Goal: Task Accomplishment & Management: Use online tool/utility

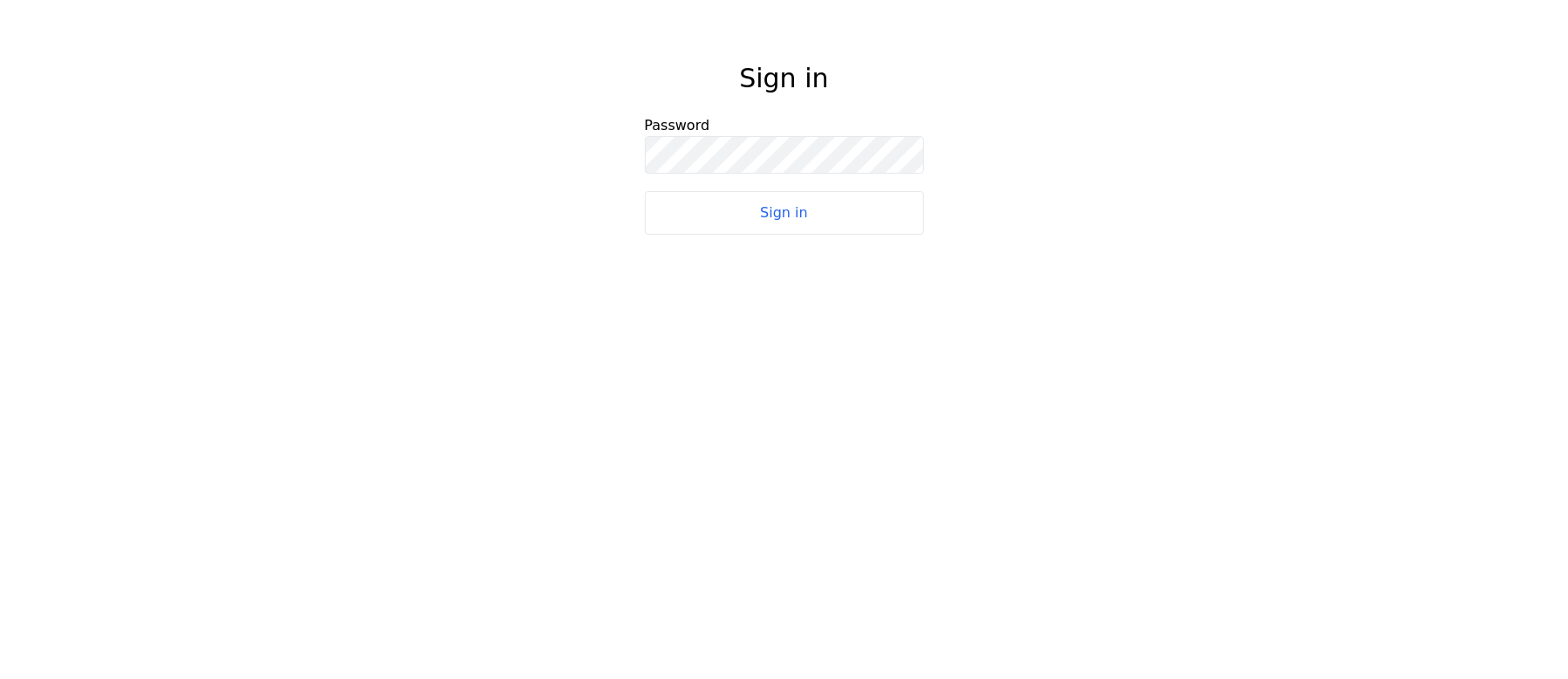
click at [769, 223] on button "Sign in" at bounding box center [784, 213] width 280 height 43
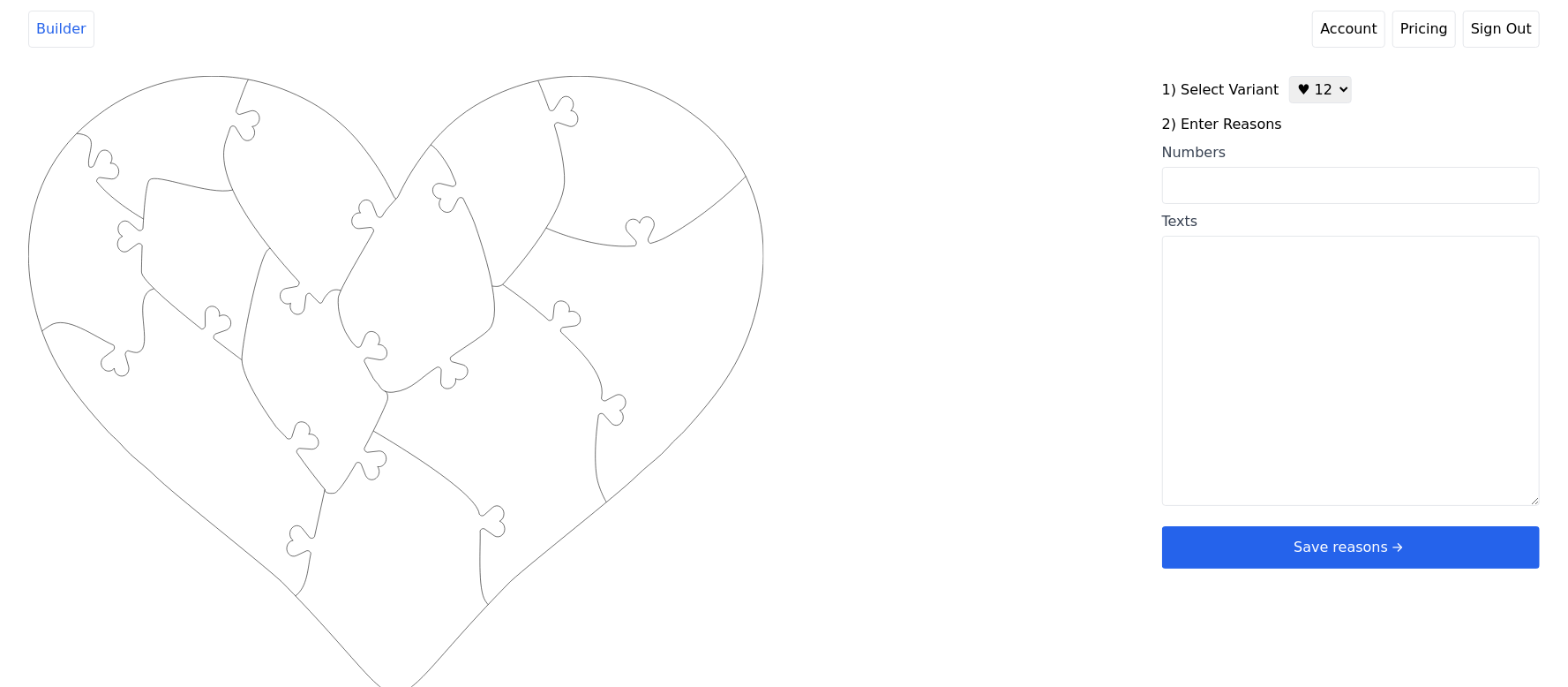
click at [1269, 180] on input "Numbers" at bounding box center [1350, 185] width 377 height 37
click at [1213, 301] on textarea "Texts" at bounding box center [1350, 370] width 377 height 270
paste textarea "1. You make me feel safe, 2. You are my home, 3. You make me smile everyday, 4.…"
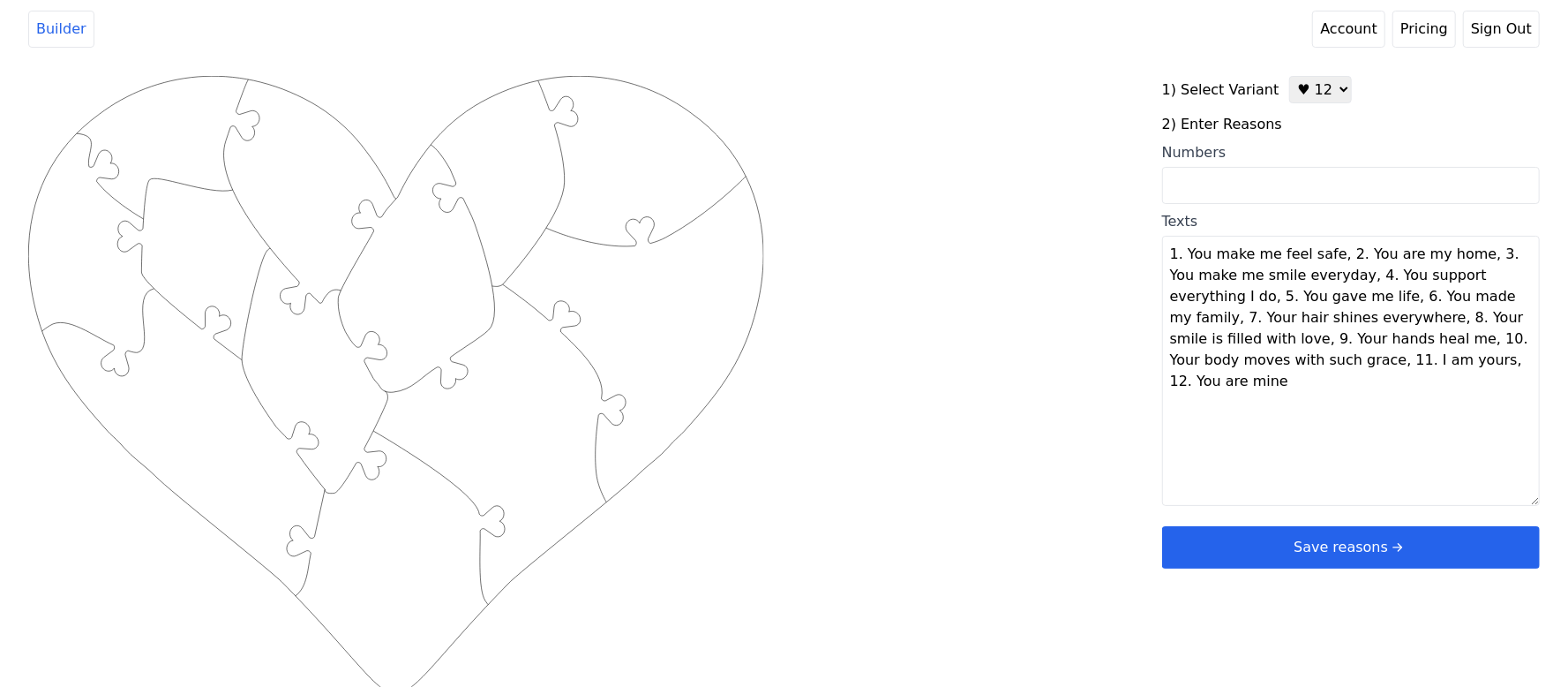
click at [1331, 254] on textarea "1. You make me feel safe, 2. You are my home, 3. You make me smile everyday, 4.…" at bounding box center [1350, 370] width 377 height 270
click at [1299, 276] on textarea "1. You make me feel safe, 2. You are my home, 3. You make me smile everyday, 4.…" at bounding box center [1350, 370] width 377 height 270
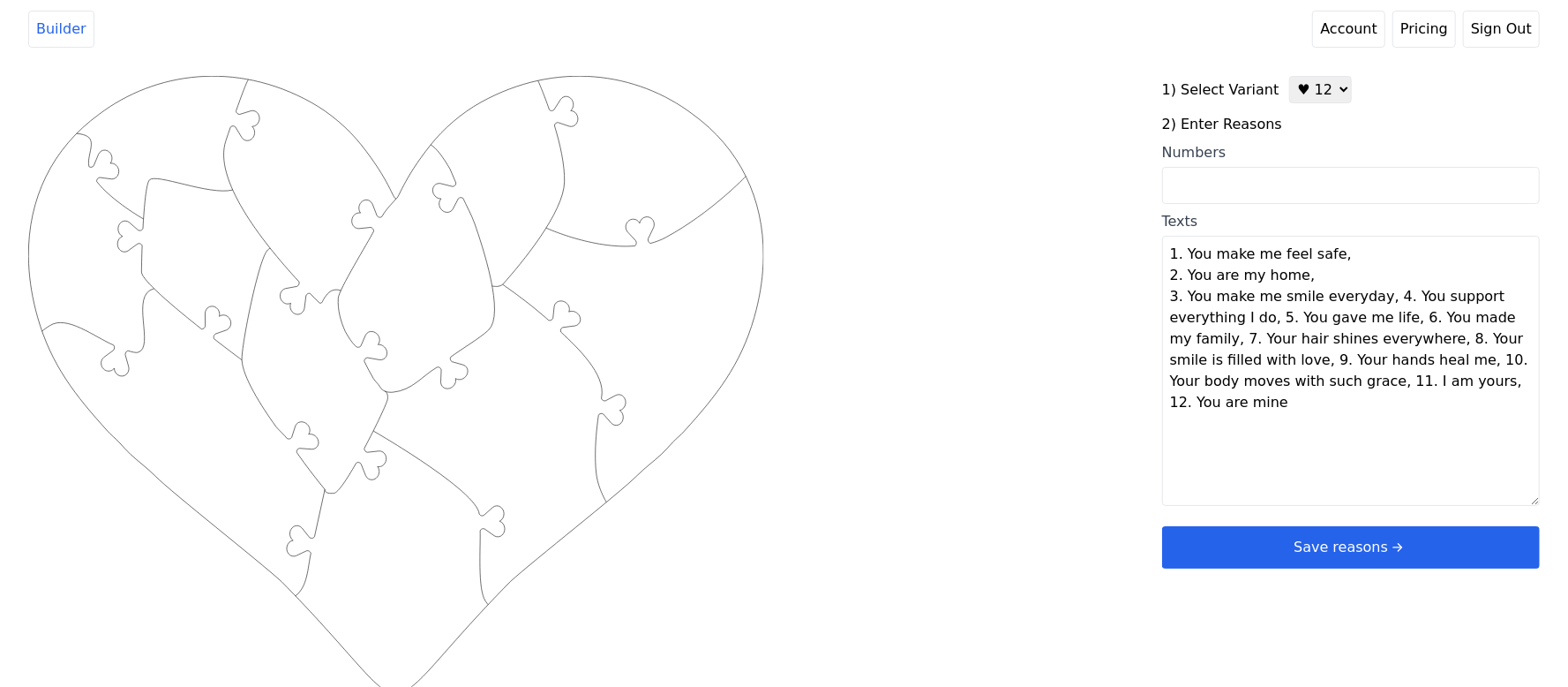
click at [1370, 300] on textarea "1. You make me feel safe, 2. You are my home, 3. You make me smile everyday, 4.…" at bounding box center [1350, 370] width 377 height 270
click at [1362, 323] on textarea "1. You make me feel safe, 2. You are my home, 3. You make me smile everyday, 4.…" at bounding box center [1350, 370] width 377 height 270
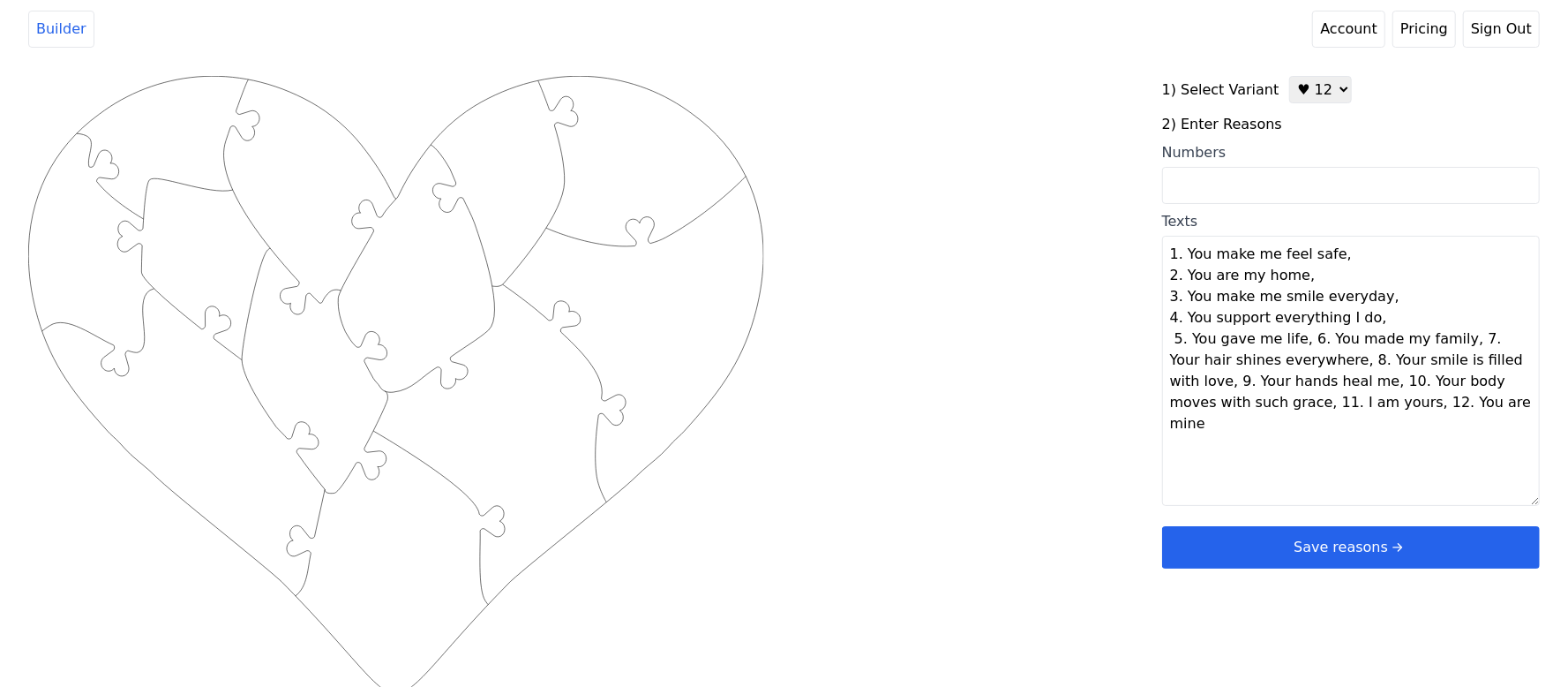
click at [1297, 341] on textarea "1. You make me feel safe, 2. You are my home, 3. You make me smile everyday, 4.…" at bounding box center [1350, 370] width 377 height 270
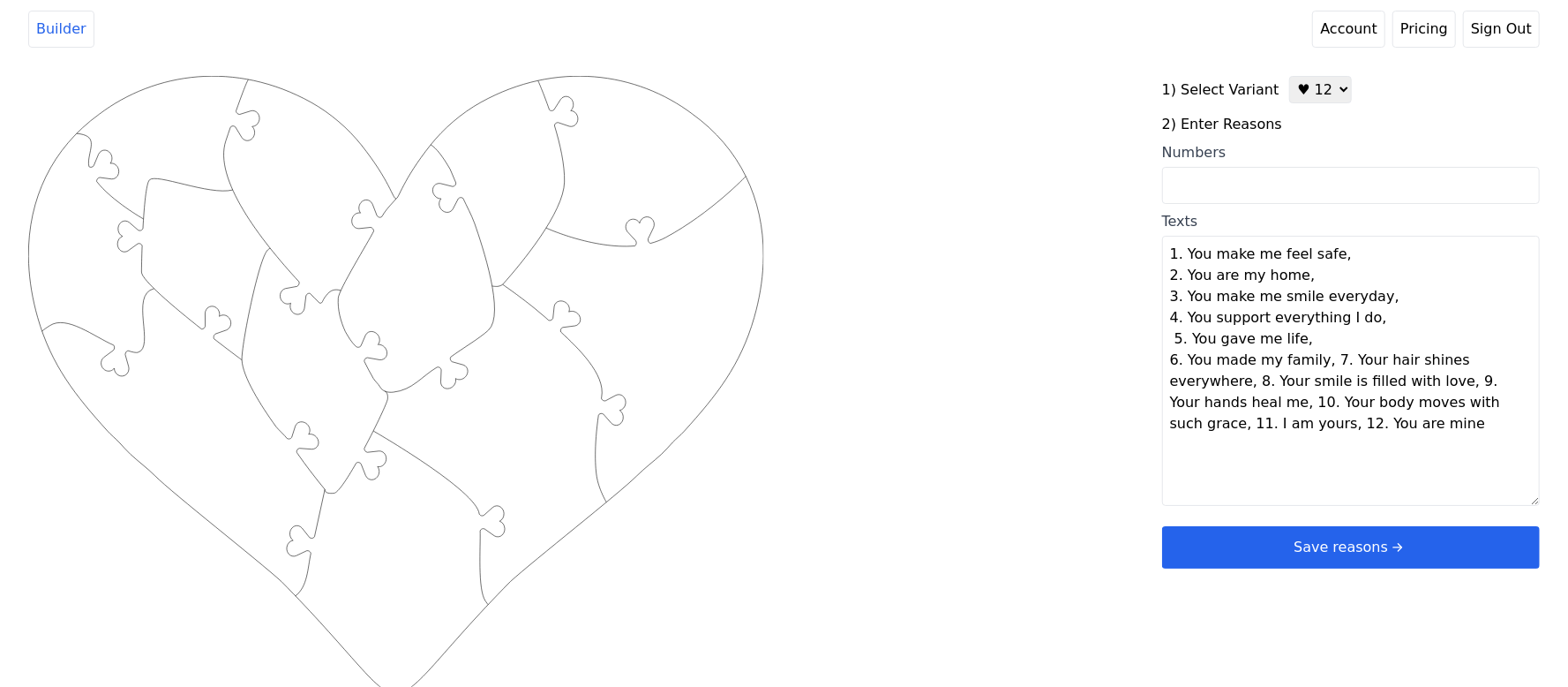
click at [1318, 361] on textarea "1. You make me feel safe, 2. You are my home, 3. You make me smile everyday, 4.…" at bounding box center [1350, 370] width 377 height 270
click at [1363, 377] on textarea "1. You make me feel safe, 2. You are my home, 3. You make me smile everyday, 4.…" at bounding box center [1350, 370] width 377 height 270
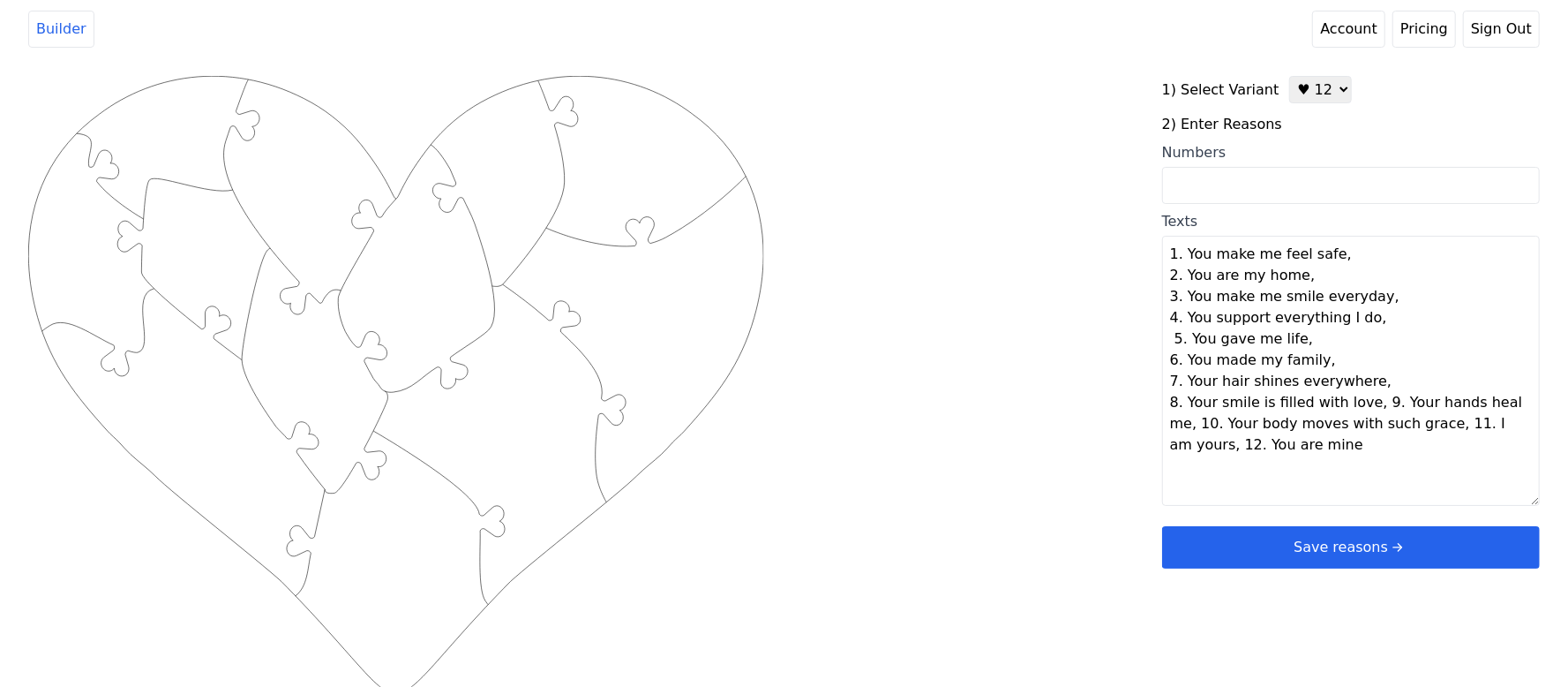
click at [1361, 402] on textarea "1. You make me feel safe, 2. You are my home, 3. You make me smile everyday, 4.…" at bounding box center [1350, 370] width 377 height 270
click at [1316, 424] on textarea "1. You make me feel safe, 2. You are my home, 3. You make me smile everyday, 4.…" at bounding box center [1350, 370] width 377 height 270
click at [1409, 439] on textarea "1. You make me feel safe, 2. You are my home, 3. You make me smile everyday, 4.…" at bounding box center [1350, 370] width 377 height 270
click at [1263, 468] on textarea "1. You make me feel safe, 2. You are my home, 3. You make me smile everyday, 4.…" at bounding box center [1350, 370] width 377 height 270
type textarea "You make me feel safe You are my home You make me smile everyday You support ev…"
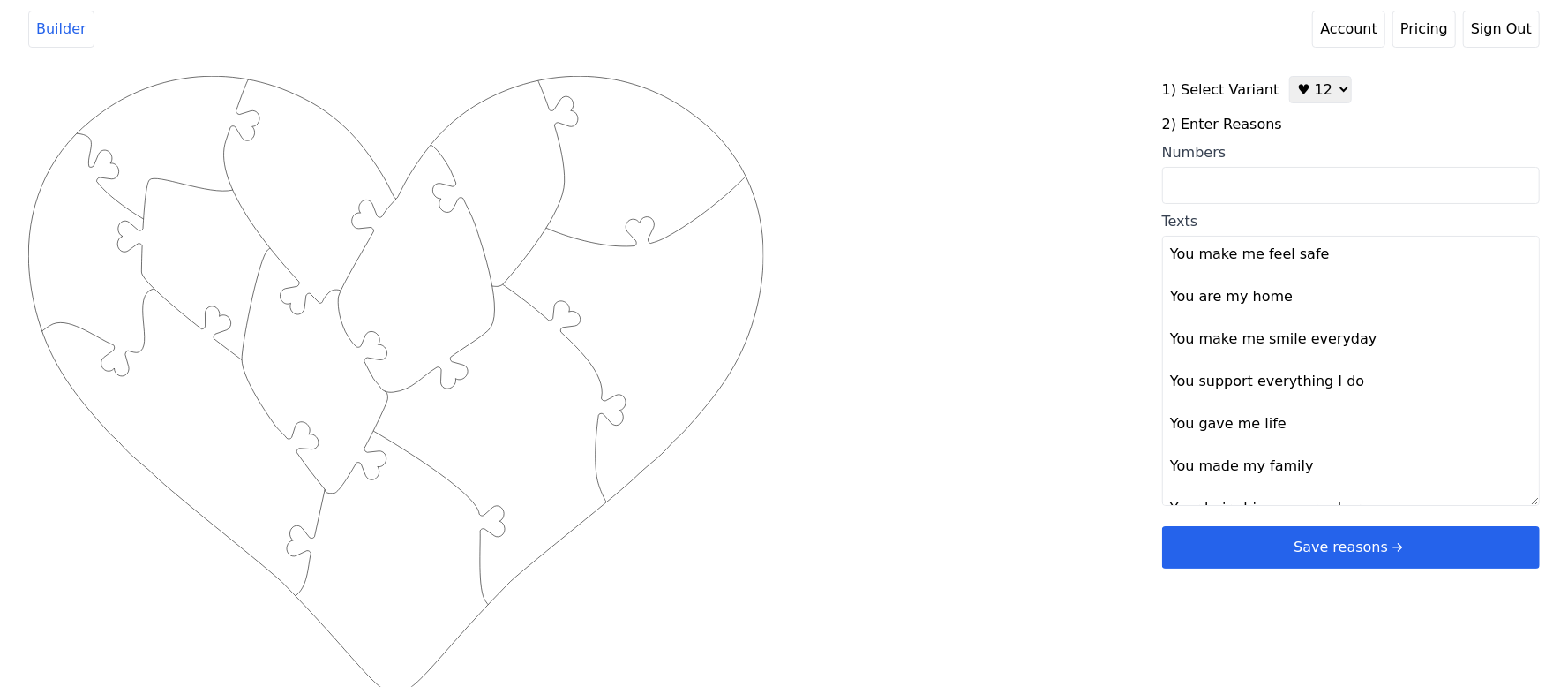
click at [1048, 431] on div "Created with Snap .strokeh12 {stroke:#00ff00;stroke-width:1.89;stroke-miterlimi…" at bounding box center [784, 356] width 1511 height 563
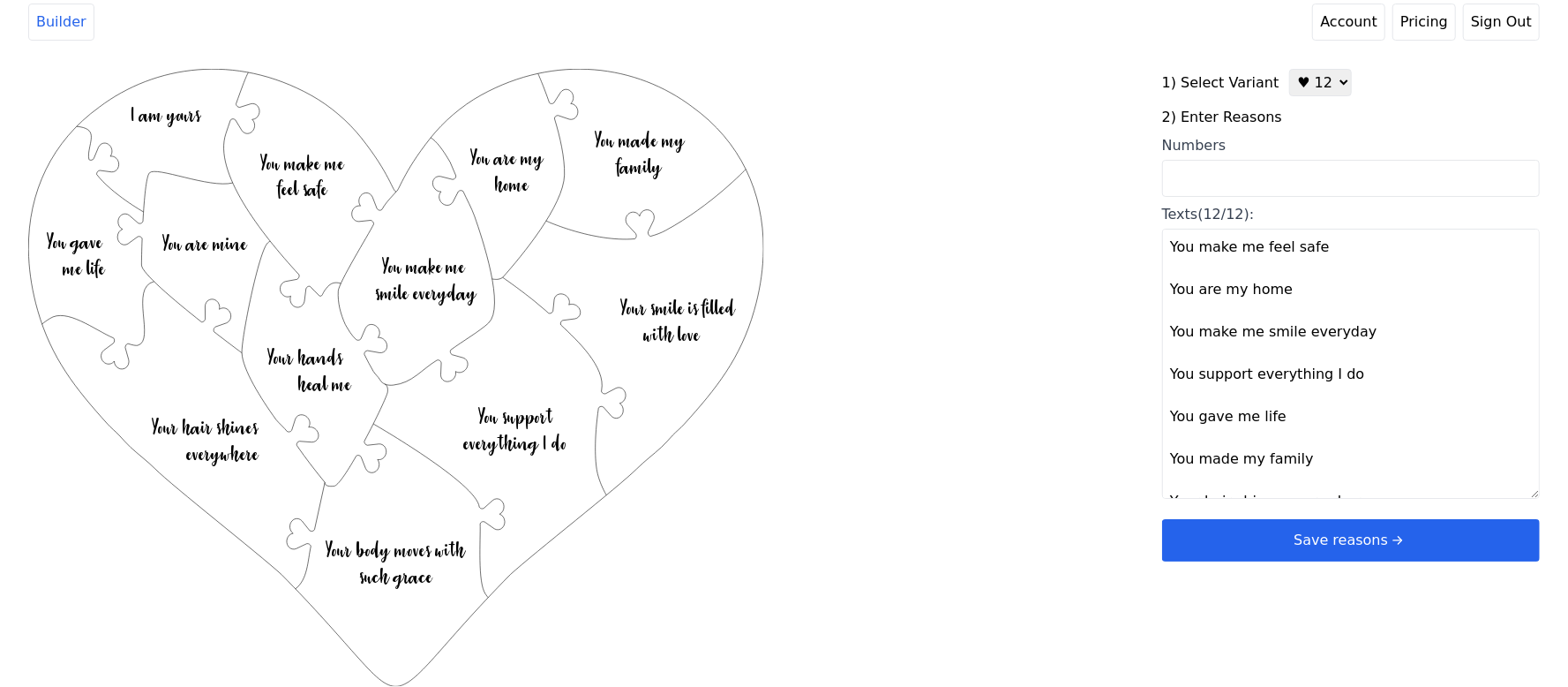
click at [1237, 539] on button "Save reasons" at bounding box center [1350, 540] width 377 height 43
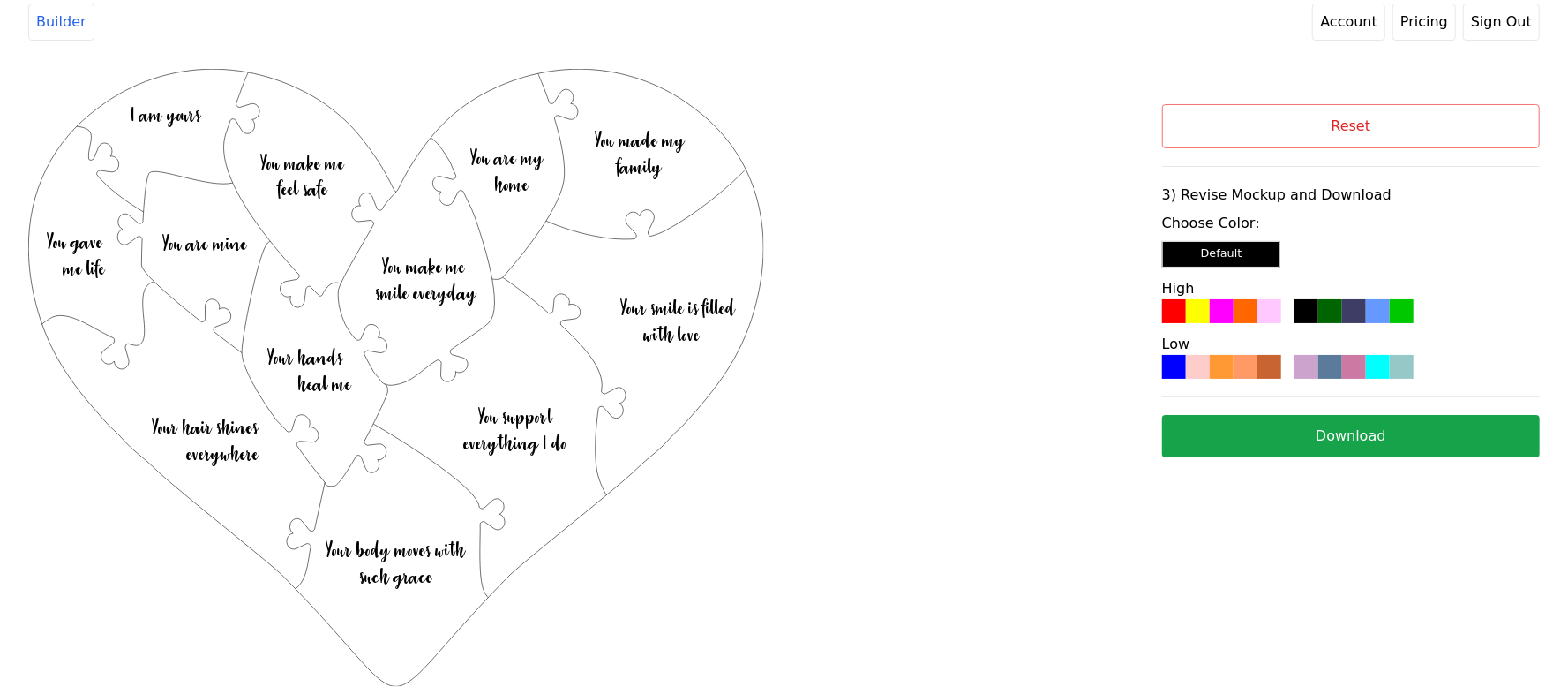
click at [1243, 360] on div at bounding box center [1245, 366] width 24 height 24
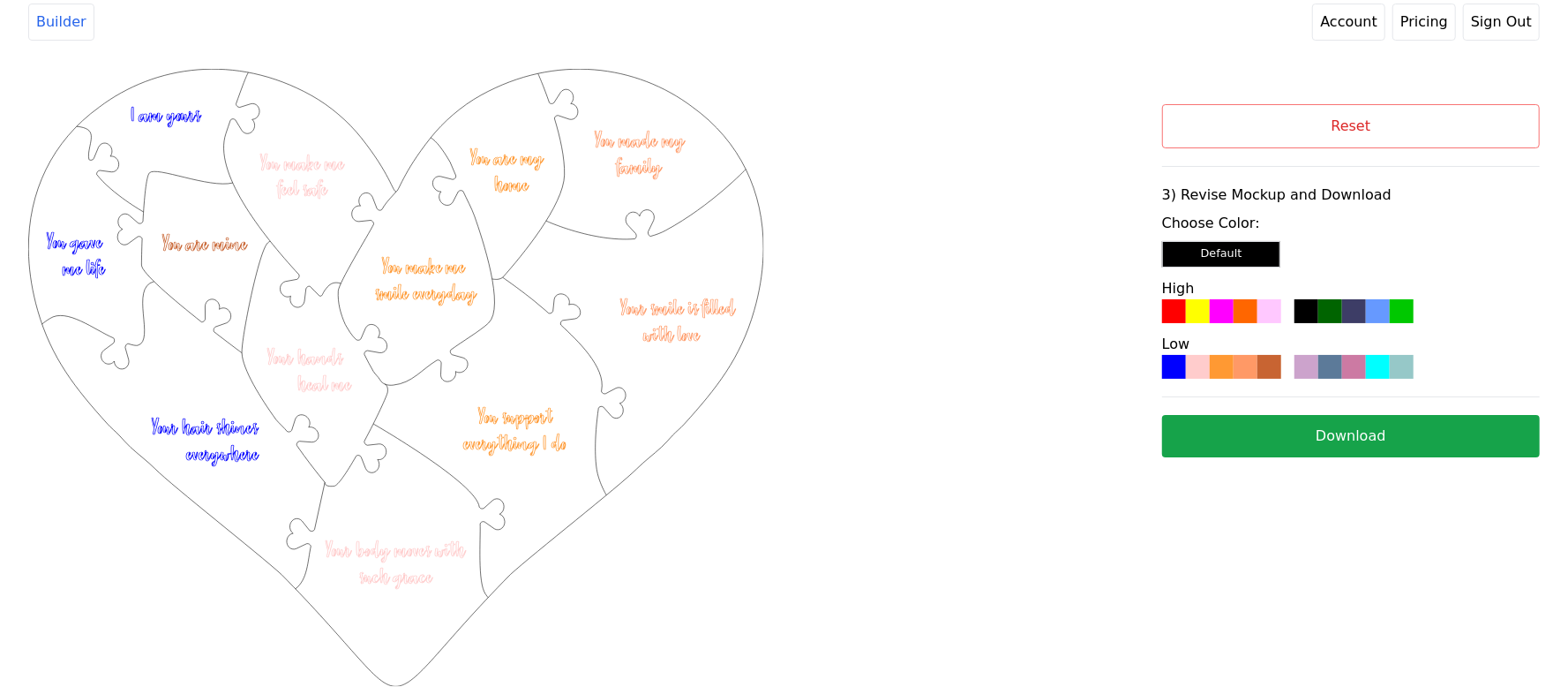
click at [1345, 438] on button "Download" at bounding box center [1350, 436] width 377 height 43
click at [1247, 127] on button "Reset" at bounding box center [1350, 126] width 377 height 44
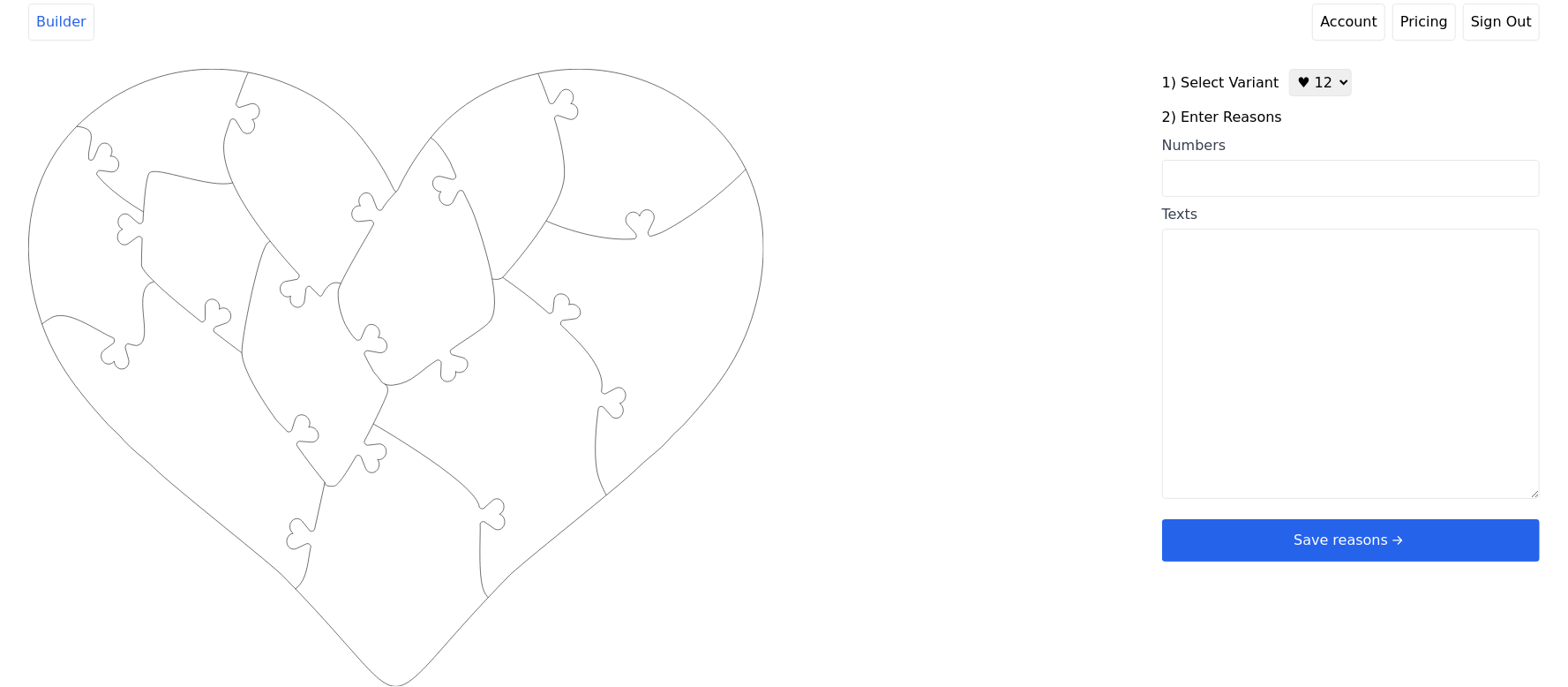
click at [1247, 274] on textarea "Texts" at bounding box center [1350, 363] width 377 height 270
click at [1307, 100] on div "1) Select Variant ♥ 12 ♥ 20 ♥ 32 ■ 12 ■ 20 ■ 32 ■ 60 2) Enter Reasons Numbers T…" at bounding box center [1350, 315] width 377 height 493
click at [1310, 90] on select "♥ 12 ♥ 20 ♥ 32 ■ 12 ■ 20 ■ 32 ■ 60" at bounding box center [1320, 82] width 63 height 27
select select "2"
click at [1289, 69] on select "♥ 12 ♥ 20 ♥ 32 ■ 12 ■ 20 ■ 32 ■ 60" at bounding box center [1320, 82] width 63 height 27
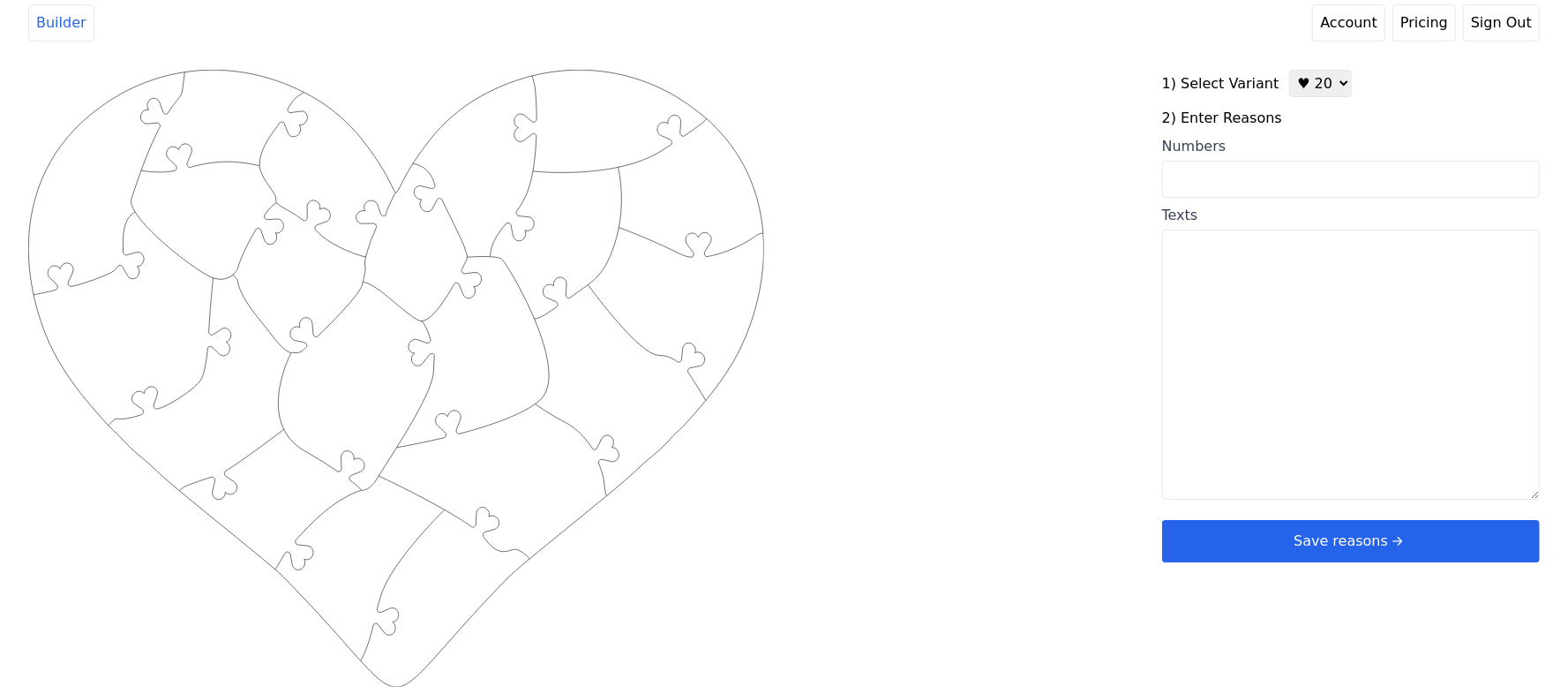
click at [1283, 327] on textarea "Texts" at bounding box center [1350, 363] width 377 height 270
paste textarea "1. You make my heart smile 2. You show grace and patience 3. You pray with me a…"
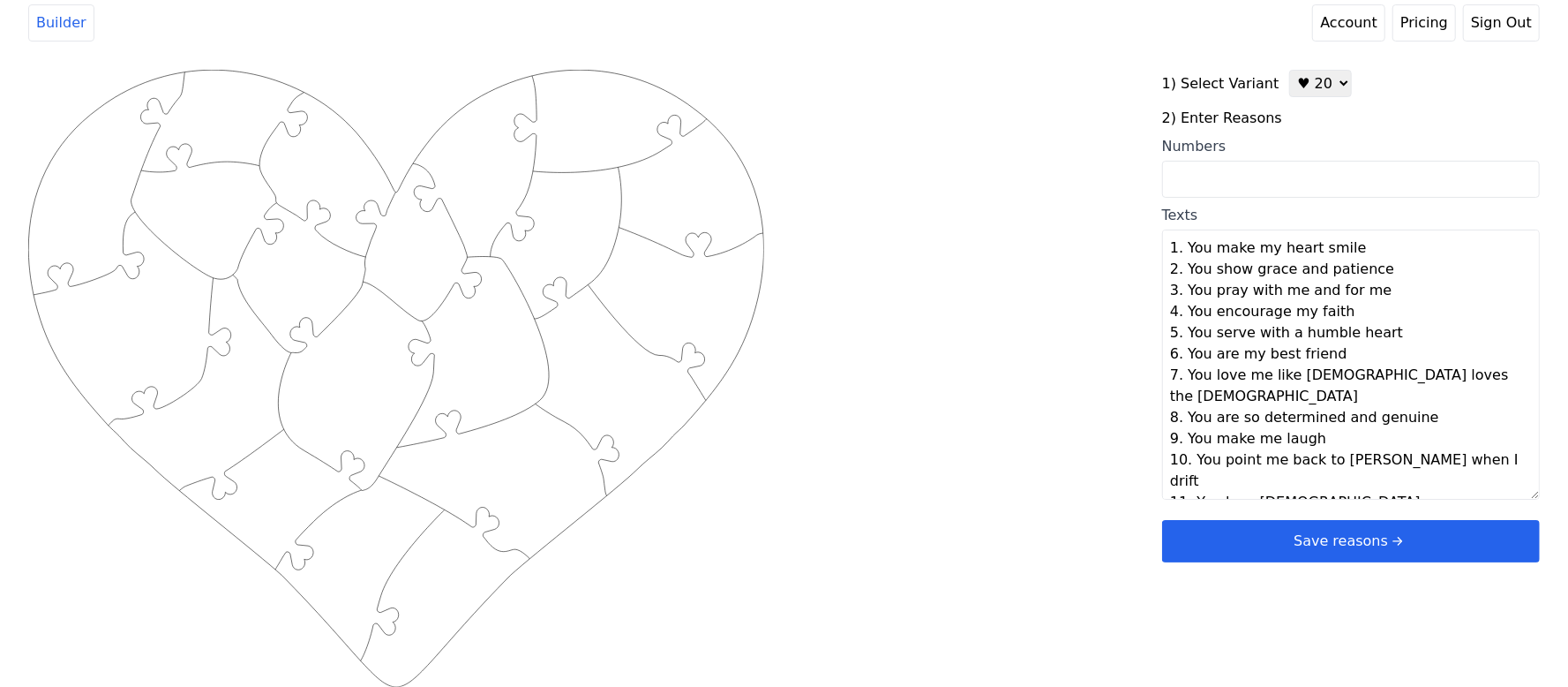
scroll to position [160, 0]
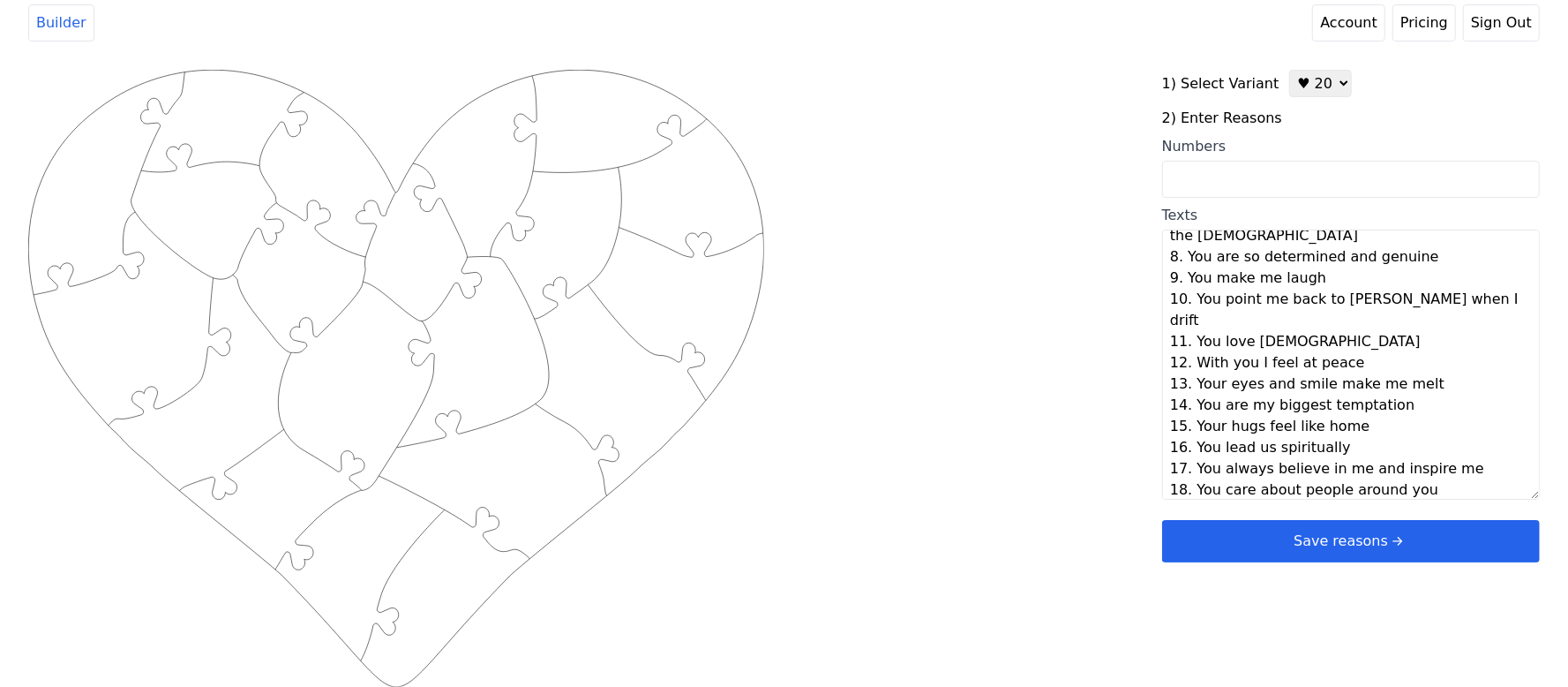
type textarea "You make my heart smile You show grace and patience You pray with me and for me…"
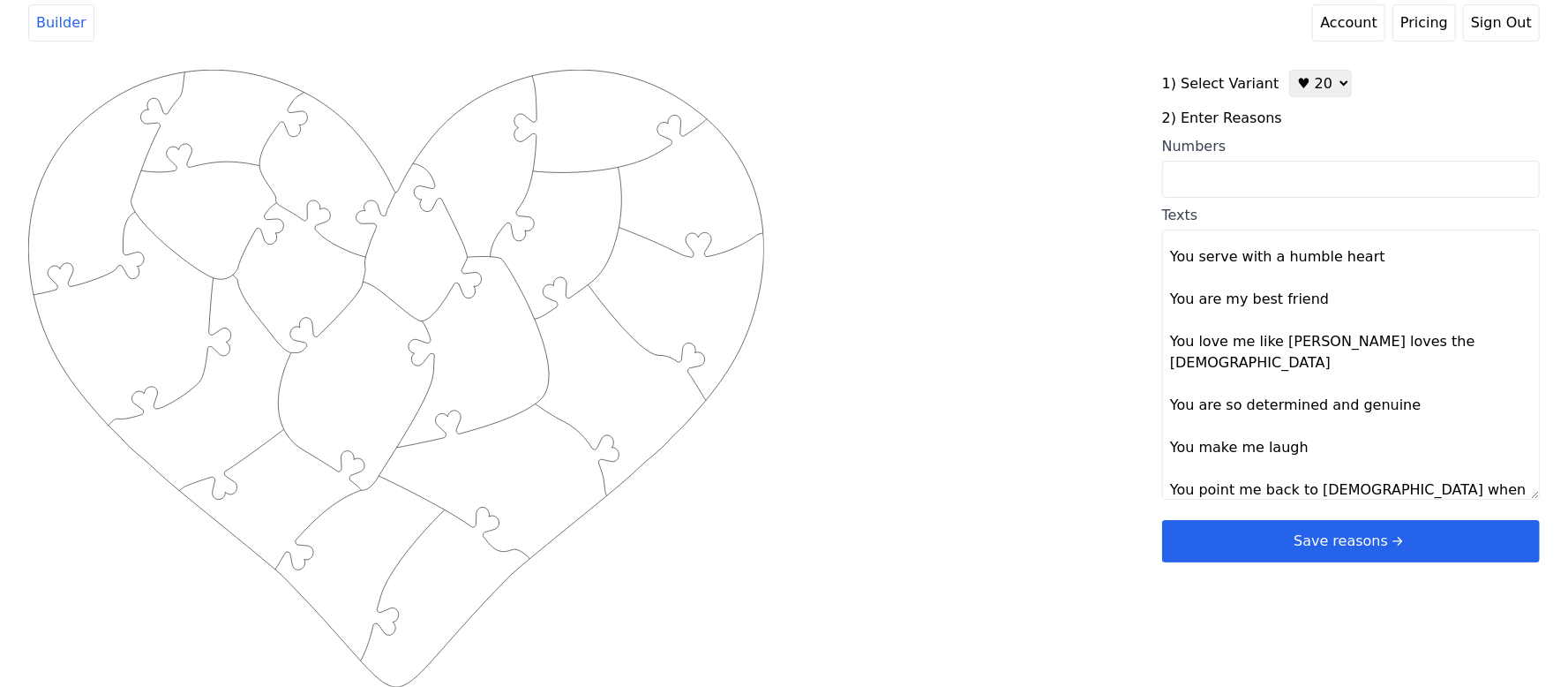
click at [1028, 402] on div "Created with Snap .strokeh20 {stroke:#00ff00;stroke-width:1.56;stroke-miterlimi…" at bounding box center [784, 350] width 1511 height 563
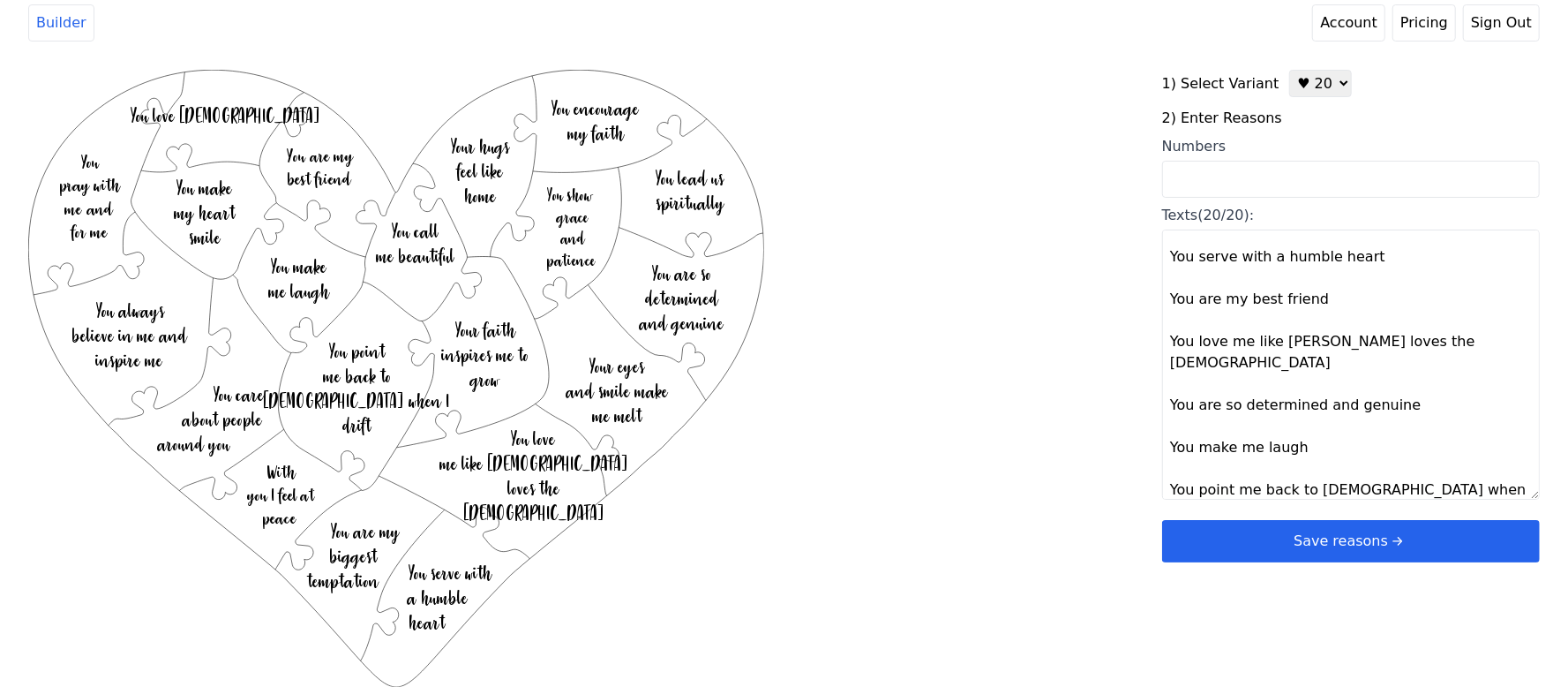
click at [1292, 541] on button "Save reasons" at bounding box center [1350, 541] width 377 height 43
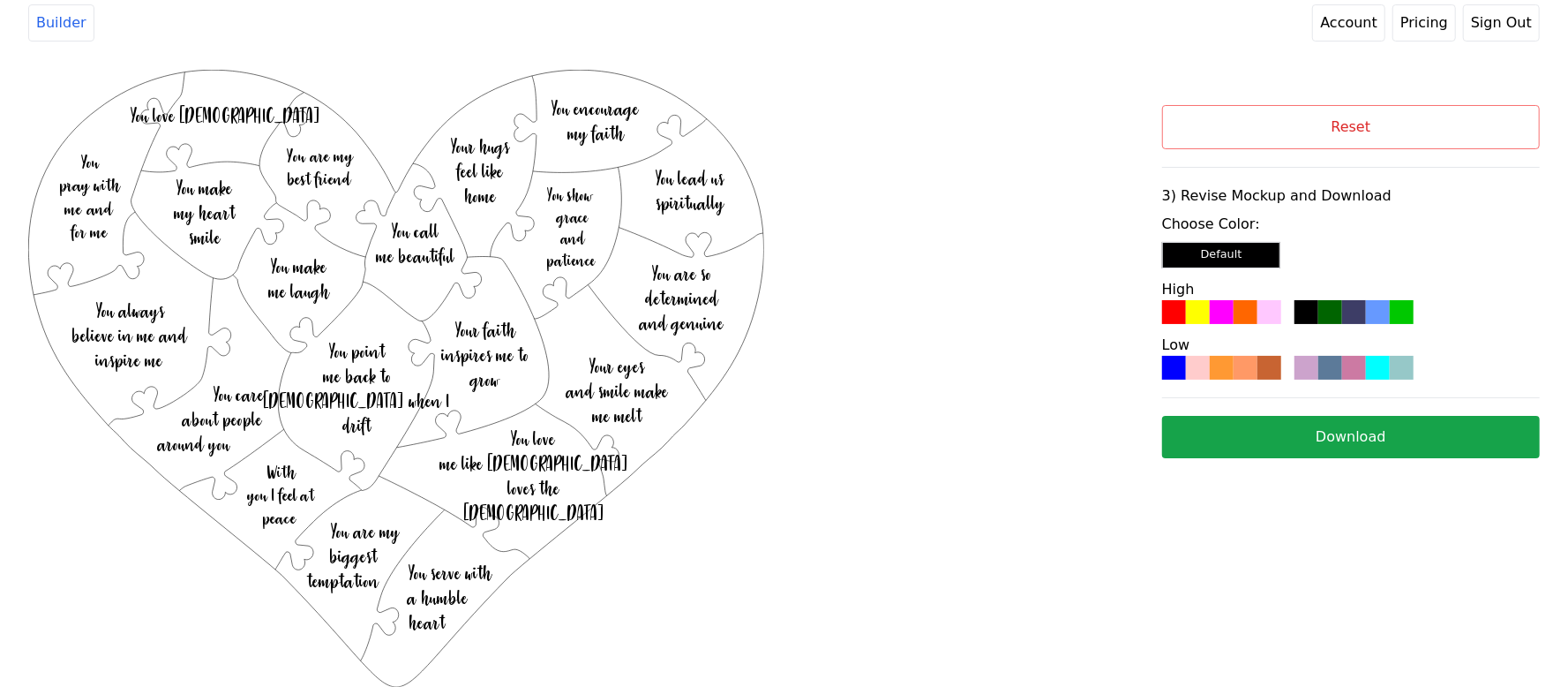
click at [1257, 315] on div at bounding box center [1269, 312] width 24 height 24
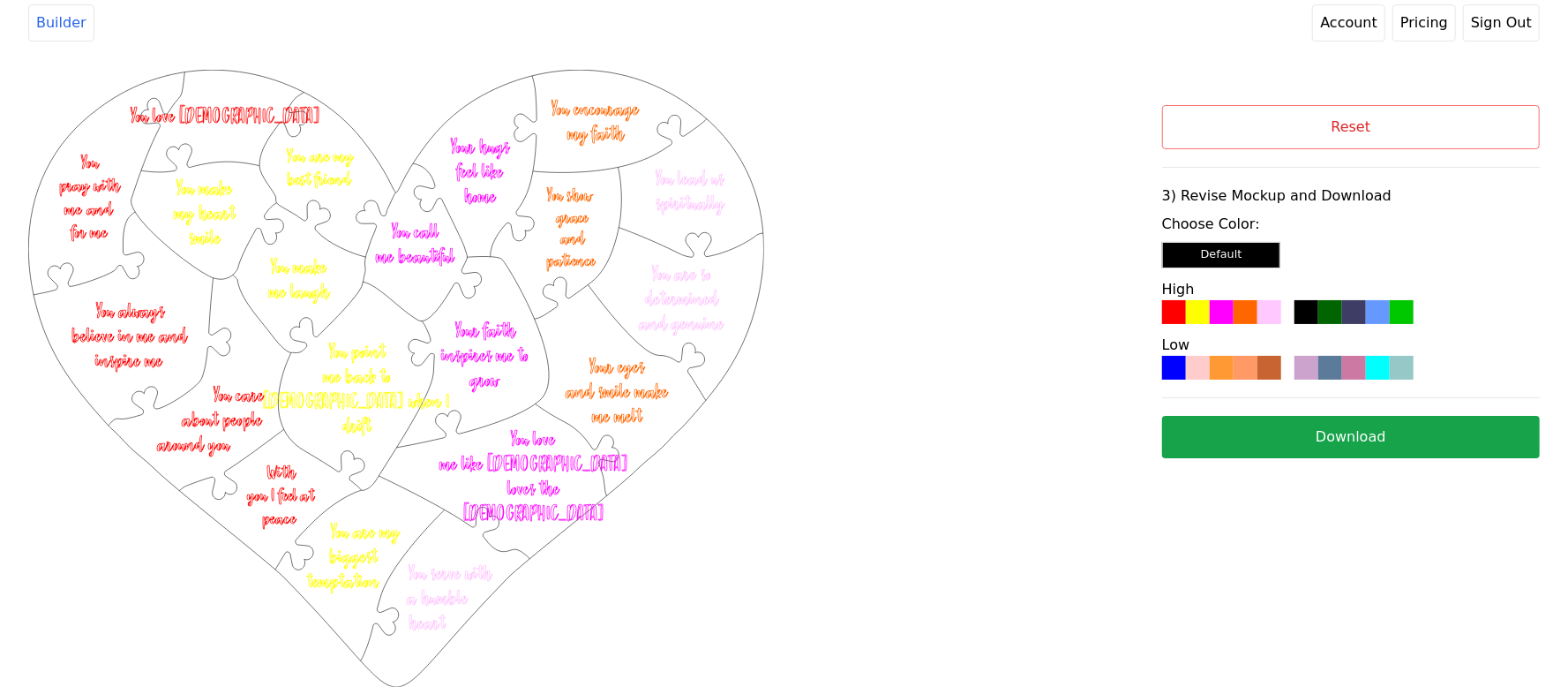
click at [1350, 428] on button "Download" at bounding box center [1350, 436] width 377 height 43
click at [1371, 114] on button "Reset" at bounding box center [1350, 126] width 377 height 44
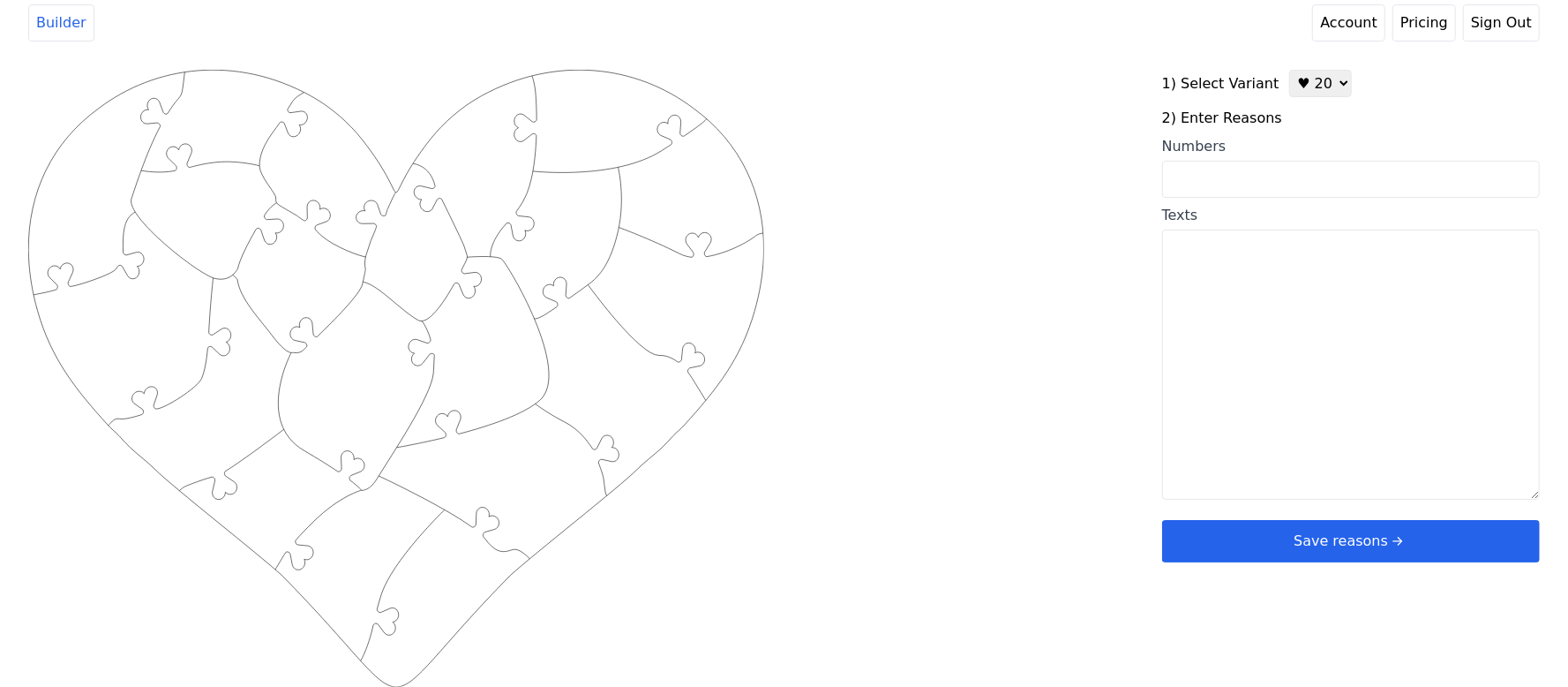
click at [1332, 82] on select "♥ 12 ♥ 20 ♥ 32 ■ 12 ■ 20 ■ 32 ■ 60" at bounding box center [1320, 83] width 63 height 27
select select "1"
click at [1289, 70] on select "♥ 12 ♥ 20 ♥ 32 ■ 12 ■ 20 ■ 32 ■ 60" at bounding box center [1320, 83] width 63 height 27
click at [1268, 174] on input "Numbers" at bounding box center [1350, 177] width 377 height 37
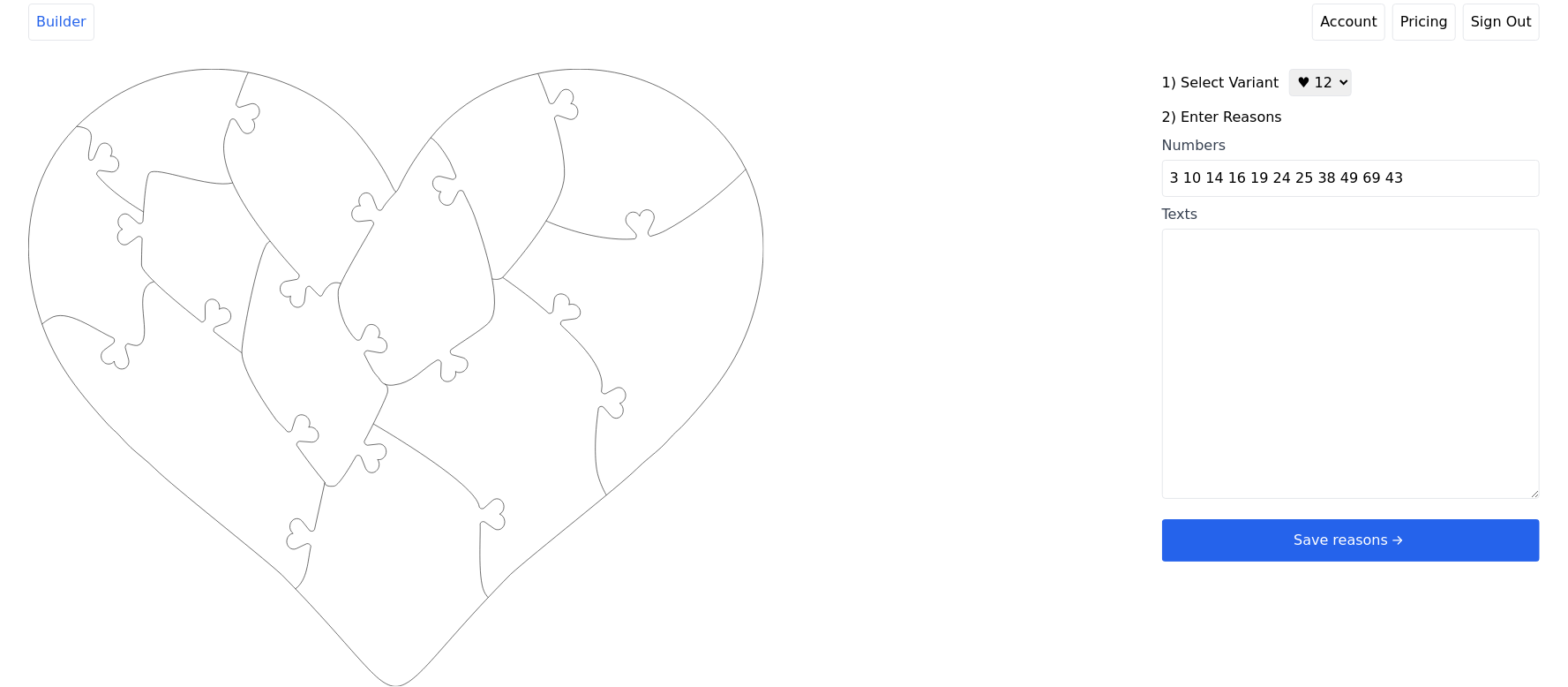
type input "3 10 14 16 19 24 25 38 49 69 43"
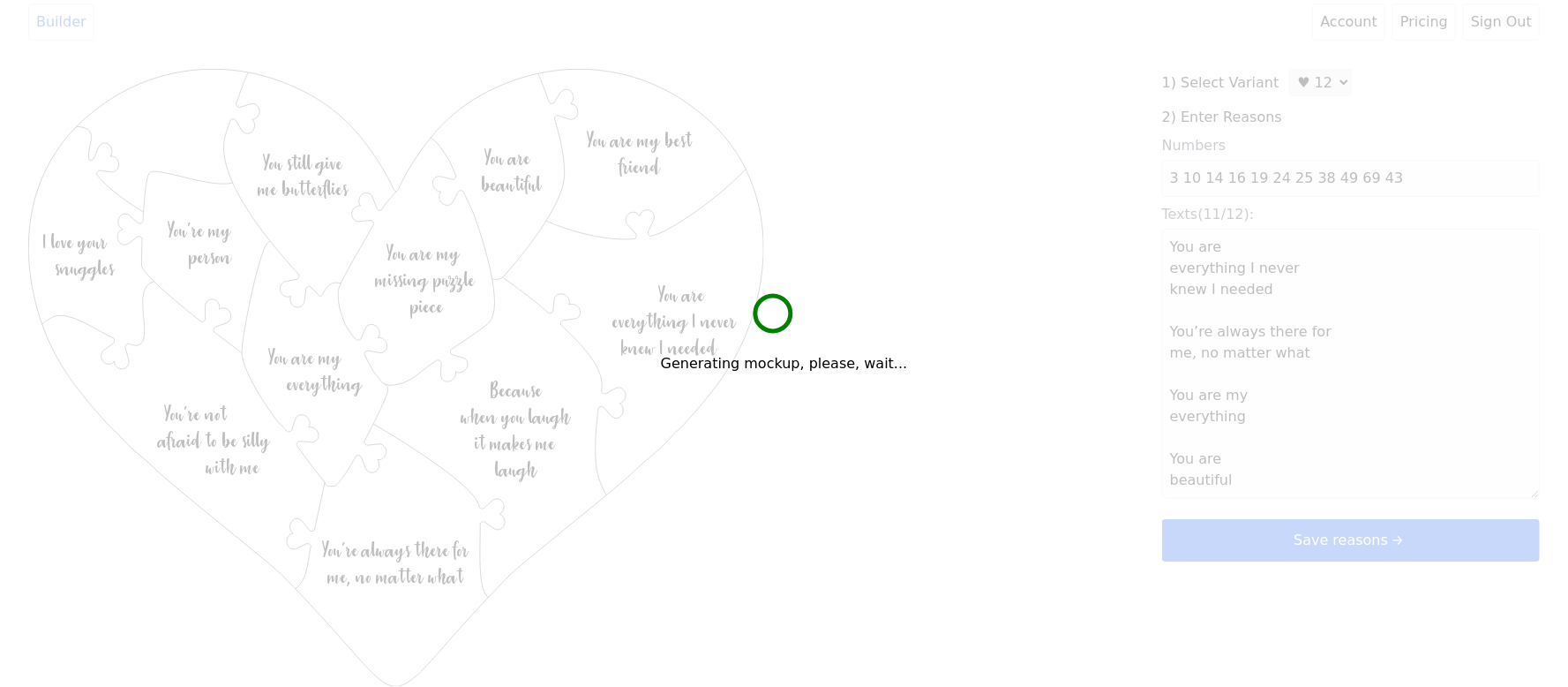
type textarea "You are everything I never knew I needed You’re always there for me, no matter …"
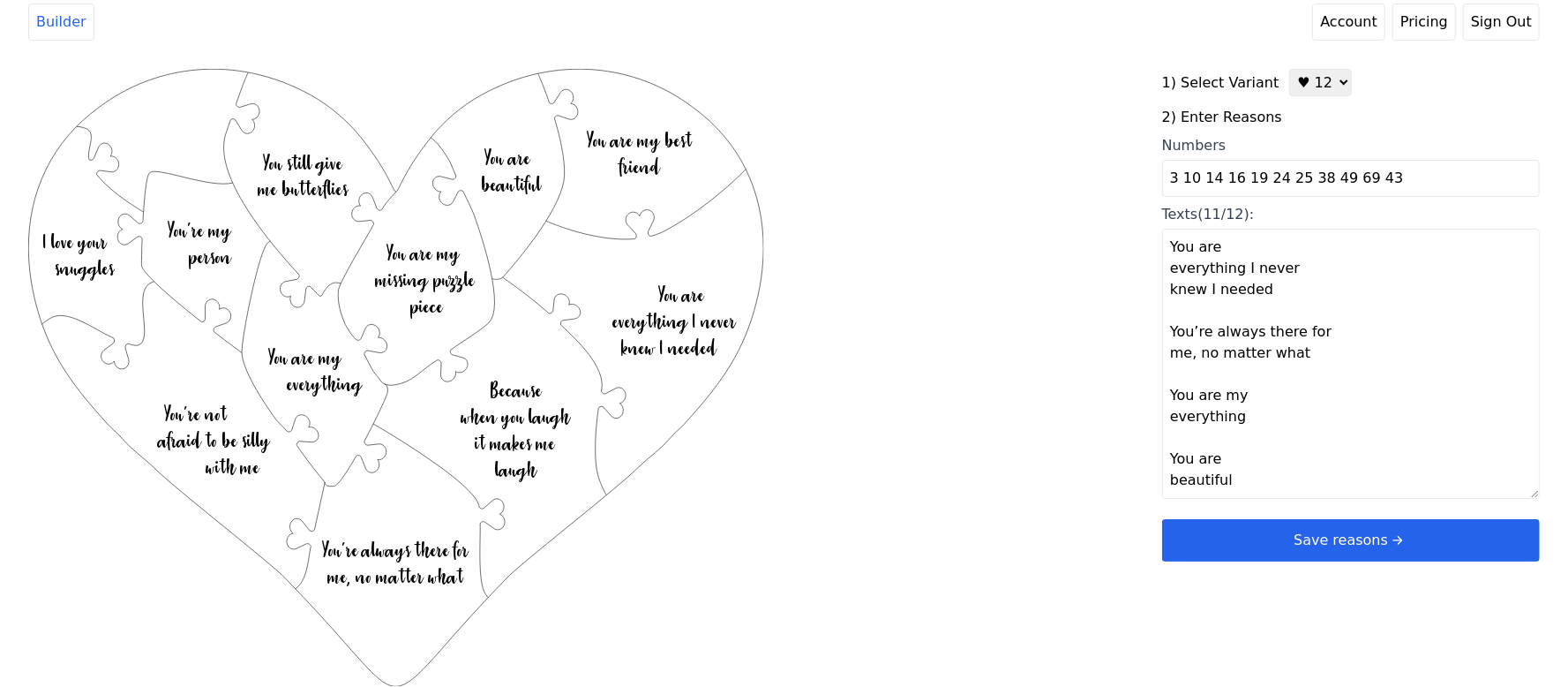
click at [1378, 181] on input "3 10 14 16 19 24 25 38 49 69 43" at bounding box center [1350, 177] width 377 height 37
type input "3 10 14 16 19 24 25 38 49 69 43 48"
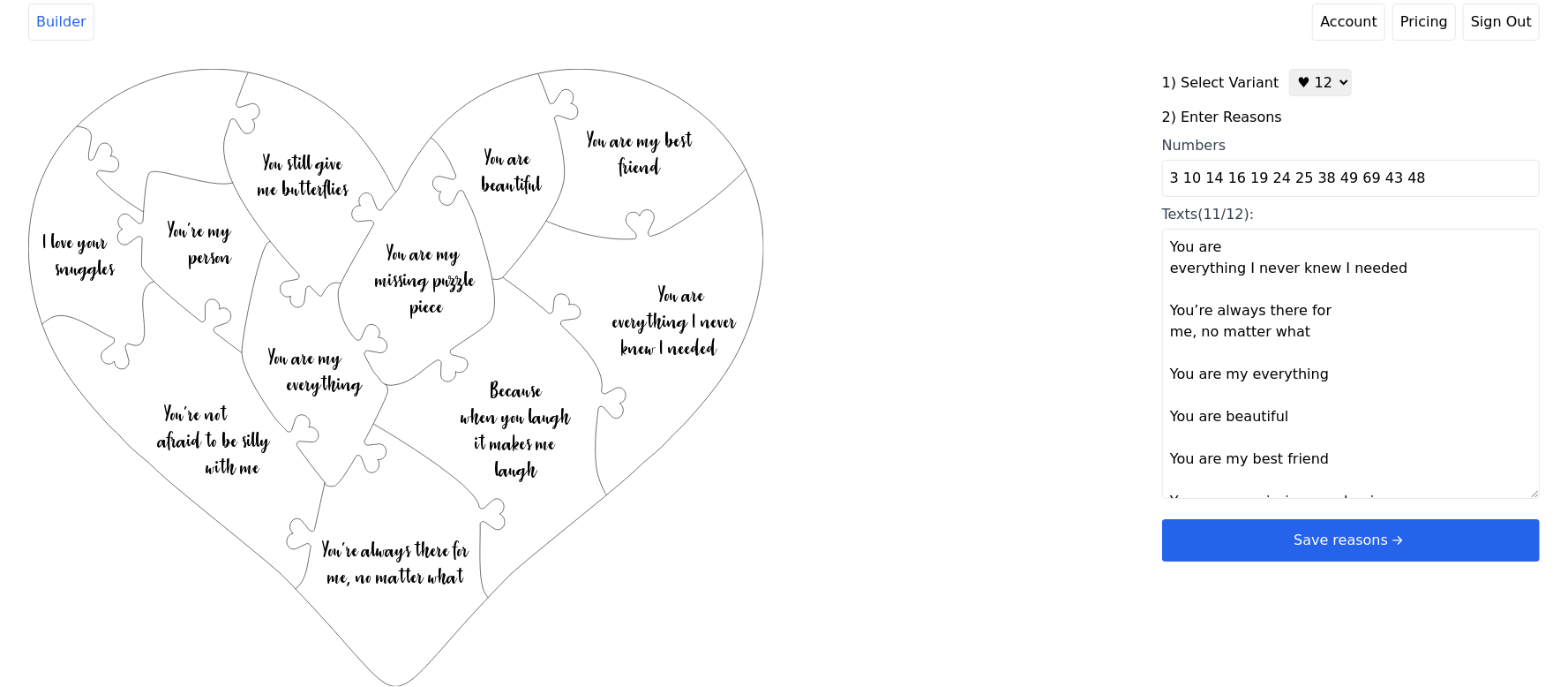
click at [1070, 248] on div "Created with Snap .strokeh12 {stroke:#00ff00;stroke-width:1.89;stroke-miterlimi…" at bounding box center [784, 349] width 1511 height 563
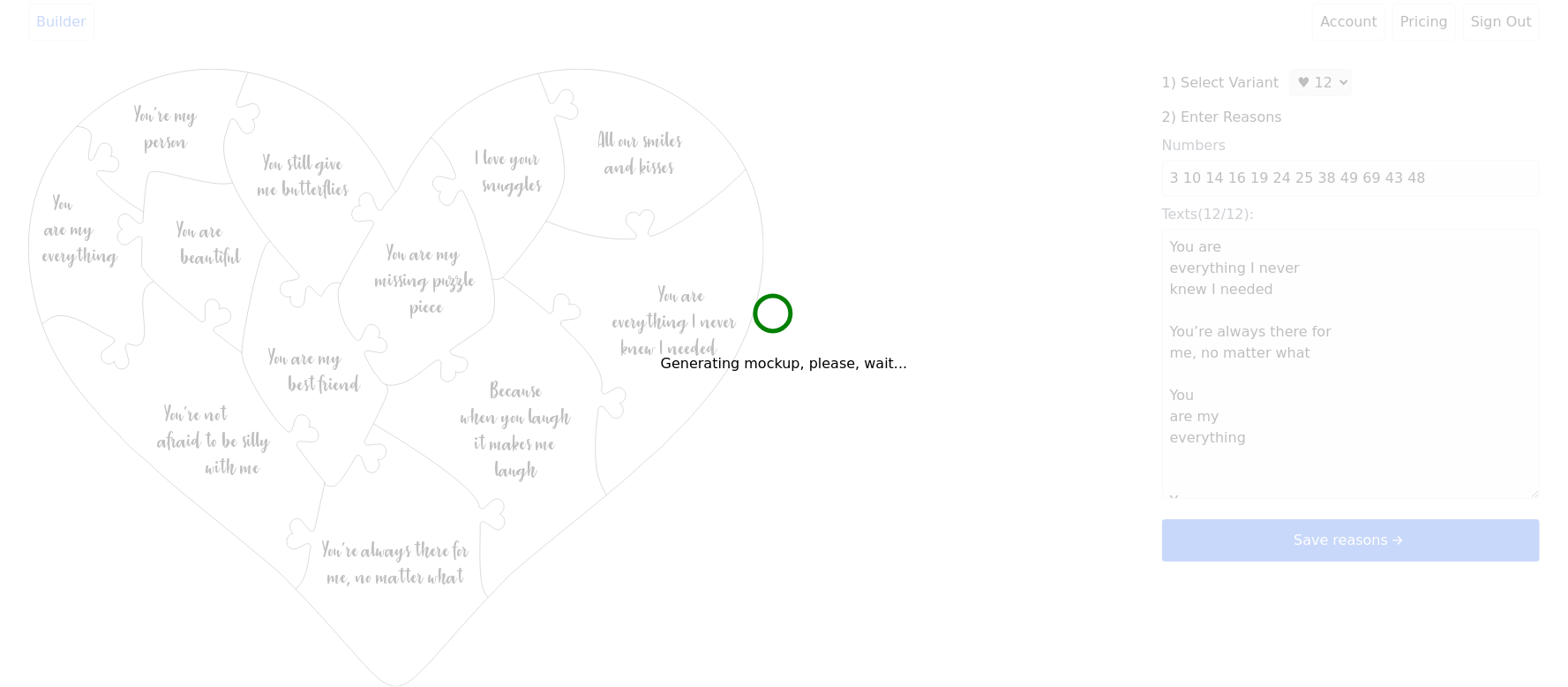
type textarea "You are everything I never knew I needed You’re always there for me, no matter …"
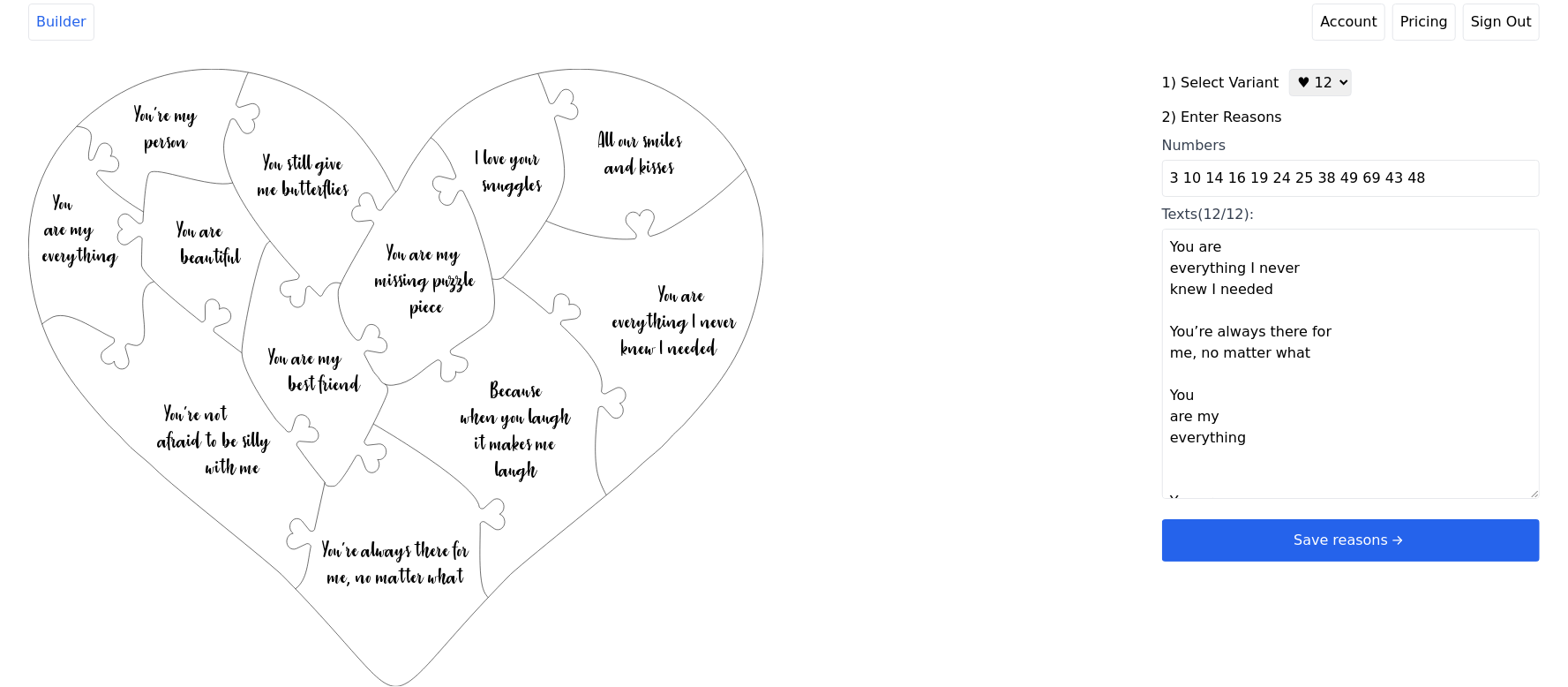
click at [1190, 528] on button "Save reasons" at bounding box center [1350, 540] width 377 height 43
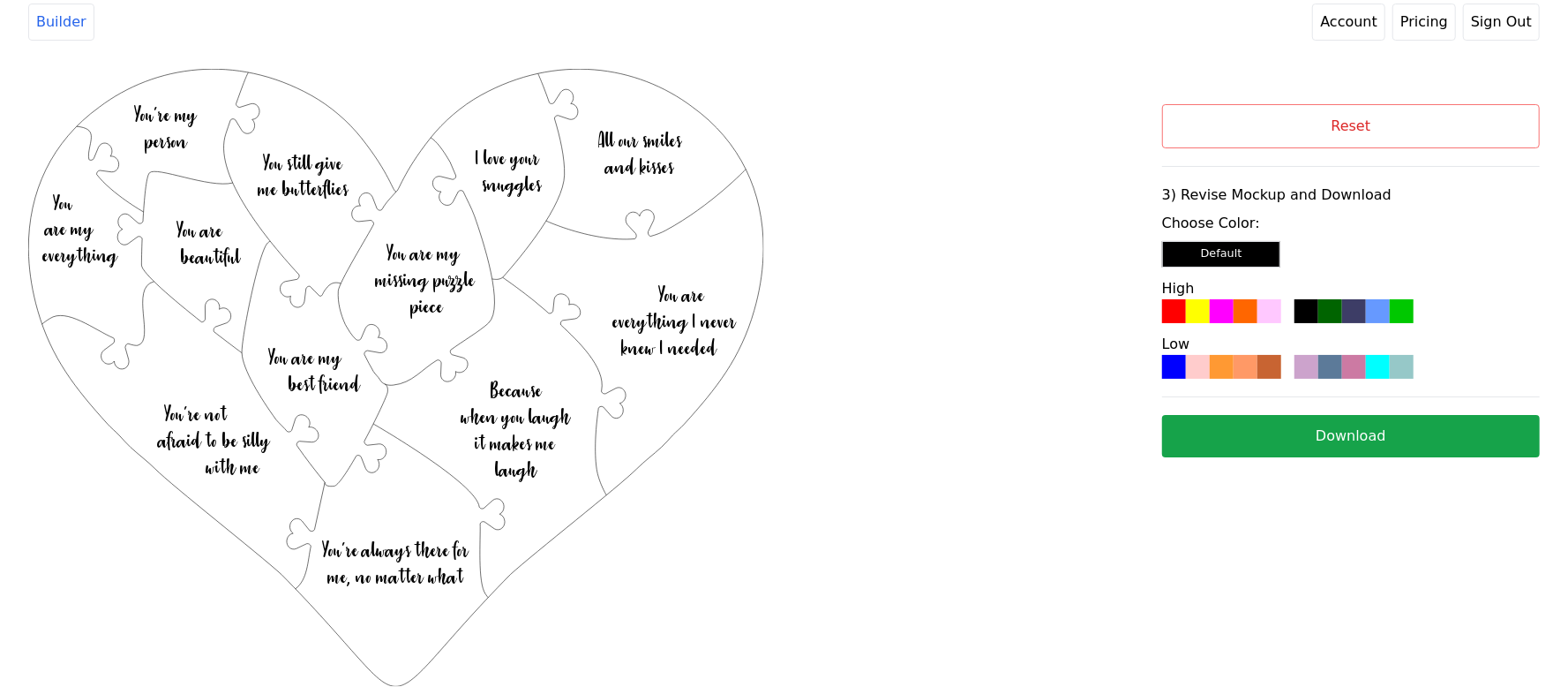
click at [1239, 304] on div at bounding box center [1245, 311] width 24 height 24
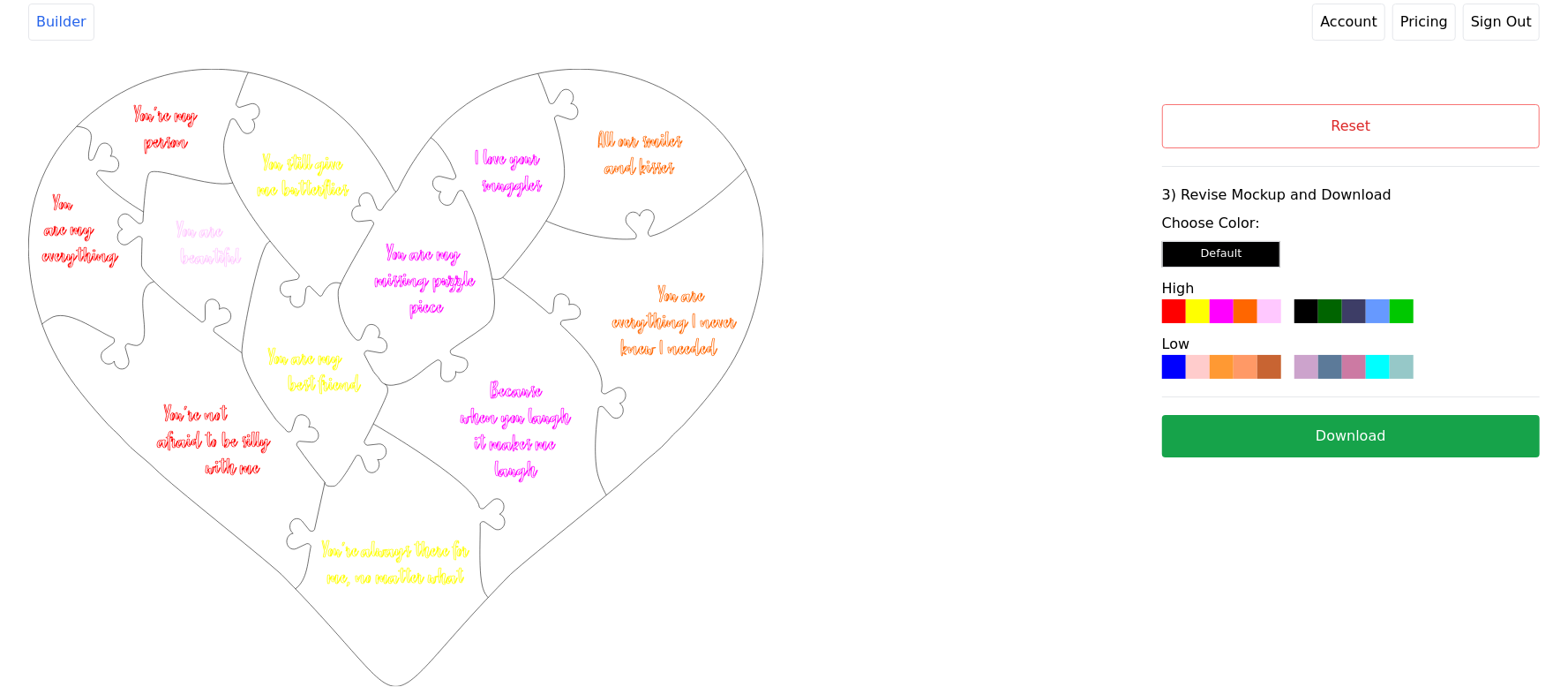
click at [1249, 442] on button "Download" at bounding box center [1350, 436] width 377 height 43
click at [1417, 149] on div "Reset 3) Revise Mockup and Download Choose Color: Default High Low Download" at bounding box center [1350, 281] width 377 height 353
click at [1417, 141] on button "Reset" at bounding box center [1350, 126] width 377 height 44
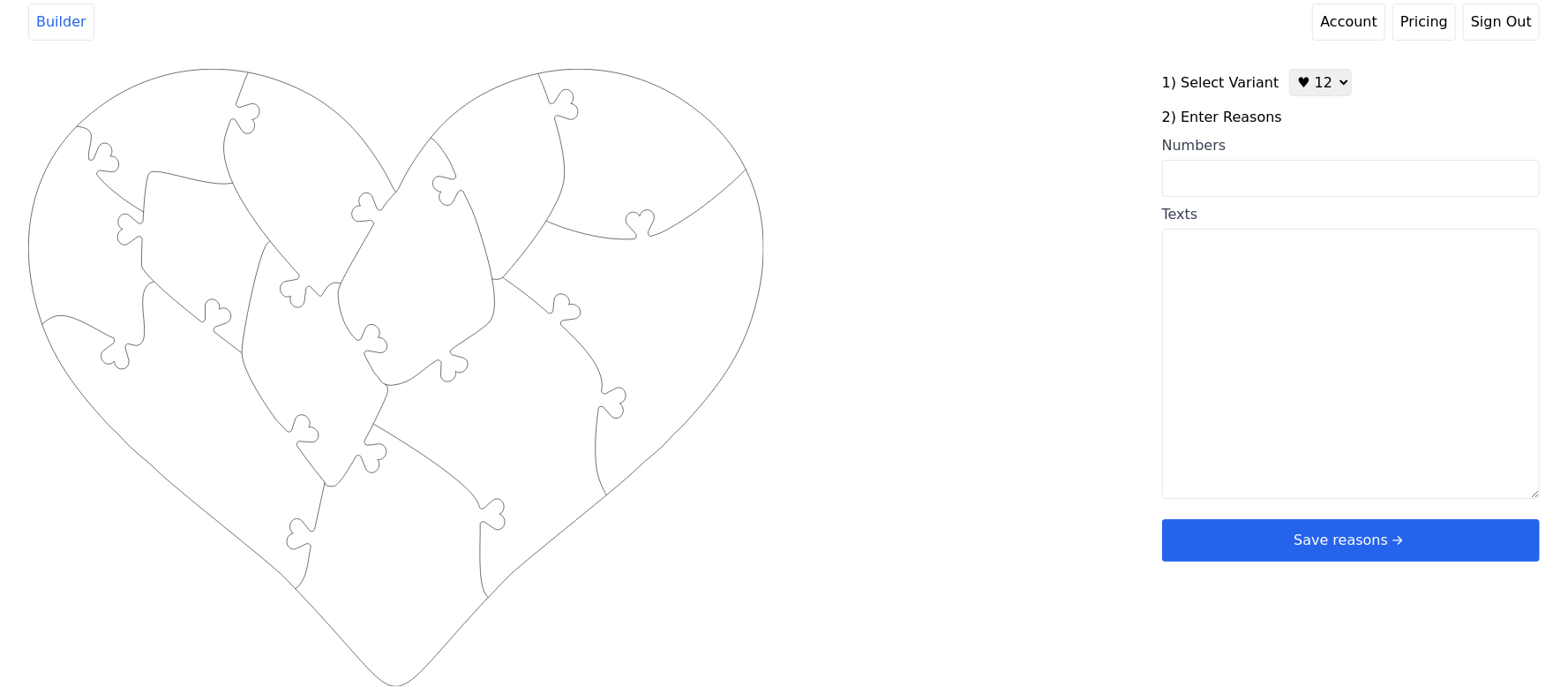
click at [1300, 93] on select "♥ 12 ♥ 20 ♥ 32 ■ 12 ■ 20 ■ 32 ■ 60" at bounding box center [1320, 82] width 63 height 27
select select "3"
click at [1289, 69] on select "♥ 12 ♥ 20 ♥ 32 ■ 12 ■ 20 ■ 32 ■ 60" at bounding box center [1320, 82] width 63 height 27
click at [1302, 167] on input "Numbers" at bounding box center [1350, 177] width 377 height 37
paste input "1, 3, 7, 8, 9, 10, 25, 27, 31, 44, 62, 75, 76, 47, 55, 58"
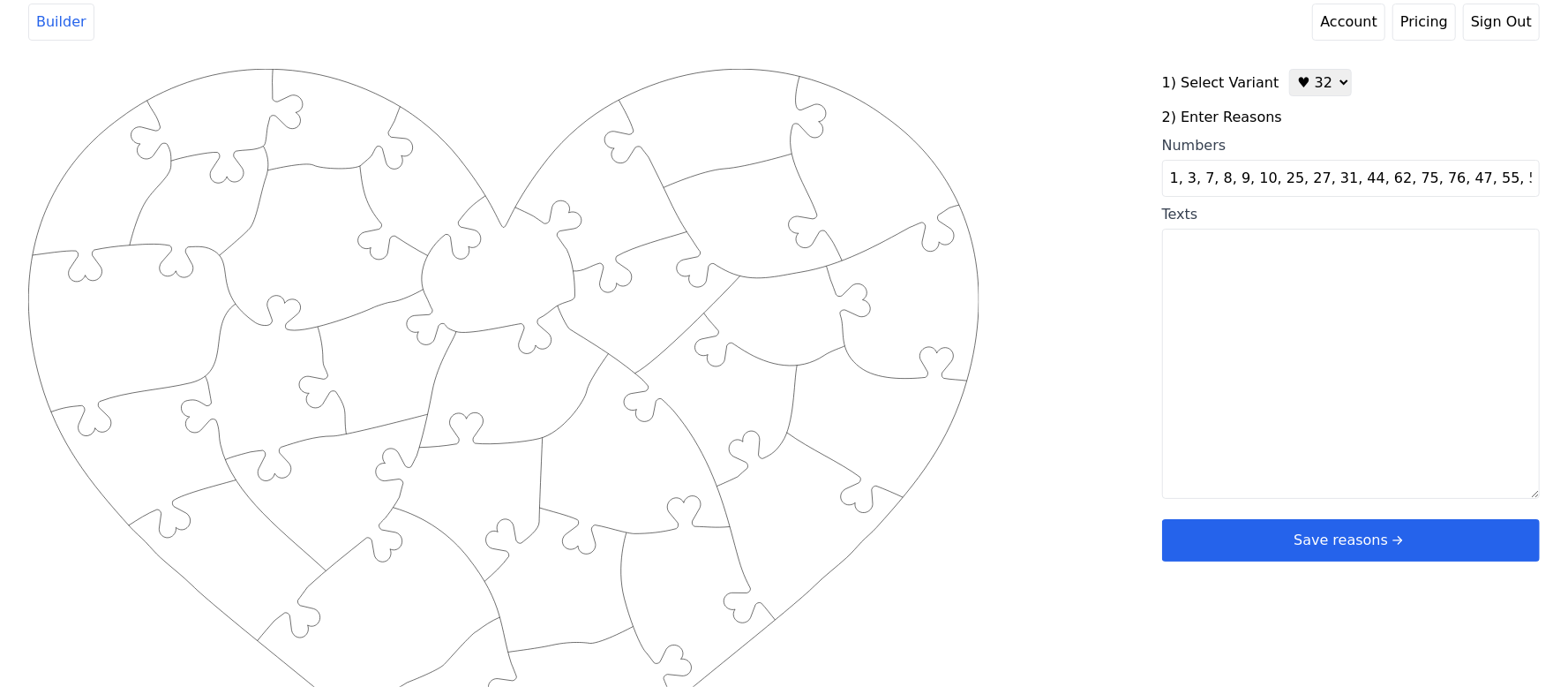
type input "1, 3, 7, 8, 9, 10, 25, 27, 31, 44, 62, 75, 76, 47, 55, 58"
click at [1092, 231] on div "Created with Snap .strokeh32 {stroke:#00ff00;stroke-width:2.36;stroke-miterlimi…" at bounding box center [784, 349] width 1511 height 563
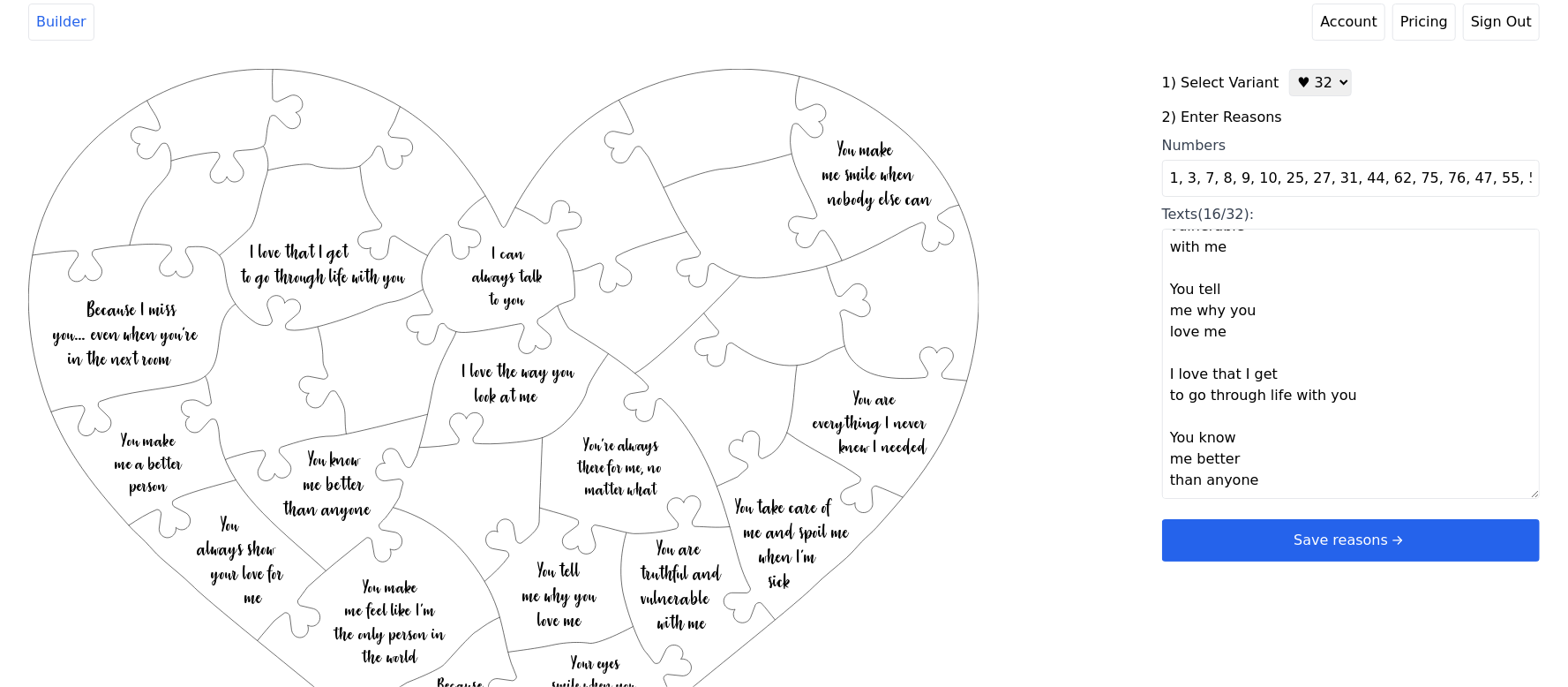
scroll to position [1229, 0]
click at [1174, 474] on textarea "Your eyes smile when you laugh You are everything I never knew I needed I can a…" at bounding box center [1350, 363] width 377 height 270
paste textarea "You give me hugs and kisses in the morning, You take out the trash with a smile…"
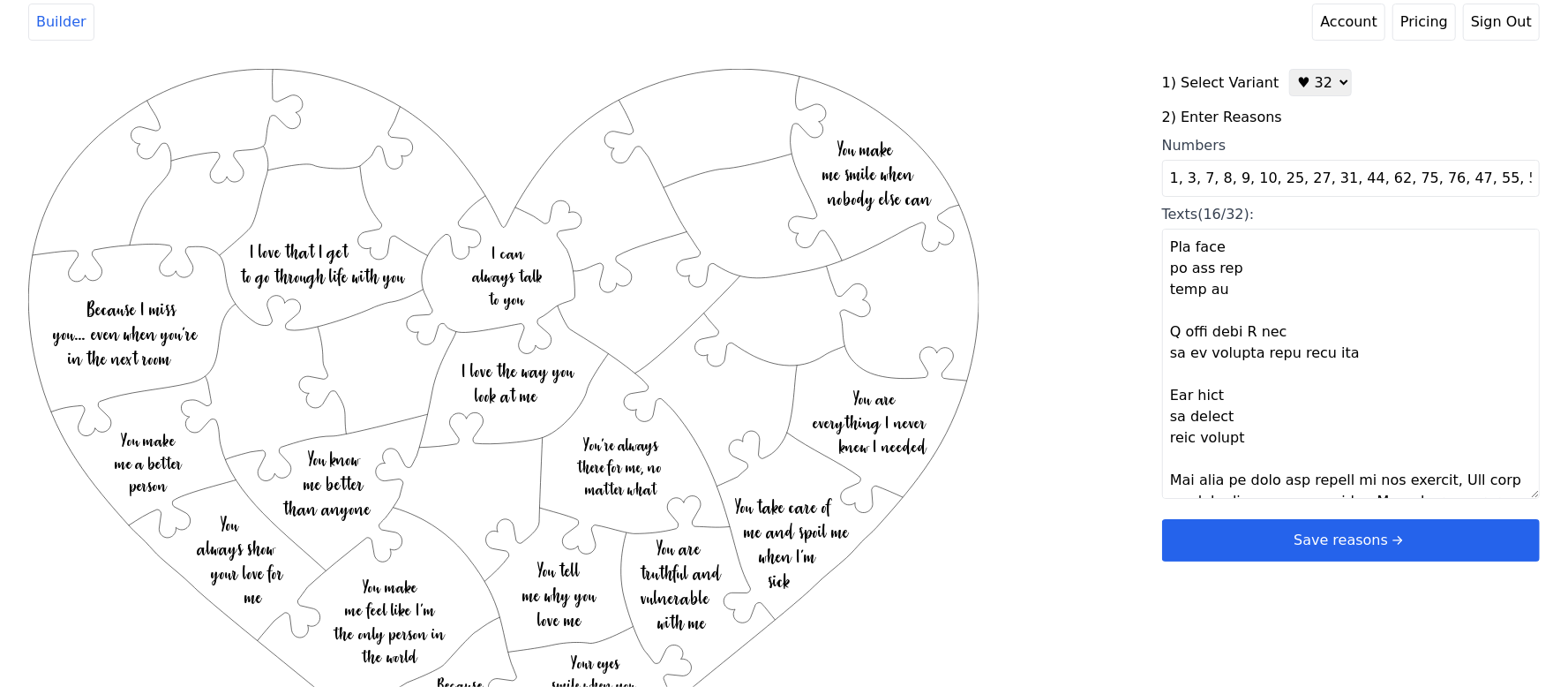
scroll to position [1410, 0]
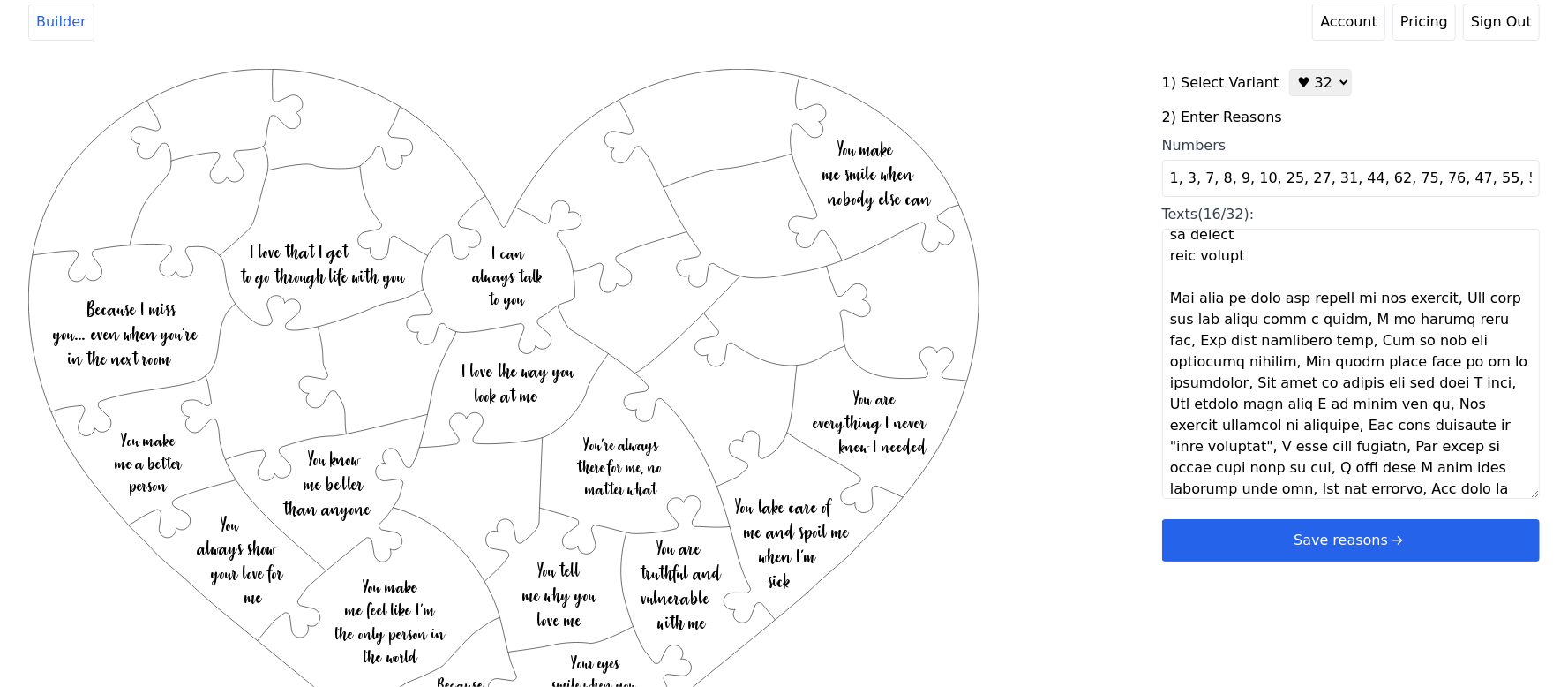
click at [1453, 305] on textarea "Texts (16/32):" at bounding box center [1350, 363] width 377 height 270
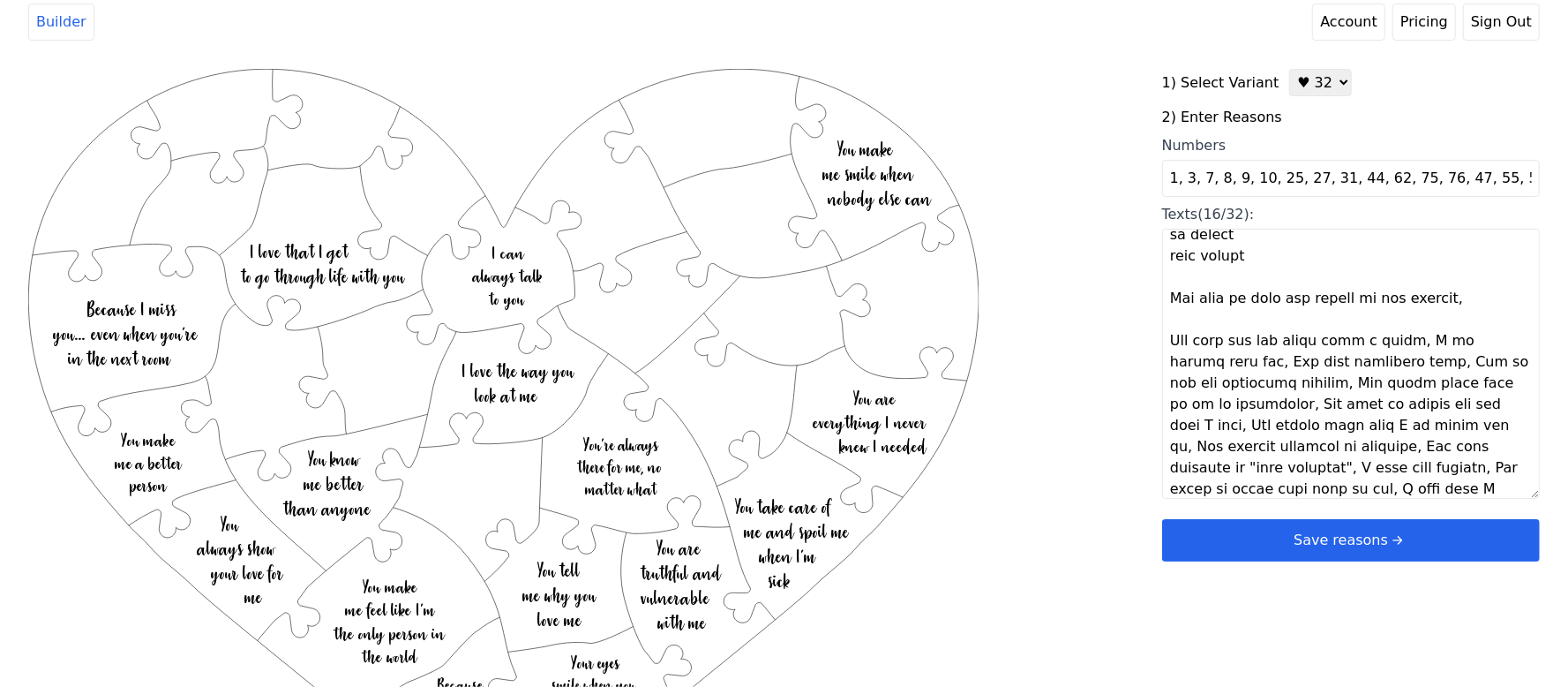
click at [1389, 343] on textarea "Texts (16/32):" at bounding box center [1350, 363] width 377 height 270
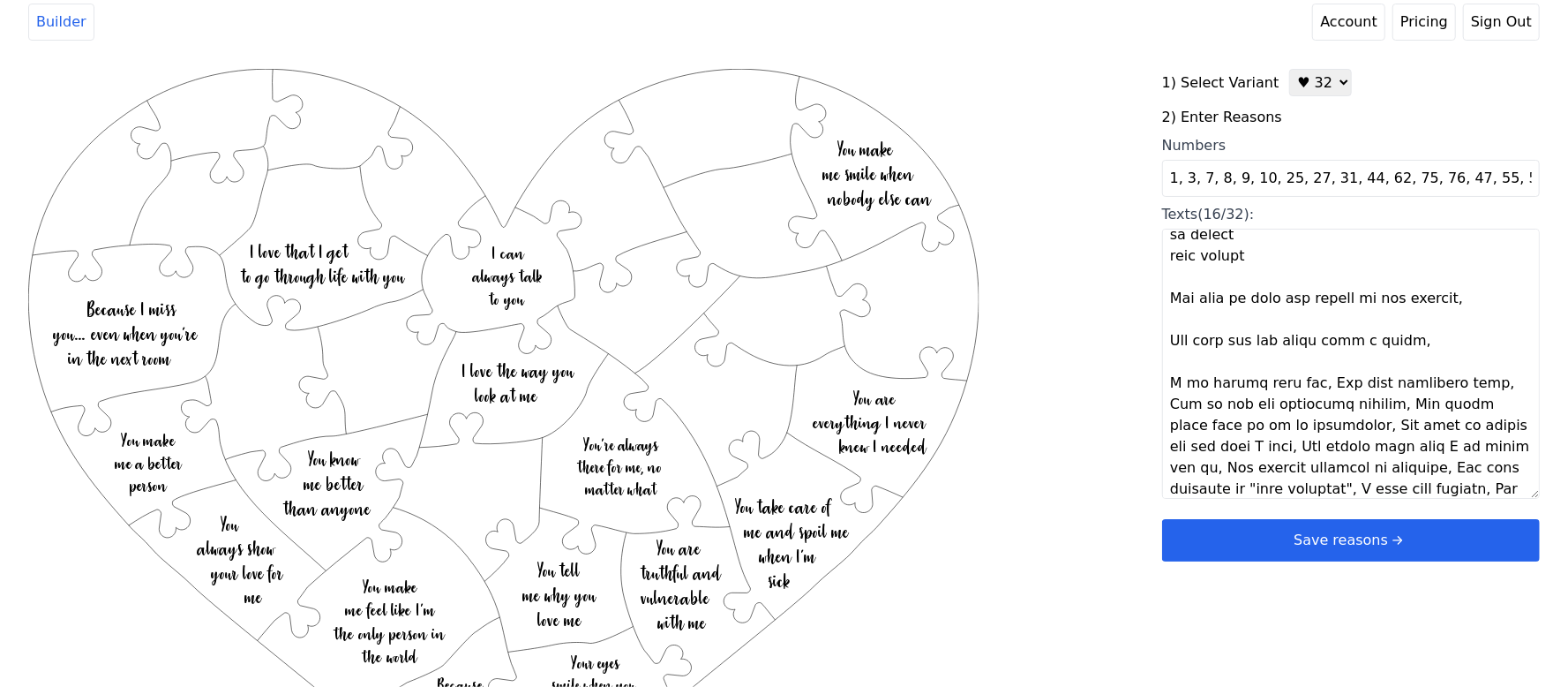
click at [1310, 384] on textarea "Texts (16/32):" at bounding box center [1350, 363] width 377 height 270
click at [1307, 385] on textarea "Texts (16/32):" at bounding box center [1350, 363] width 377 height 270
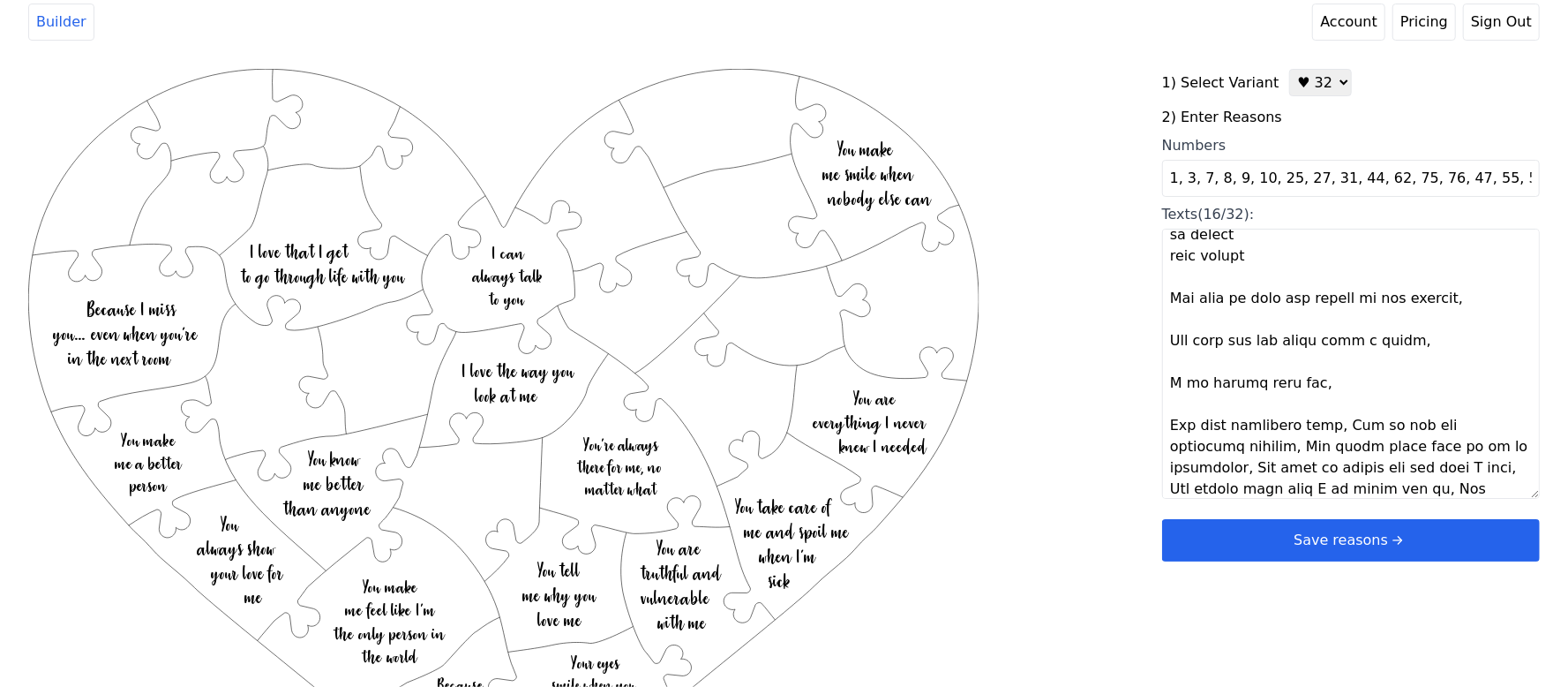
click at [1328, 421] on textarea "Texts (16/32):" at bounding box center [1350, 363] width 377 height 270
click at [1322, 425] on textarea "Texts (16/32):" at bounding box center [1350, 363] width 377 height 270
click at [1375, 470] on textarea "Texts (16/32):" at bounding box center [1350, 363] width 377 height 270
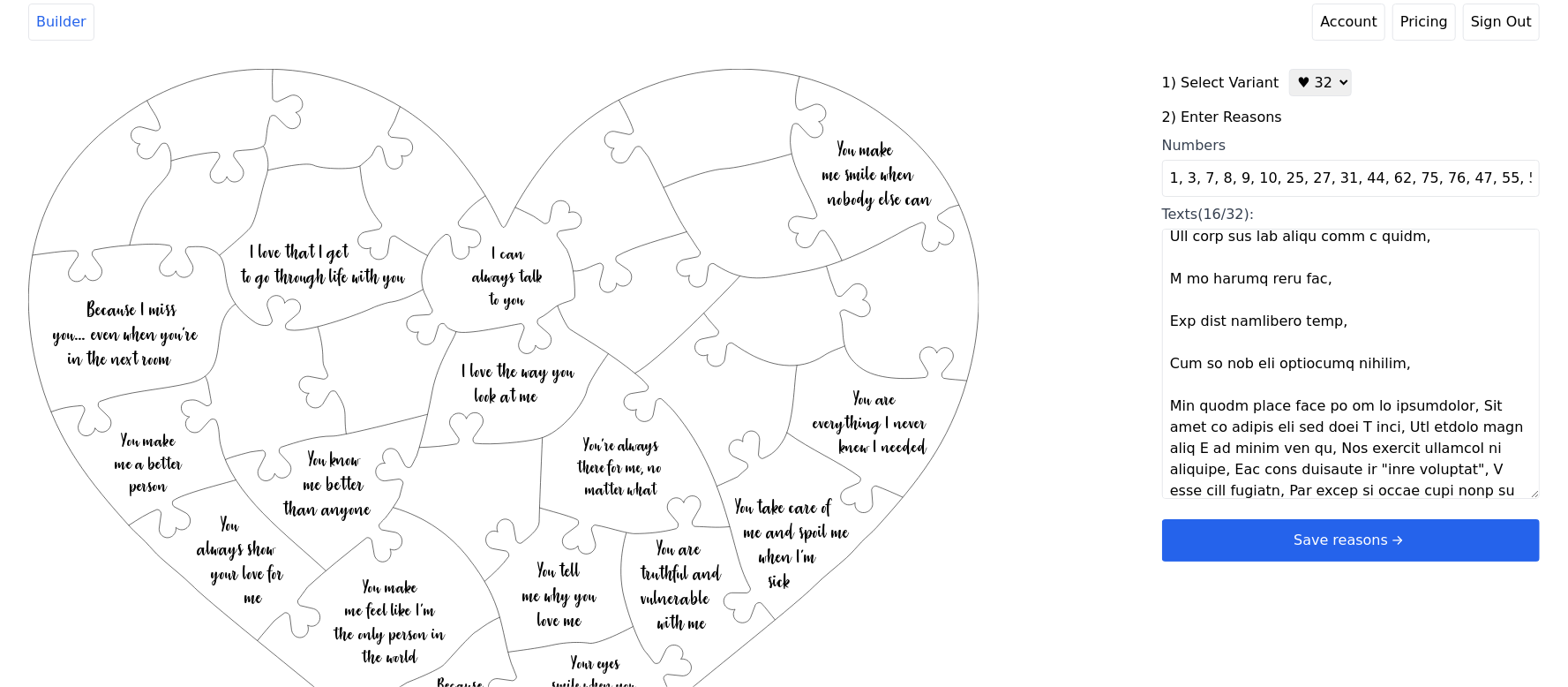
scroll to position [1567, 0]
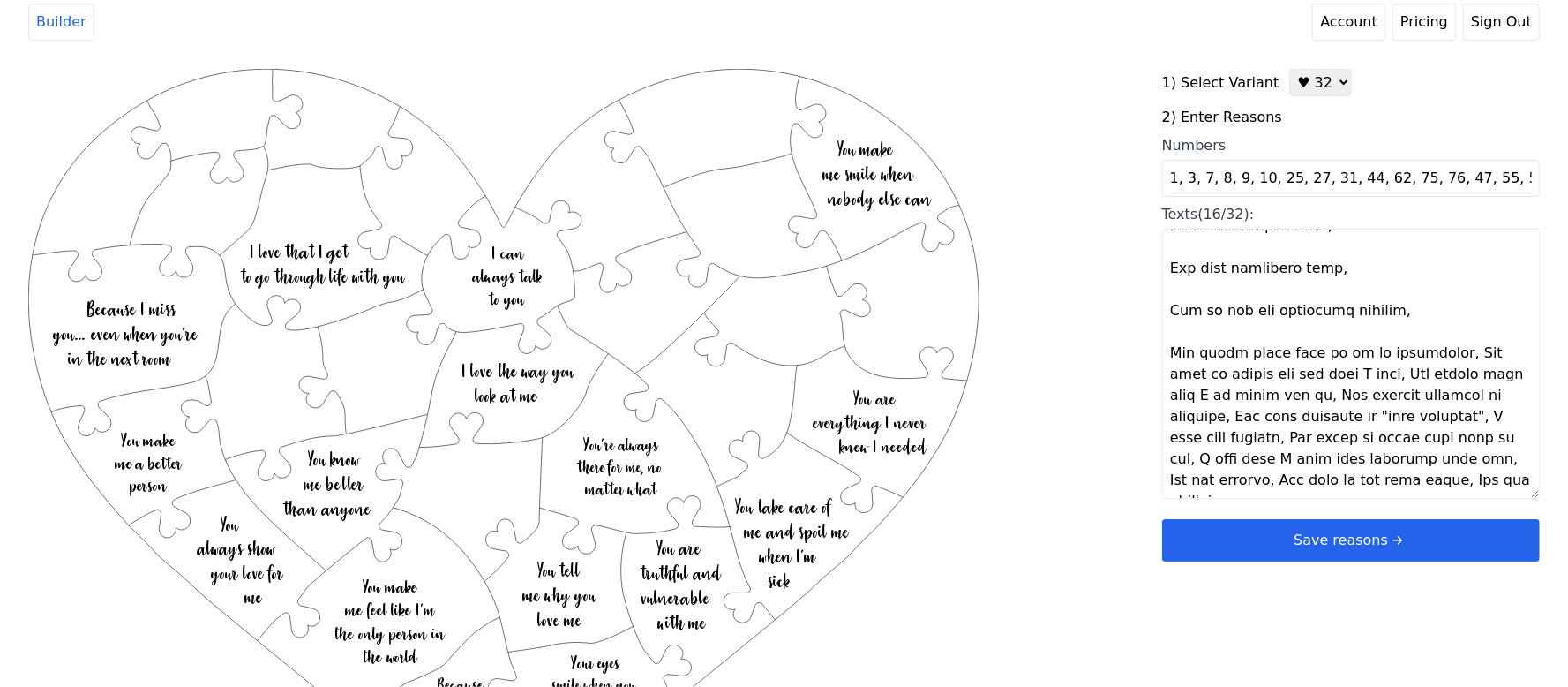
click at [1452, 358] on textarea "Texts (16/32):" at bounding box center [1350, 363] width 377 height 270
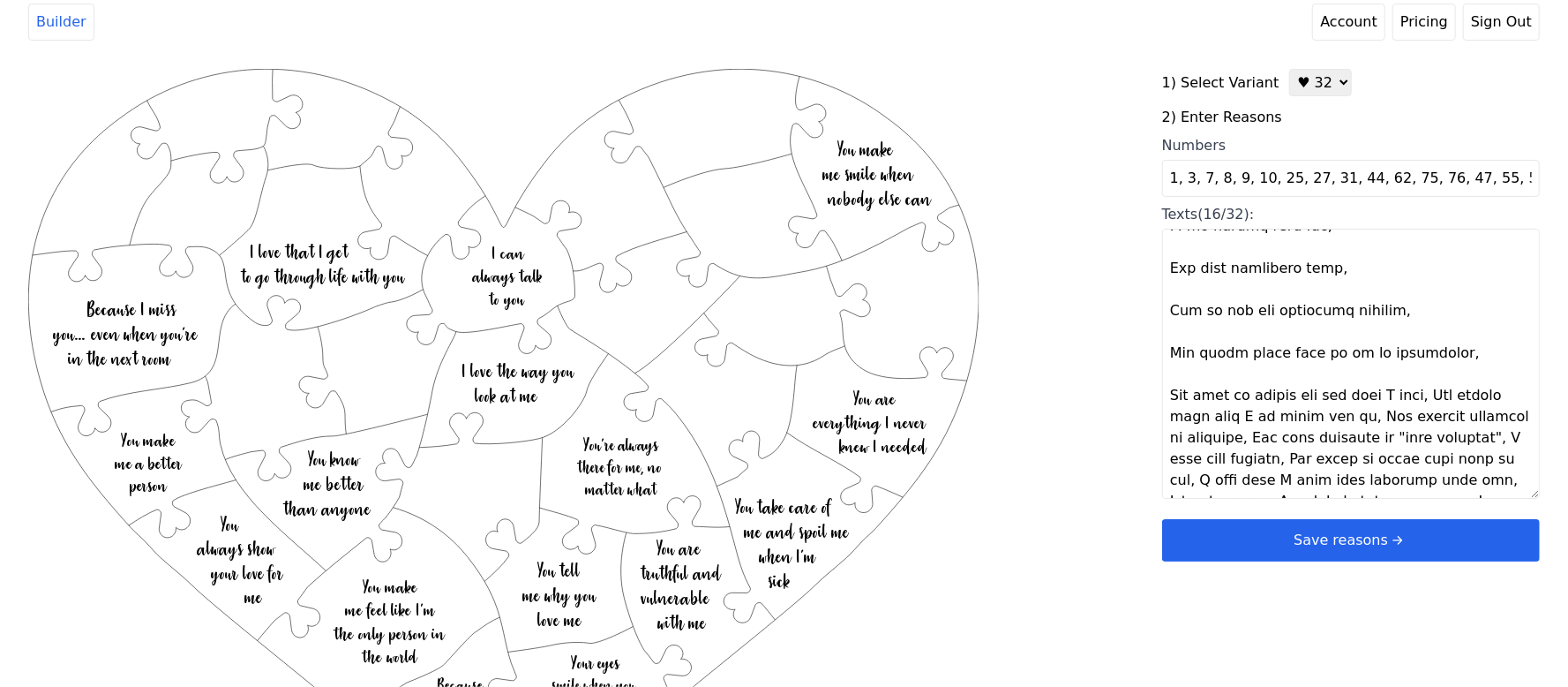
click at [1423, 397] on textarea "Texts (16/32):" at bounding box center [1350, 363] width 377 height 270
click at [1431, 439] on textarea "Texts (16/32):" at bounding box center [1350, 363] width 377 height 270
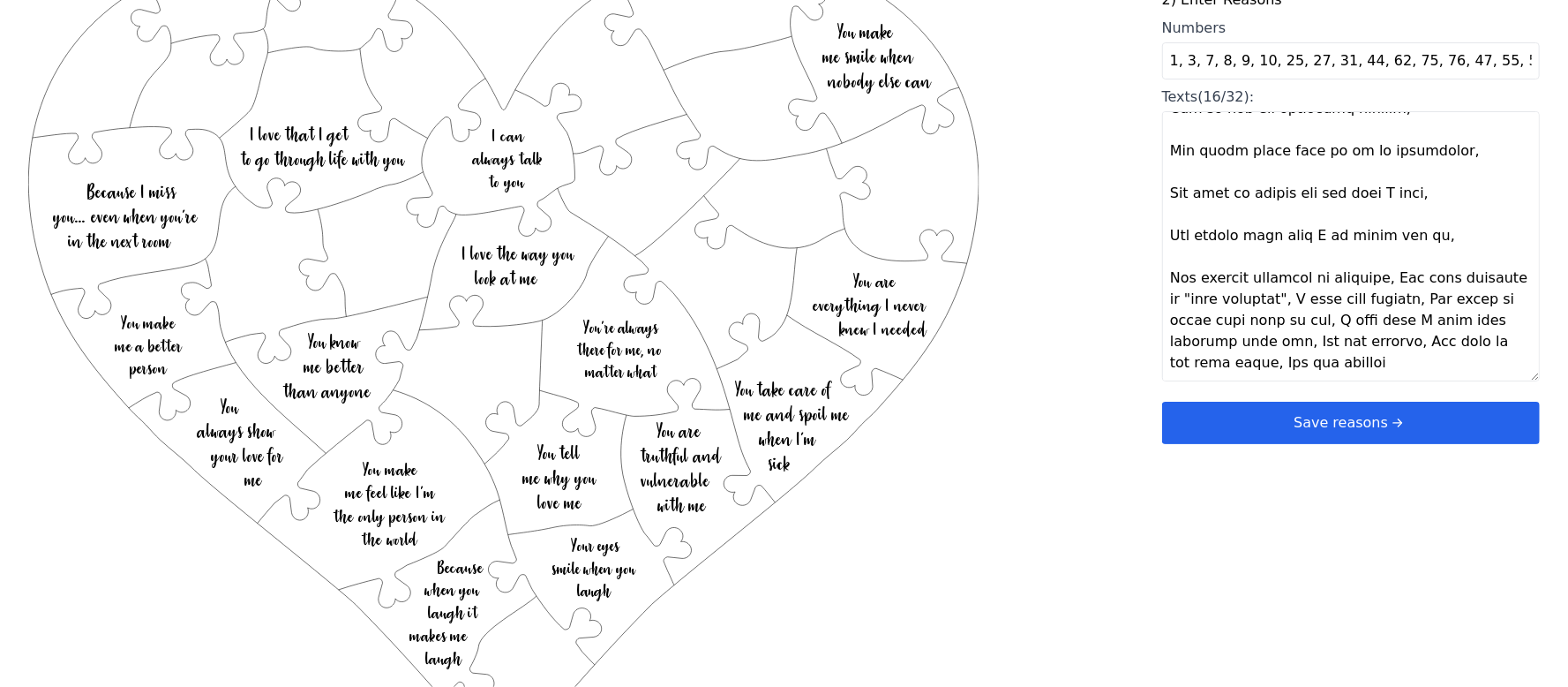
click at [1373, 277] on textarea "Texts (16/32):" at bounding box center [1350, 246] width 377 height 270
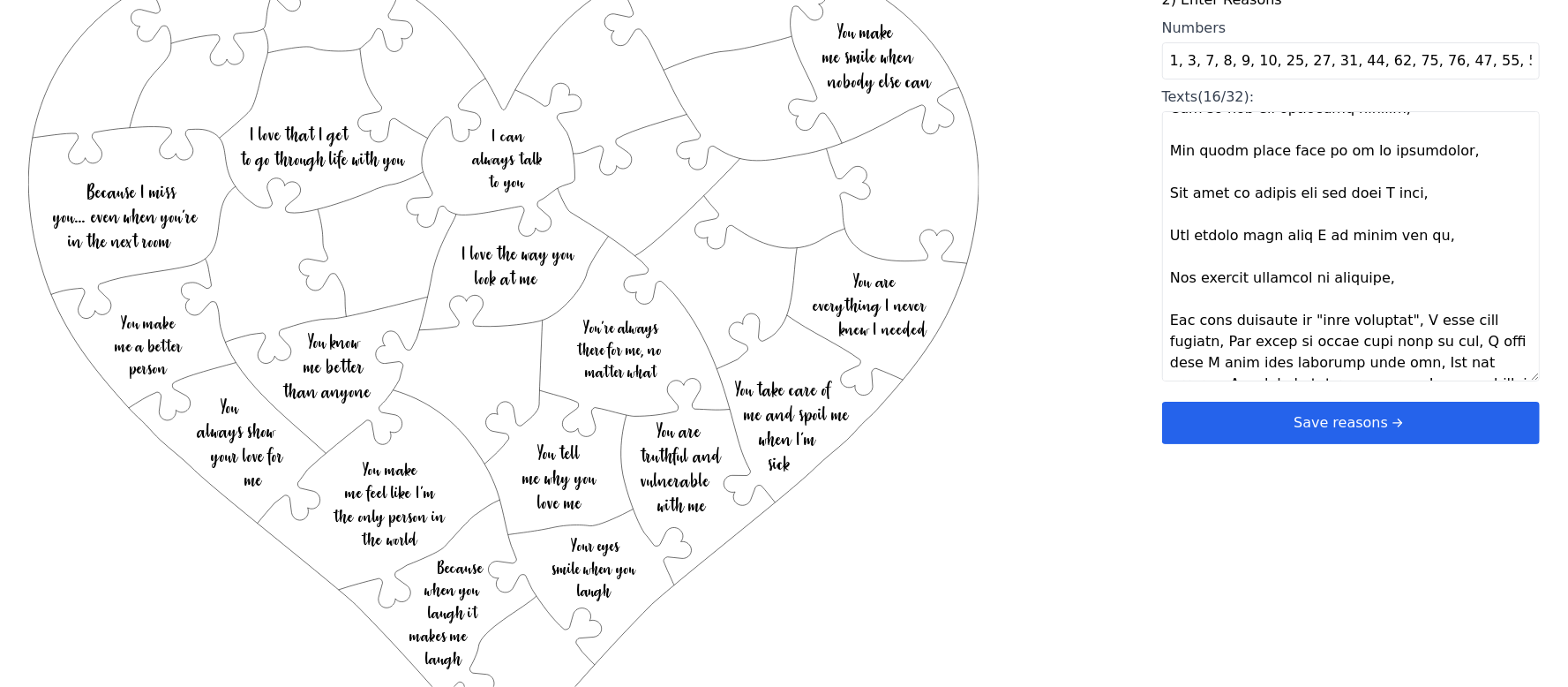
click at [1417, 322] on textarea "Texts (16/32):" at bounding box center [1350, 246] width 377 height 270
drag, startPoint x: 1292, startPoint y: 361, endPoint x: 1316, endPoint y: 367, distance: 24.7
click at [1292, 361] on textarea "Texts (16/32):" at bounding box center [1350, 246] width 377 height 270
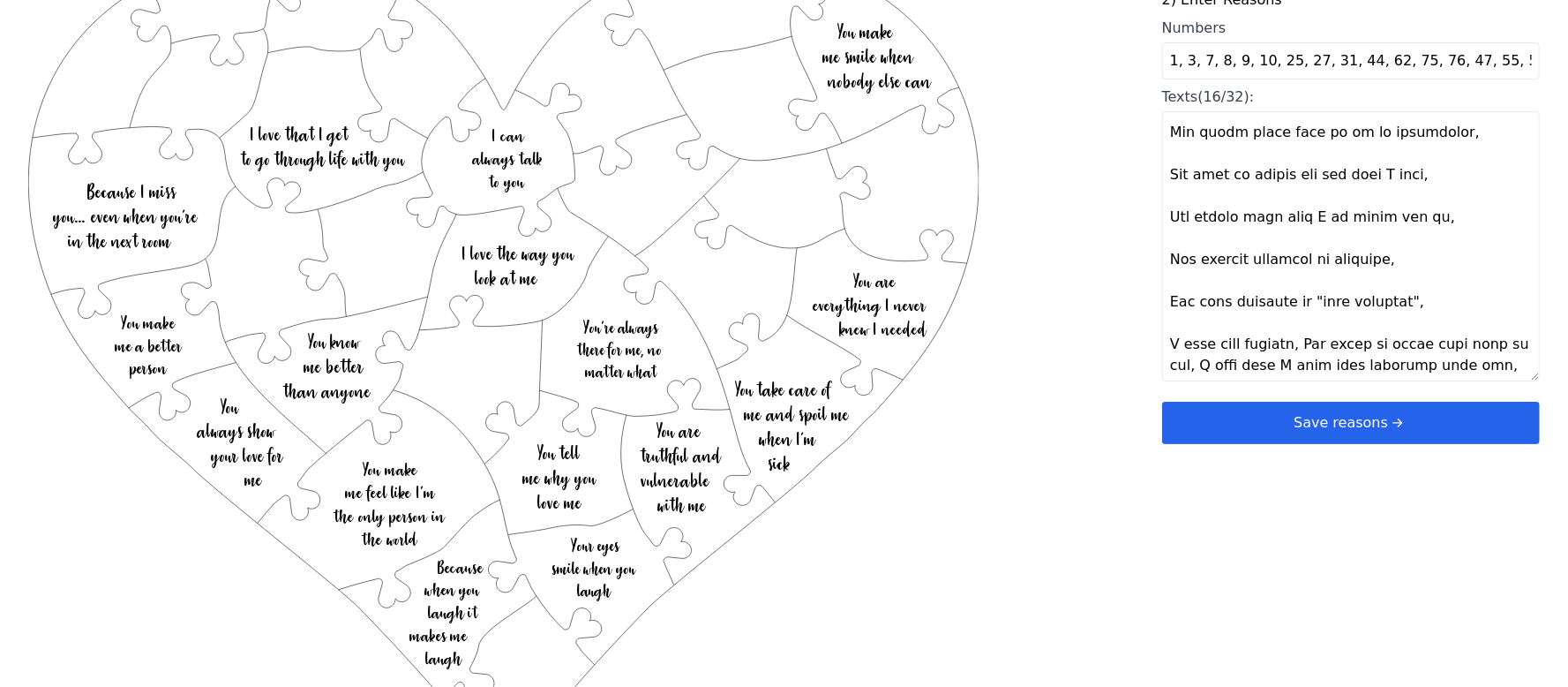
click at [1296, 340] on textarea "Texts (16/32):" at bounding box center [1350, 246] width 377 height 270
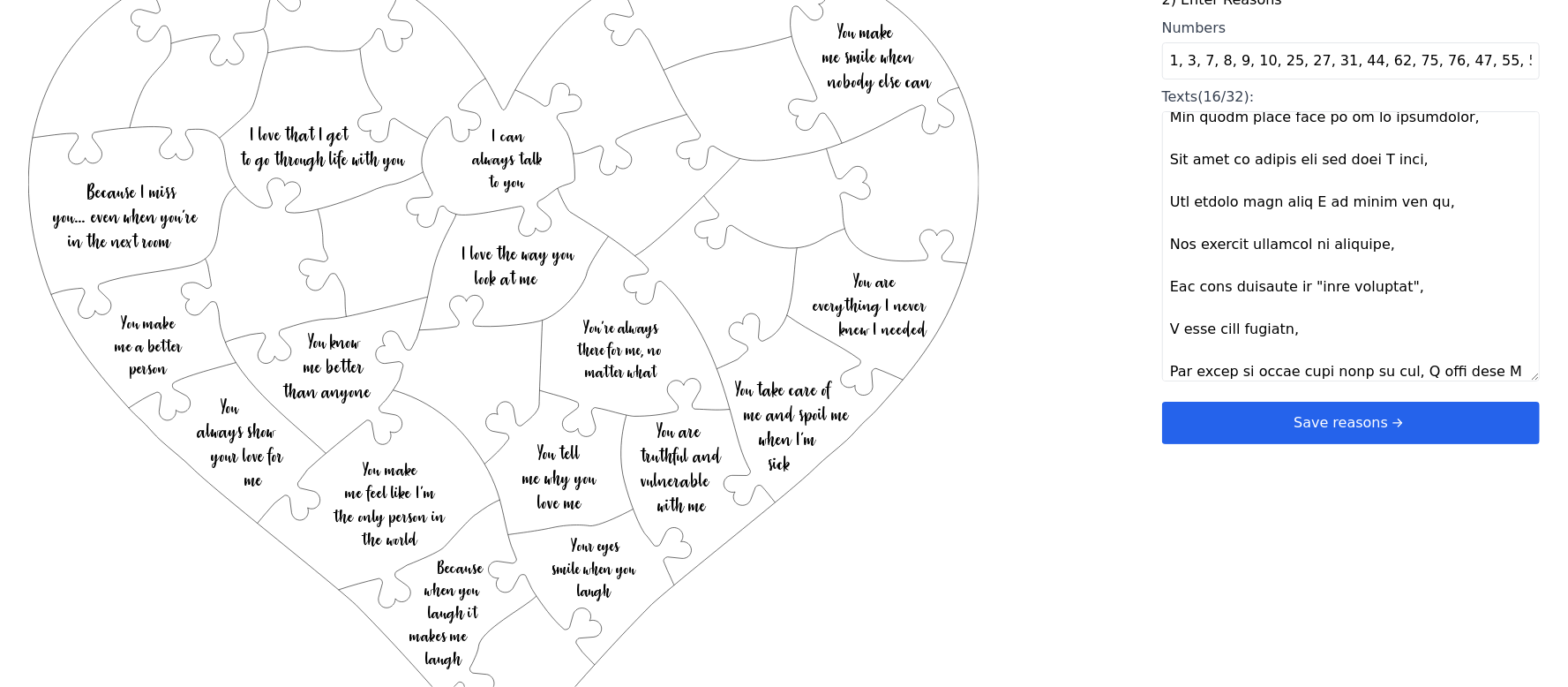
scroll to position [1736, 0]
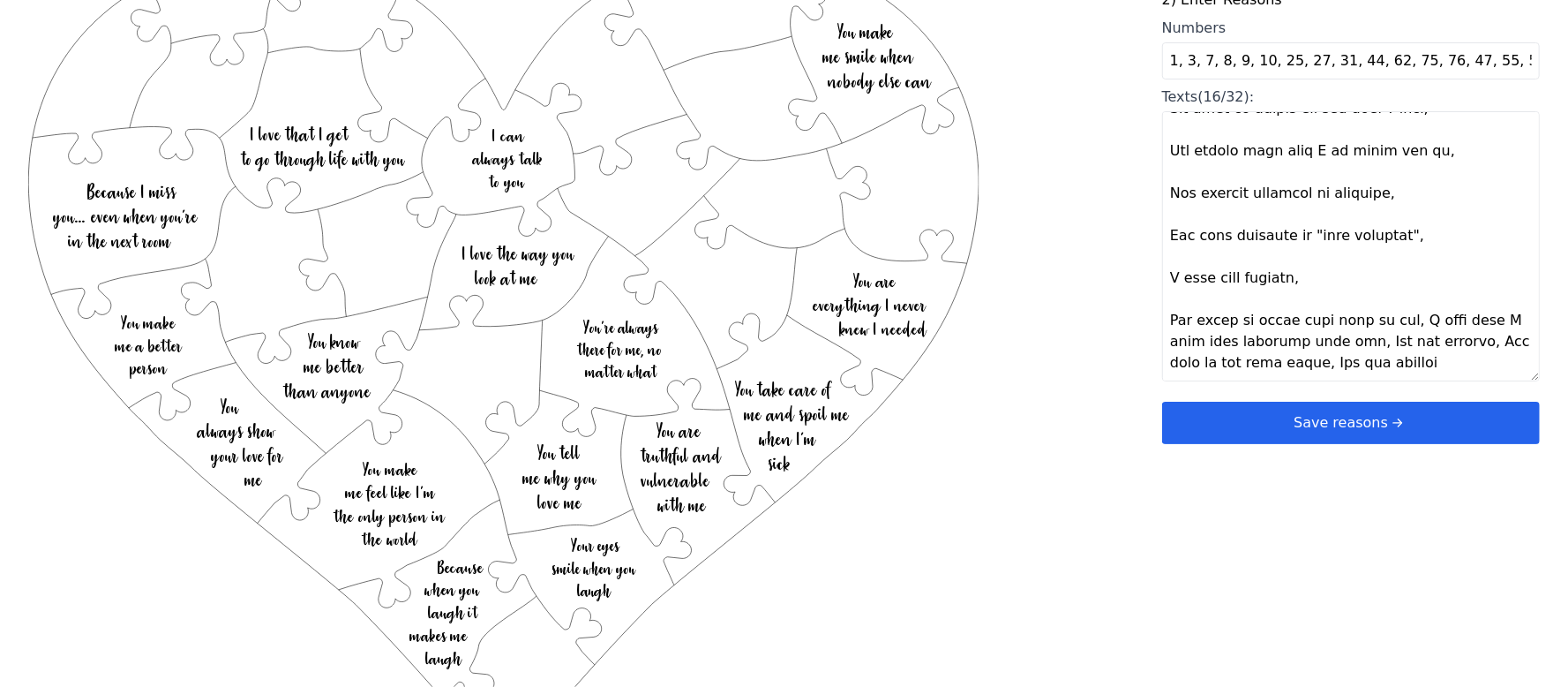
click at [1412, 325] on textarea "Texts (16/32):" at bounding box center [1350, 246] width 377 height 270
click at [1416, 358] on textarea "Texts (16/32):" at bounding box center [1350, 246] width 377 height 270
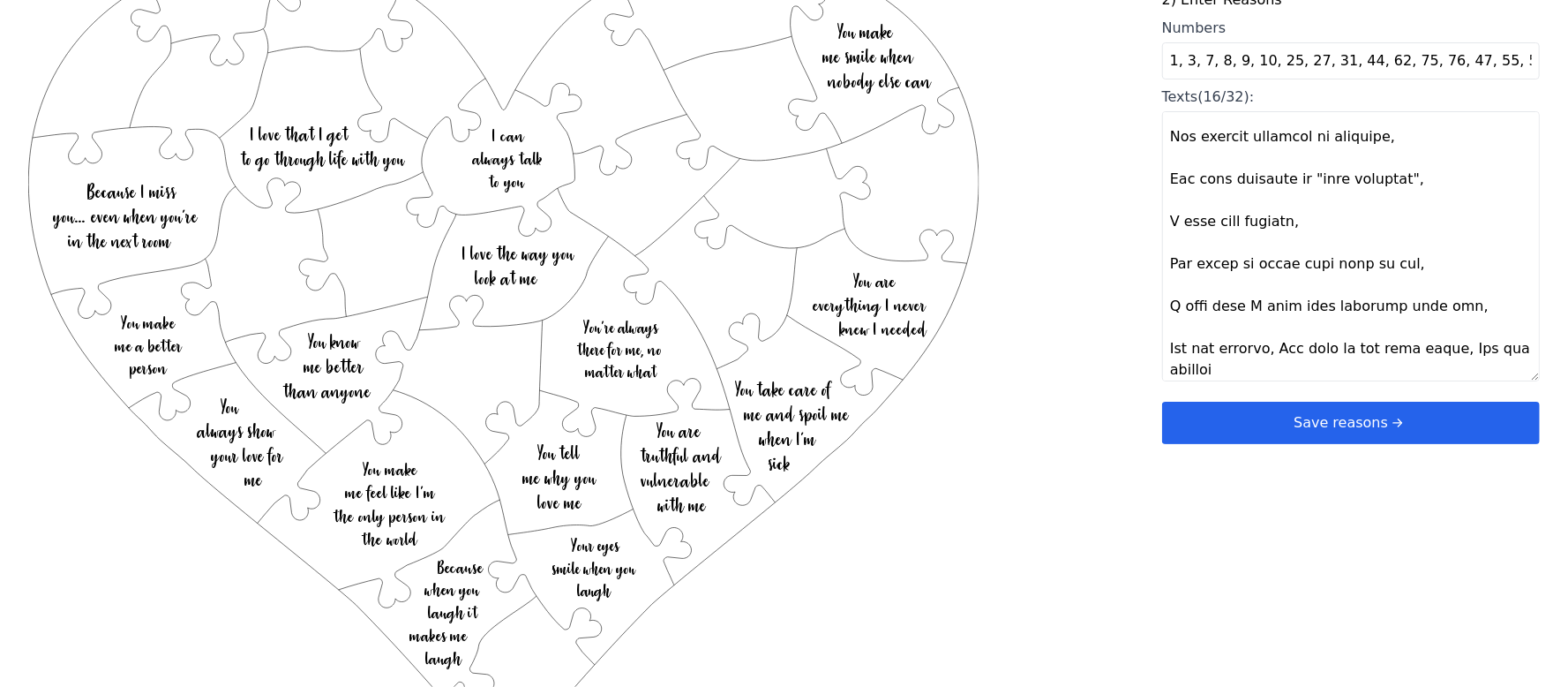
scroll to position [1800, 0]
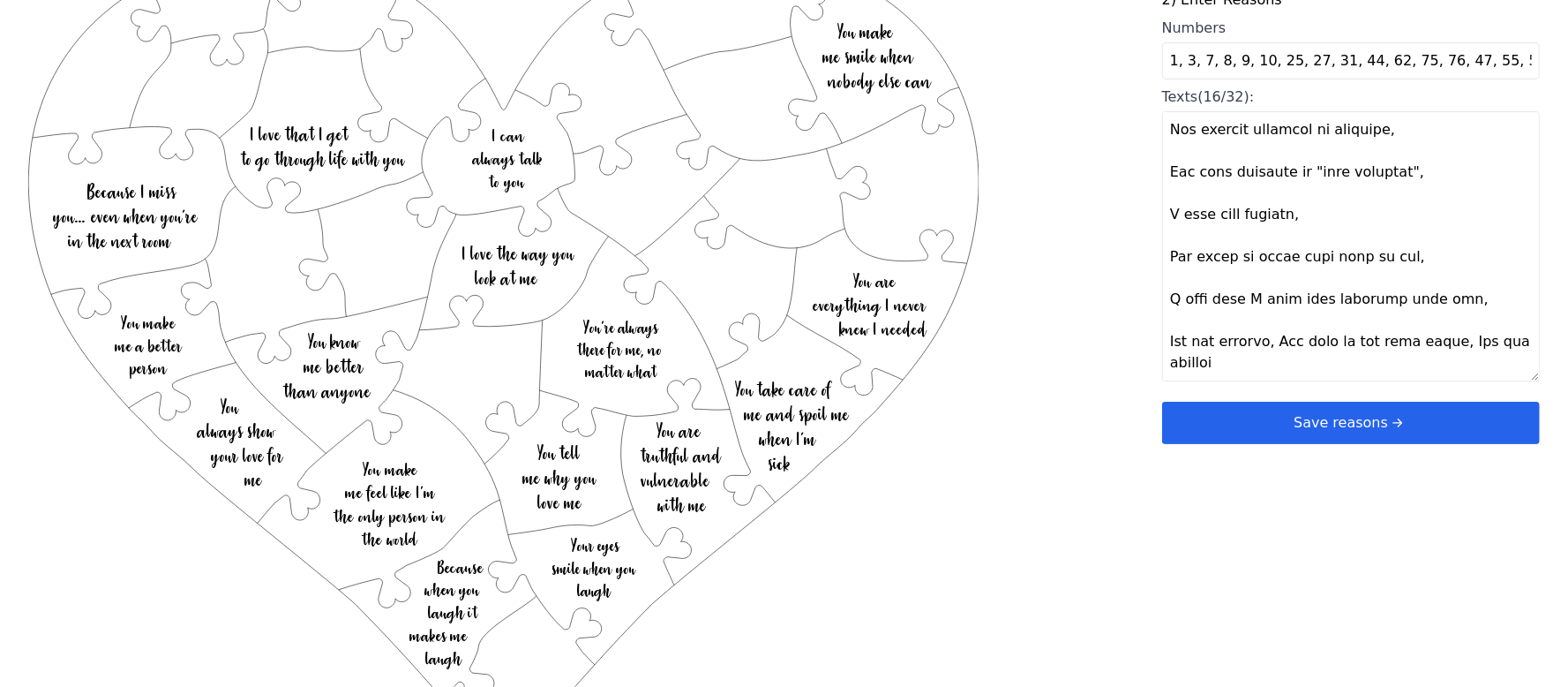
click at [1439, 341] on textarea "Texts (16/32):" at bounding box center [1350, 246] width 377 height 270
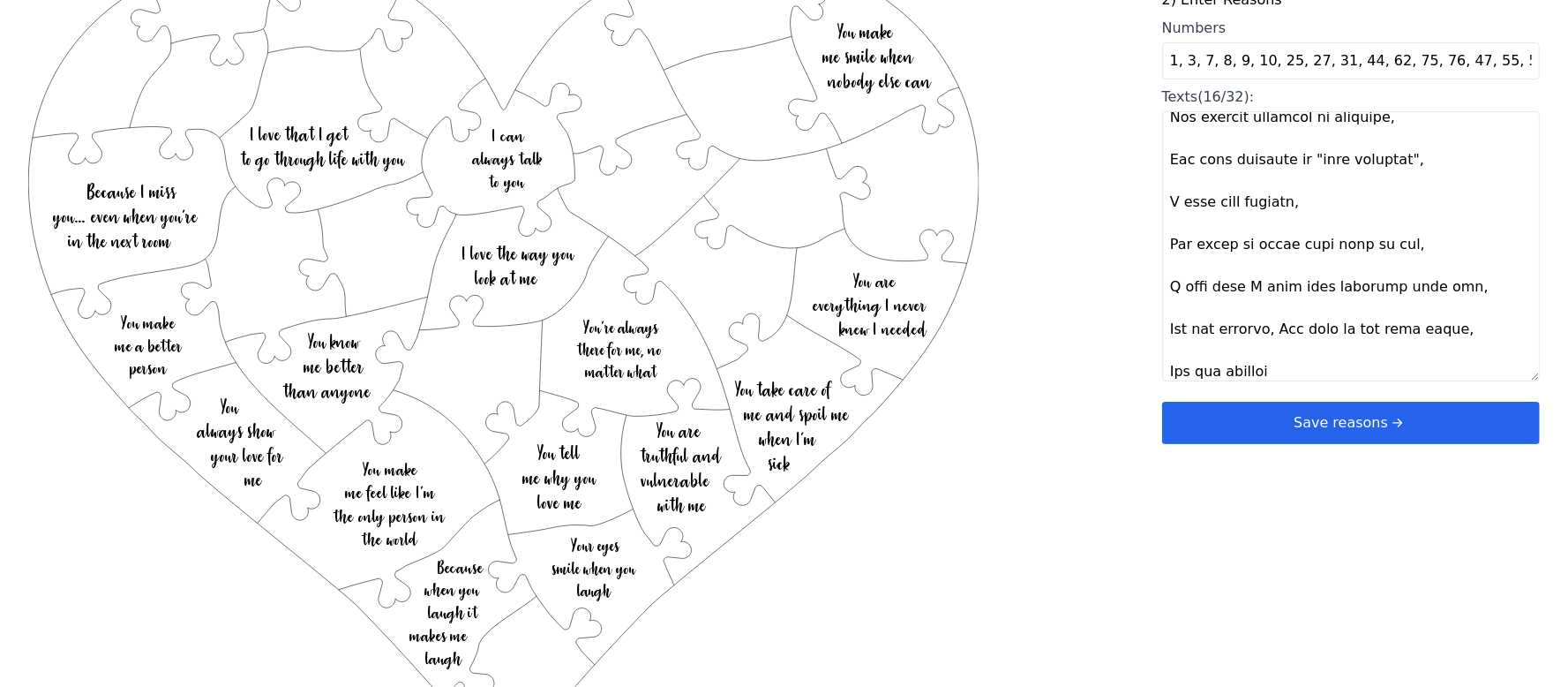
click at [1274, 333] on textarea "Texts (16/32):" at bounding box center [1350, 246] width 377 height 270
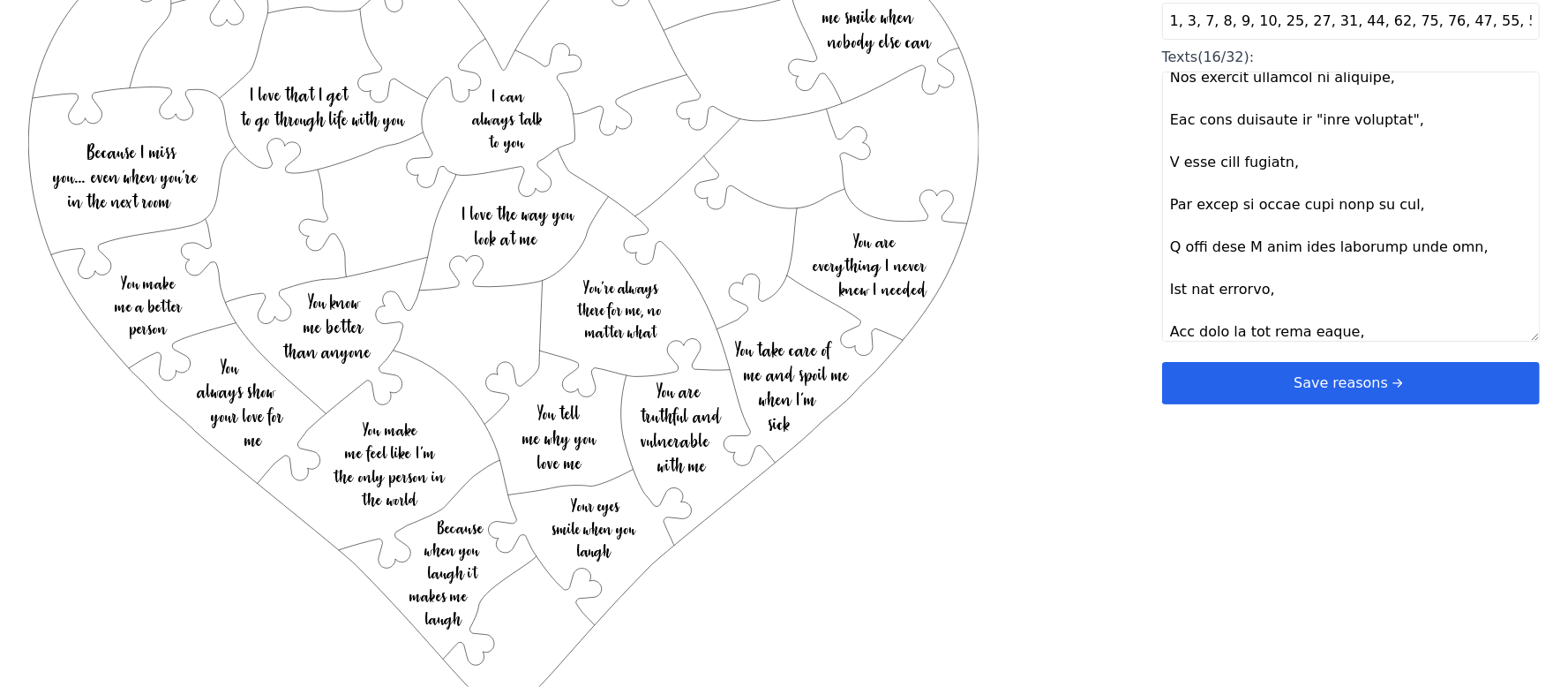
scroll to position [187, 0]
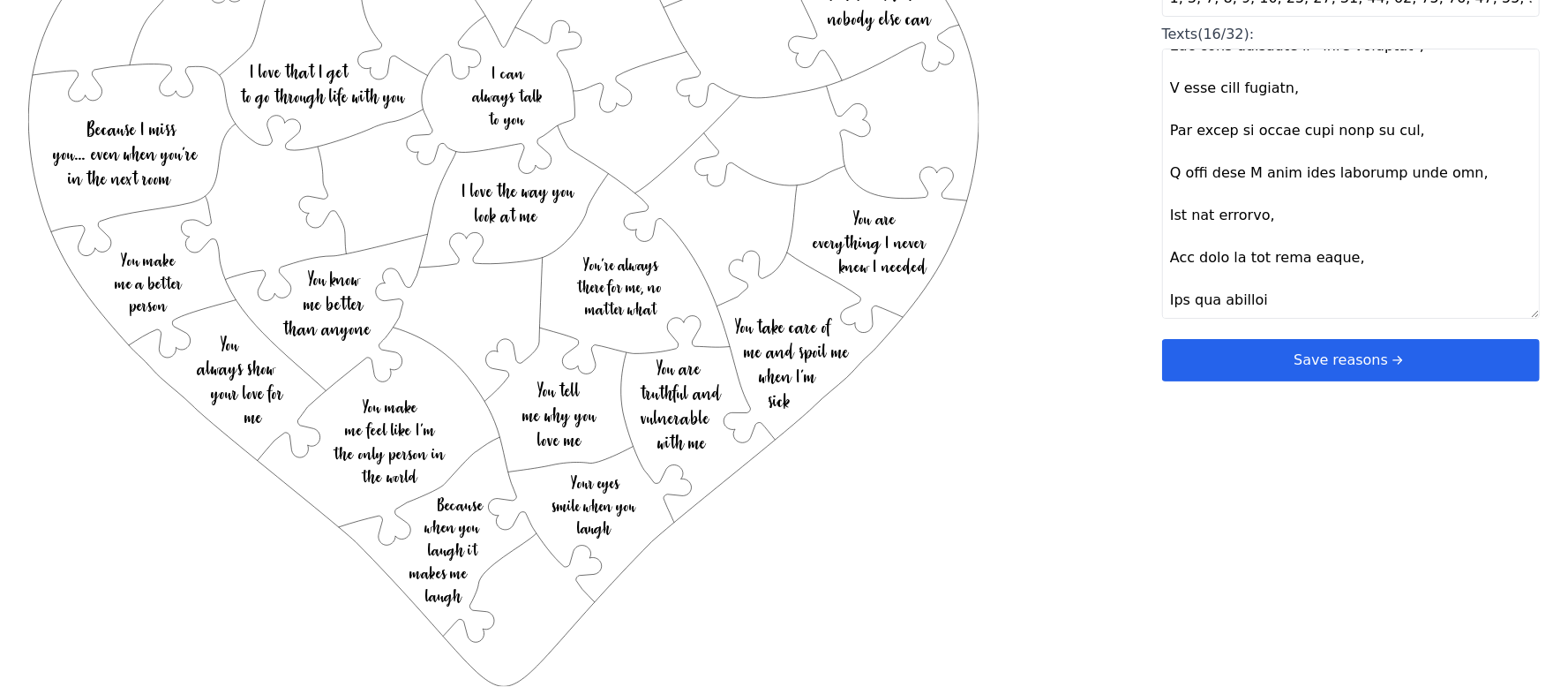
type textarea "Lore ipsu dolor sita con adipi Eli sed doeiusmodt I utlab etdo M aliqua E adm v…"
click at [1130, 284] on div "Created with Snap .strokeh32 {stroke:#00ff00;stroke-width:2.36;stroke-miterlimi…" at bounding box center [784, 169] width 1511 height 563
type textarea "Lore ipsu dolor sita con adipi Eli sed doeiusmodt I utlab etdo M aliqua E adm v…"
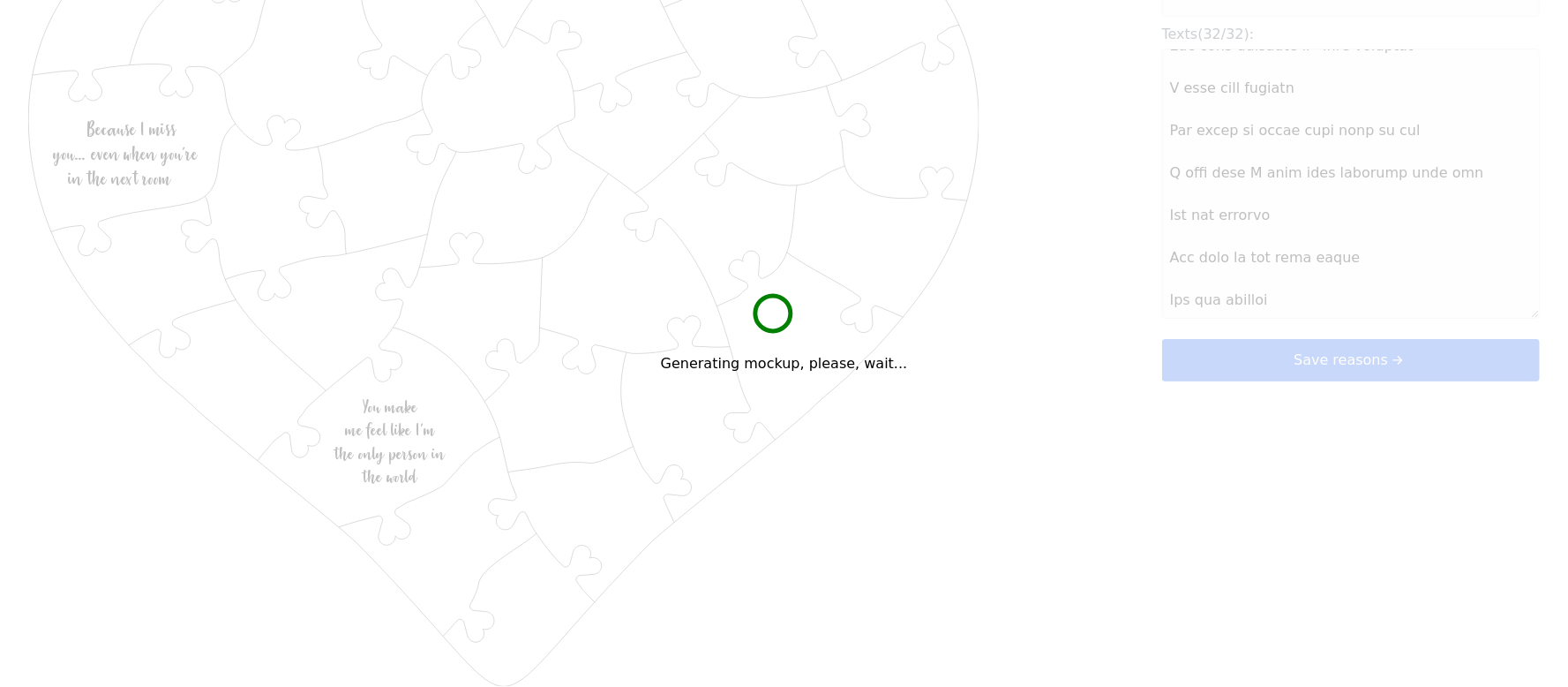
scroll to position [1843, 0]
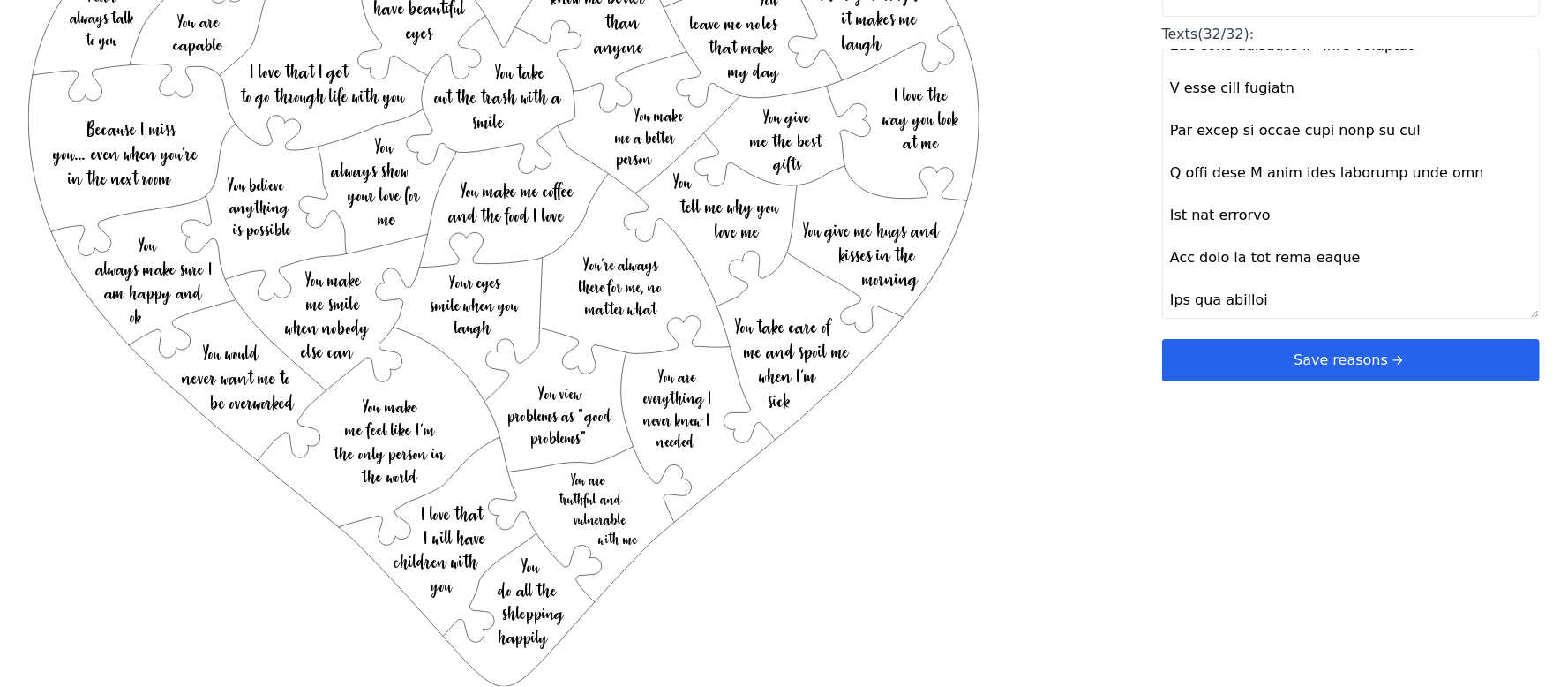
click at [1206, 367] on button "Save reasons" at bounding box center [1350, 359] width 377 height 43
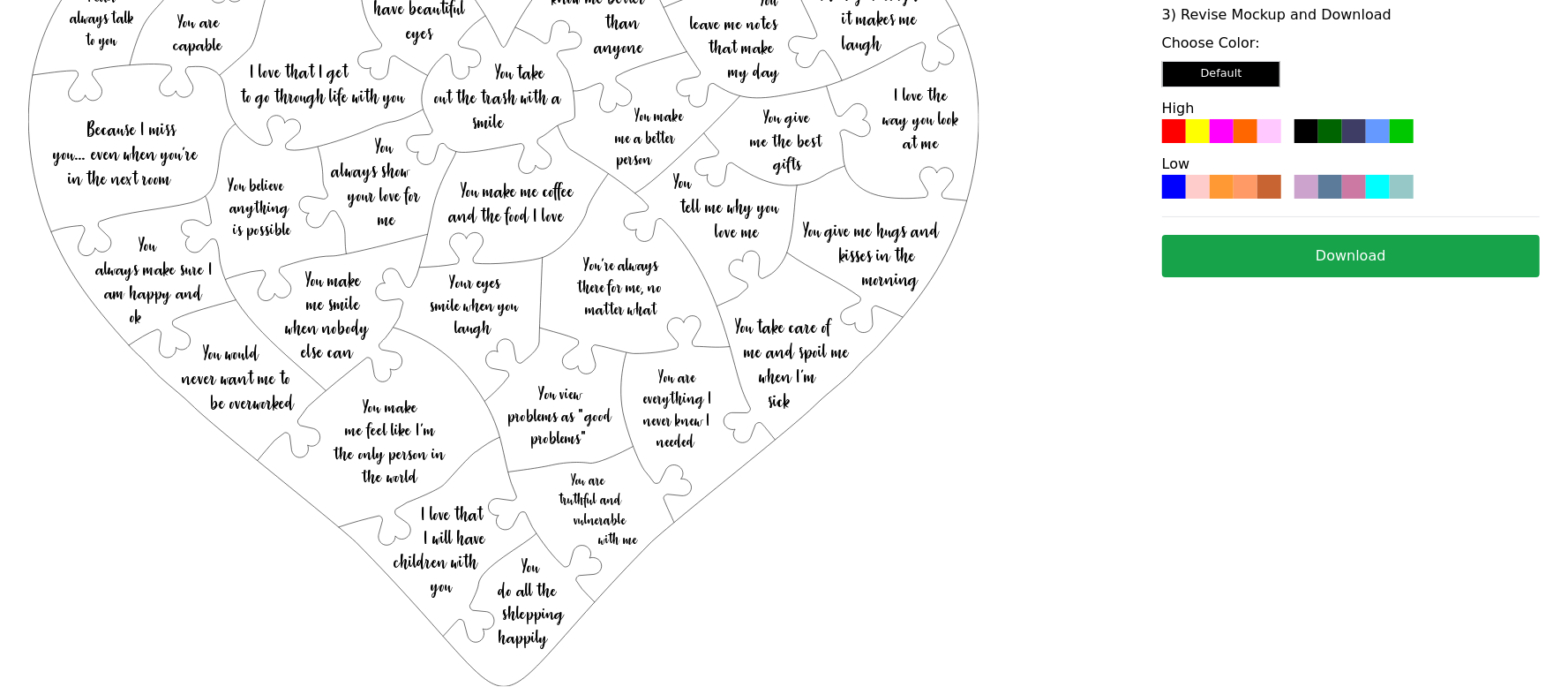
click at [1213, 195] on div at bounding box center [1222, 186] width 24 height 24
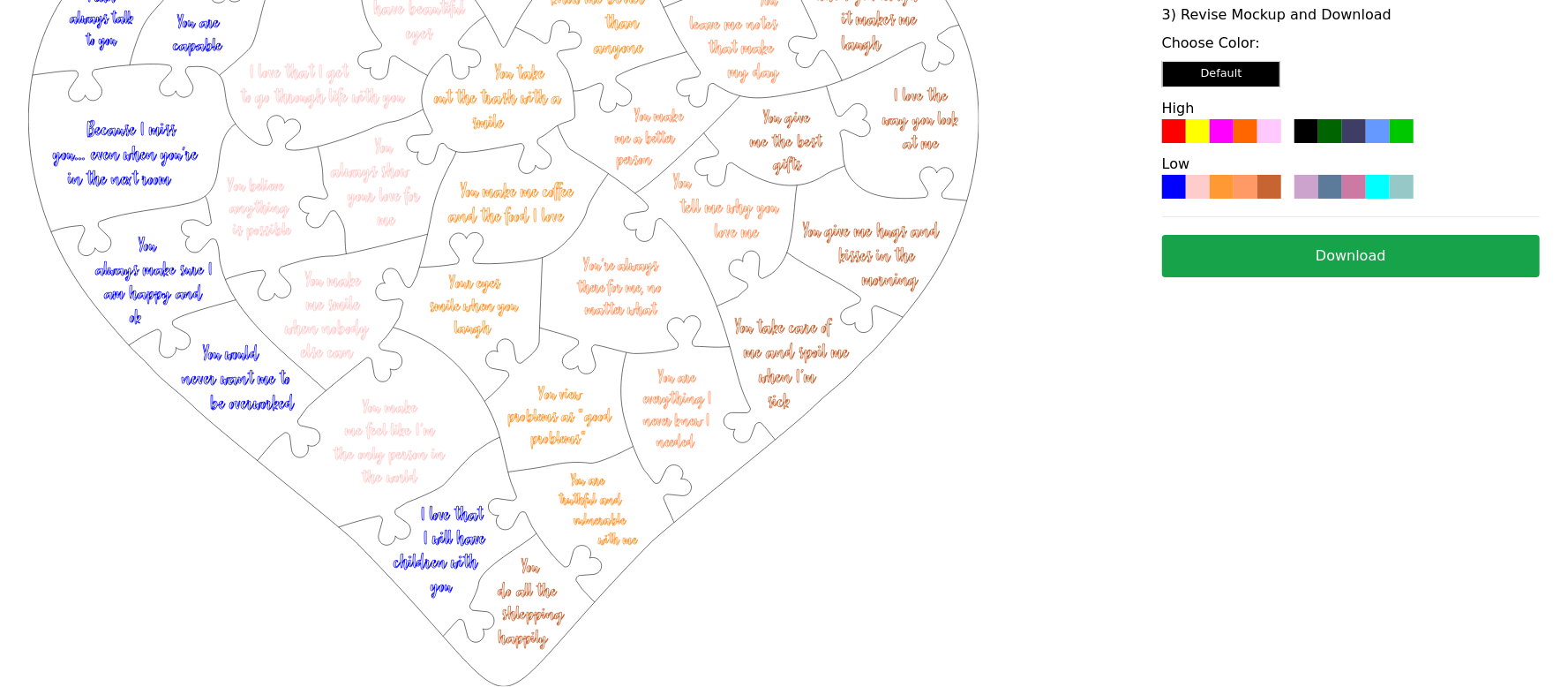
click at [1207, 261] on button "Download" at bounding box center [1350, 256] width 377 height 43
click at [1265, 330] on div "Reset 3) Revise Mockup and Download Choose Color: Default High Low Download" at bounding box center [1350, 117] width 377 height 459
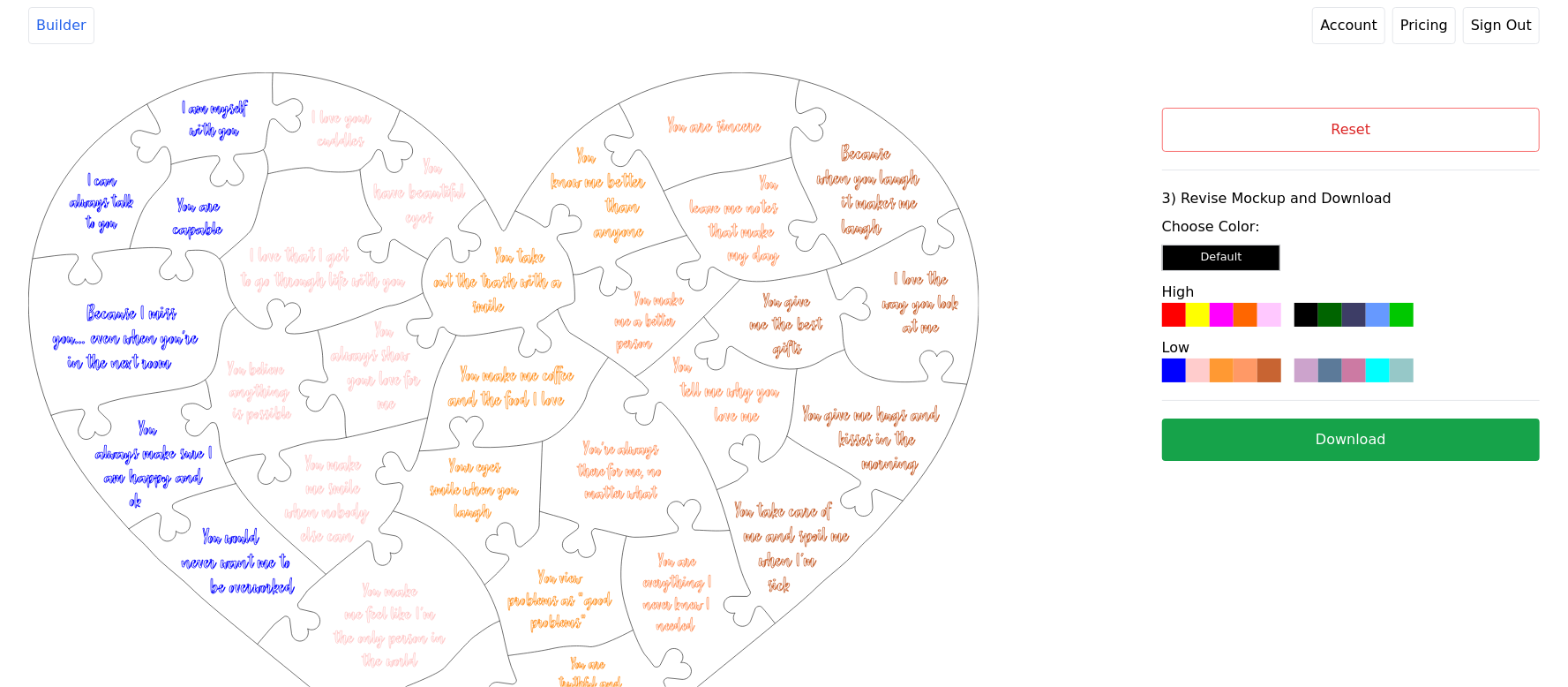
scroll to position [0, 0]
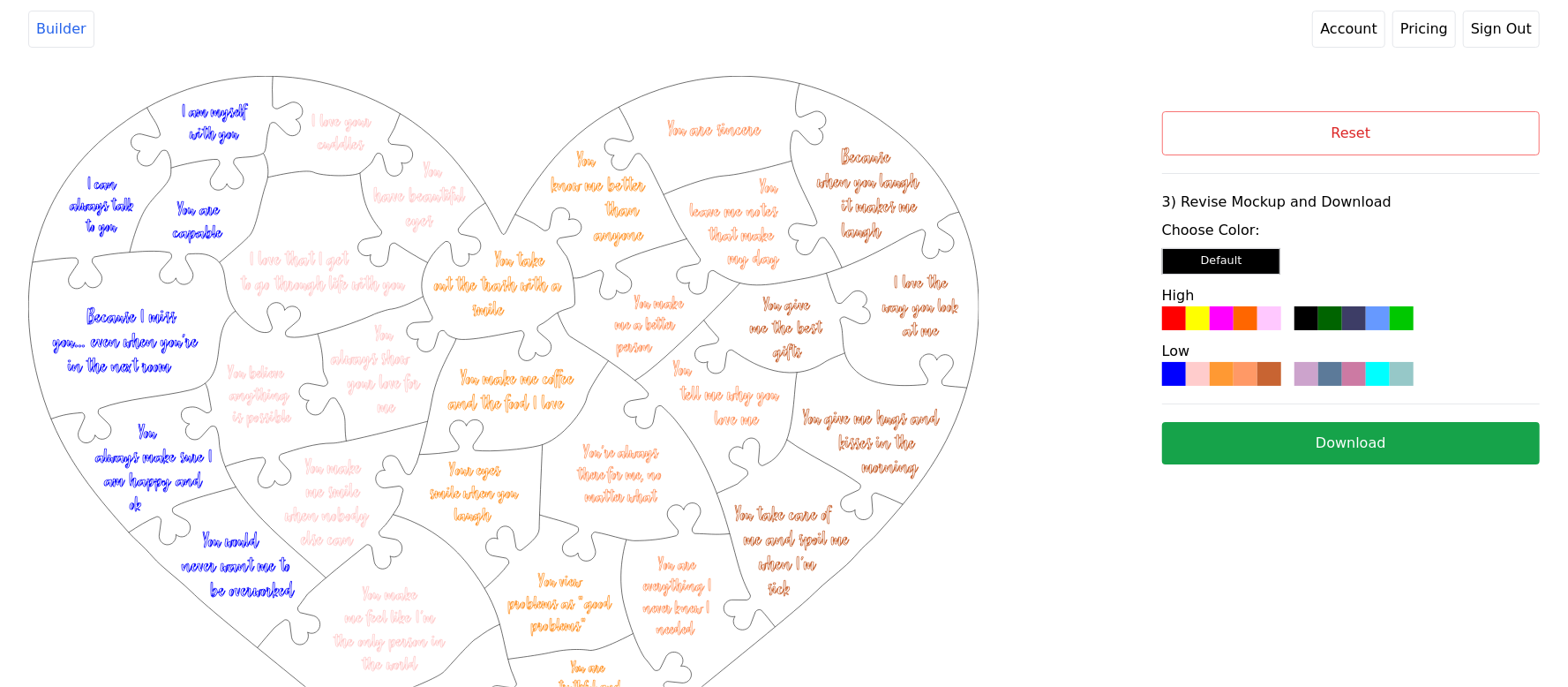
click at [1296, 125] on button "Reset" at bounding box center [1350, 133] width 377 height 44
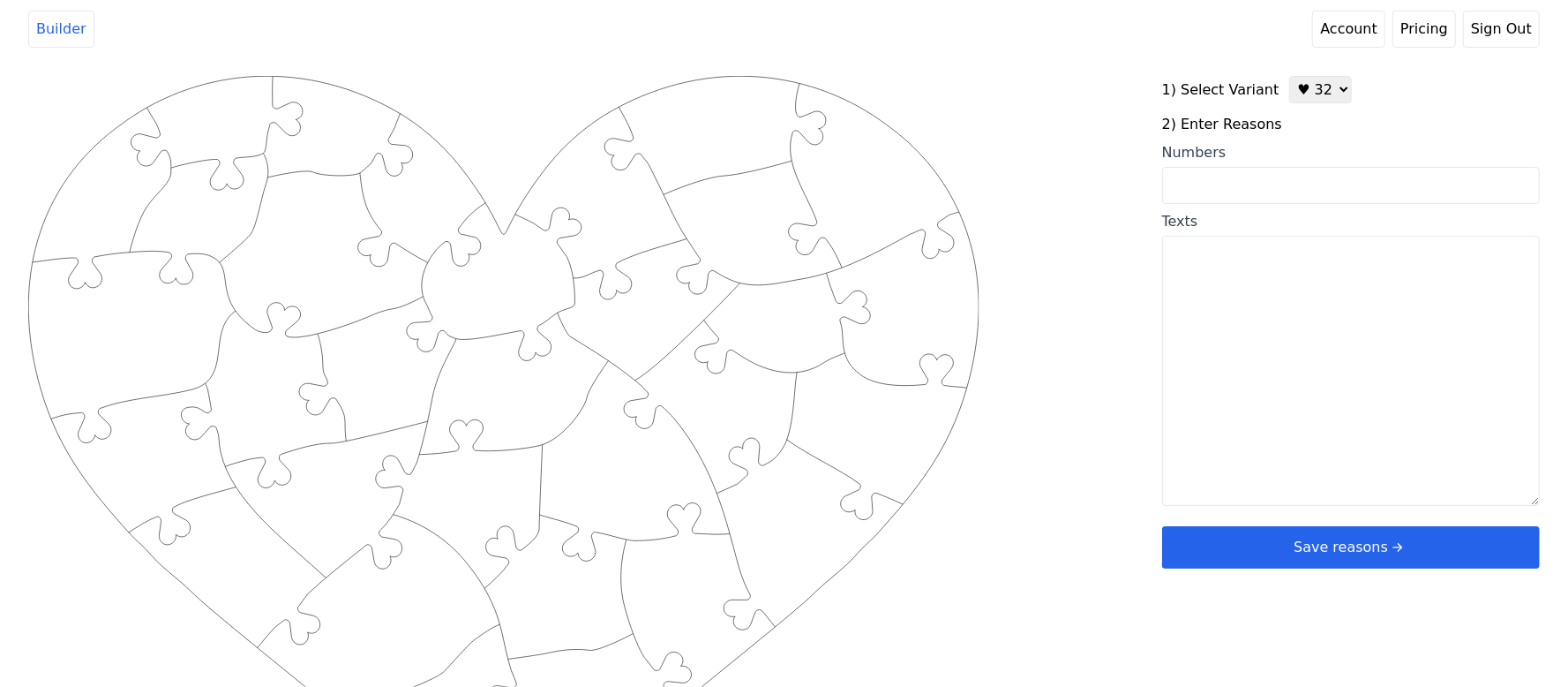
click at [1299, 99] on select "♥ 12 ♥ 20 ♥ 32 ■ 12 ■ 20 ■ 32 ■ 60" at bounding box center [1320, 89] width 63 height 27
select select "1"
click at [1289, 76] on select "♥ 12 ♥ 20 ♥ 32 ■ 12 ■ 20 ■ 32 ■ 60" at bounding box center [1320, 89] width 63 height 27
drag, startPoint x: 1310, startPoint y: 432, endPoint x: 1320, endPoint y: 421, distance: 14.9
click at [1320, 421] on textarea "Texts" at bounding box center [1350, 370] width 377 height 270
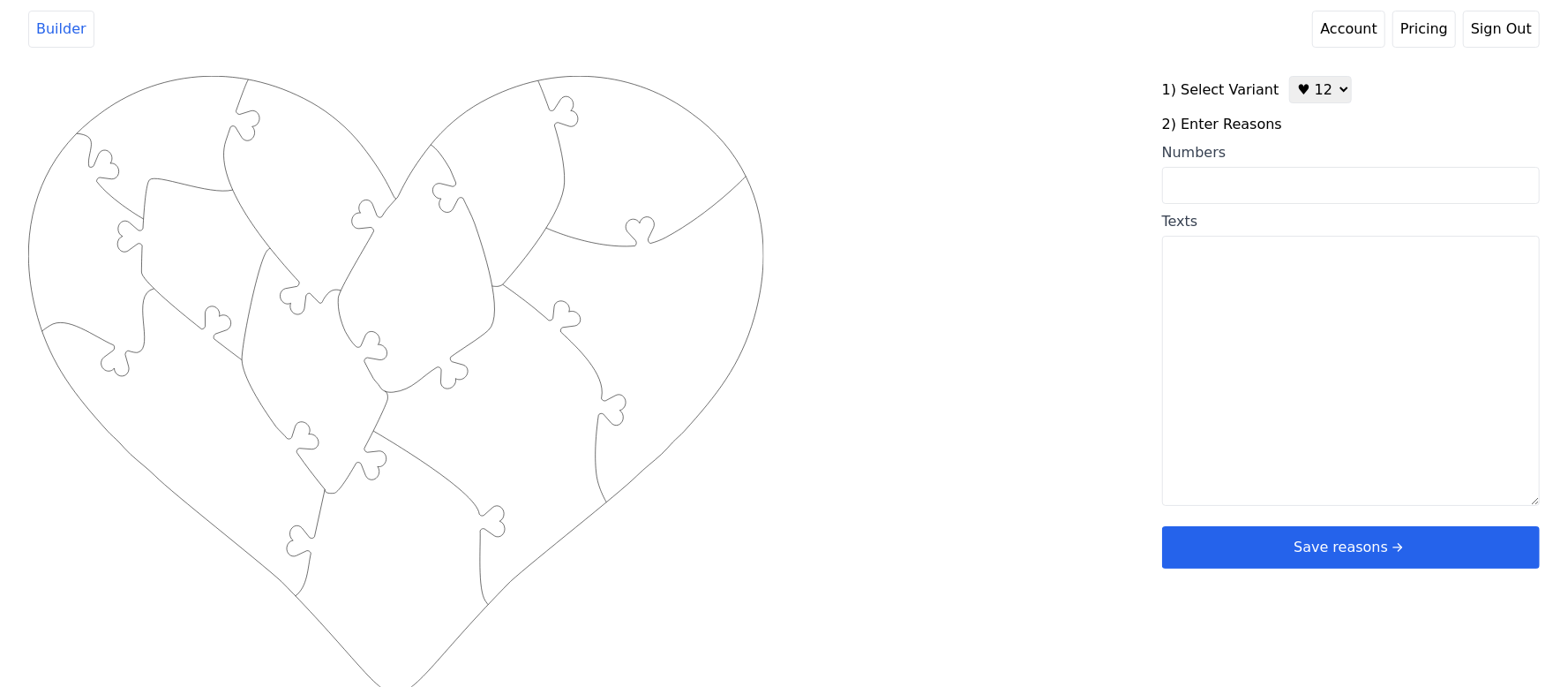
paste textarea "You are the silliest, You give the best head scratches, You make any distance s…"
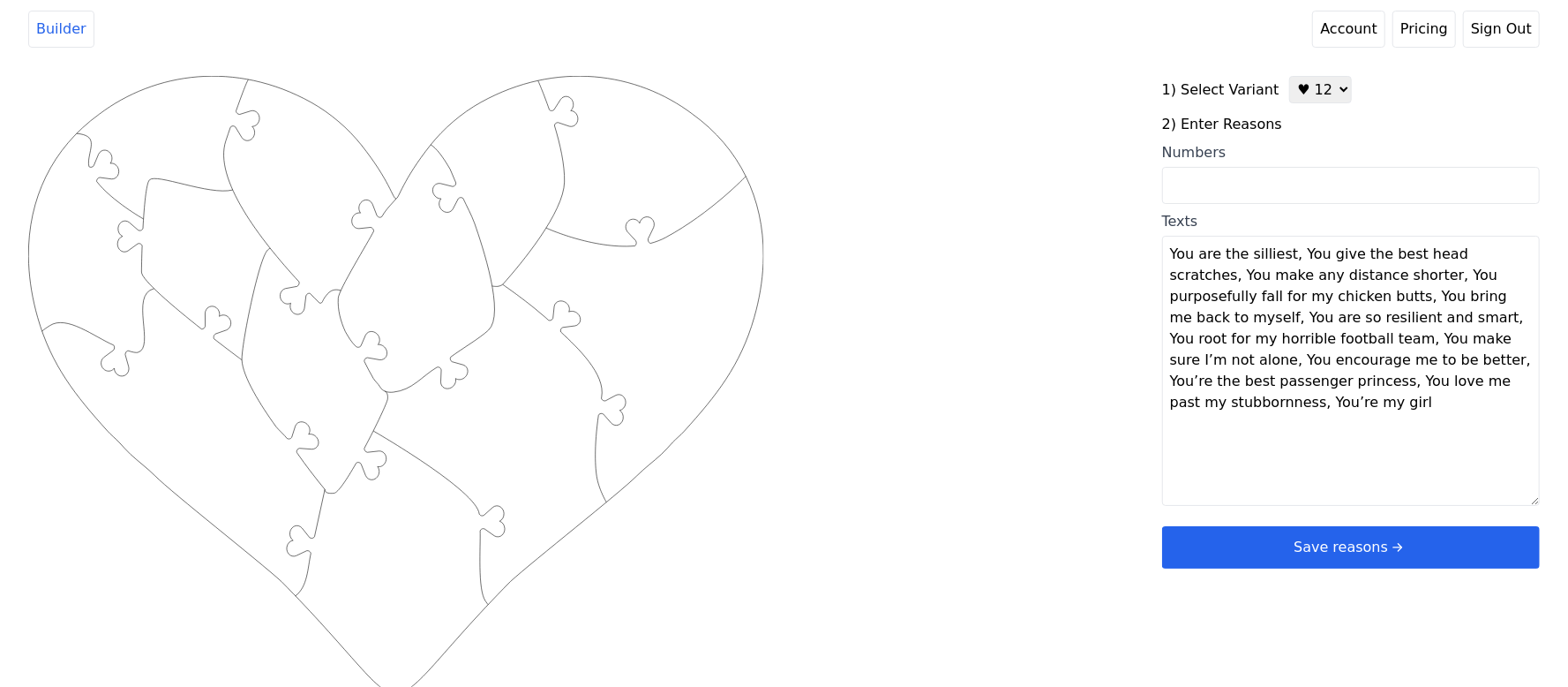
click at [1295, 259] on textarea "You are the silliest, You give the best head scratches, You make any distance s…" at bounding box center [1350, 370] width 377 height 270
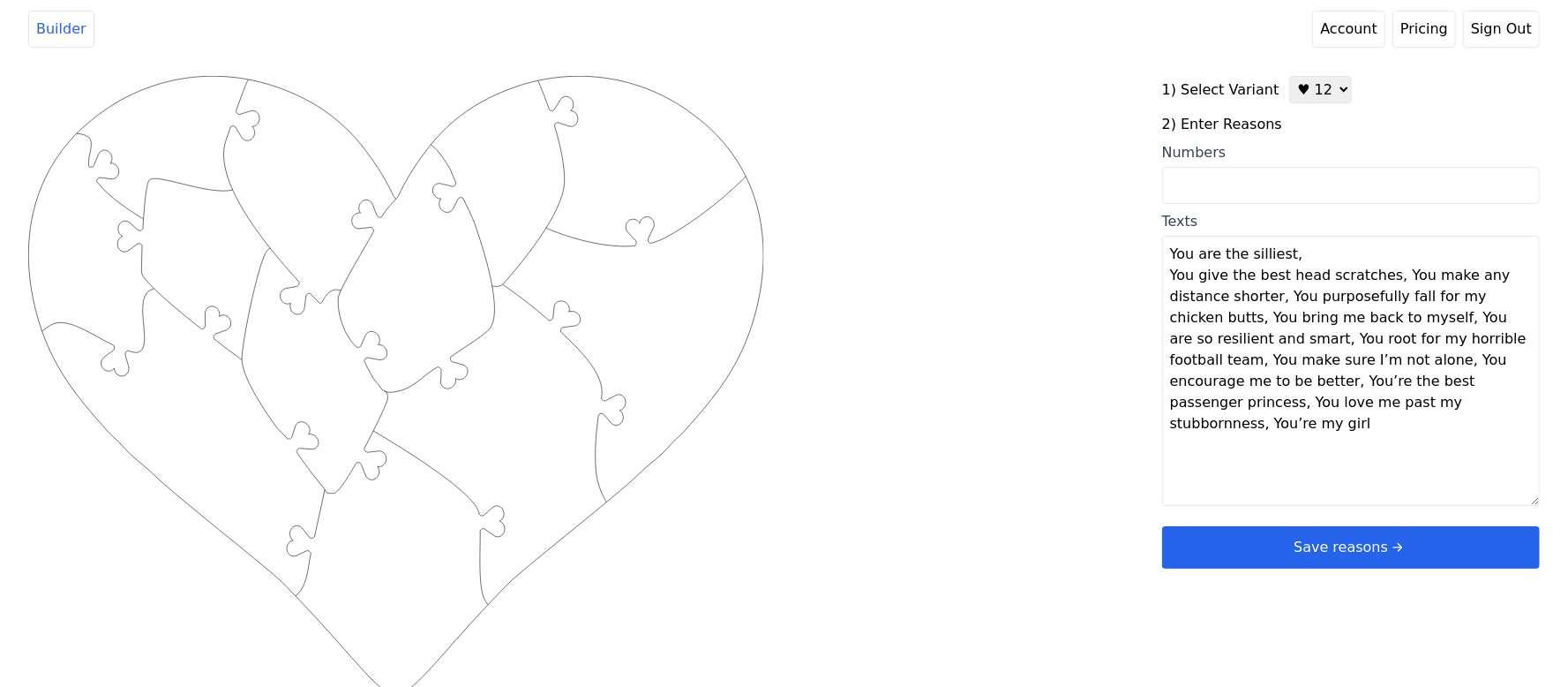
click at [1382, 280] on textarea "You are the silliest, You give the best head scratches, You make any distance s…" at bounding box center [1350, 370] width 377 height 270
click at [1366, 298] on textarea "You are the silliest, You give the best head scratches, You make any distance s…" at bounding box center [1350, 370] width 377 height 270
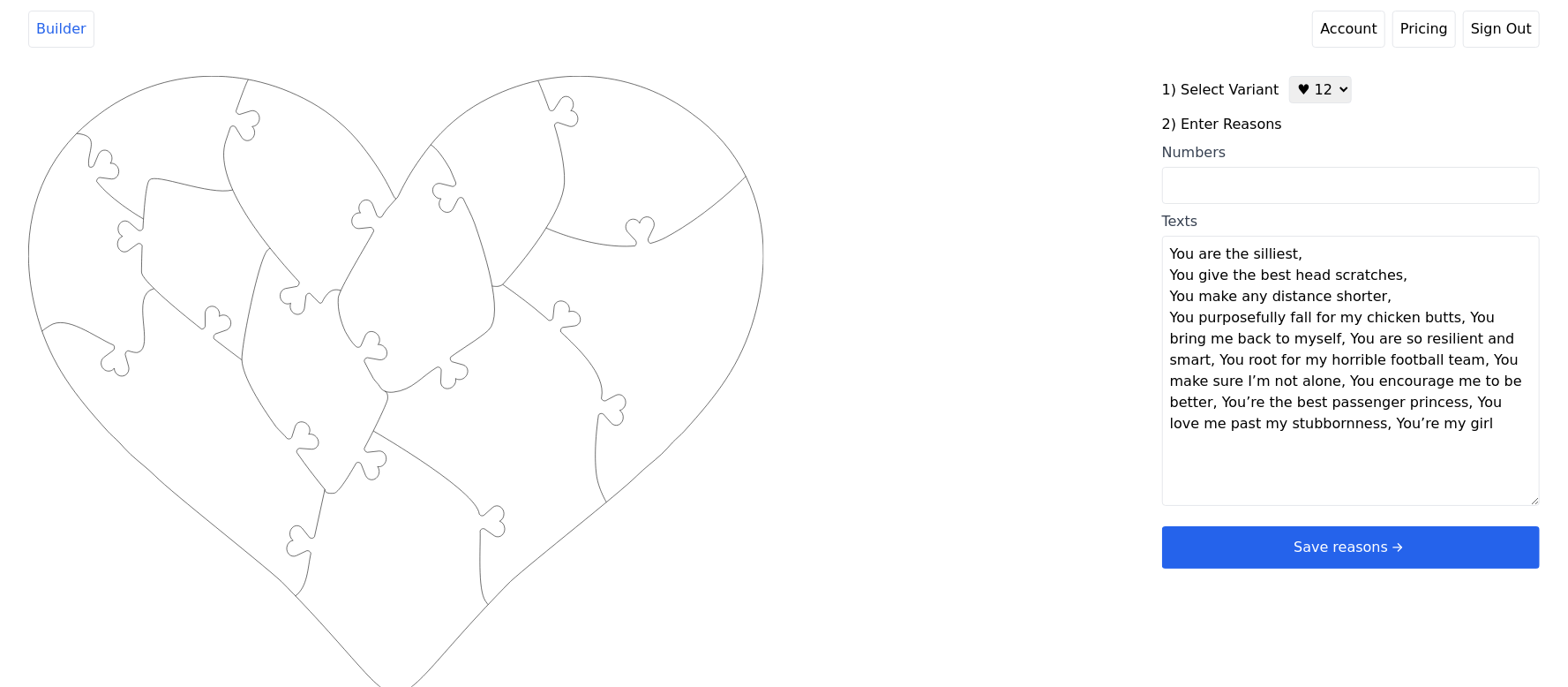
click at [1438, 323] on textarea "You are the silliest, You give the best head scratches, You make any distance s…" at bounding box center [1350, 370] width 377 height 270
click at [1434, 318] on textarea "You are the silliest, You give the best head scratches, You make any distance s…" at bounding box center [1350, 370] width 377 height 270
click at [1355, 341] on textarea "You are the silliest, You give the best head scratches, You make any distance s…" at bounding box center [1350, 370] width 377 height 270
click at [1354, 343] on textarea "You are the silliest, You give the best head scratches, You make any distance s…" at bounding box center [1350, 370] width 377 height 270
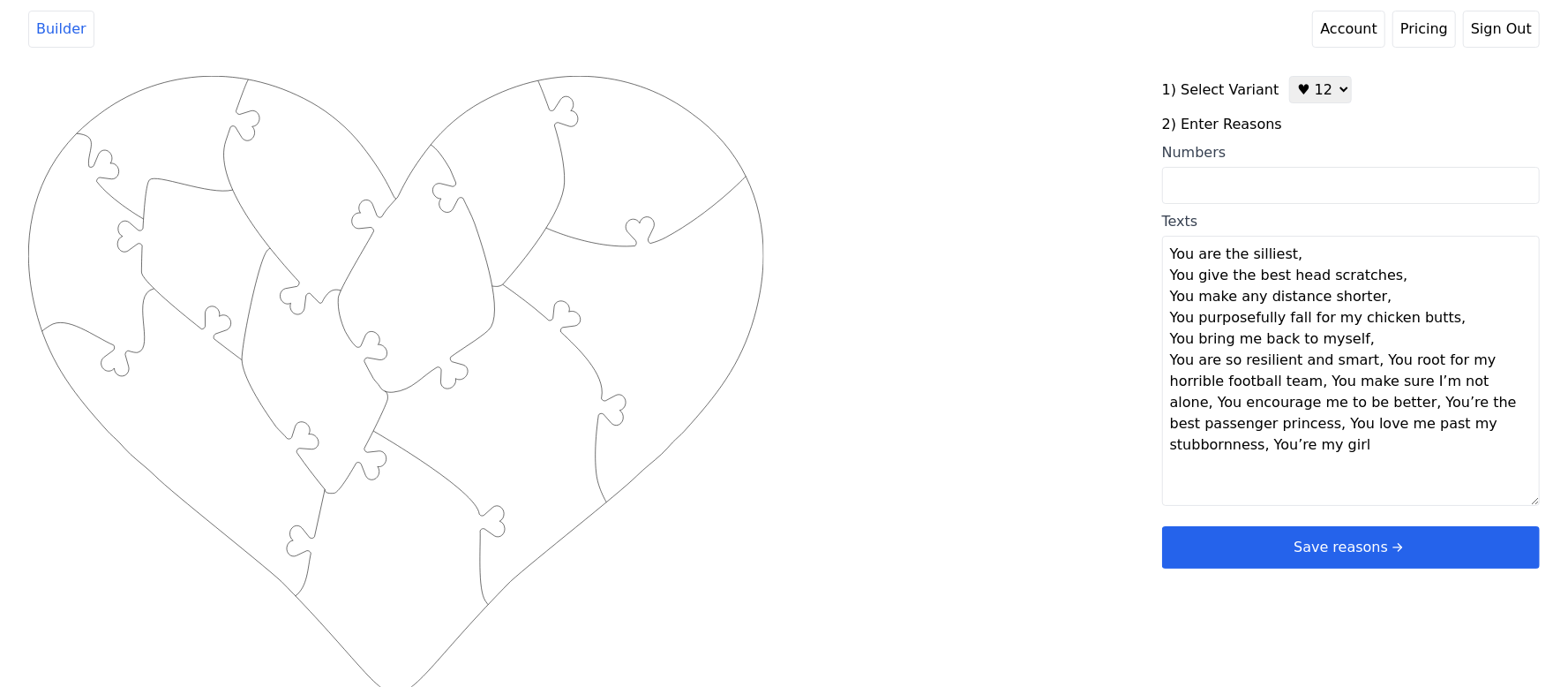
click at [1359, 361] on textarea "You are the silliest, You give the best head scratches, You make any distance s…" at bounding box center [1350, 370] width 377 height 270
click at [1417, 376] on textarea "You are the silliest, You give the best head scratches, You make any distance s…" at bounding box center [1350, 370] width 377 height 270
click at [1353, 406] on textarea "You are the silliest, You give the best head scratches, You make any distance s…" at bounding box center [1350, 370] width 377 height 270
click at [1366, 417] on textarea "You are the silliest, You give the best head scratches, You make any distance s…" at bounding box center [1350, 370] width 377 height 270
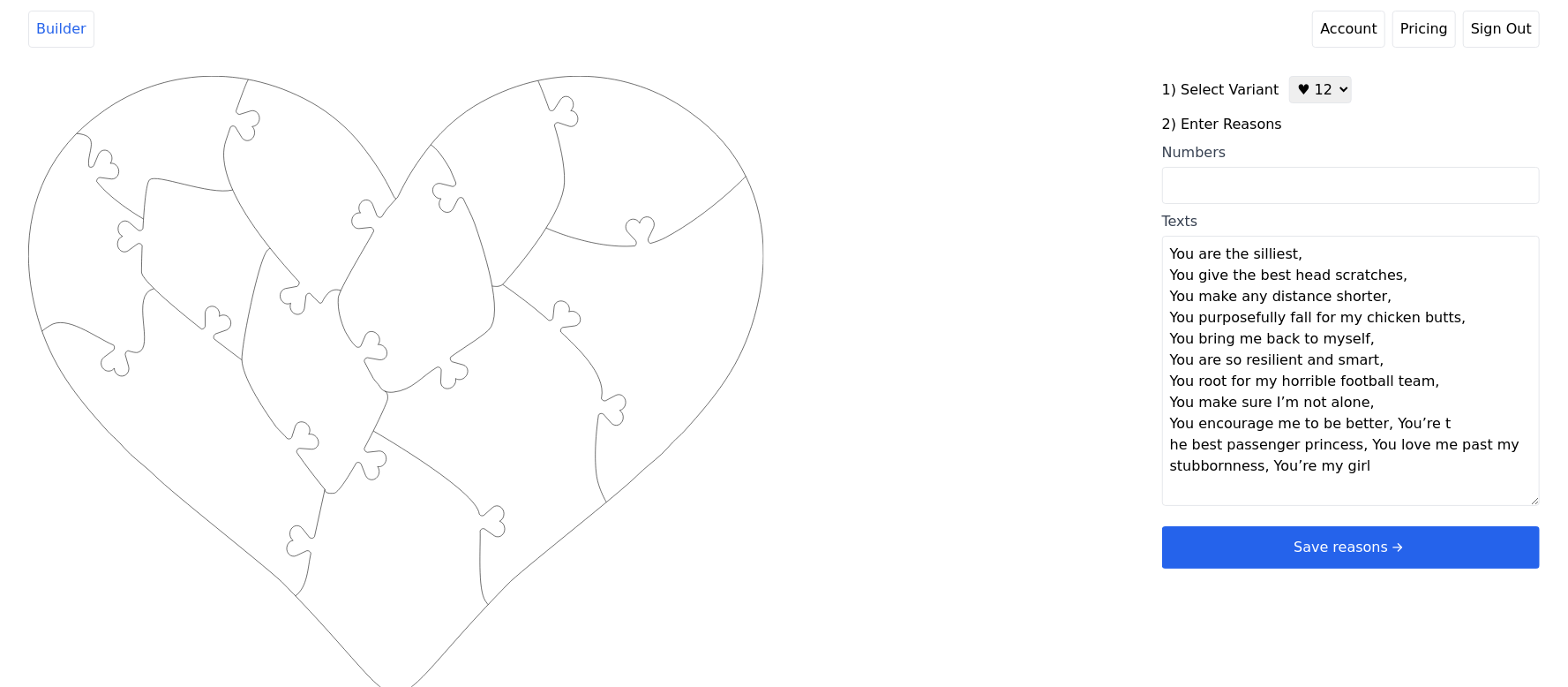
click at [1420, 428] on textarea "You are the silliest, You give the best head scratches, You make any distance s…" at bounding box center [1350, 370] width 377 height 270
click at [1370, 425] on textarea "You are the silliest, You give the best head scratches, You make any distance s…" at bounding box center [1350, 370] width 377 height 270
click at [1393, 443] on textarea "You are the silliest, You give the best head scratches, You make any distance s…" at bounding box center [1350, 370] width 377 height 270
click at [1394, 470] on textarea "You are the silliest, You give the best head scratches, You make any distance s…" at bounding box center [1350, 370] width 377 height 270
type textarea "You are the silliest You give the best head scratches You make any distance sho…"
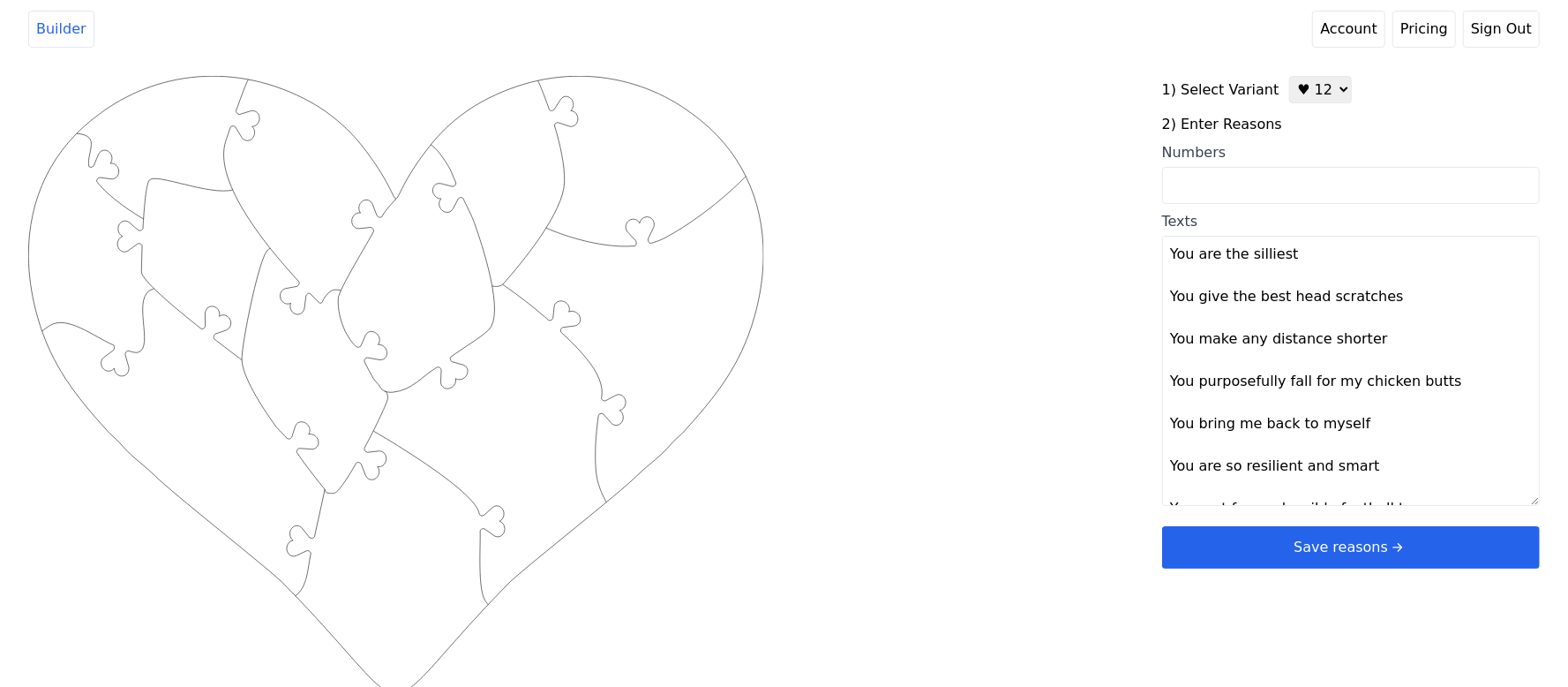
click at [1013, 485] on div "Created with Snap .strokeh12 {stroke:#00ff00;stroke-width:1.89;stroke-miterlimi…" at bounding box center [784, 356] width 1511 height 563
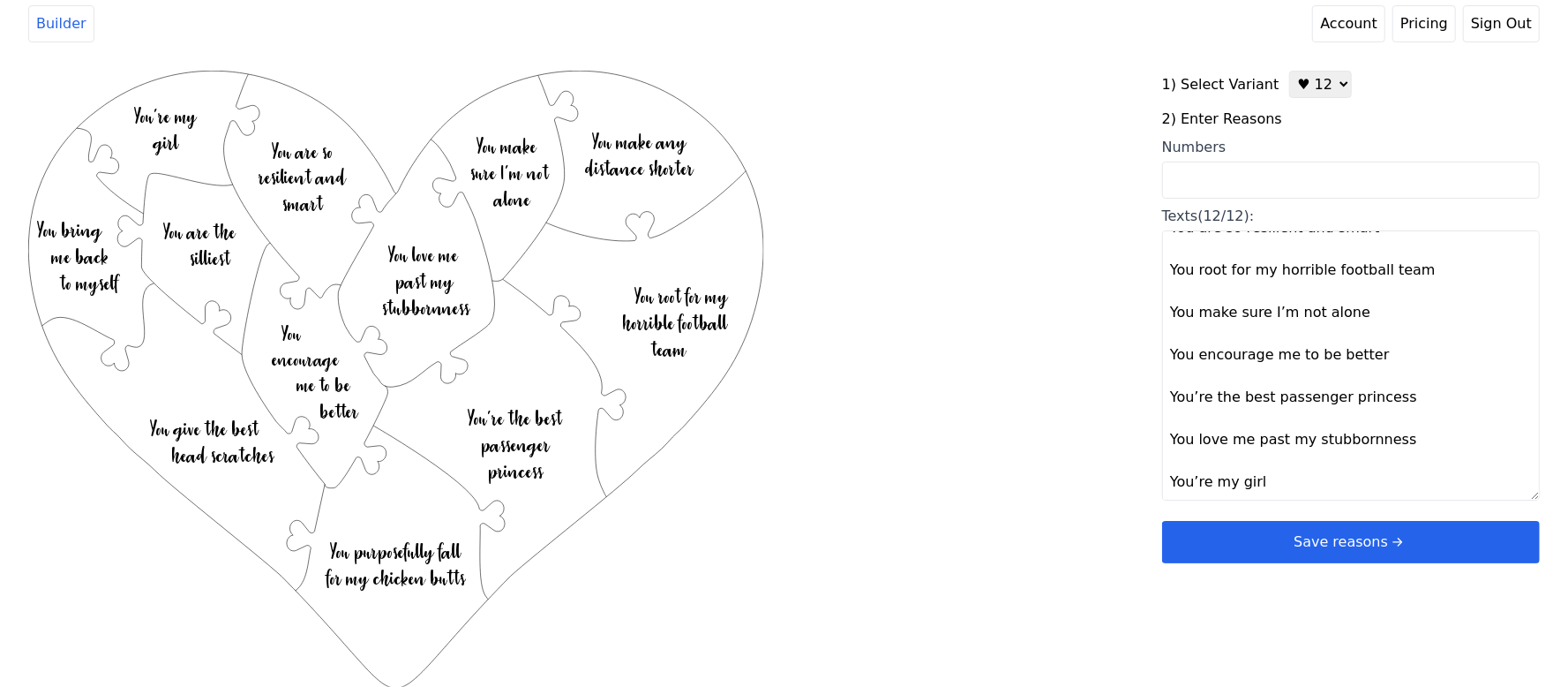
scroll to position [7, 0]
click at [1272, 541] on button "Save reasons" at bounding box center [1350, 540] width 377 height 43
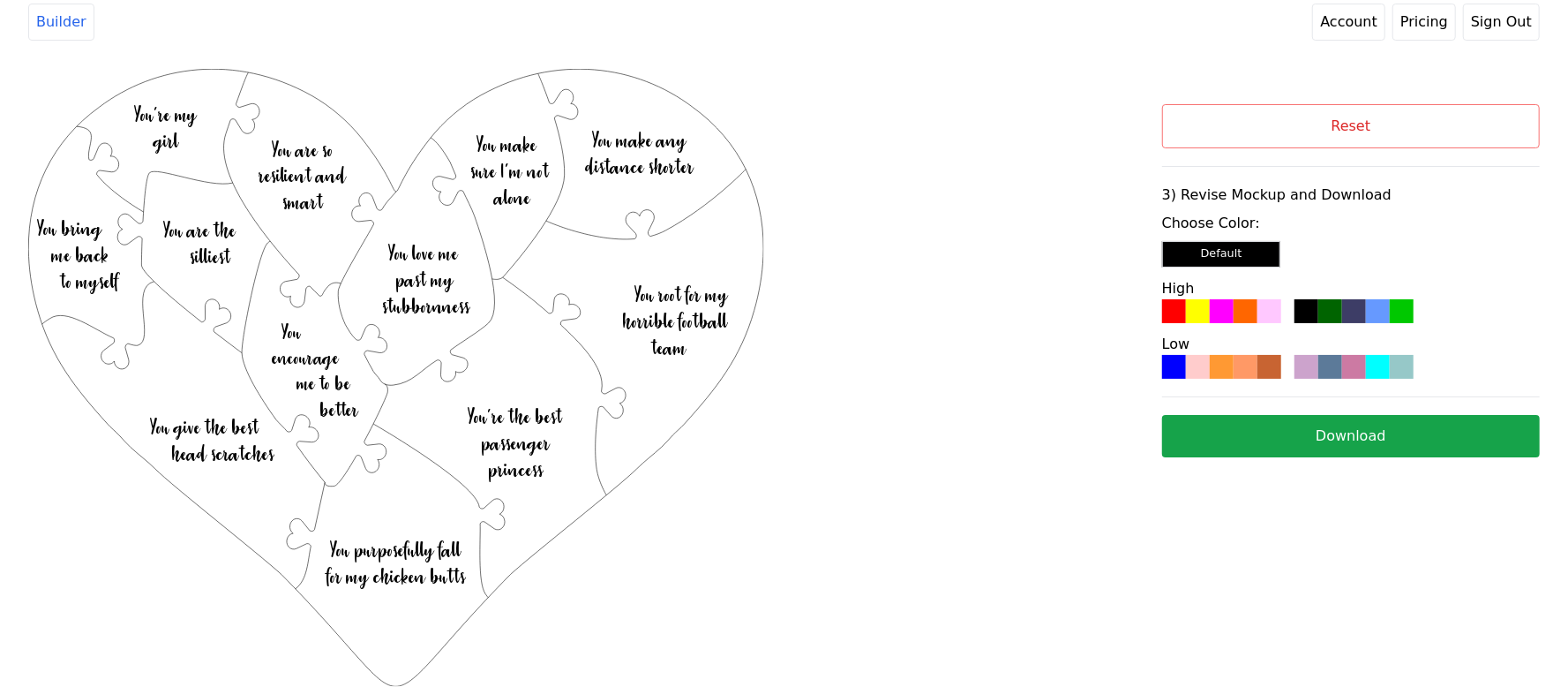
click at [1323, 319] on div at bounding box center [1330, 311] width 24 height 24
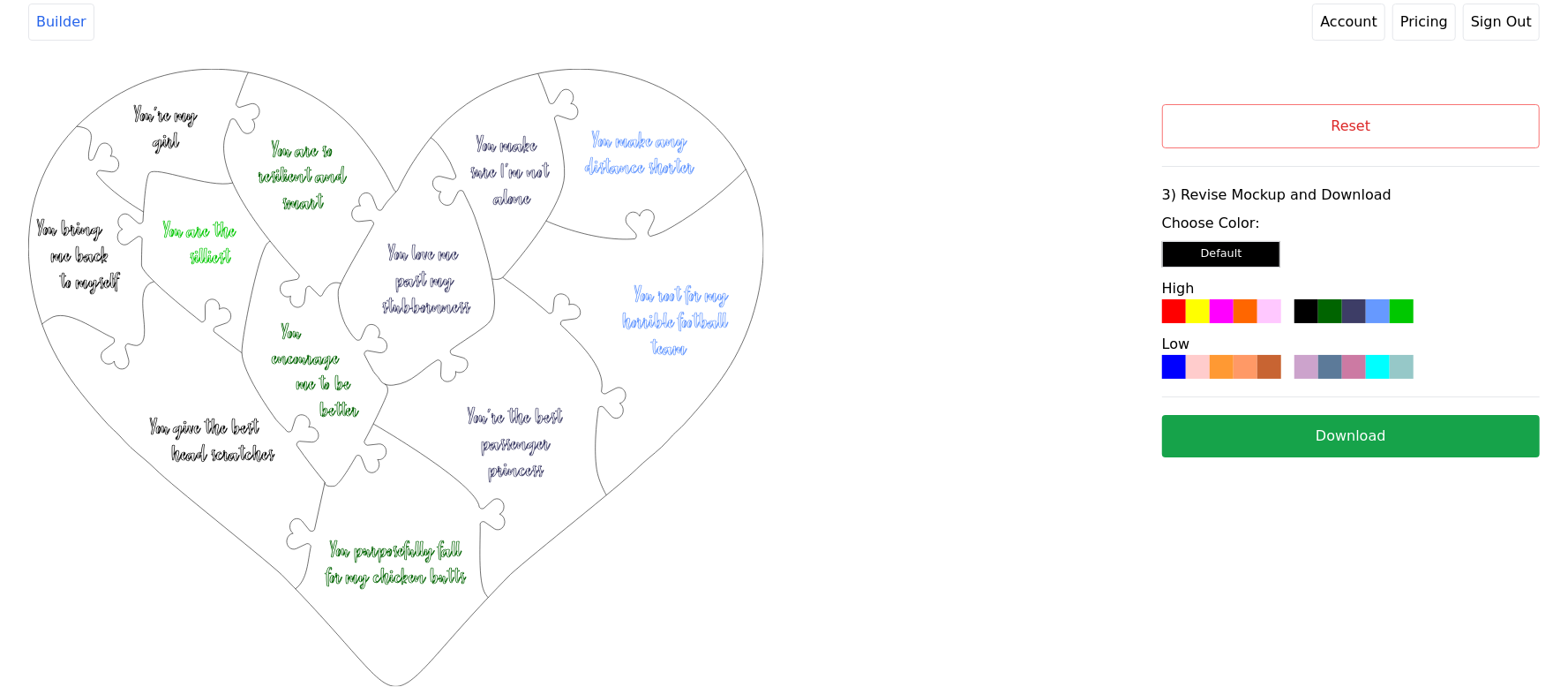
click at [1292, 418] on button "Download" at bounding box center [1350, 436] width 377 height 43
click at [1432, 142] on button "Reset" at bounding box center [1350, 126] width 377 height 44
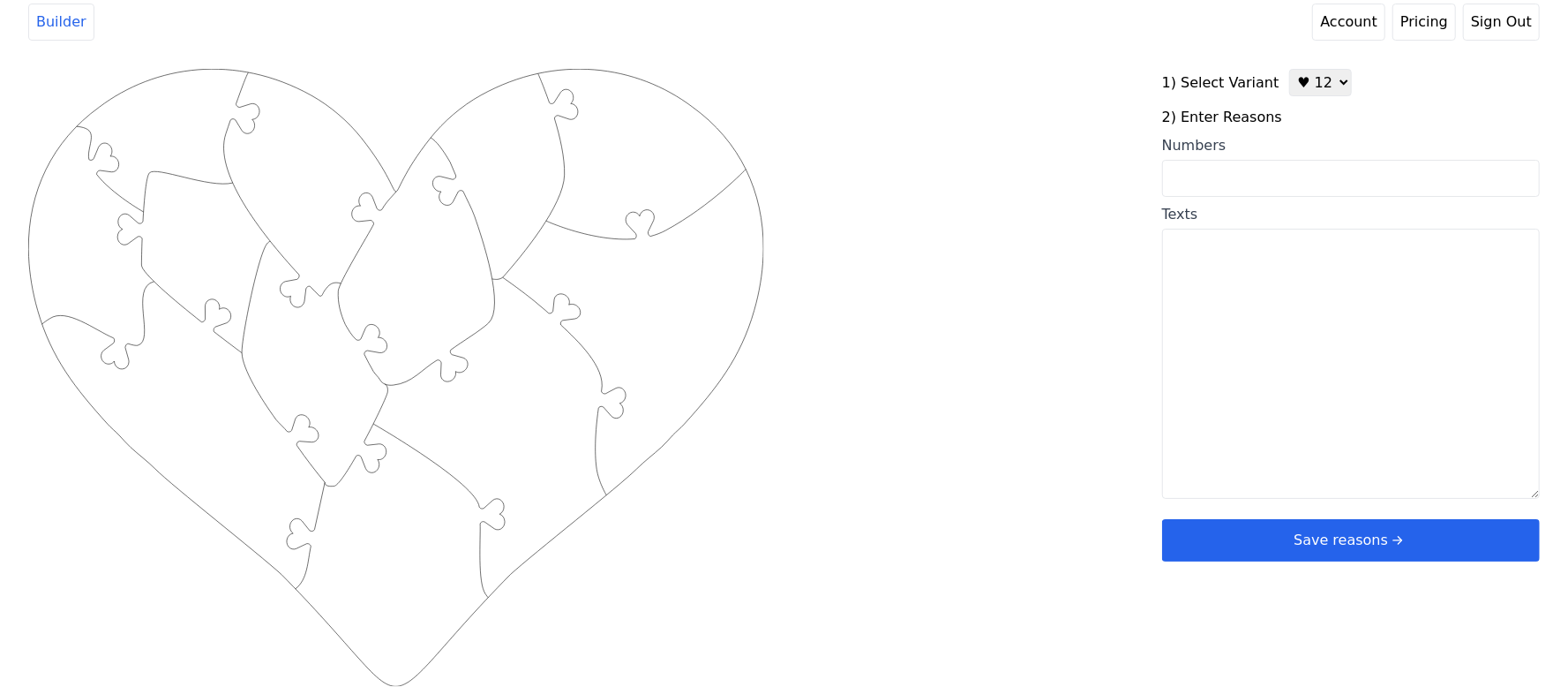
click at [1239, 344] on textarea "Texts" at bounding box center [1350, 363] width 377 height 270
paste textarea "[DOMAIN_NAME] comprendes y amas tal como soy 2.Eres la mujer mas hermosa que he…"
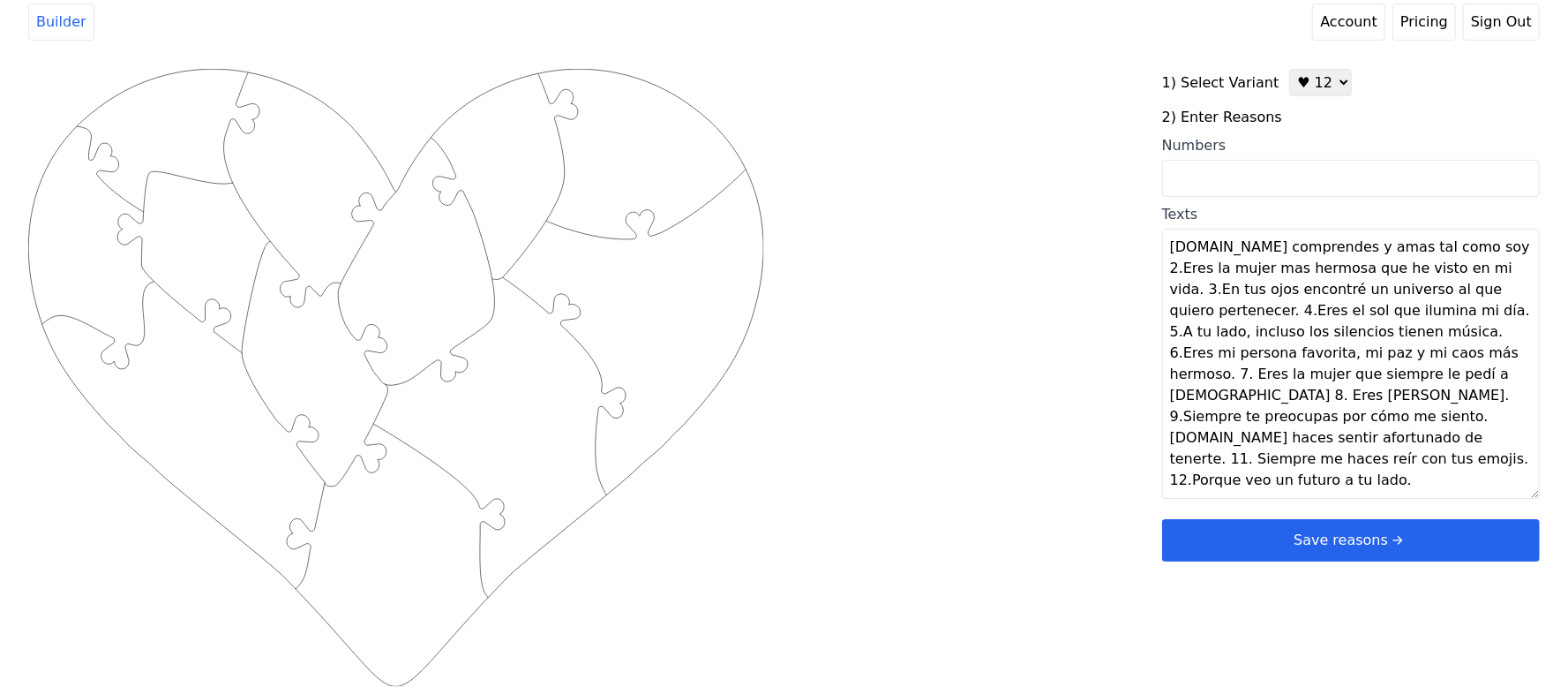
type textarea "[DOMAIN_NAME] comprendes y amas tal como soy 2.Eres la mujer mas hermosa que he…"
click at [1075, 360] on div "Created with Snap .strokeh12 {stroke:#00ff00;stroke-width:1.89;stroke-miterlimi…" at bounding box center [784, 349] width 1511 height 563
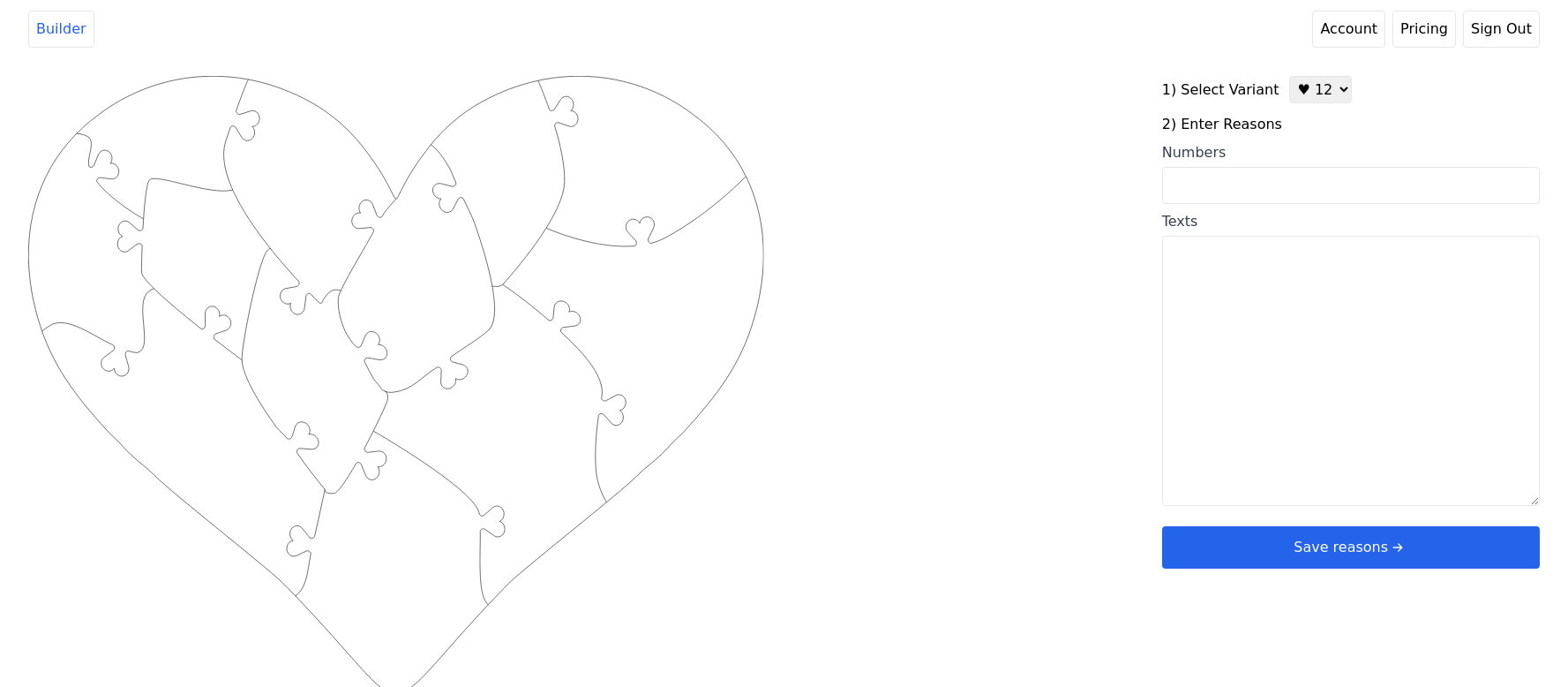
scroll to position [7, 0]
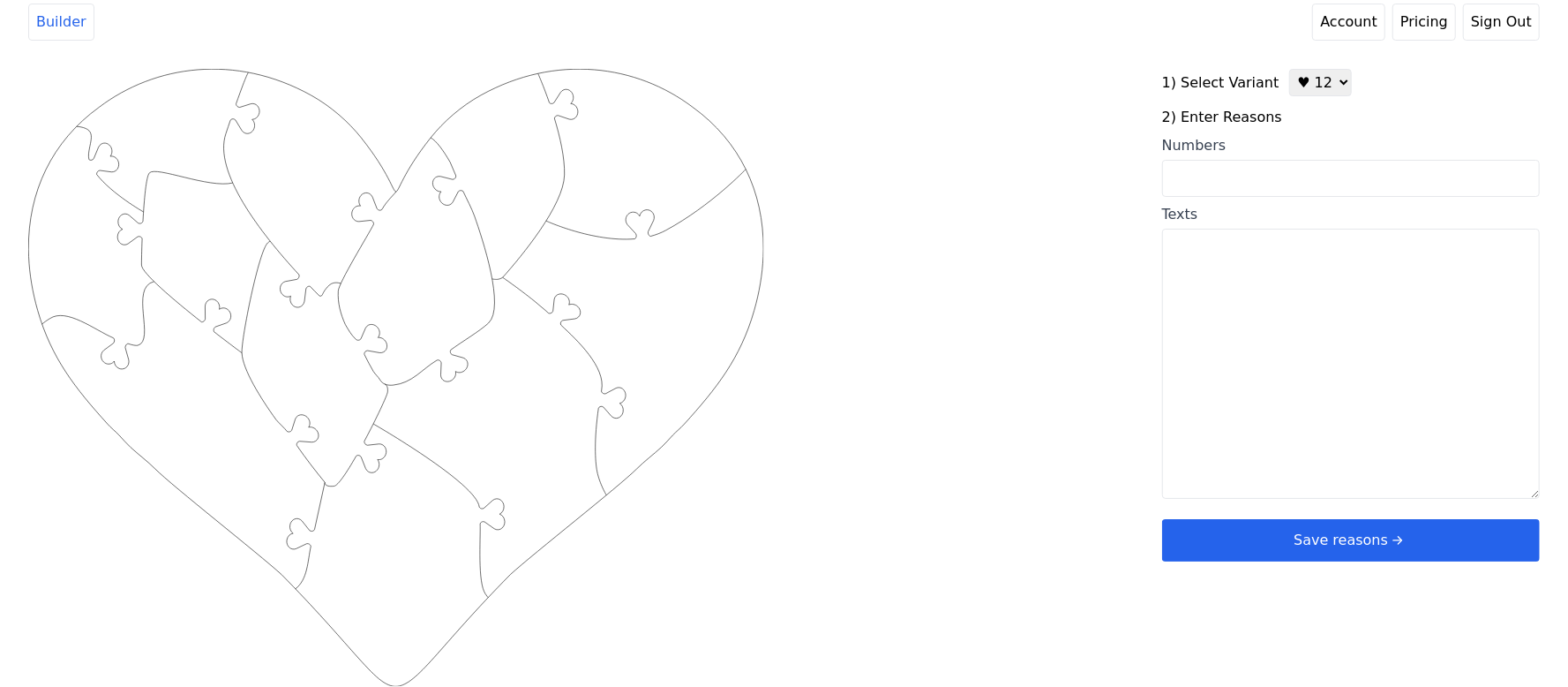
click at [1320, 350] on textarea "Texts" at bounding box center [1350, 363] width 377 height 270
paste textarea "[DOMAIN_NAME] comprendes y amas tal como soy 2.Eres la mujer mas hermosa que he…"
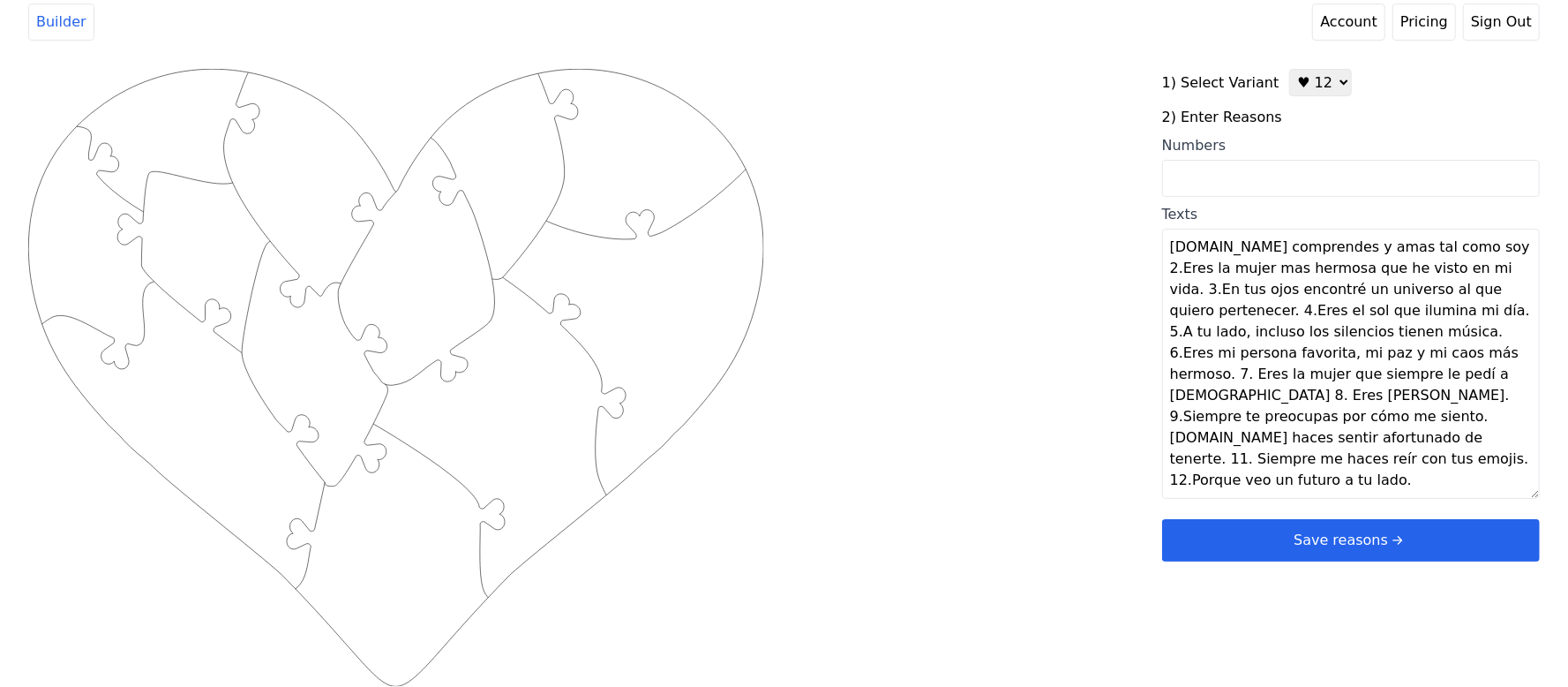
click at [1503, 280] on textarea "[DOMAIN_NAME] comprendes y amas tal como soy 2.Eres la mujer mas hermosa que he…" at bounding box center [1350, 363] width 377 height 270
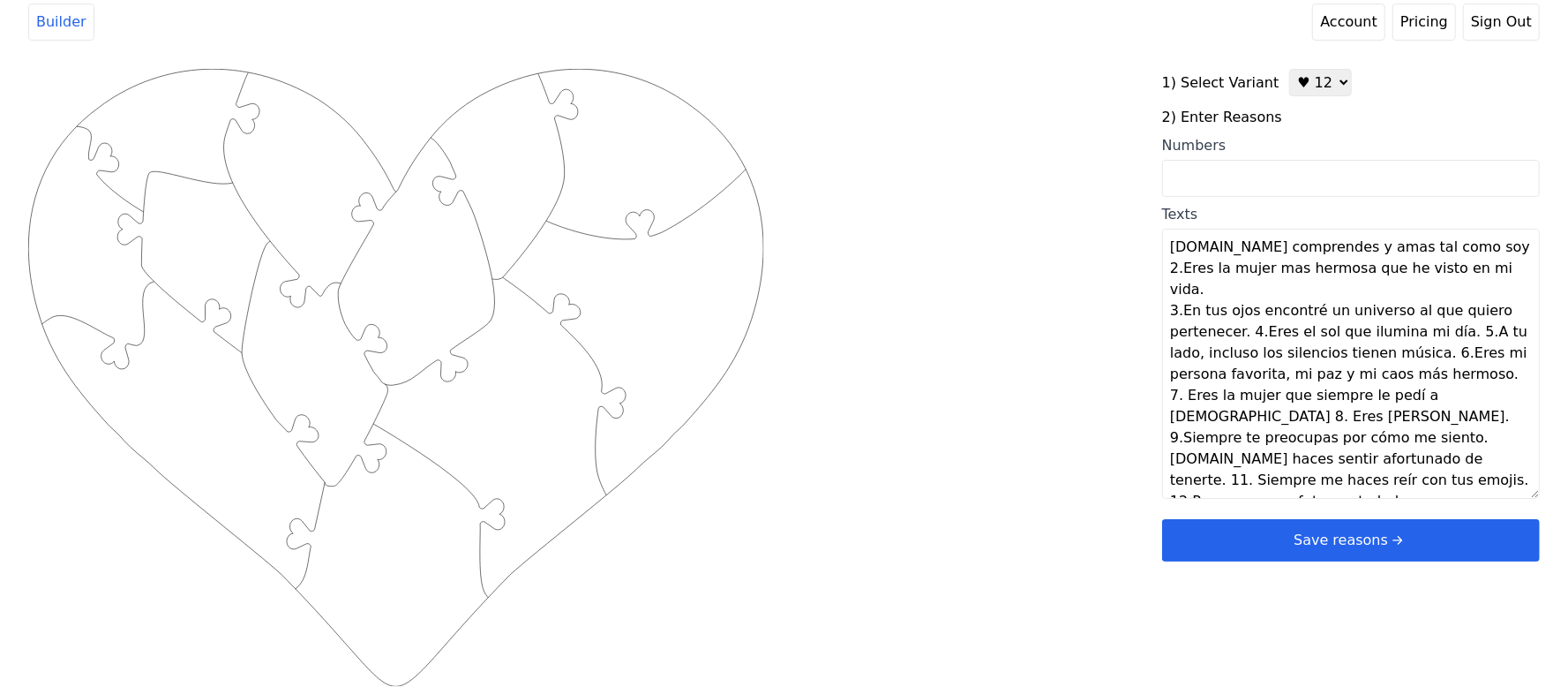
click at [1245, 312] on textarea "1.Me comprendes y amas tal como soy 2.Eres la mujer mas hermosa que he visto en…" at bounding box center [1350, 363] width 377 height 270
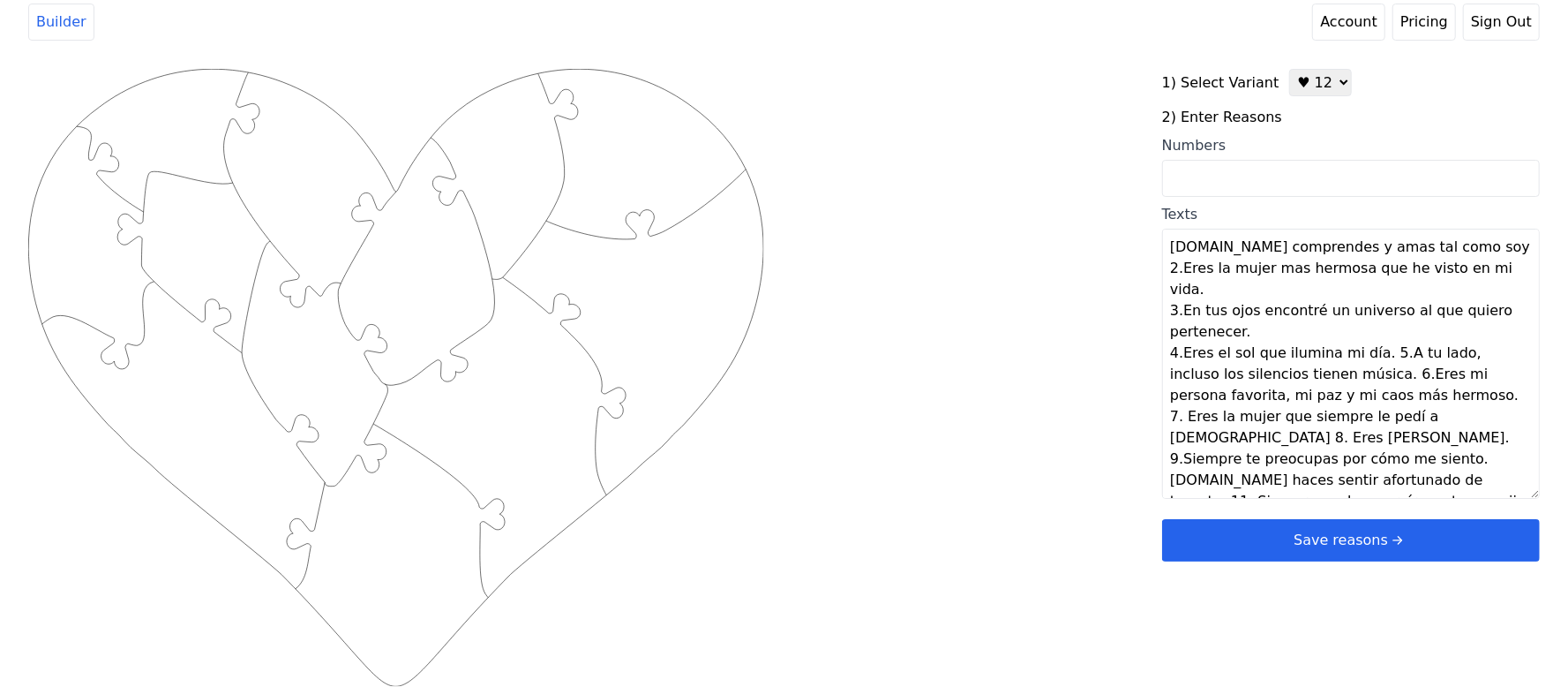
click at [1367, 336] on textarea "1.Me comprendes y amas tal como soy 2.Eres la mujer mas hermosa que he visto en…" at bounding box center [1350, 363] width 377 height 270
click at [1464, 351] on textarea "1.Me comprendes y amas tal como soy 2.Eres la mujer mas hermosa que he visto en…" at bounding box center [1350, 363] width 377 height 270
click at [1231, 397] on textarea "1.Me comprendes y amas tal como soy 2.Eres la mujer mas hermosa que he visto en…" at bounding box center [1350, 363] width 377 height 270
click at [1439, 416] on textarea "1.Me comprendes y amas tal como soy 2.Eres la mujer mas hermosa que he visto en…" at bounding box center [1350, 363] width 377 height 270
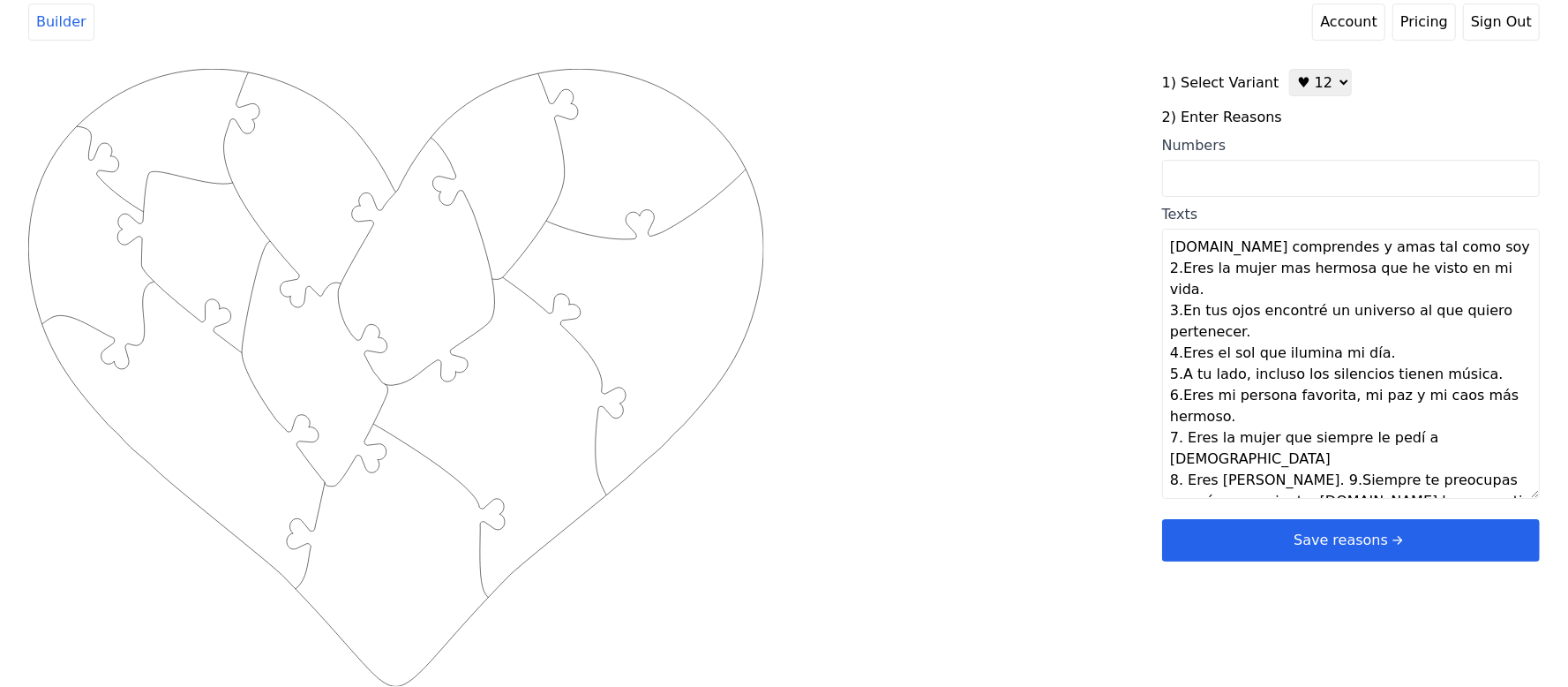
click at [1311, 438] on textarea "1.Me comprendes y amas tal como soy 2.Eres la mujer mas hermosa que he visto en…" at bounding box center [1350, 363] width 377 height 270
click at [1451, 456] on textarea "1.Me comprendes y amas tal como soy 2.Eres la mujer mas hermosa que he visto en…" at bounding box center [1350, 363] width 377 height 270
click at [1434, 478] on textarea "1.Me comprendes y amas tal como soy 2.Eres la mujer mas hermosa que he visto en…" at bounding box center [1350, 363] width 377 height 270
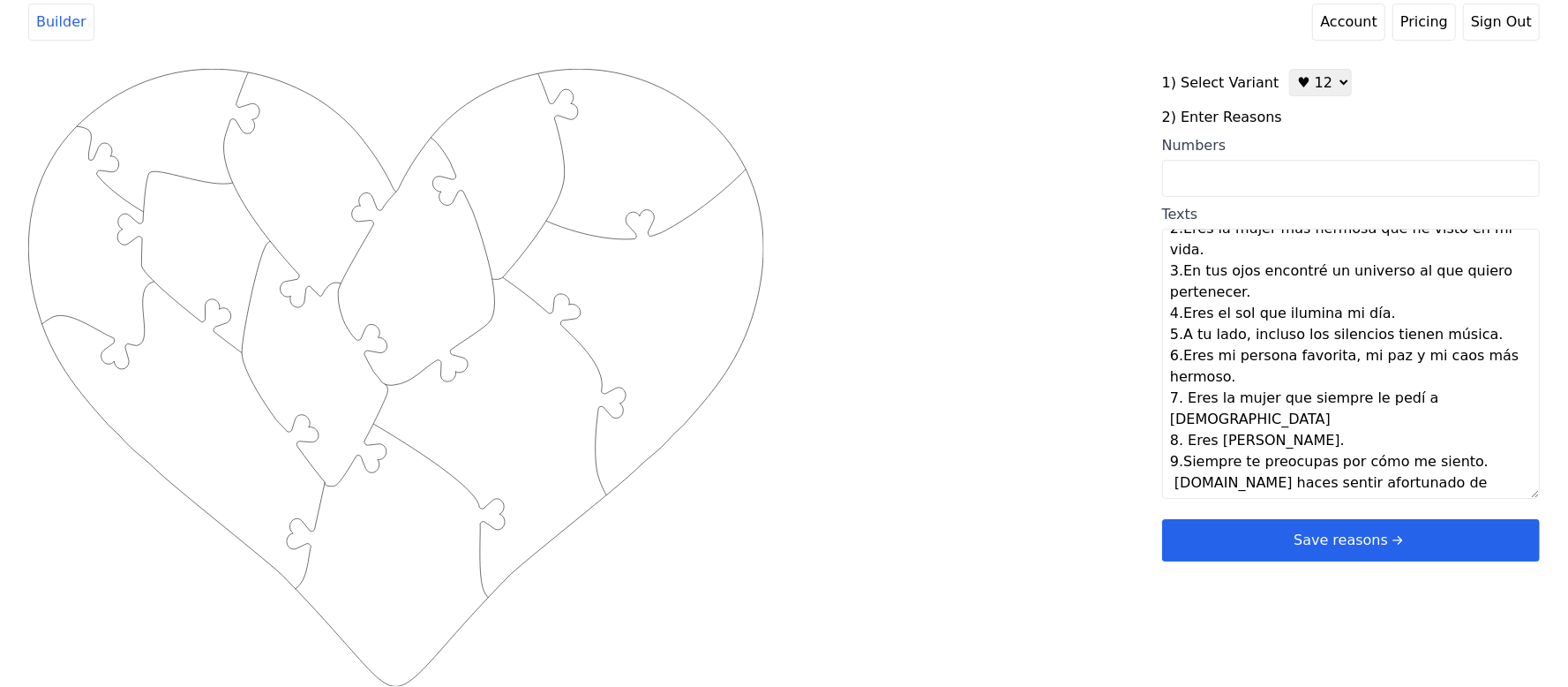
scroll to position [43, 0]
click at [1435, 463] on textarea "1.Me comprendes y amas tal como soy 2.Eres la mujer mas hermosa que he visto en…" at bounding box center [1350, 363] width 377 height 270
click at [947, 517] on div "Created with Snap .strokeh12 {stroke:#00ff00;stroke-width:1.89;stroke-miterlimi…" at bounding box center [784, 349] width 1511 height 563
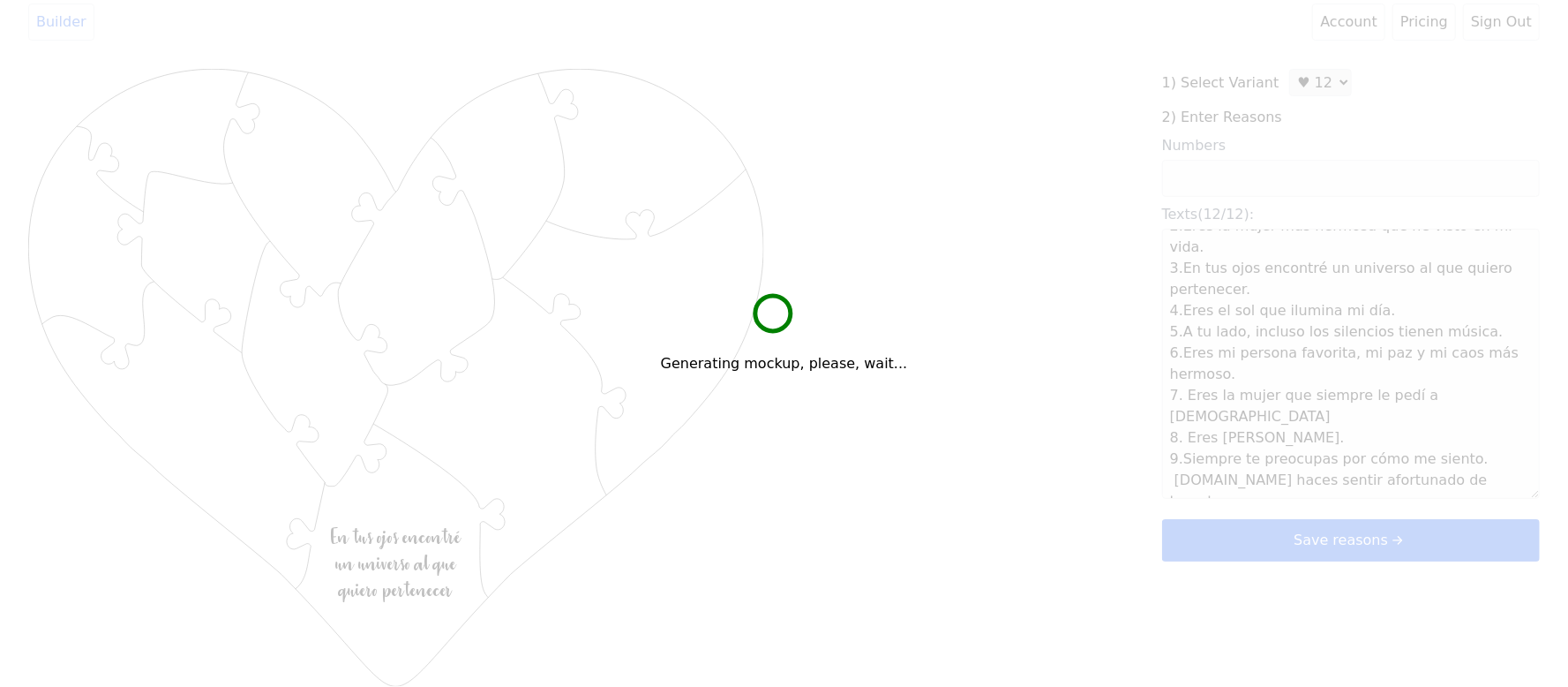
type textarea "Me comprendes y amas tal como soy Eres la mujer mas hermosa que he visto en mi …"
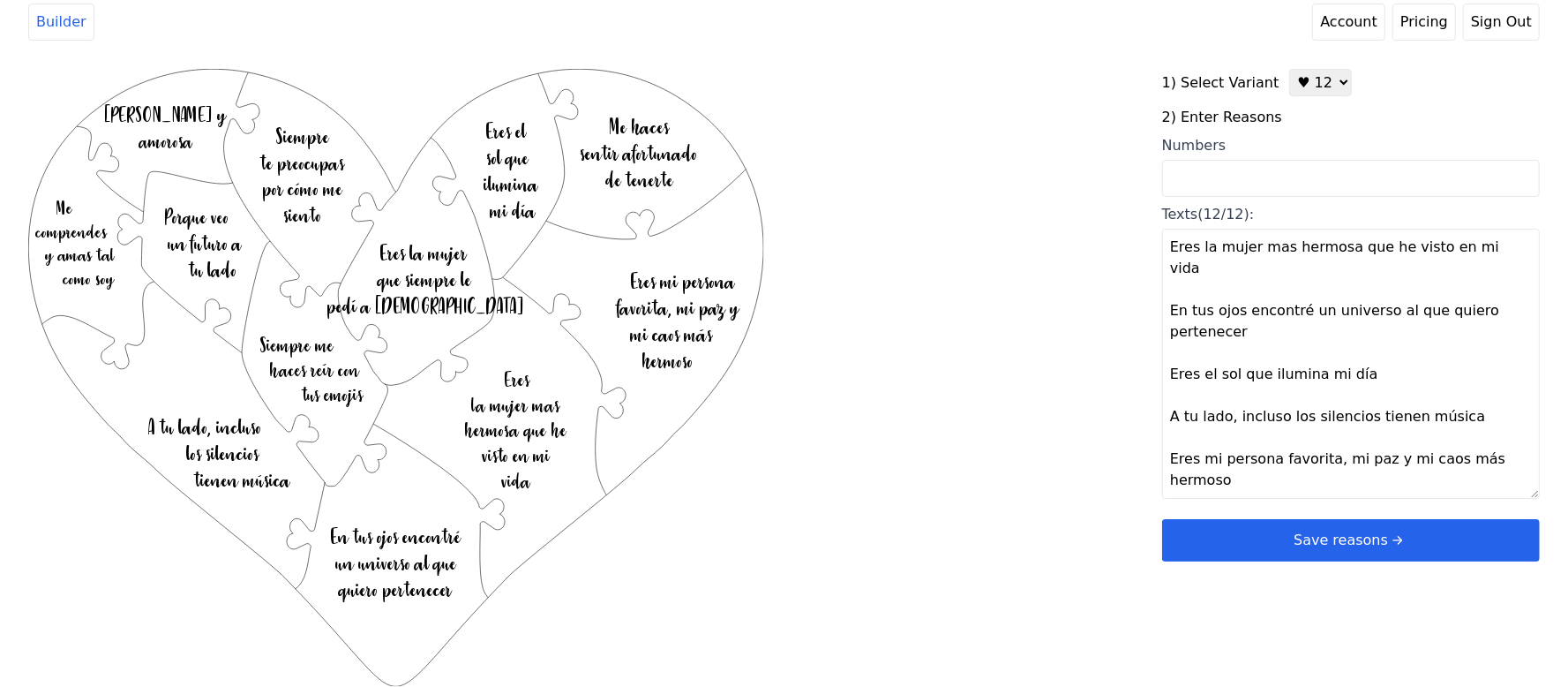
click at [1362, 531] on button "Save reasons" at bounding box center [1350, 540] width 377 height 43
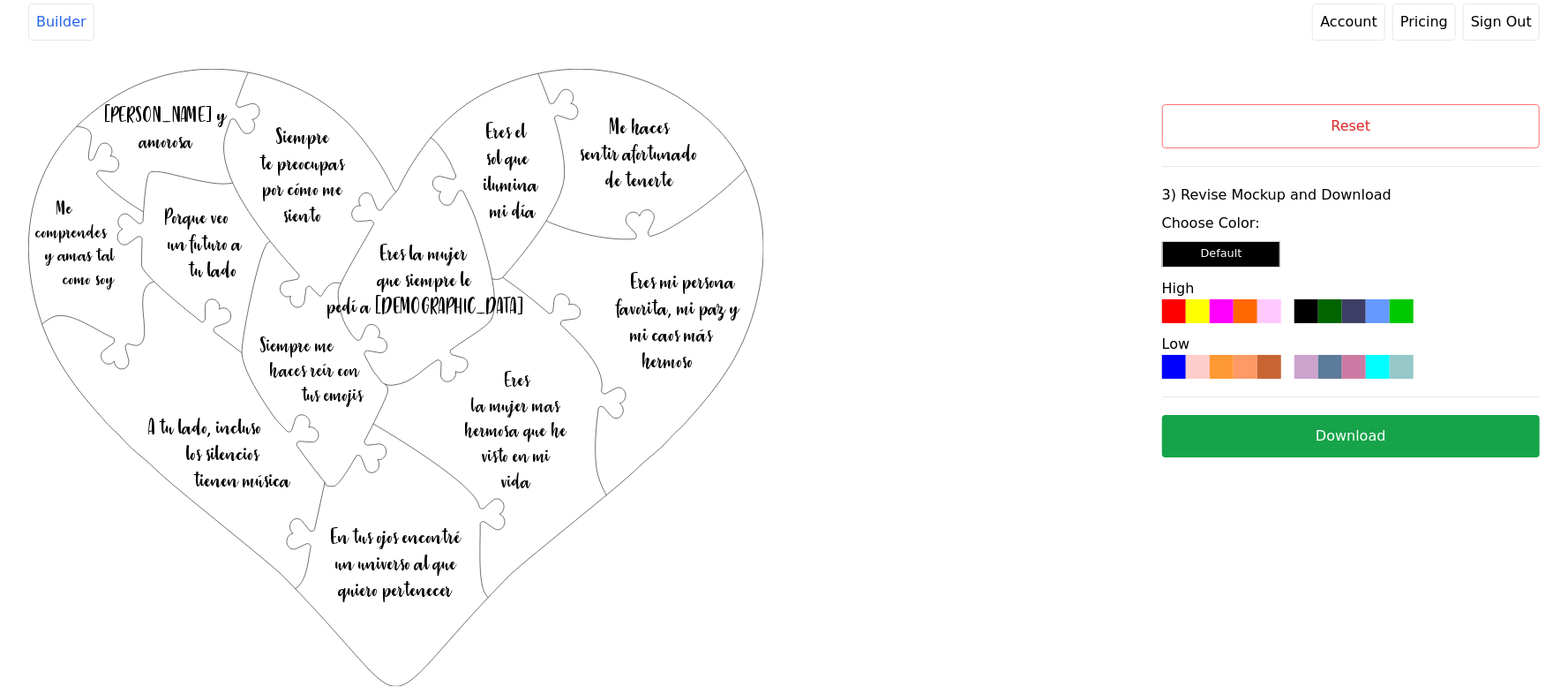
click at [1250, 315] on div at bounding box center [1245, 311] width 24 height 24
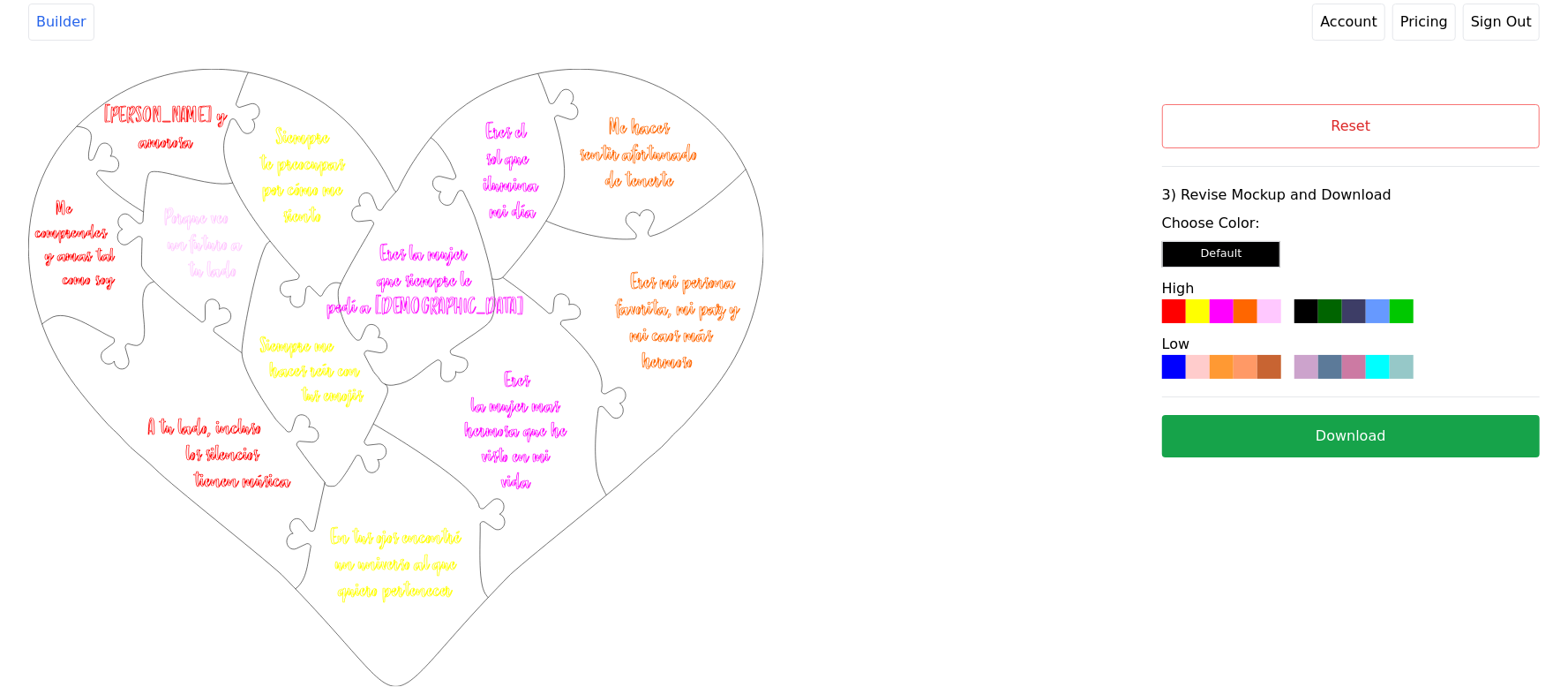
click at [1282, 425] on button "Download" at bounding box center [1350, 436] width 377 height 43
click at [1230, 114] on button "Reset" at bounding box center [1350, 126] width 377 height 44
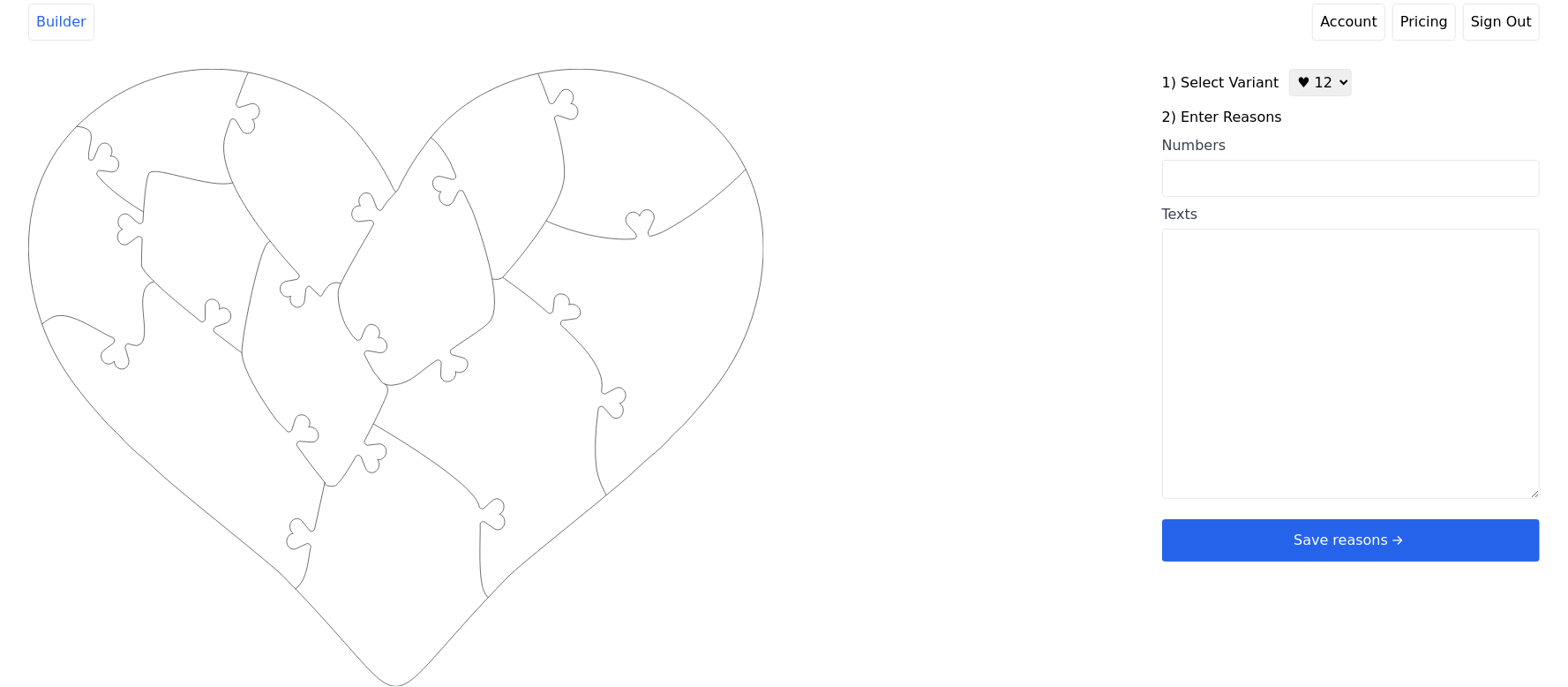
click at [1295, 89] on select "♥ 12 ♥ 20 ♥ 32 ■ 12 ■ 20 ■ 32 ■ 60" at bounding box center [1320, 82] width 63 height 27
select select "3"
click at [1289, 69] on select "♥ 12 ♥ 20 ♥ 32 ■ 12 ■ 20 ■ 32 ■ 60" at bounding box center [1320, 82] width 63 height 27
click at [1035, 231] on div "Created with Snap .strokeh32 {stroke:#00ff00;stroke-width:2.36;stroke-miterlimi…" at bounding box center [594, 349] width 1134 height 563
click at [1293, 318] on textarea "Texts" at bounding box center [1350, 363] width 377 height 270
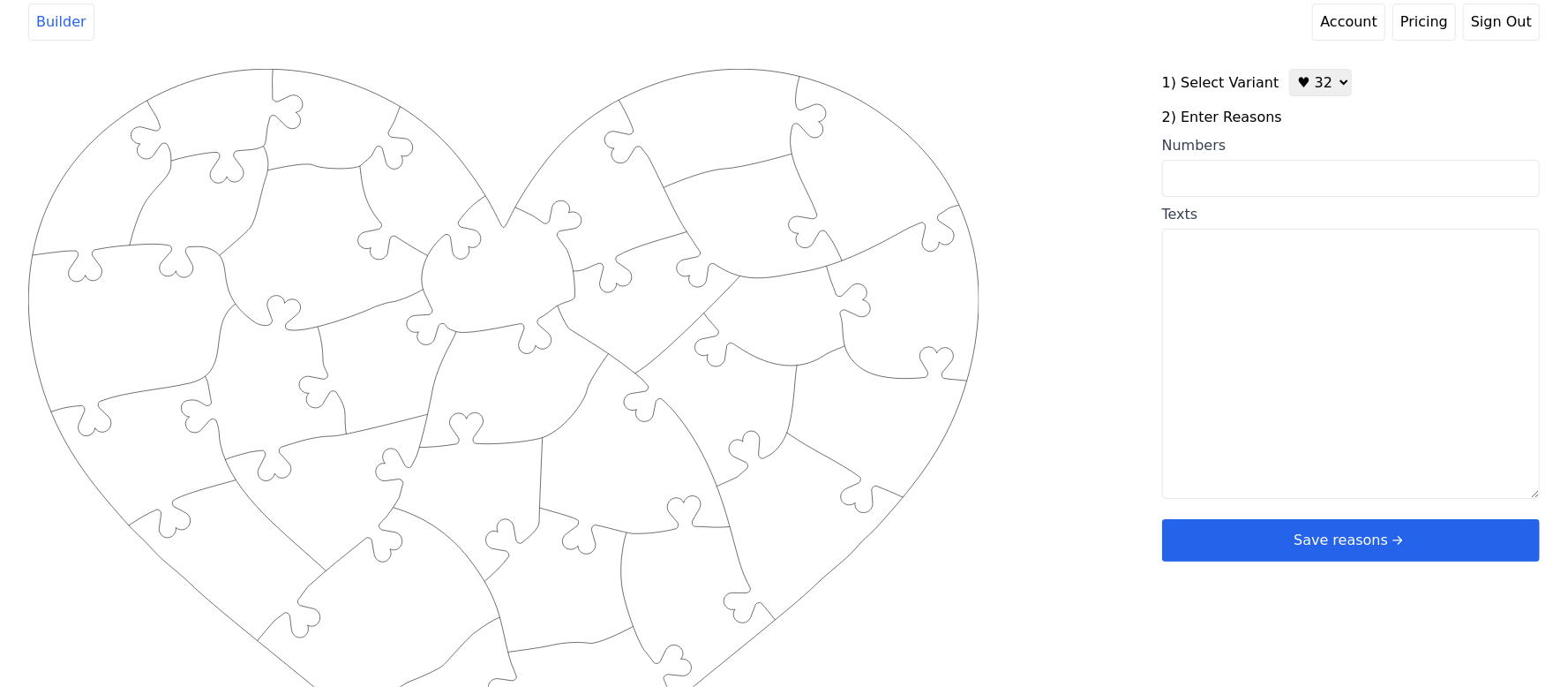
paste textarea "Your smile starts every day Always humming, never noticing Beautiful even on “n…"
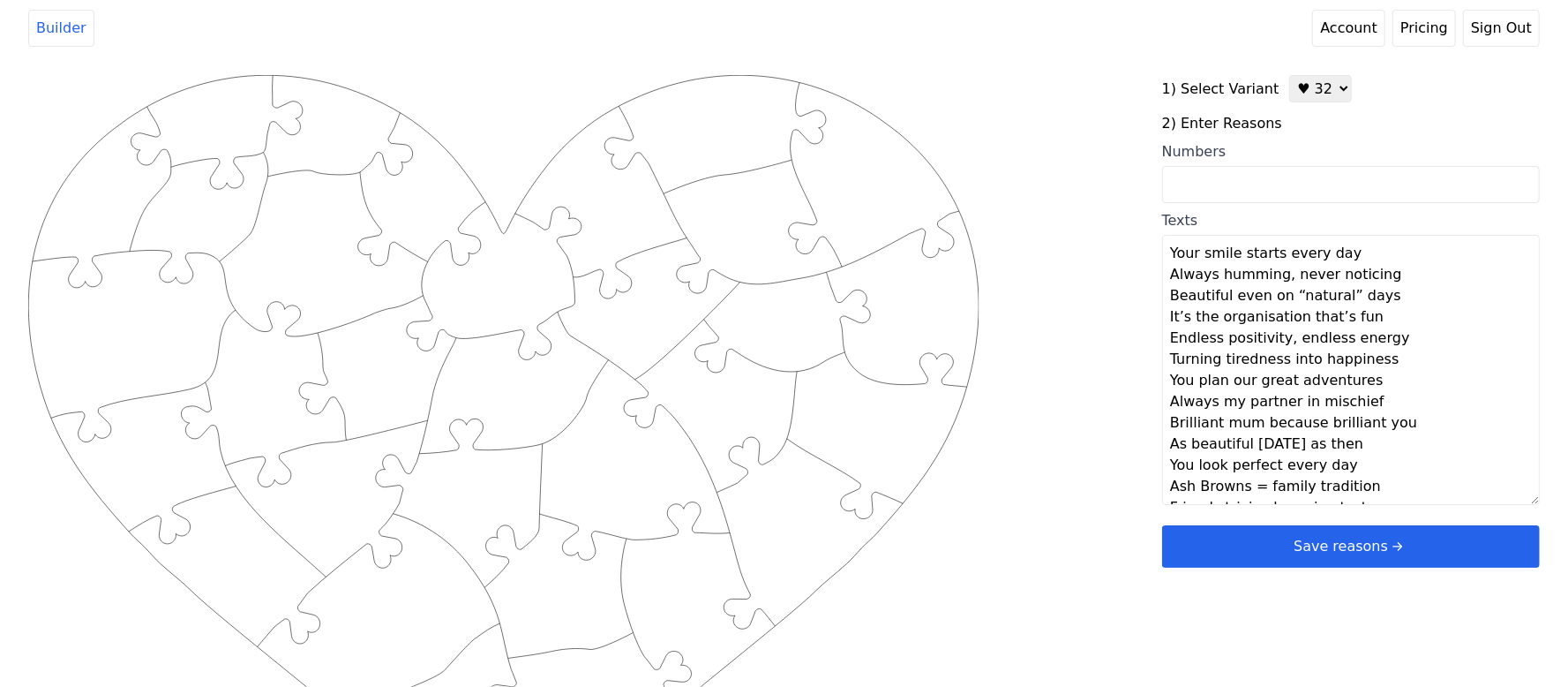
scroll to position [0, 0]
click at [1359, 249] on textarea "Your smile starts every day Always humming, never noticing Beautiful even on “n…" at bounding box center [1350, 370] width 377 height 270
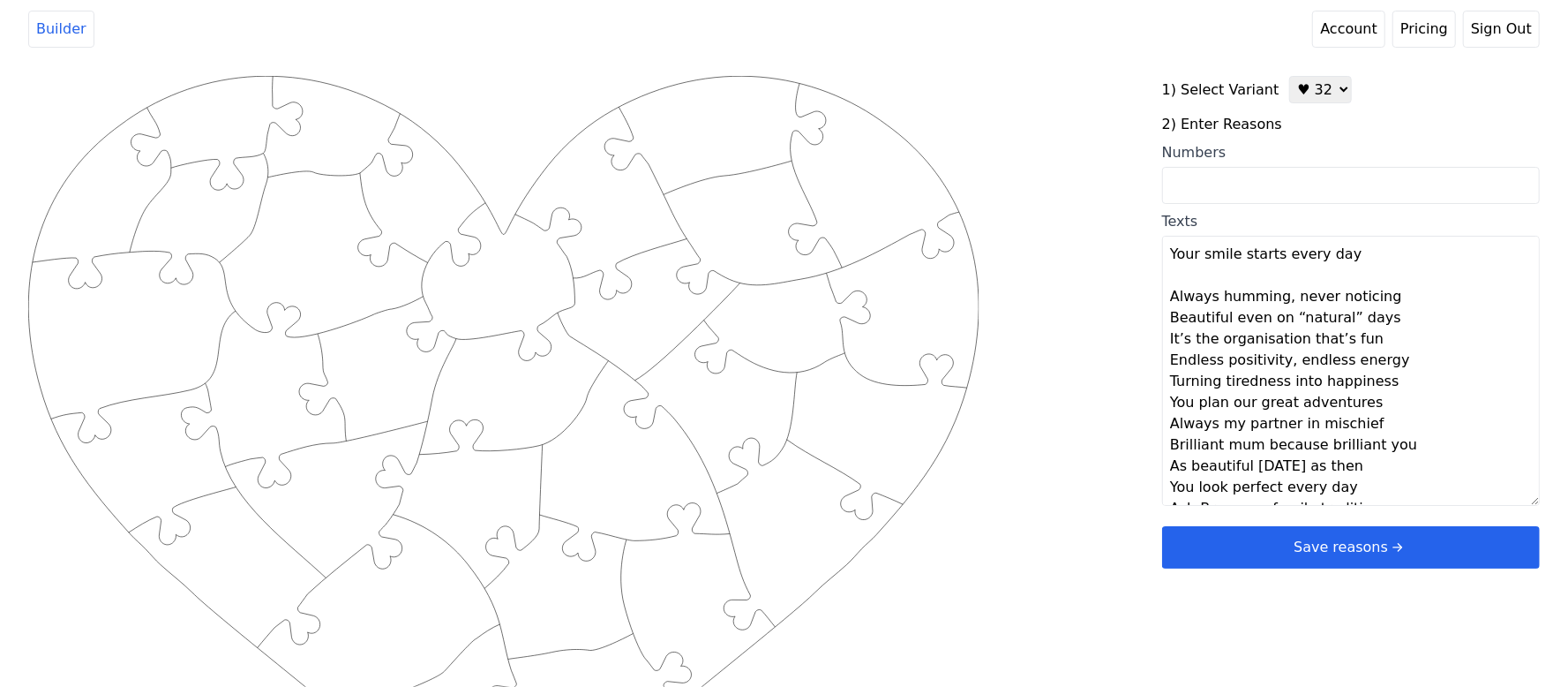
click at [1401, 305] on textarea "Your smile starts every day Always humming, never noticing Beautiful even on “n…" at bounding box center [1350, 370] width 377 height 270
click at [1389, 344] on textarea "Your smile starts every day Always humming, never noticing Beautiful even on “n…" at bounding box center [1350, 370] width 377 height 270
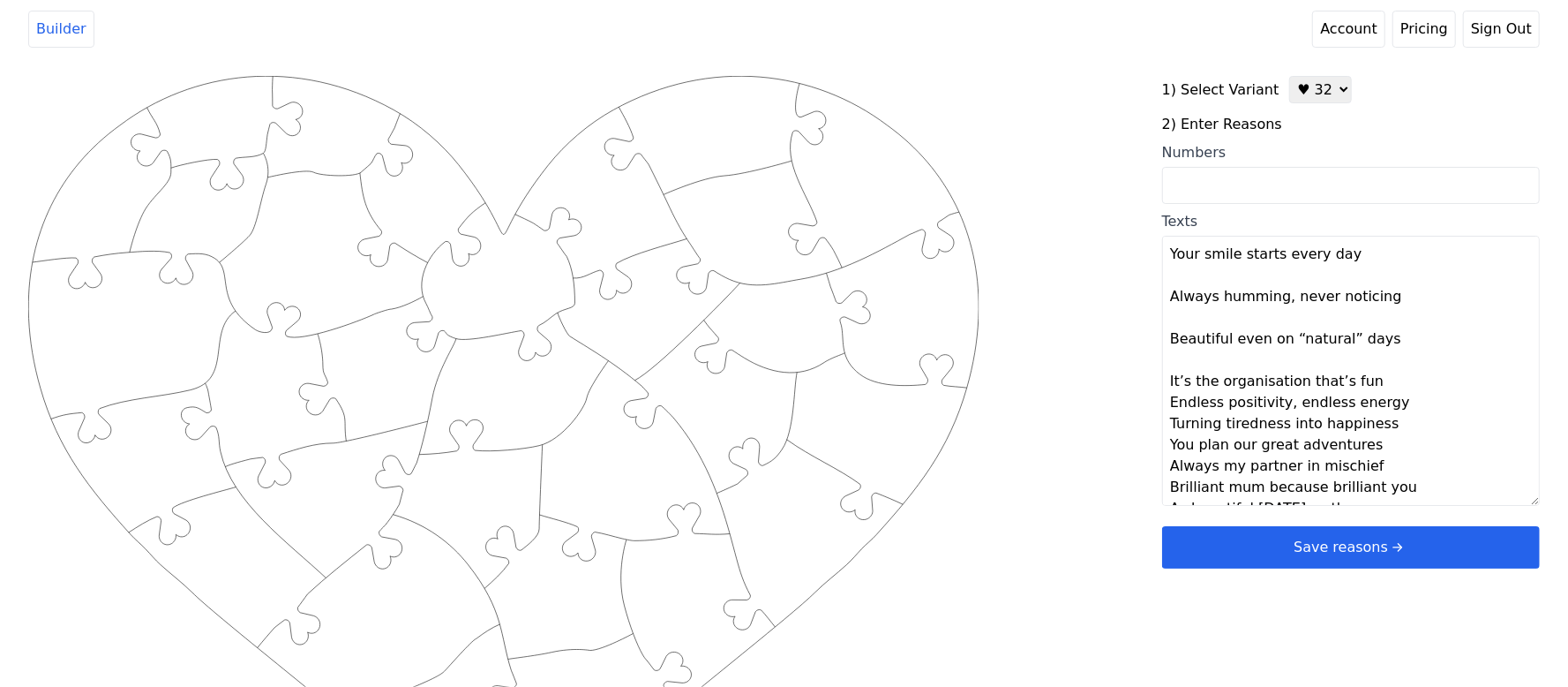
click at [1375, 382] on textarea "Your smile starts every day Always humming, never noticing Beautiful even on “n…" at bounding box center [1350, 370] width 377 height 270
click at [1389, 435] on textarea "Your smile starts every day Always humming, never noticing Beautiful even on “n…" at bounding box center [1350, 370] width 377 height 270
click at [1384, 473] on textarea "Your smile starts every day Always humming, never noticing Beautiful even on “n…" at bounding box center [1350, 370] width 377 height 270
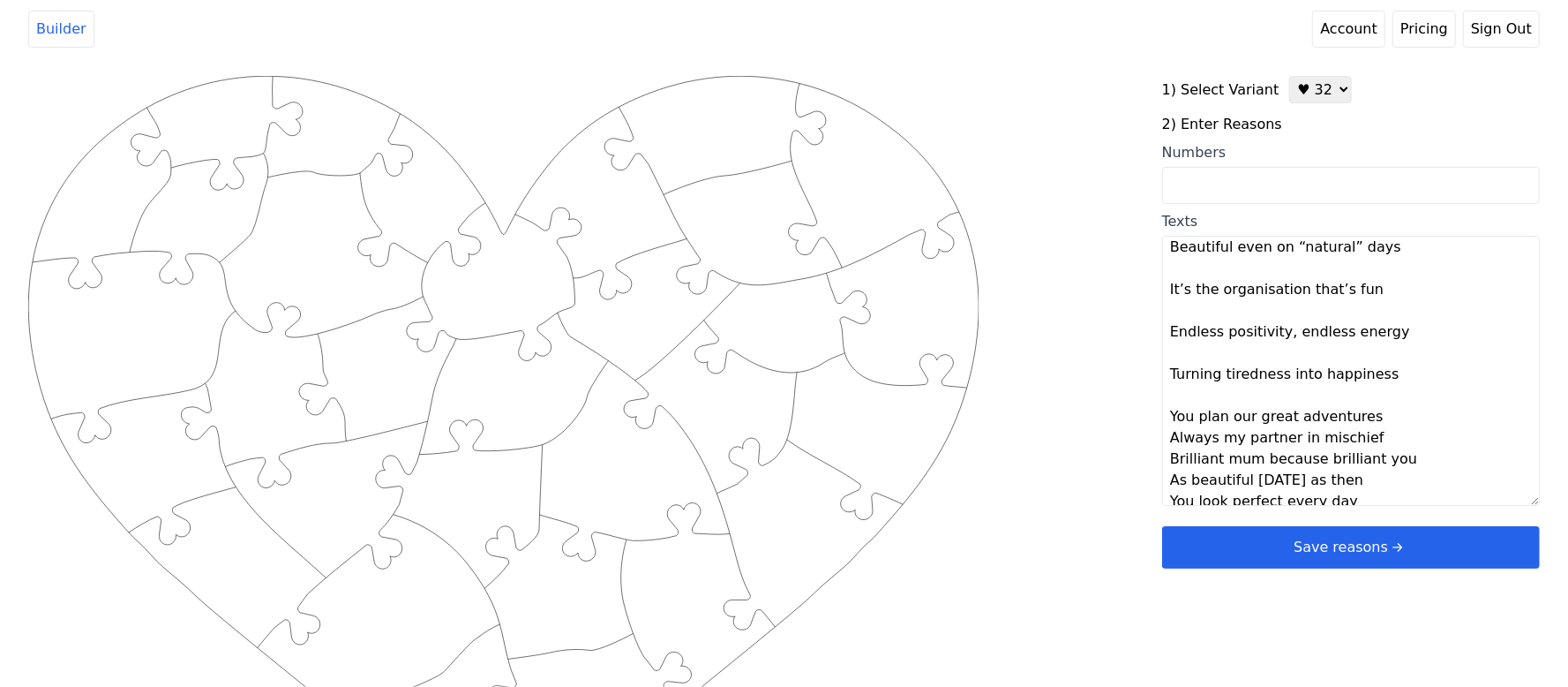
scroll to position [235, 0]
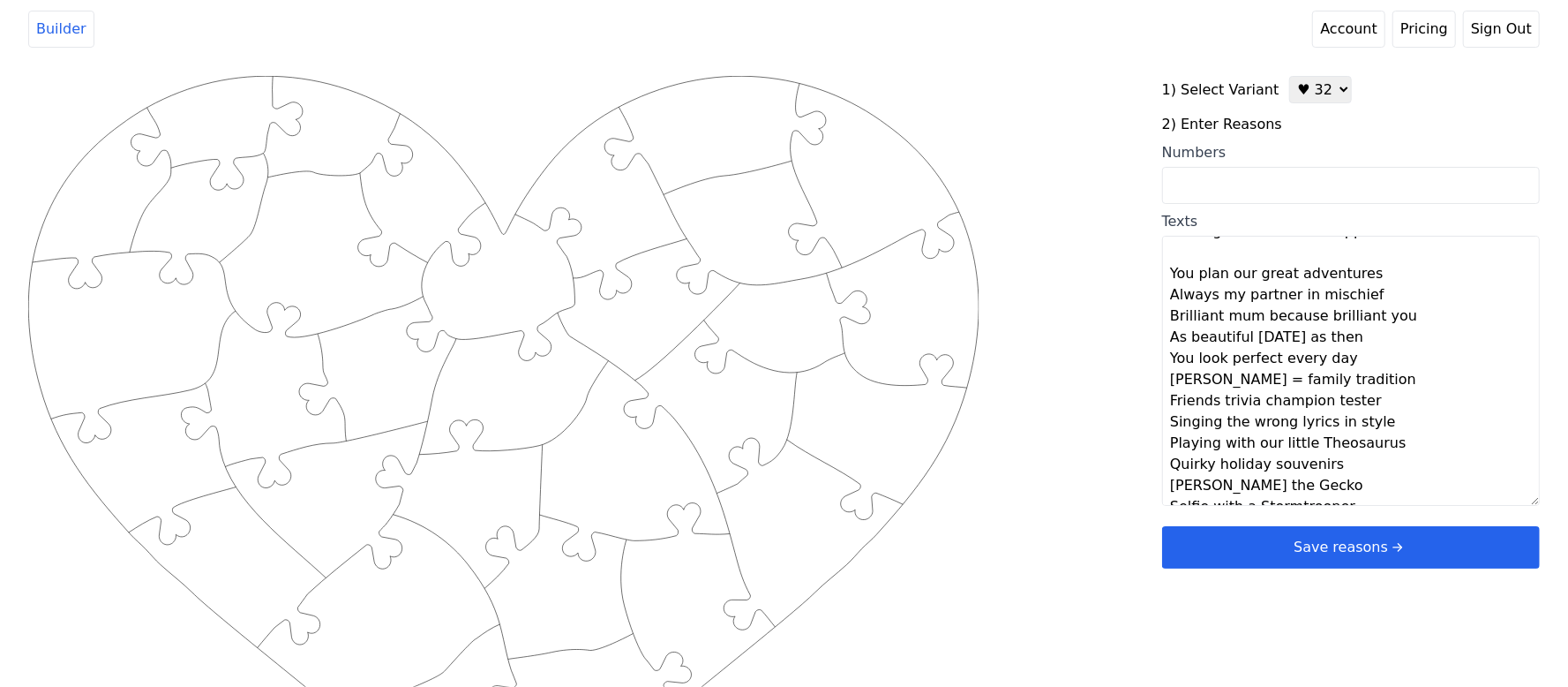
click at [1371, 279] on textarea "Your smile starts every day Always humming, never noticing Beautiful even on “n…" at bounding box center [1350, 370] width 377 height 270
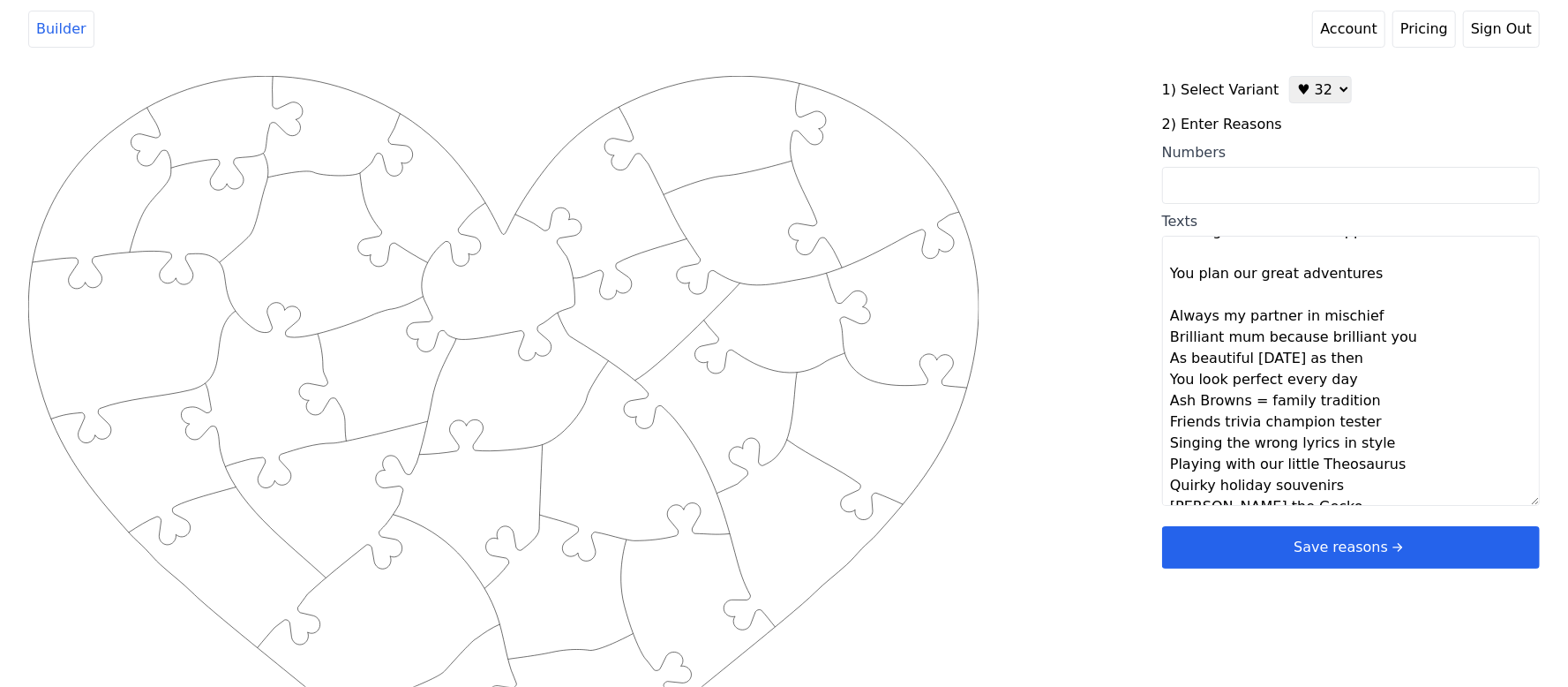
click at [1377, 315] on textarea "Your smile starts every day Always humming, never noticing Beautiful even on “n…" at bounding box center [1350, 370] width 377 height 270
click at [1403, 360] on textarea "Your smile starts every day Always humming, never noticing Beautiful even on “n…" at bounding box center [1350, 370] width 377 height 270
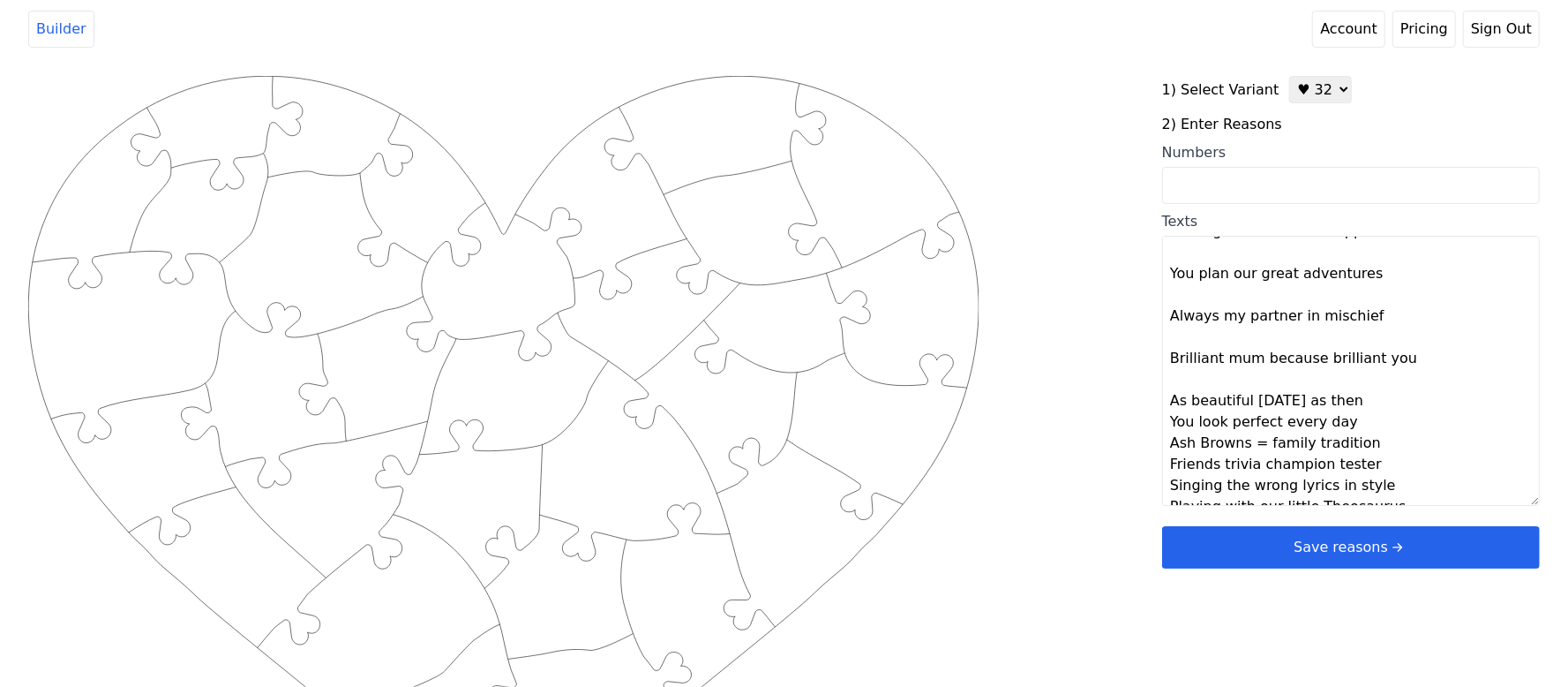
click at [1354, 410] on textarea "Your smile starts every day Always humming, never noticing Beautiful even on “n…" at bounding box center [1350, 370] width 377 height 270
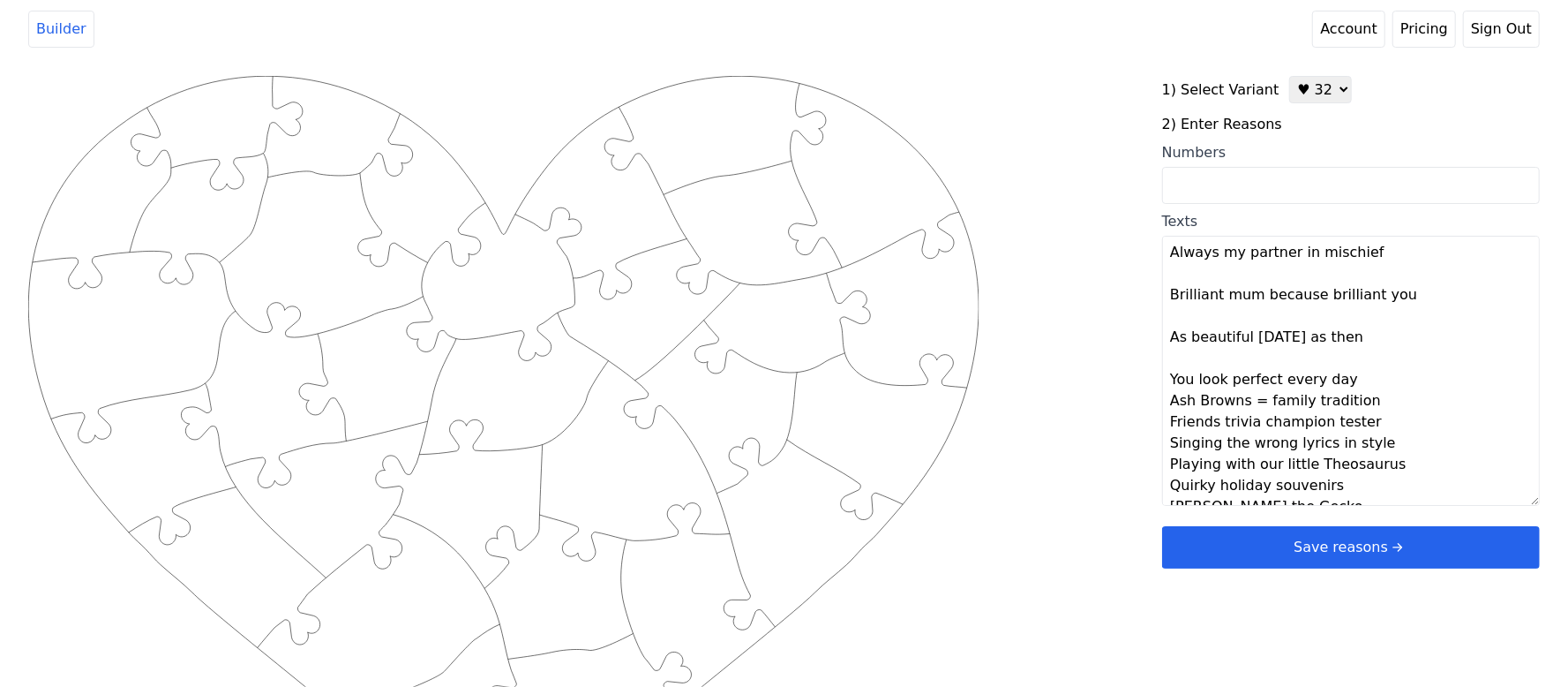
scroll to position [353, 0]
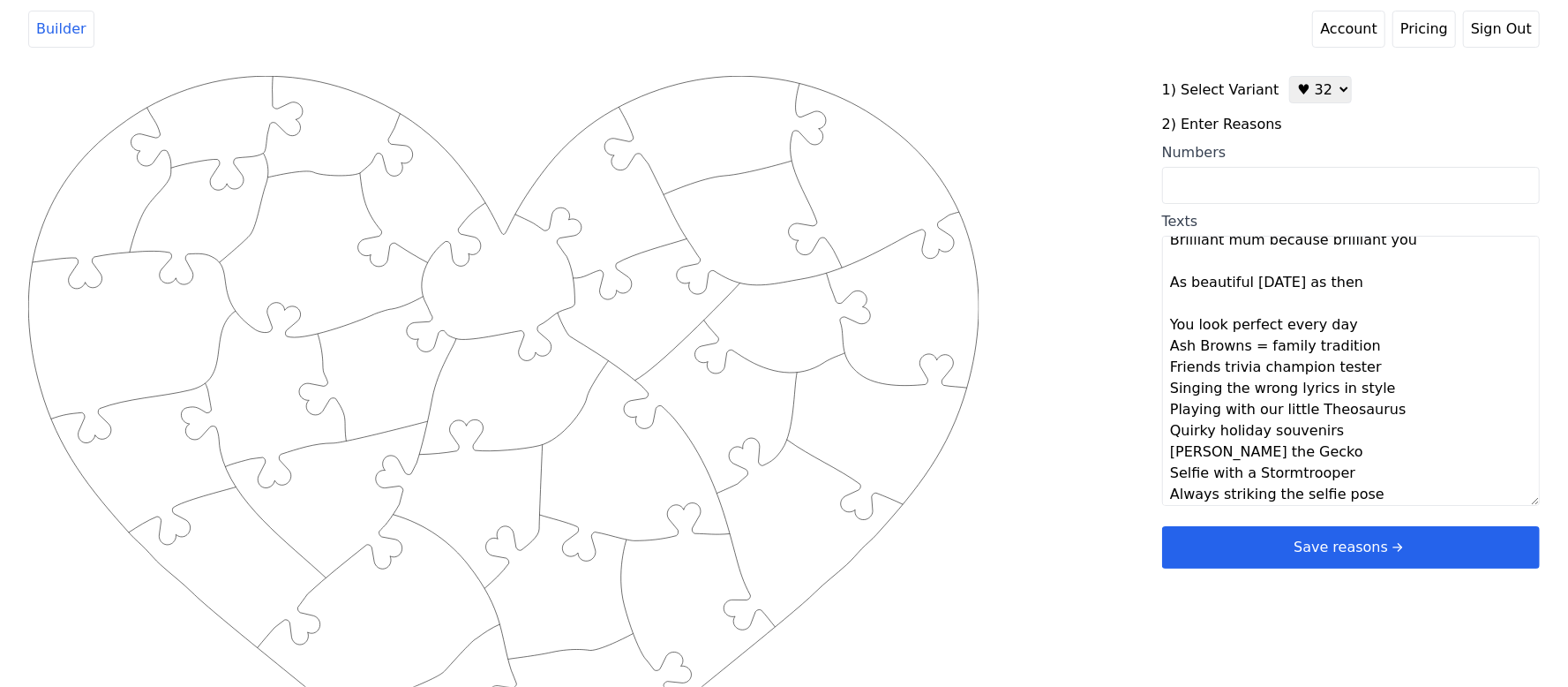
click at [1348, 323] on textarea "Your smile starts every day Always humming, never noticing Beautiful even on “n…" at bounding box center [1350, 370] width 377 height 270
click at [1377, 372] on textarea "Your smile starts every day Always humming, never noticing Beautiful even on “n…" at bounding box center [1350, 370] width 377 height 270
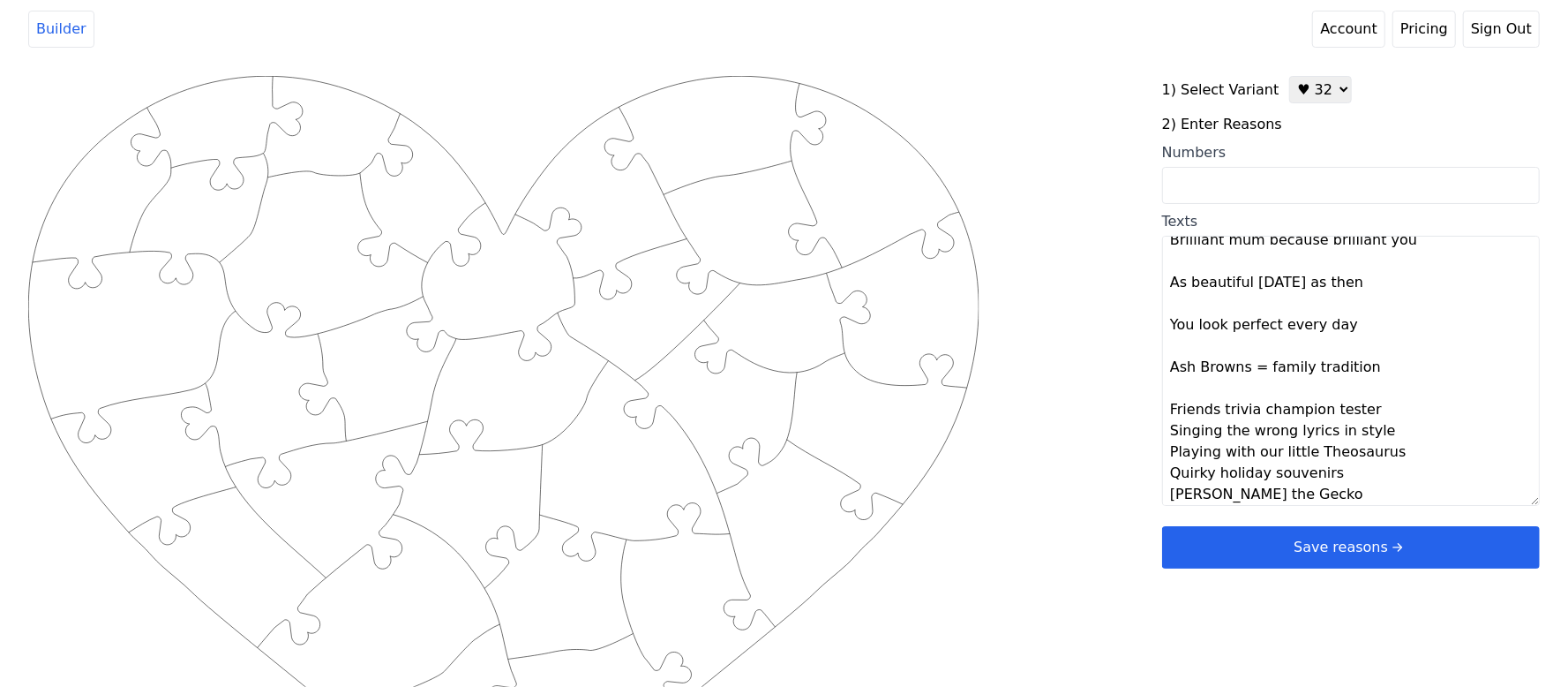
click at [1375, 413] on textarea "Your smile starts every day Always humming, never noticing Beautiful even on “n…" at bounding box center [1350, 370] width 377 height 270
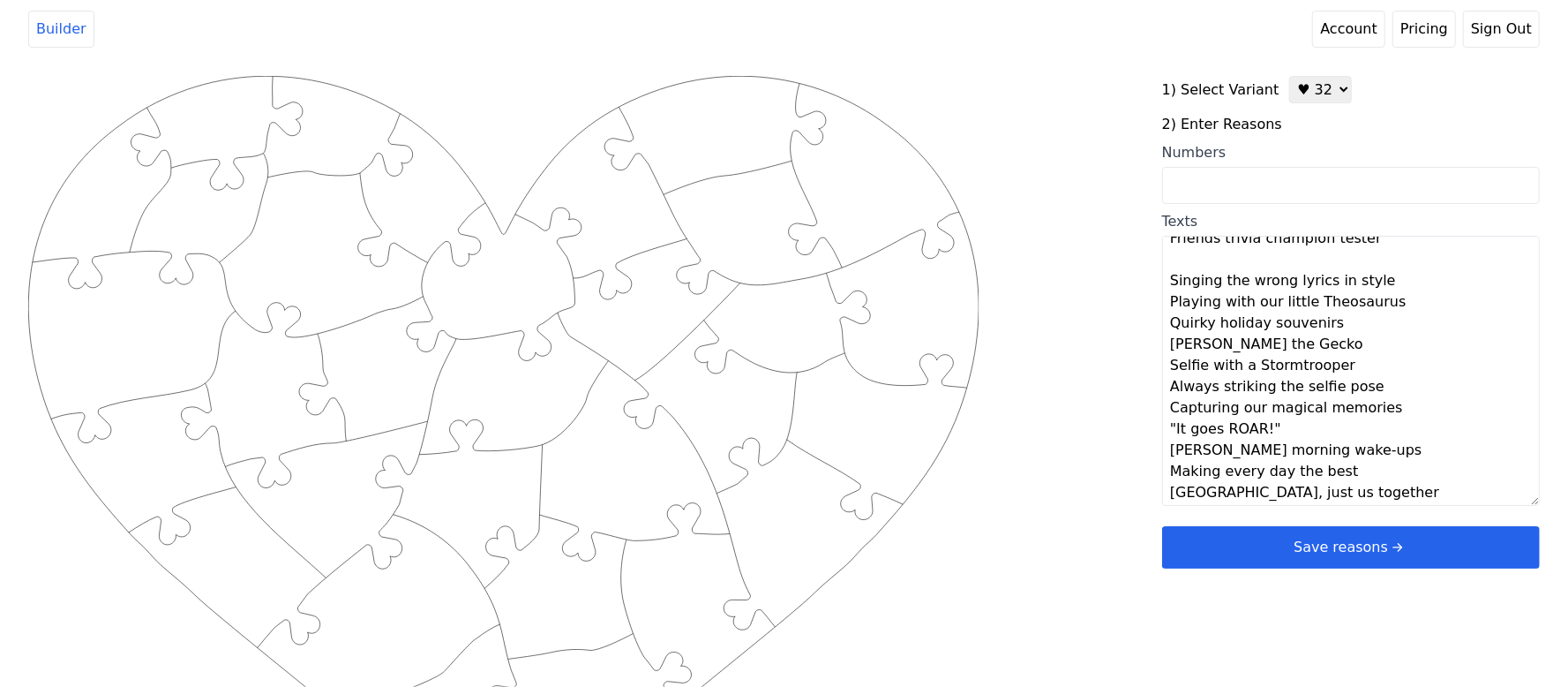
scroll to position [470, 0]
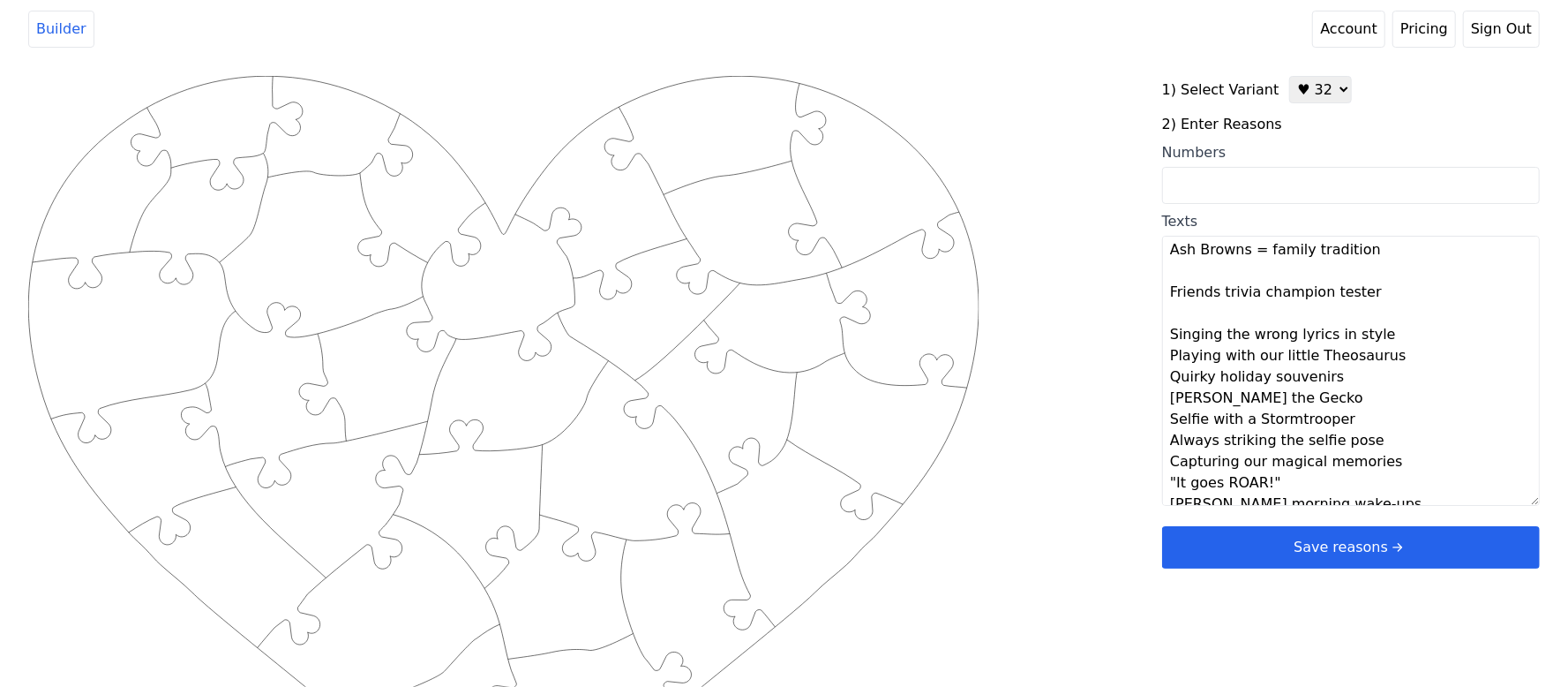
click at [1389, 337] on textarea "Your smile starts every day Always humming, never noticing Beautiful even on “n…" at bounding box center [1350, 370] width 377 height 270
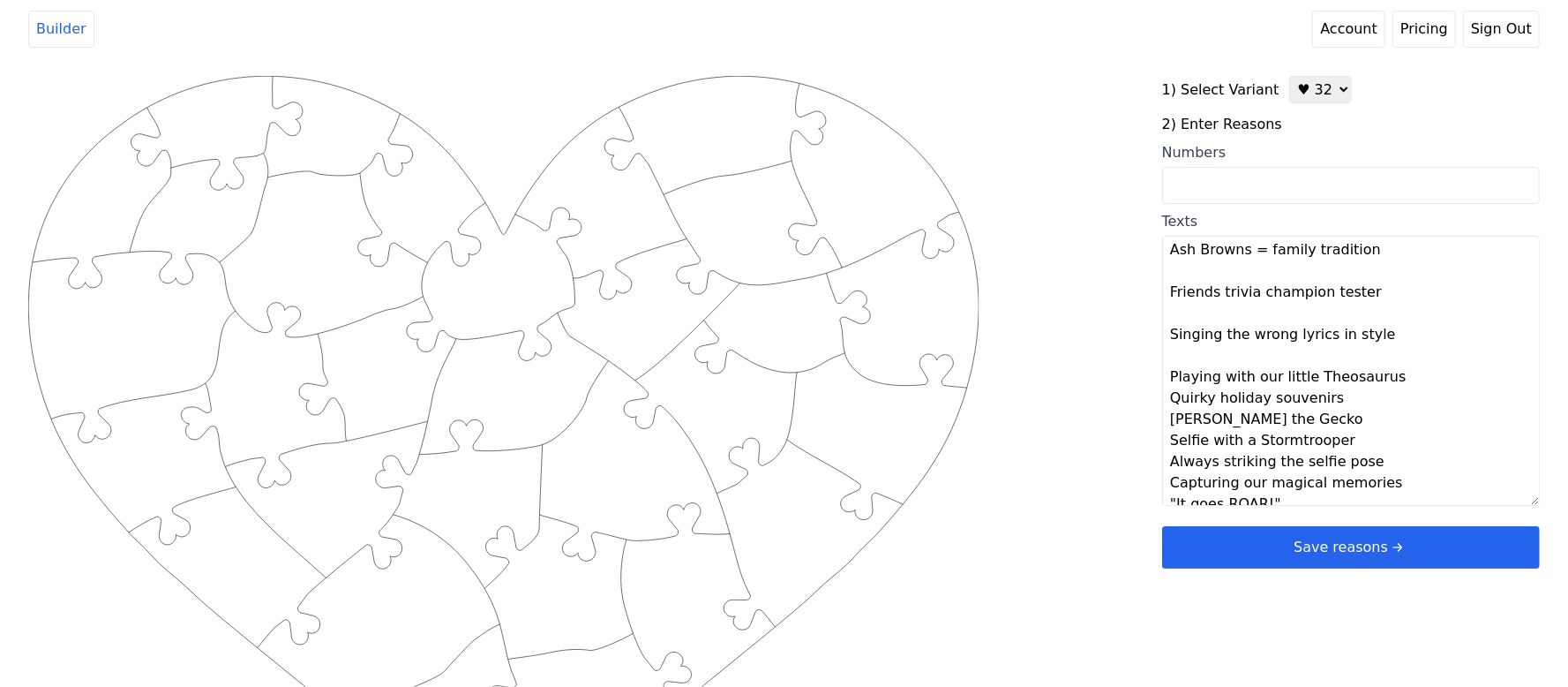
click at [1398, 383] on textarea "Your smile starts every day Always humming, never noticing Beautiful even on “n…" at bounding box center [1350, 370] width 377 height 270
click at [1339, 417] on textarea "Your smile starts every day Always humming, never noticing Beautiful even on “n…" at bounding box center [1350, 370] width 377 height 270
click at [1307, 464] on textarea "Your smile starts every day Always humming, never noticing Beautiful even on “n…" at bounding box center [1350, 370] width 377 height 270
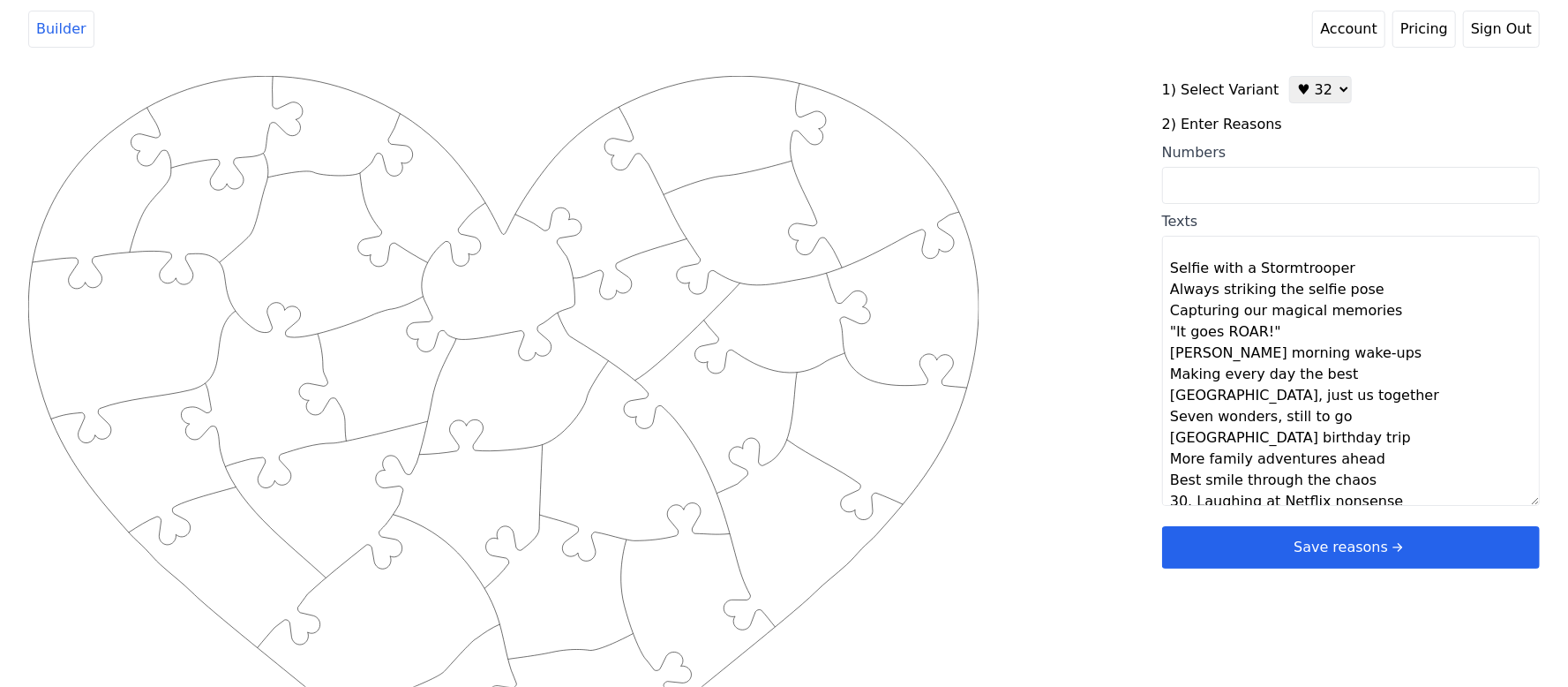
click at [1341, 276] on textarea "Your smile starts every day Always humming, never noticing Beautiful even on “n…" at bounding box center [1350, 370] width 377 height 270
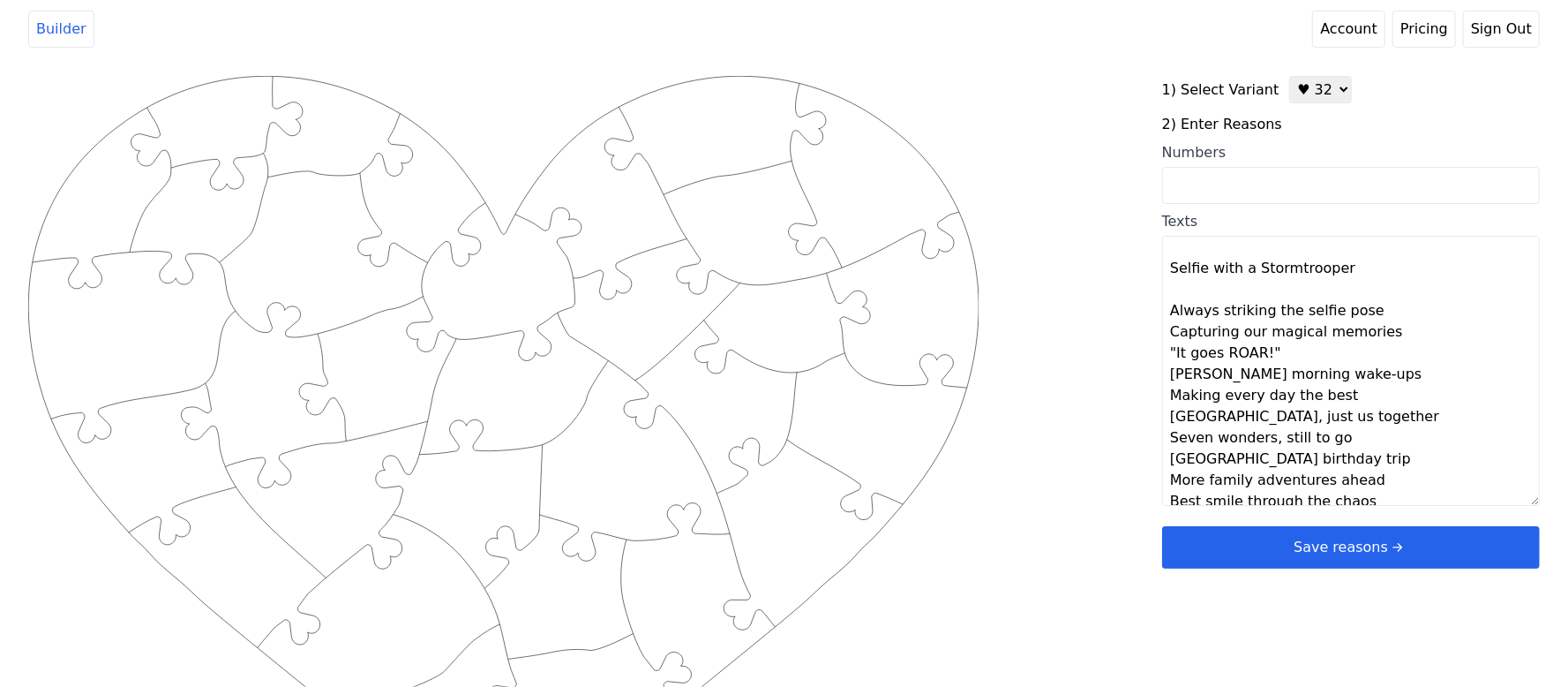
scroll to position [727, 0]
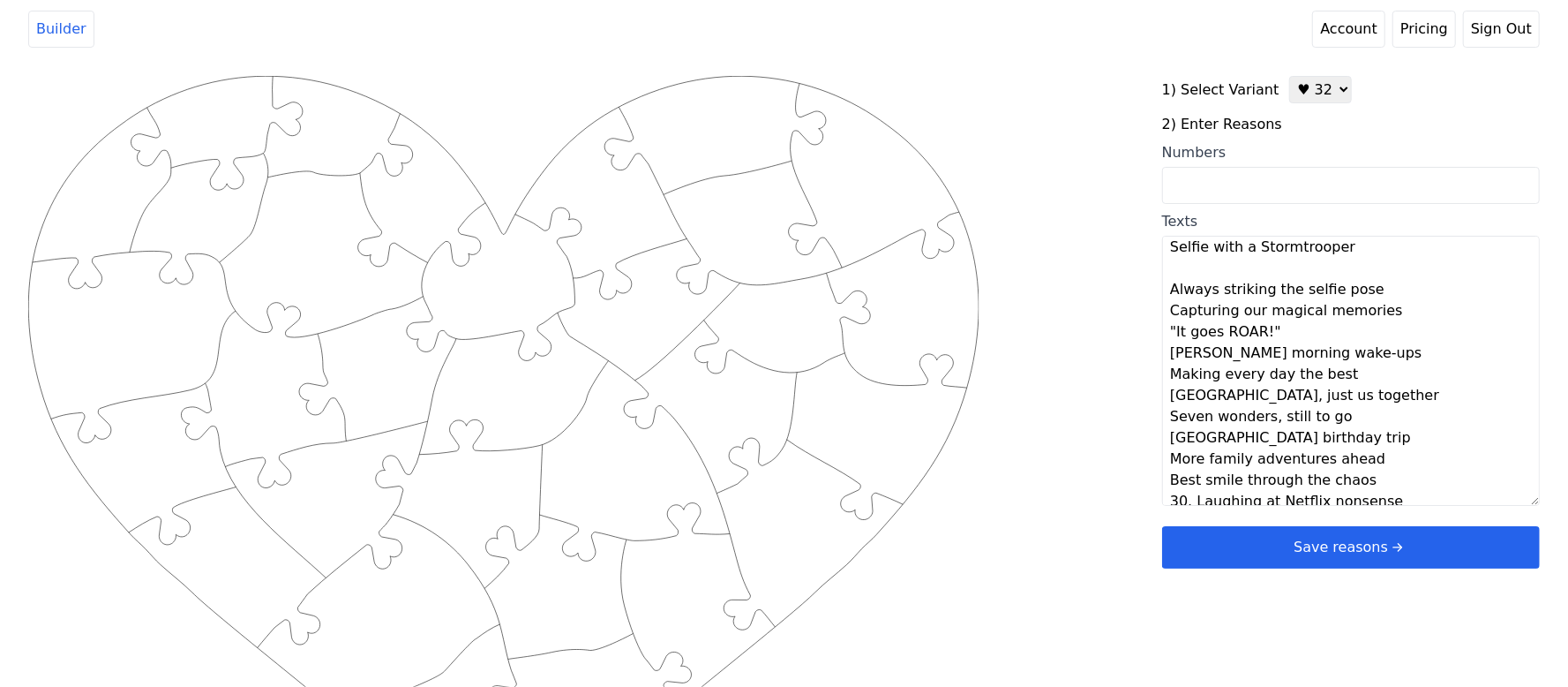
click at [1377, 297] on textarea "Your smile starts every day Always humming, never noticing Beautiful even on “n…" at bounding box center [1350, 370] width 377 height 270
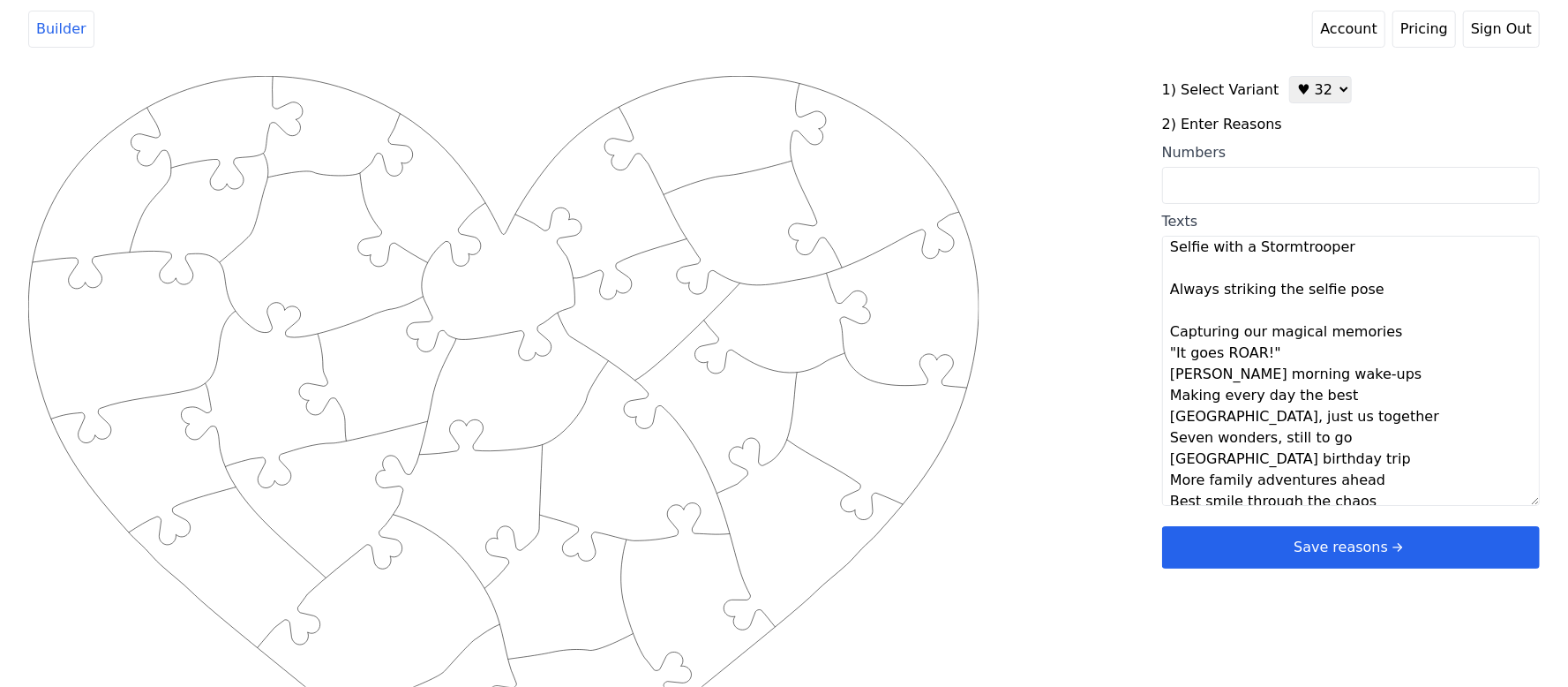
click at [1403, 338] on textarea "Your smile starts every day Always humming, never noticing Beautiful even on “n…" at bounding box center [1350, 370] width 377 height 270
click at [1303, 377] on textarea "Your smile starts every day Always humming, never noticing Beautiful even on “n…" at bounding box center [1350, 370] width 377 height 270
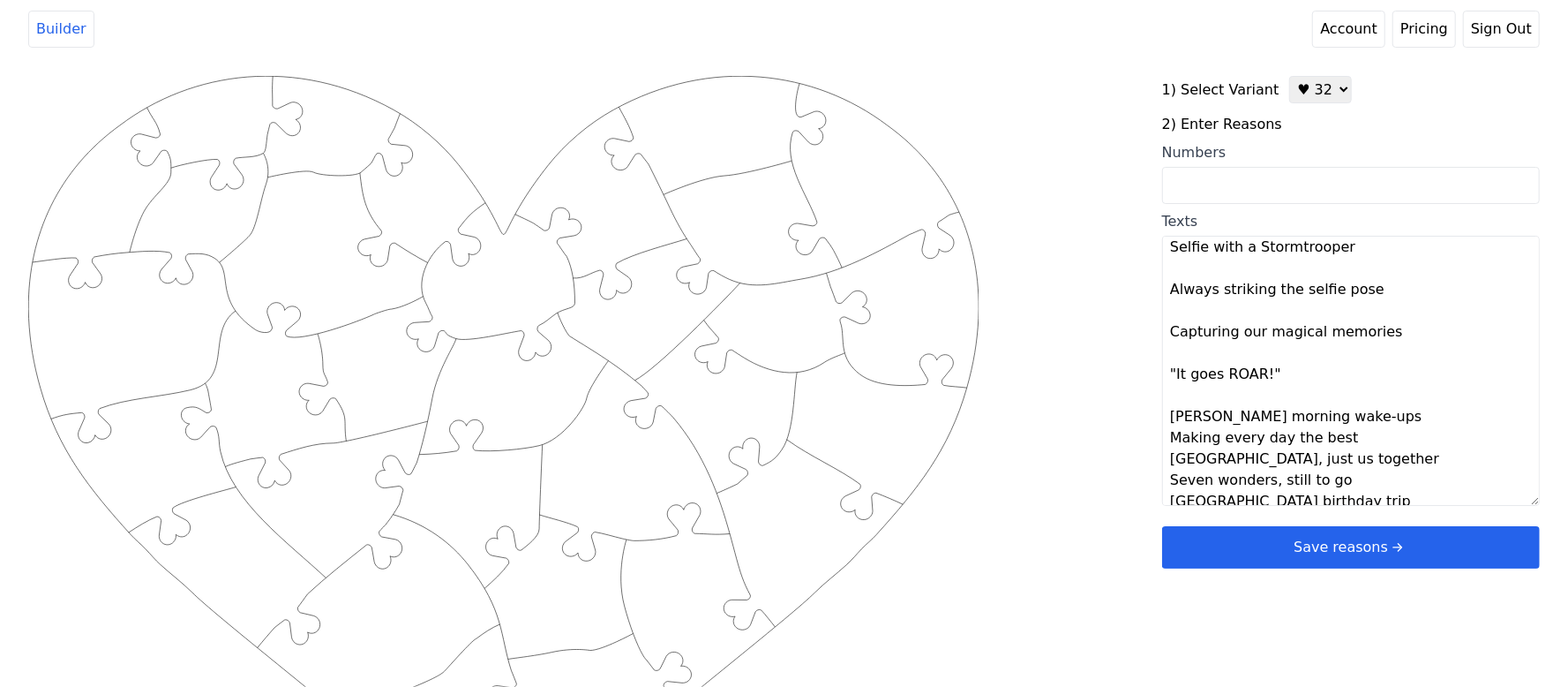
click at [1375, 420] on textarea "Your smile starts every day Always humming, never noticing Beautiful even on “n…" at bounding box center [1350, 370] width 377 height 270
click at [1353, 471] on textarea "Your smile starts every day Always humming, never noticing Beautiful even on “n…" at bounding box center [1350, 370] width 377 height 270
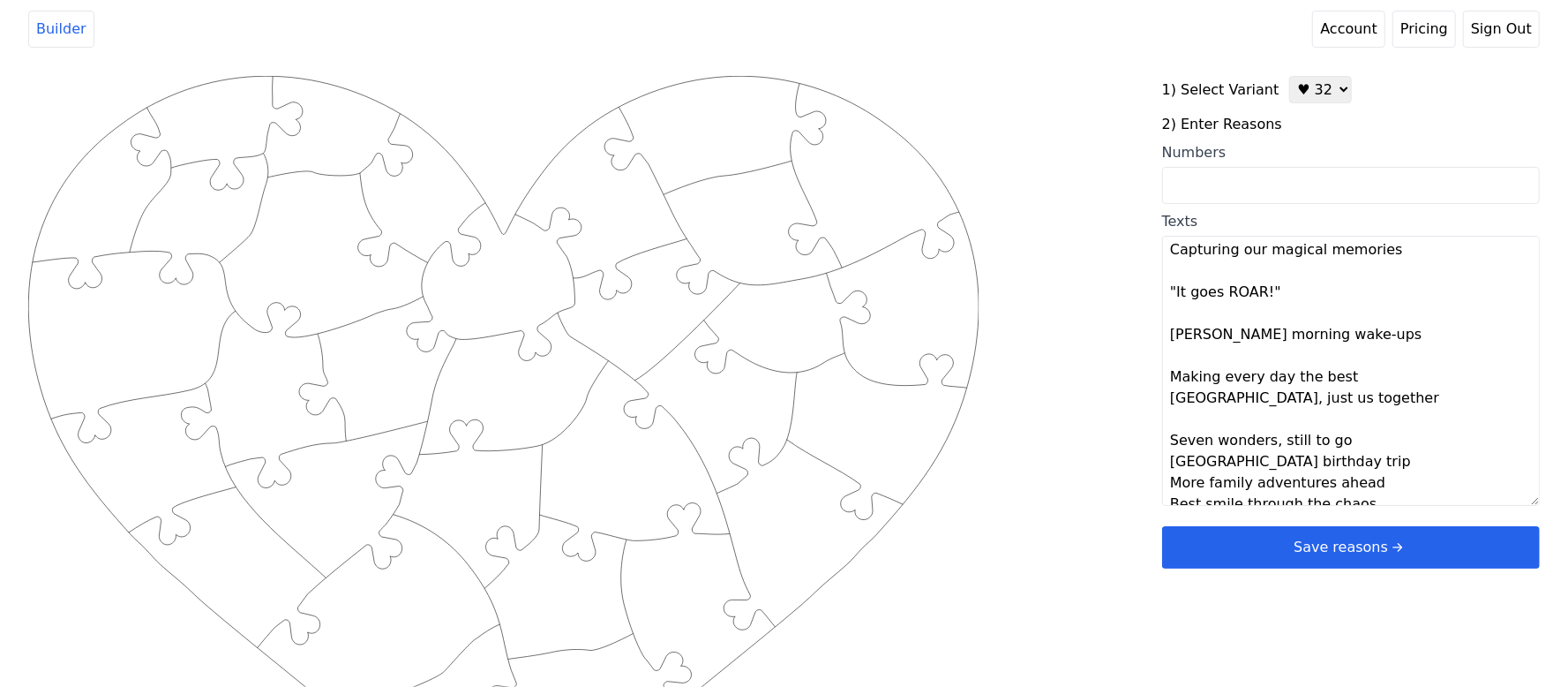
scroll to position [850, 0]
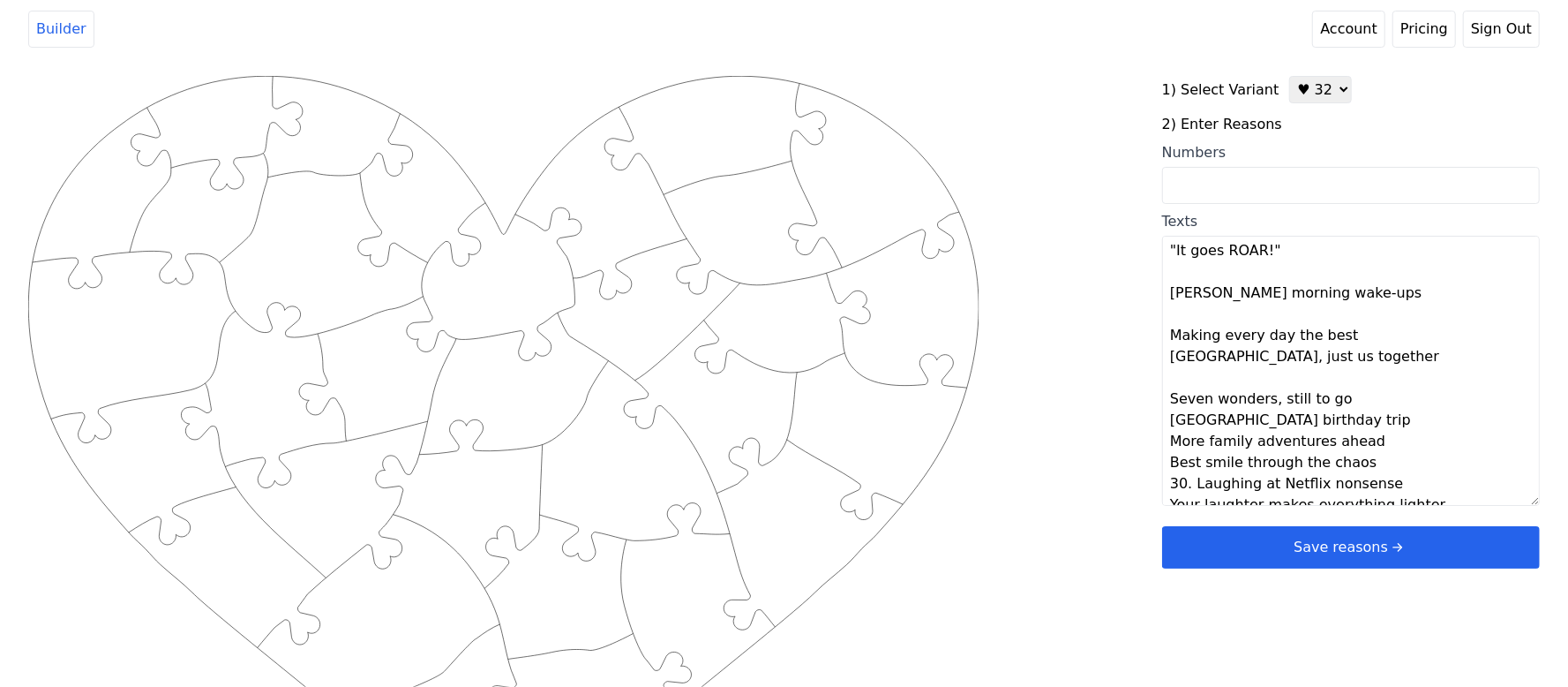
click at [1350, 333] on textarea "Your smile starts every day Always humming, never noticing Beautiful even on “n…" at bounding box center [1350, 370] width 377 height 270
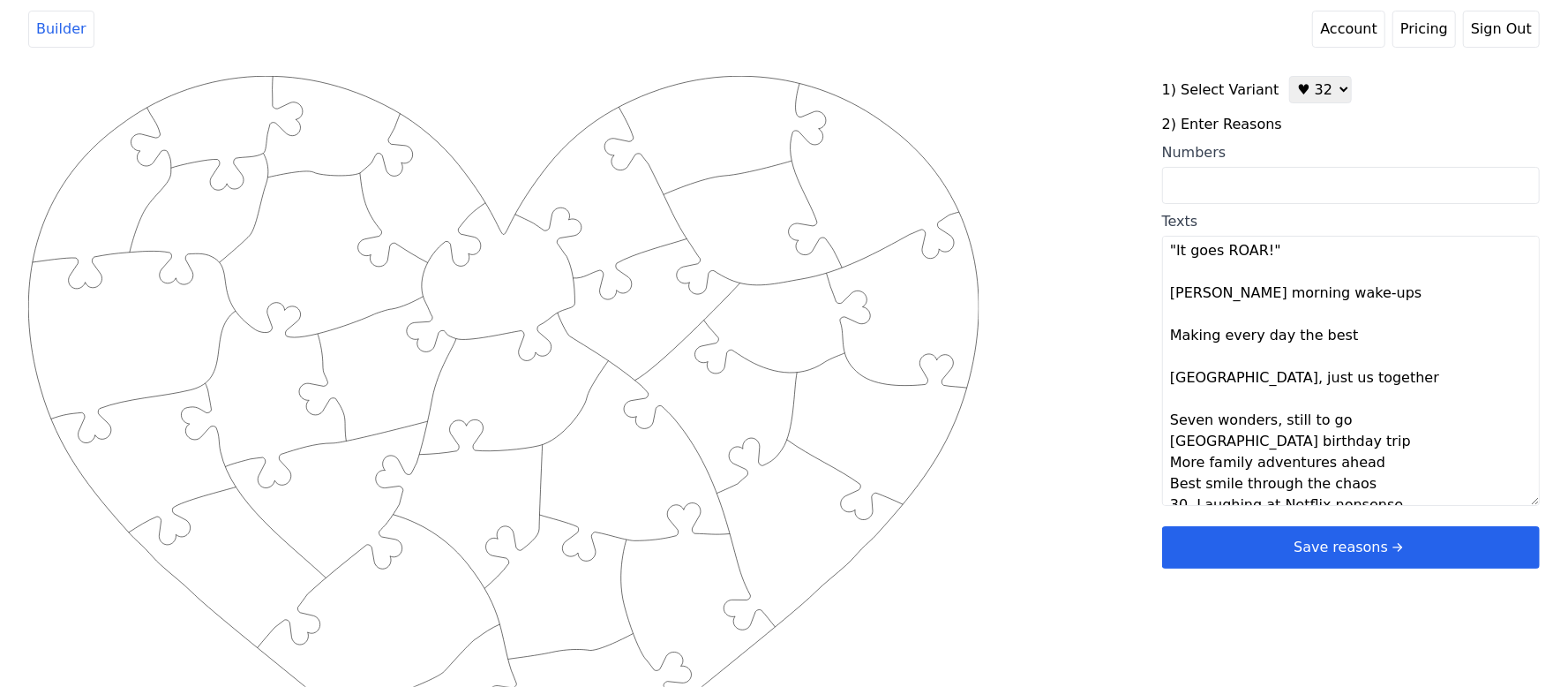
click at [1356, 429] on textarea "Your smile starts every day Always humming, never noticing Beautiful even on “n…" at bounding box center [1350, 370] width 377 height 270
click at [1347, 470] on textarea "Your smile starts every day Always humming, never noticing Beautiful even on “n…" at bounding box center [1350, 370] width 377 height 270
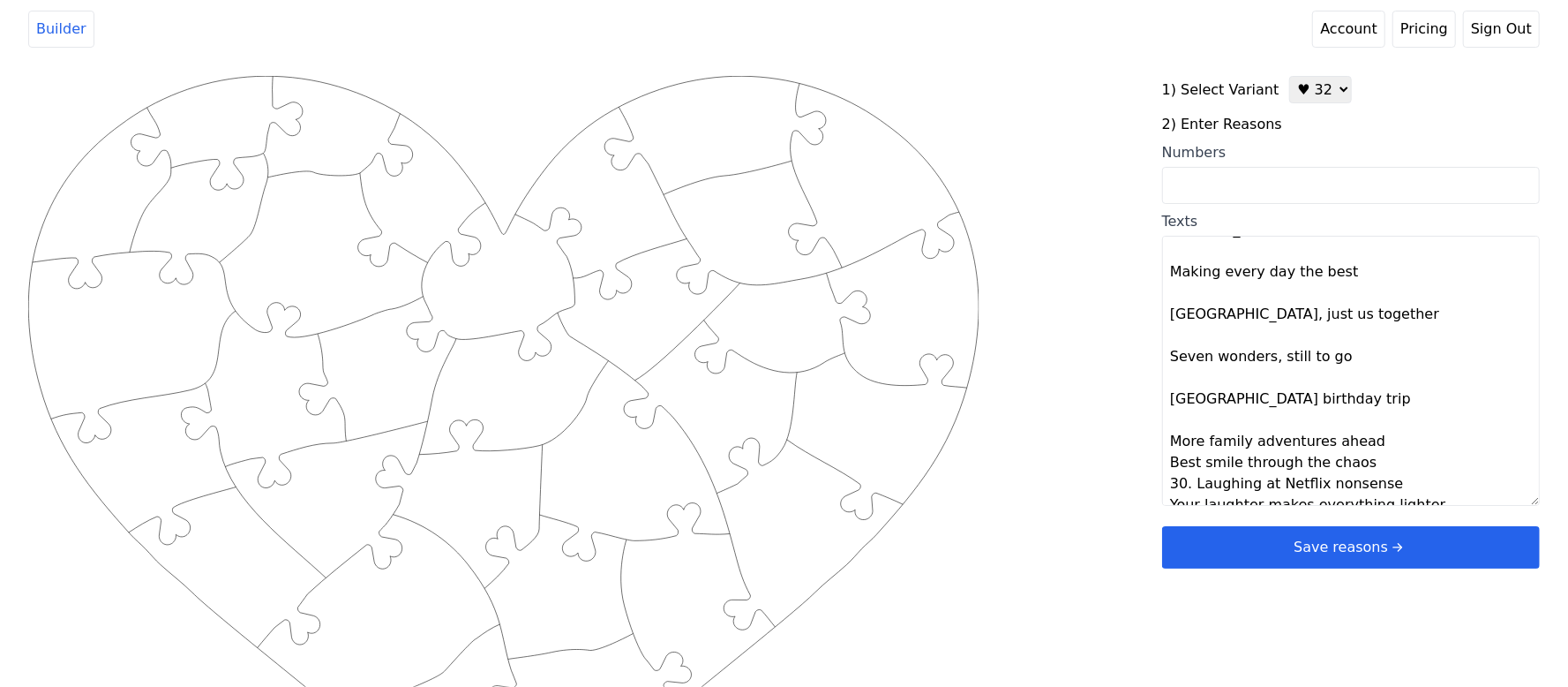
scroll to position [975, 0]
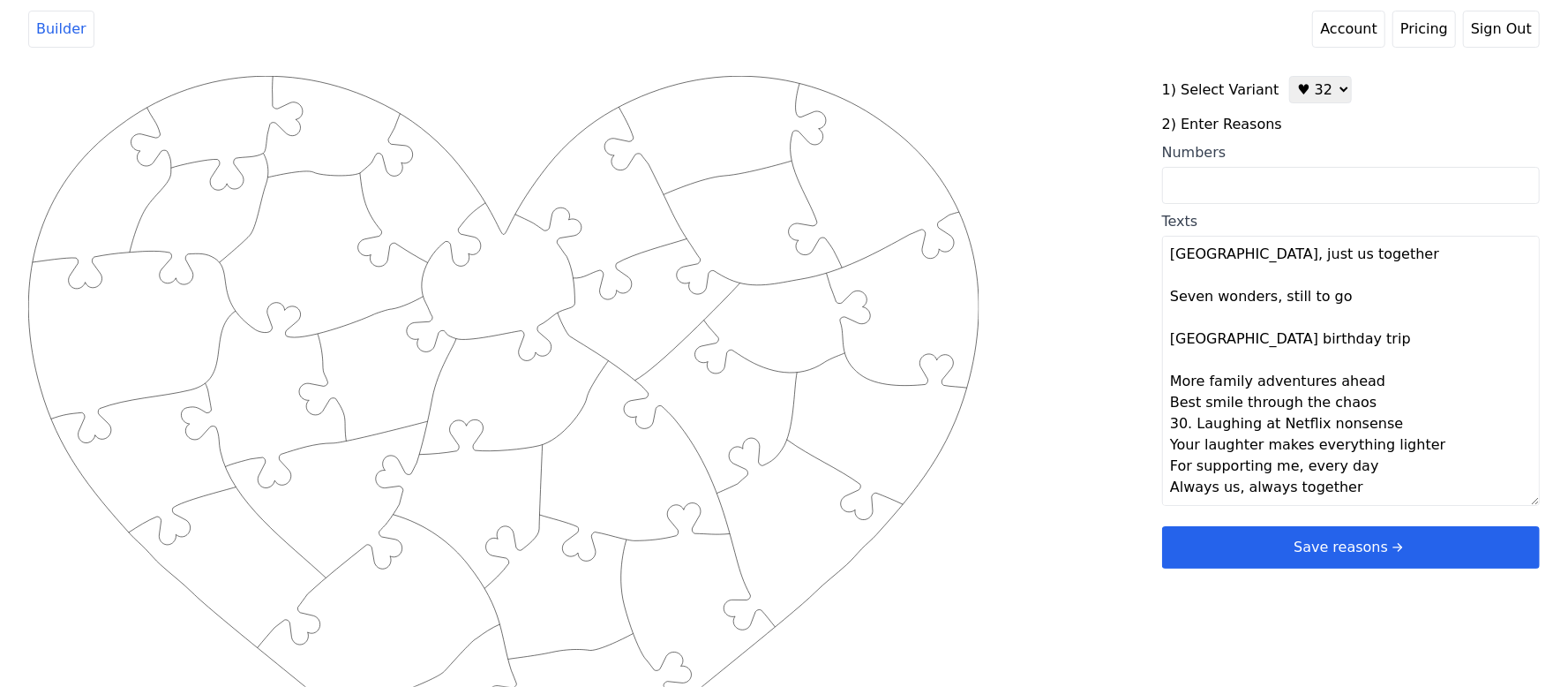
click at [1371, 382] on textarea "Your smile starts every day Always humming, never noticing Beautiful even on “n…" at bounding box center [1350, 370] width 377 height 270
click at [1370, 429] on textarea "Your smile starts every day Always humming, never noticing Beautiful even on “n…" at bounding box center [1350, 370] width 377 height 270
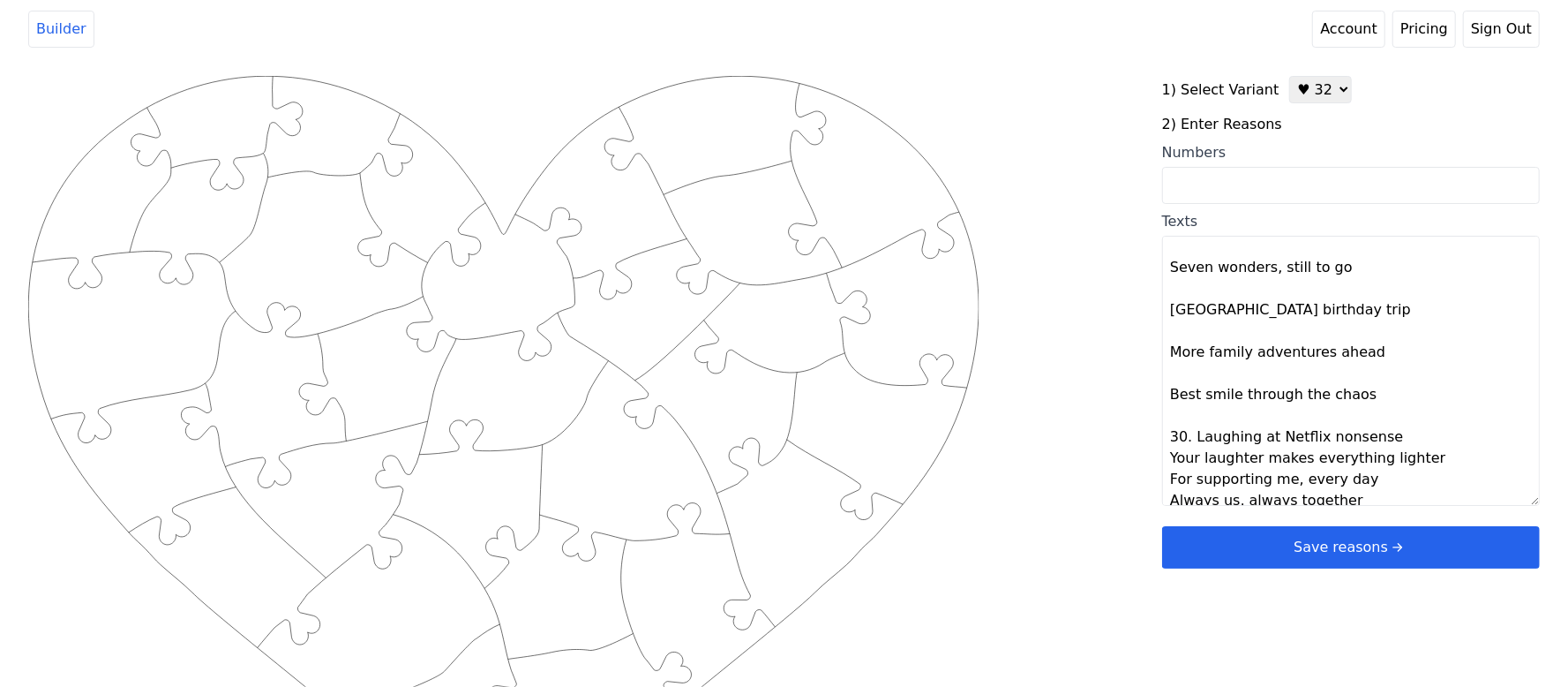
scroll to position [1017, 0]
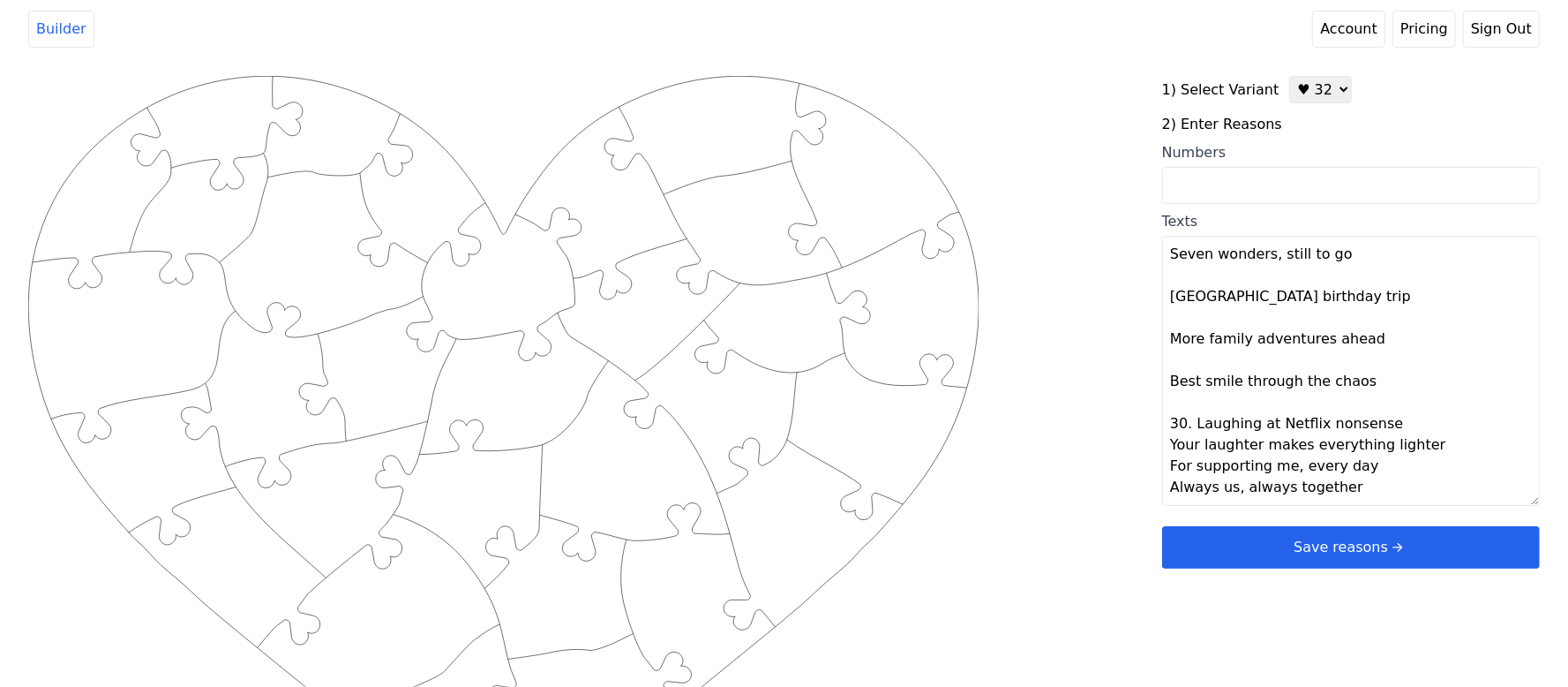
click at [1393, 424] on textarea "Your smile starts every day Always humming, never noticing Beautiful even on “n…" at bounding box center [1350, 370] width 377 height 270
click at [1421, 473] on textarea "Your smile starts every day Always humming, never noticing Beautiful even on “n…" at bounding box center [1350, 370] width 377 height 270
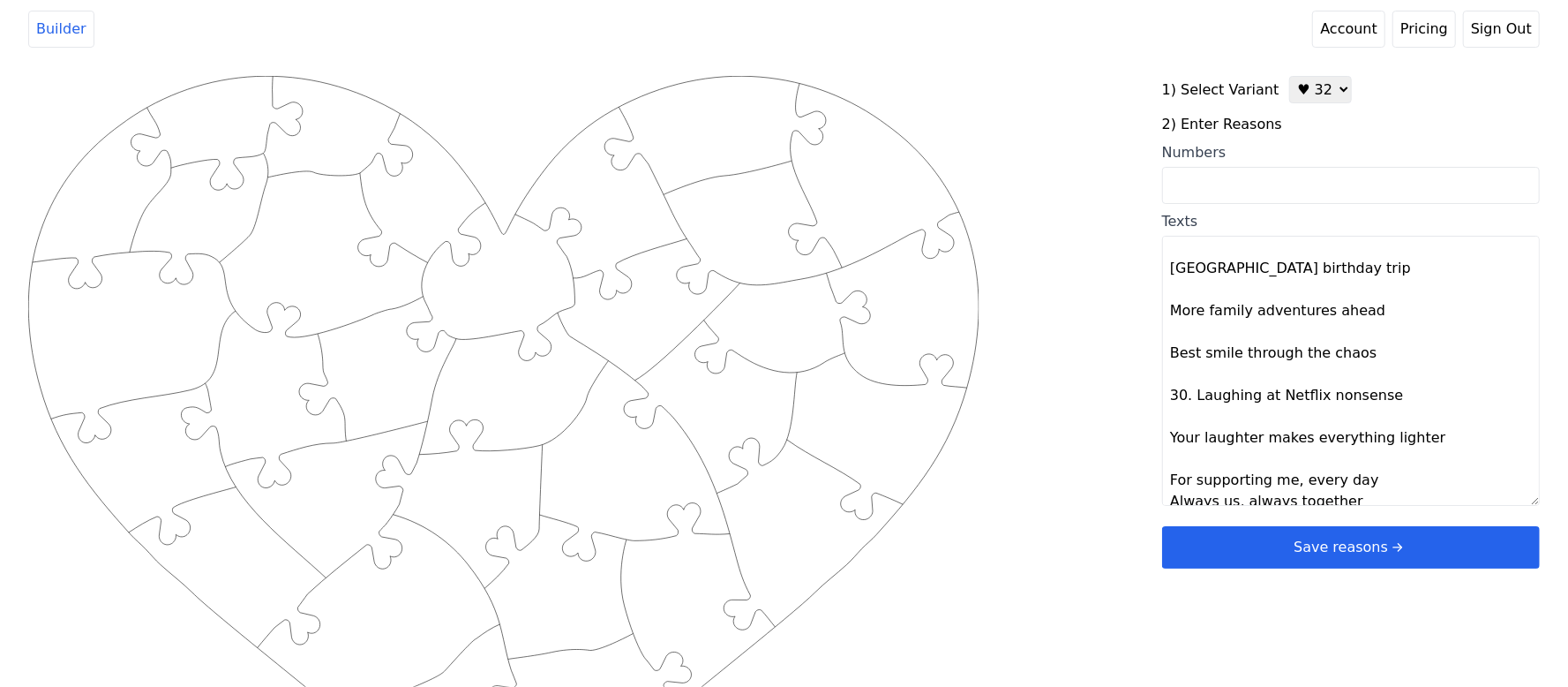
scroll to position [1059, 0]
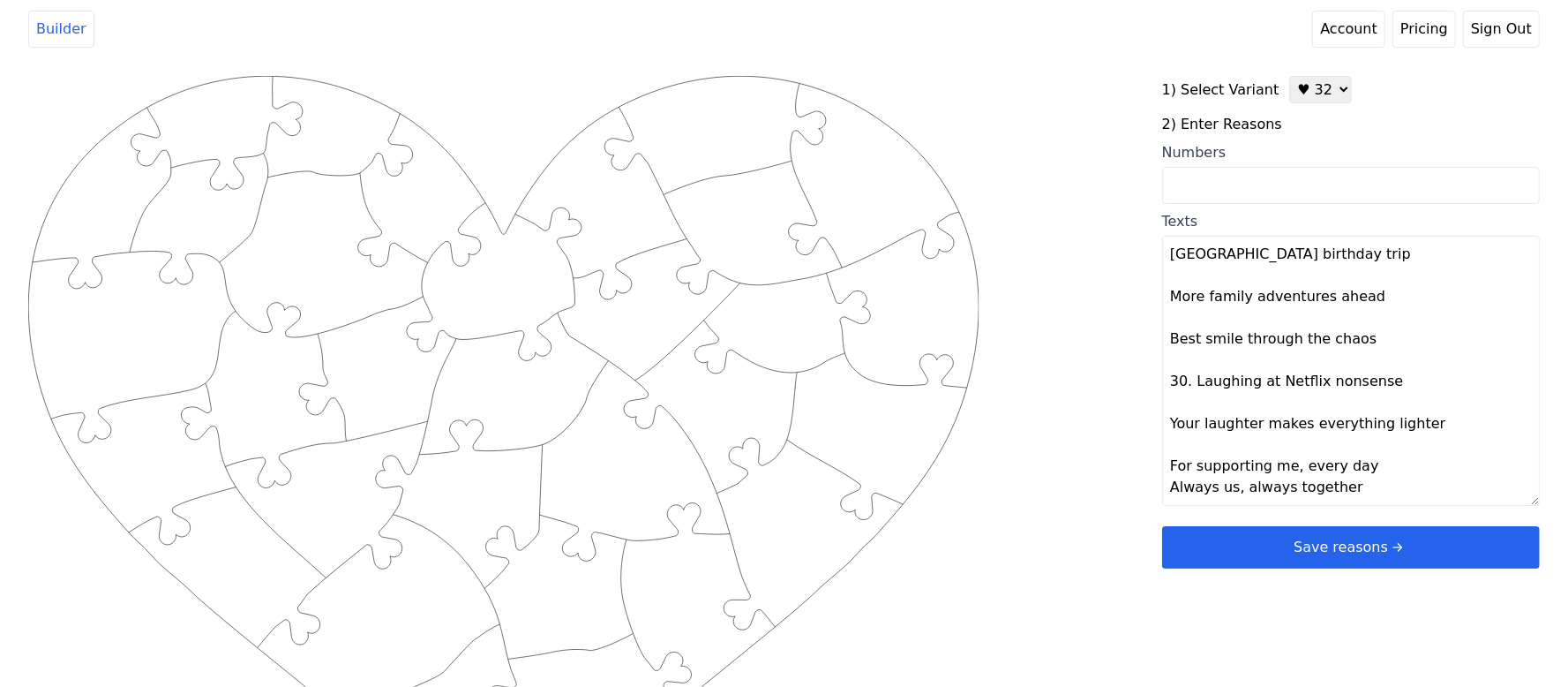
click at [1370, 473] on textarea "Your smile starts every day Always humming, never noticing Beautiful even on “n…" at bounding box center [1350, 370] width 377 height 270
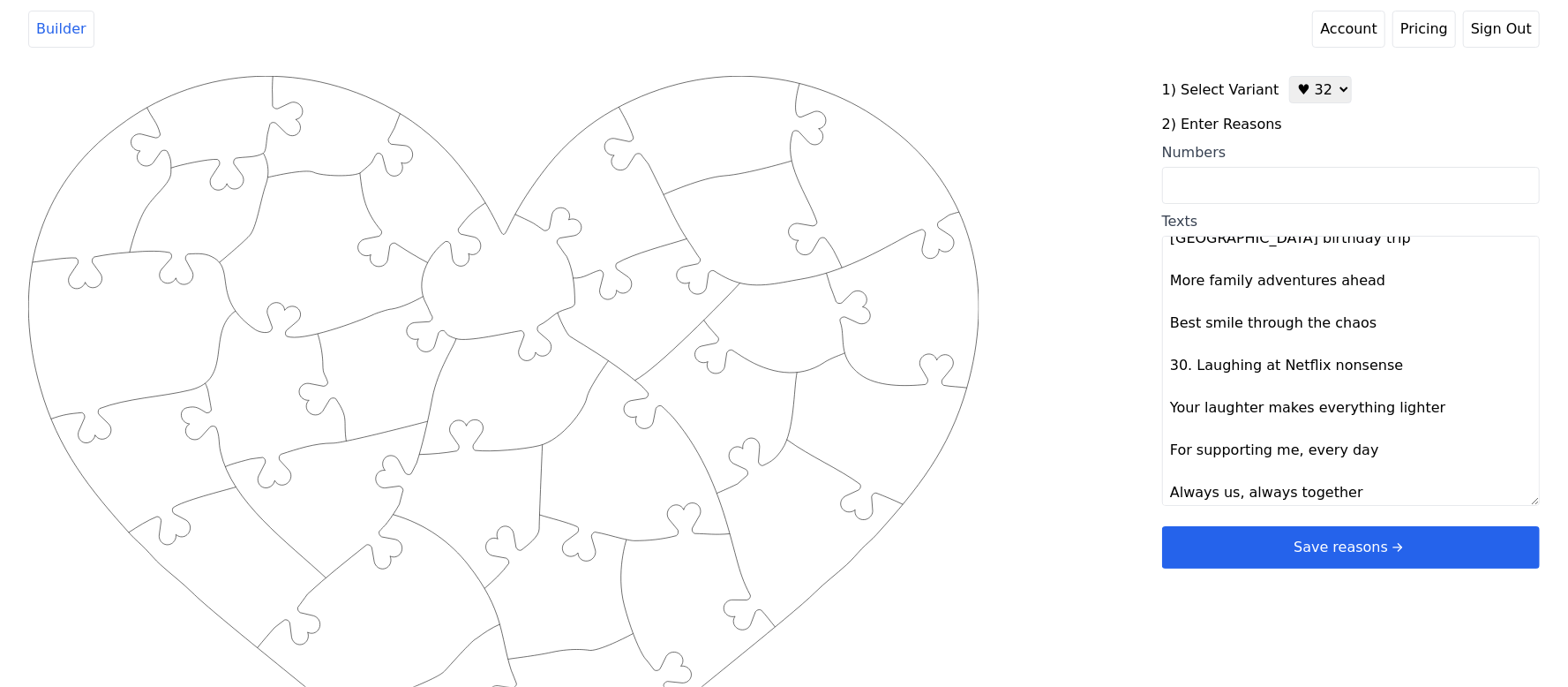
scroll to position [1080, 0]
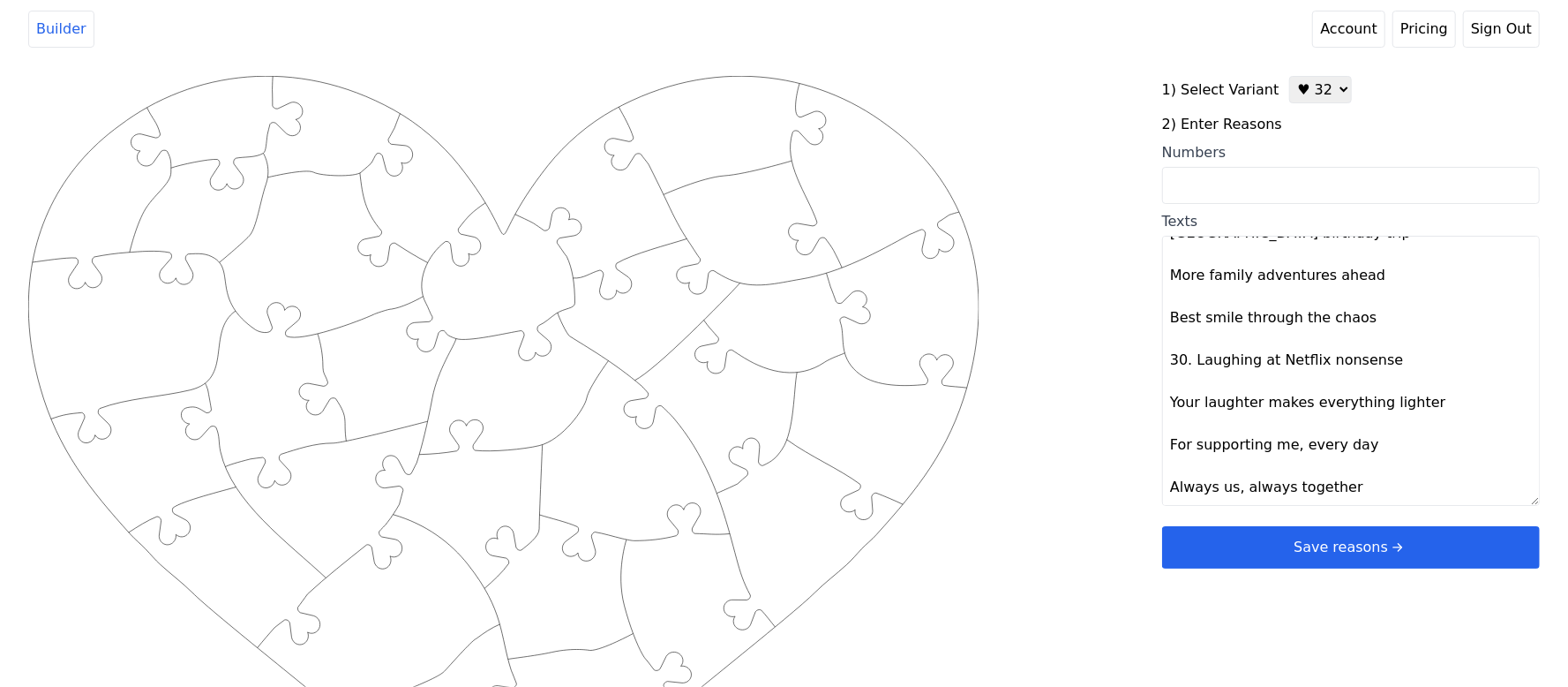
type textarea "Your smile starts every day Always humming, never noticing Beautiful even on “n…"
click at [1089, 552] on div "Created with Snap .strokeh32 {stroke:#00ff00;stroke-width:2.36;stroke-miterlimi…" at bounding box center [784, 356] width 1511 height 563
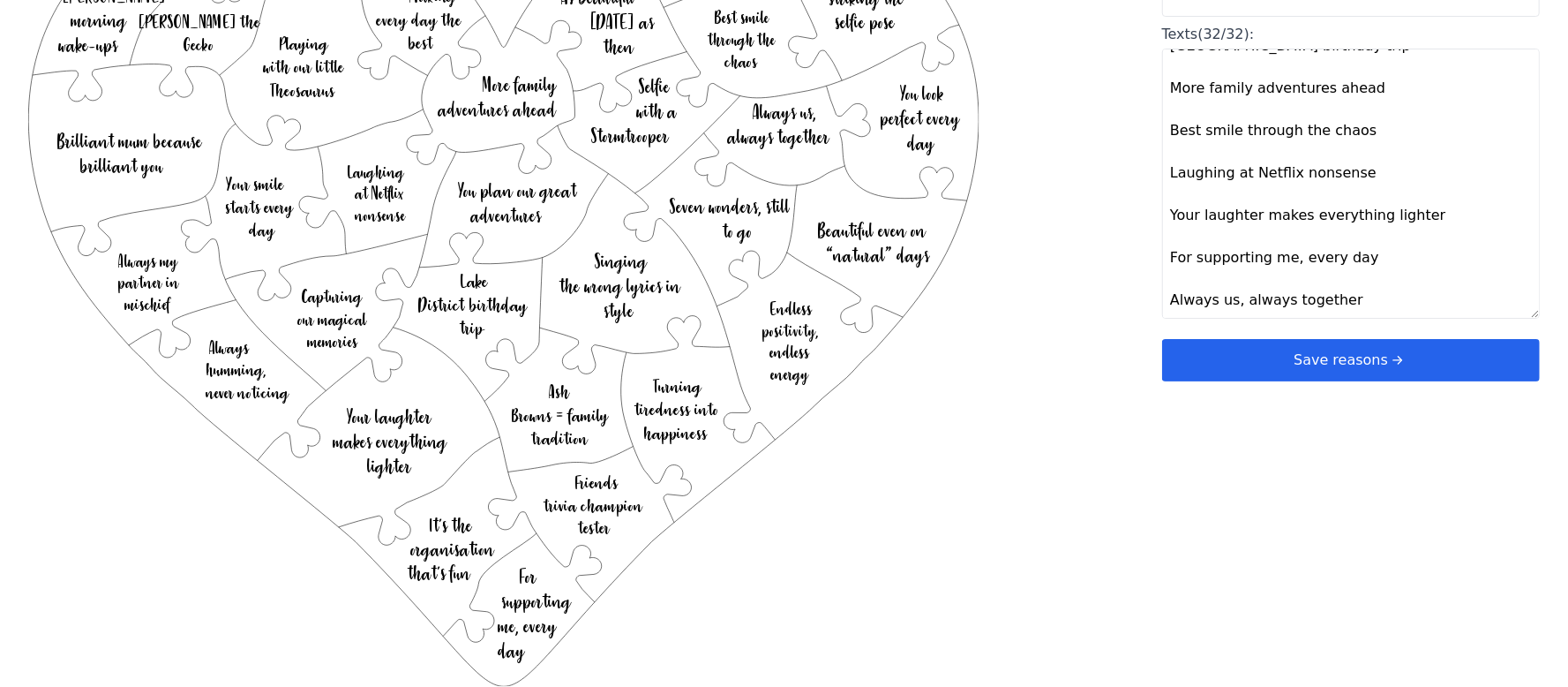
click at [1163, 170] on textarea "Your smile starts every day Always humming, never noticing Beautiful even on “n…" at bounding box center [1350, 183] width 377 height 270
drag, startPoint x: 1348, startPoint y: 173, endPoint x: 1162, endPoint y: 183, distance: 186.3
click at [1162, 183] on textarea "Your smile starts every day Always humming, never noticing Beautiful even on “n…" at bounding box center [1350, 183] width 377 height 270
click at [982, 448] on div "Created with Snap .strokeh32 {stroke:#00ff00;stroke-width:2.36;stroke-miterlimi…" at bounding box center [594, 169] width 1134 height 563
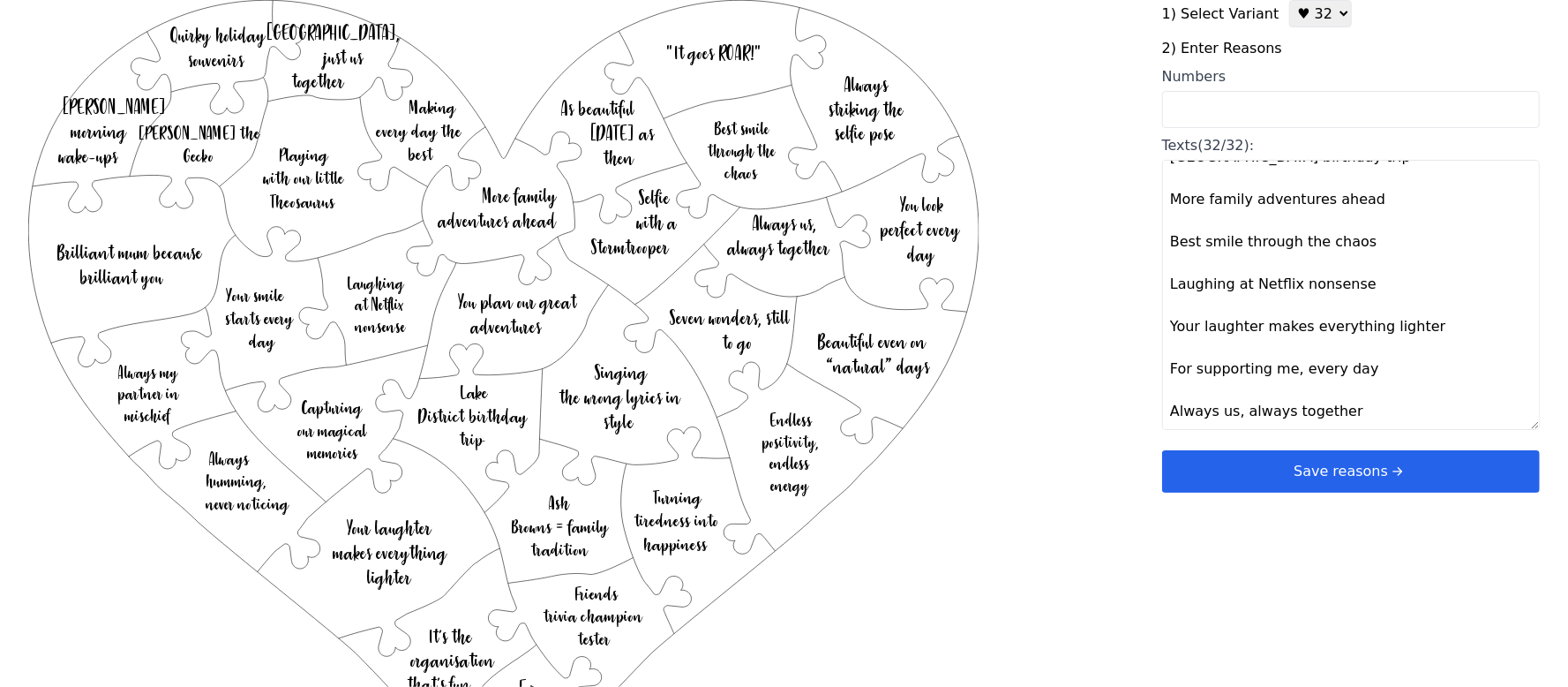
scroll to position [117, 0]
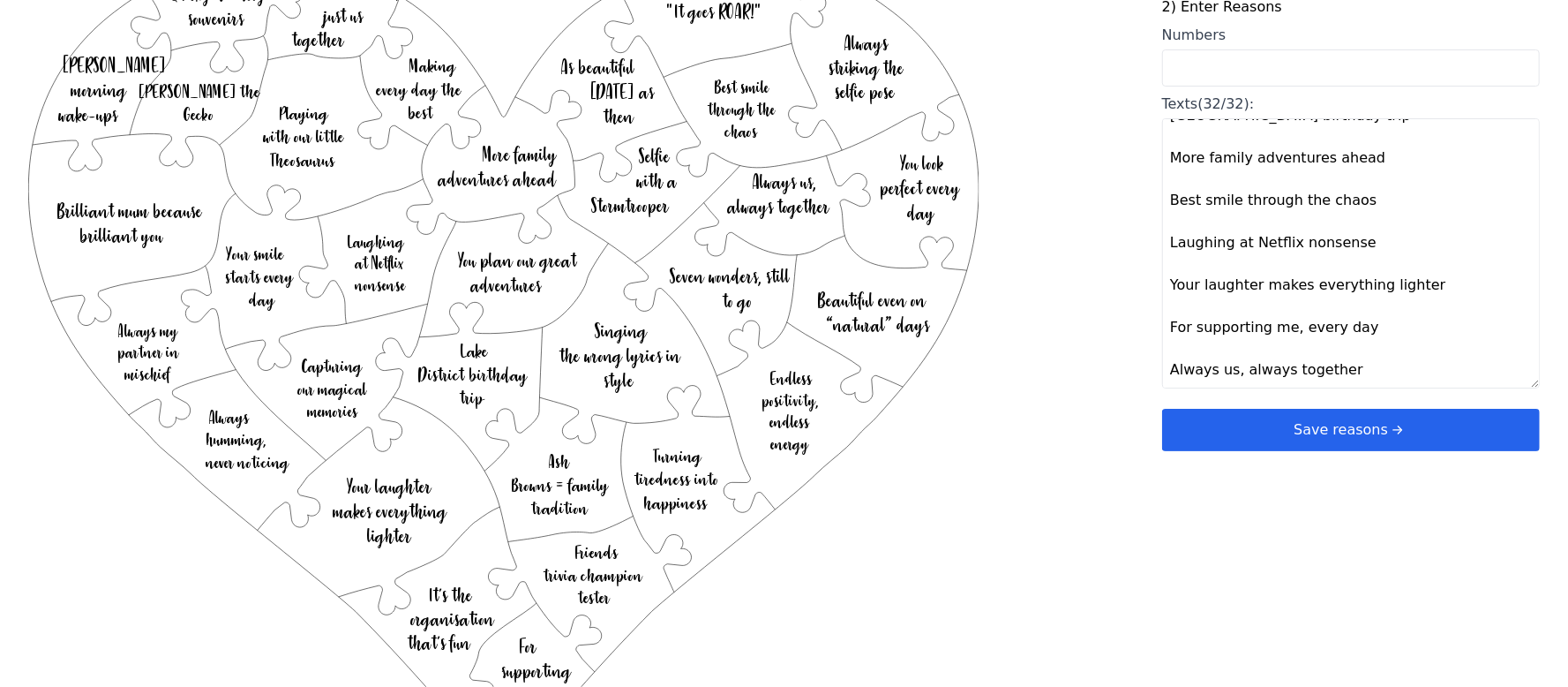
click at [1371, 509] on div "1) Select Variant ♥ 12 ♥ 20 ♥ 32 ■ 12 ■ 20 ■ 32 ■ 60 2) Enter Reasons Numbers T…" at bounding box center [1350, 239] width 377 height 563
click at [1296, 425] on button "Save reasons" at bounding box center [1350, 429] width 377 height 43
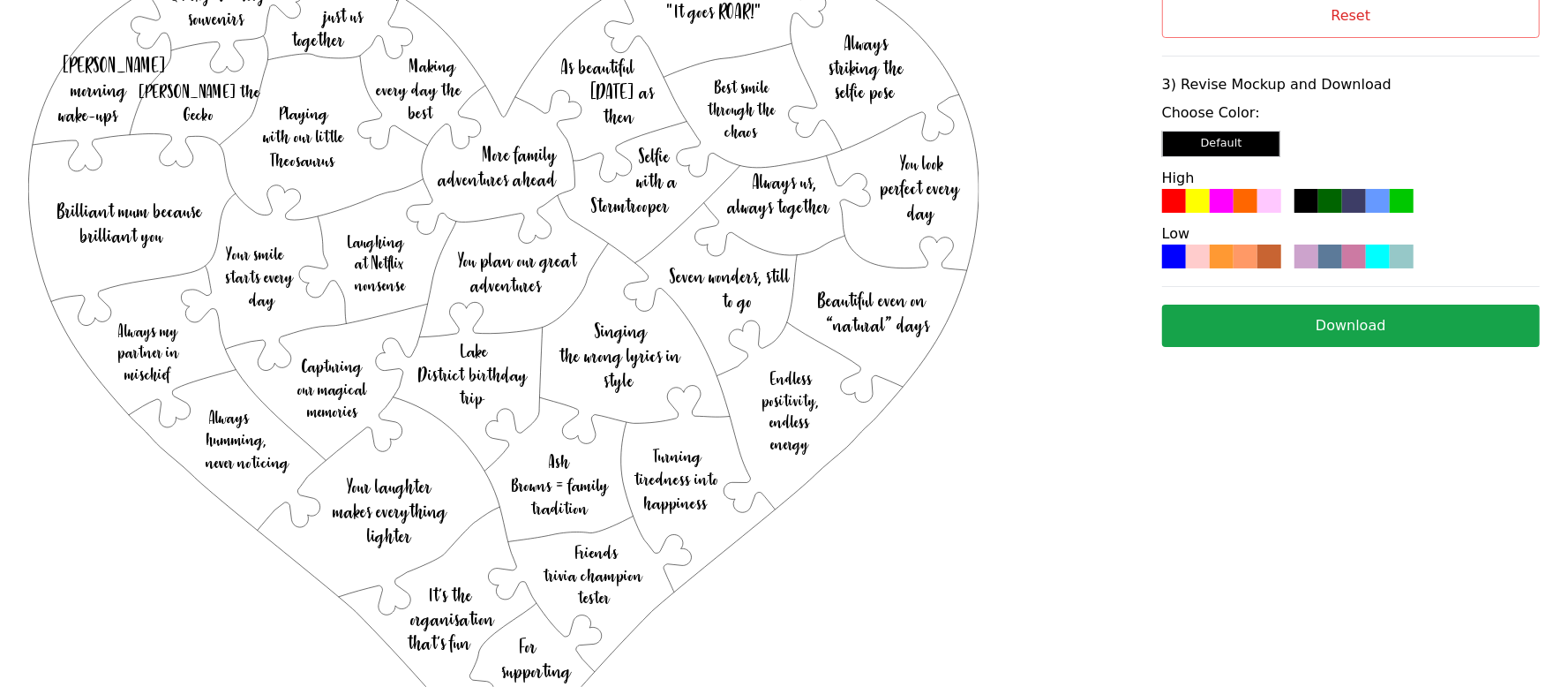
click at [1374, 435] on html "Builder Account Pricing Sign Out Created with Snap .strokeh32 {stroke:#00ff00;s…" at bounding box center [784, 158] width 1568 height 553
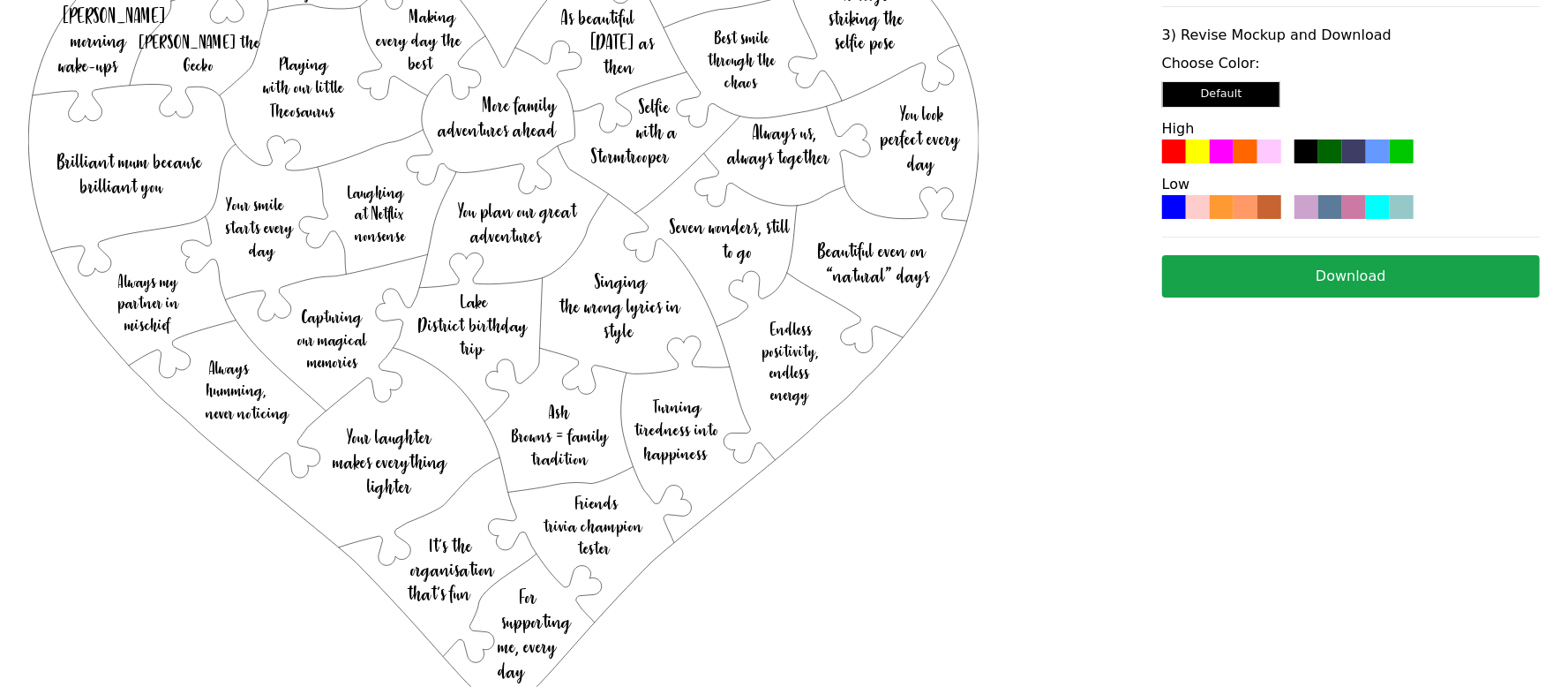
scroll to position [187, 0]
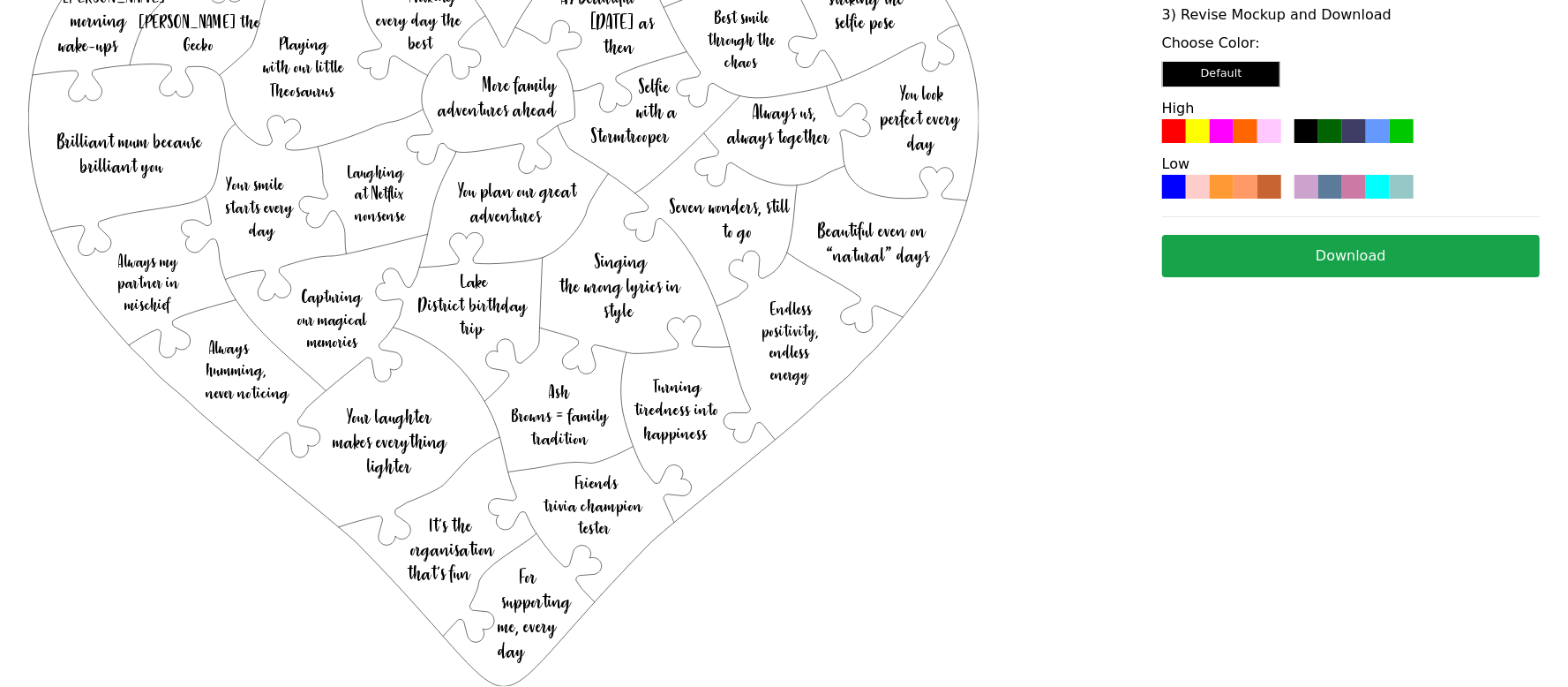
click at [1230, 132] on div at bounding box center [1222, 131] width 24 height 24
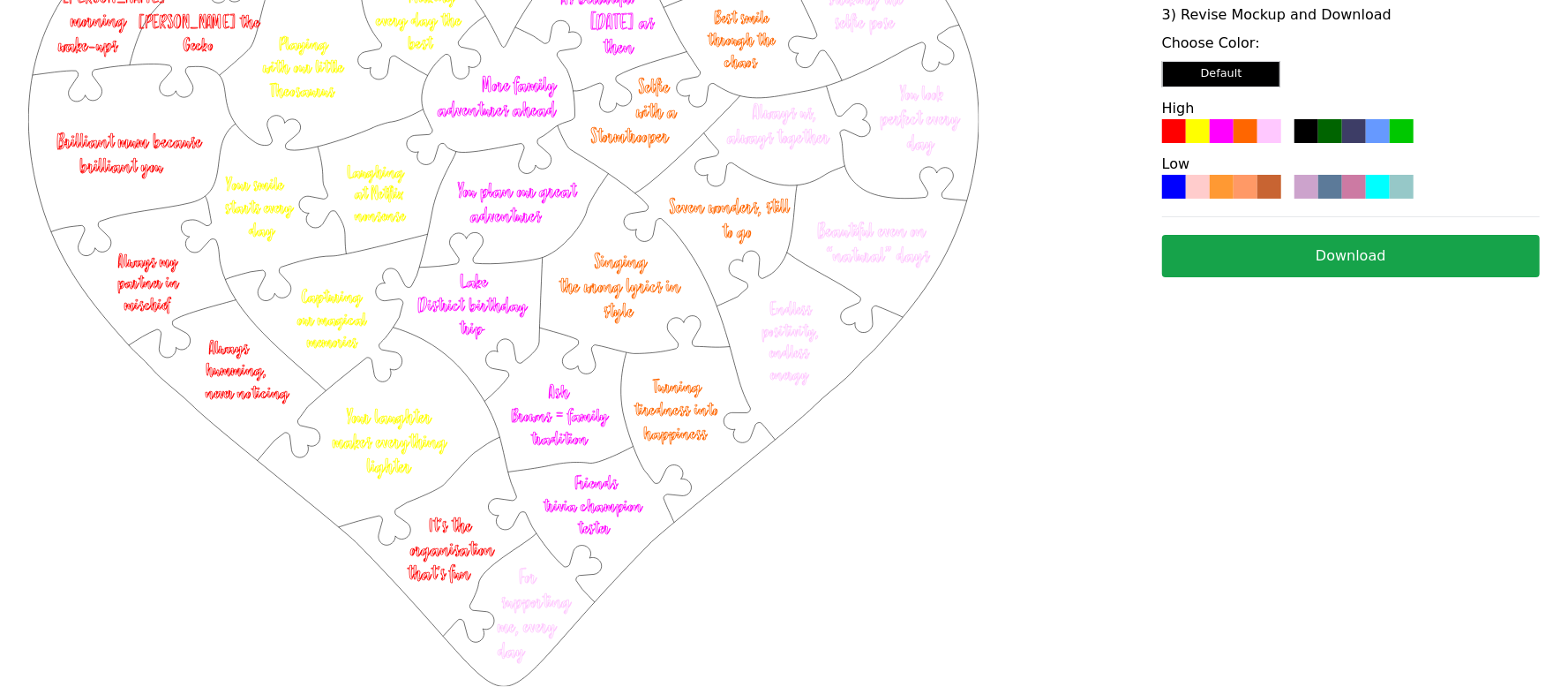
click at [1276, 249] on button "Download" at bounding box center [1350, 256] width 377 height 43
click at [1416, 76] on div "Choose Color: Default High Low" at bounding box center [1350, 115] width 377 height 166
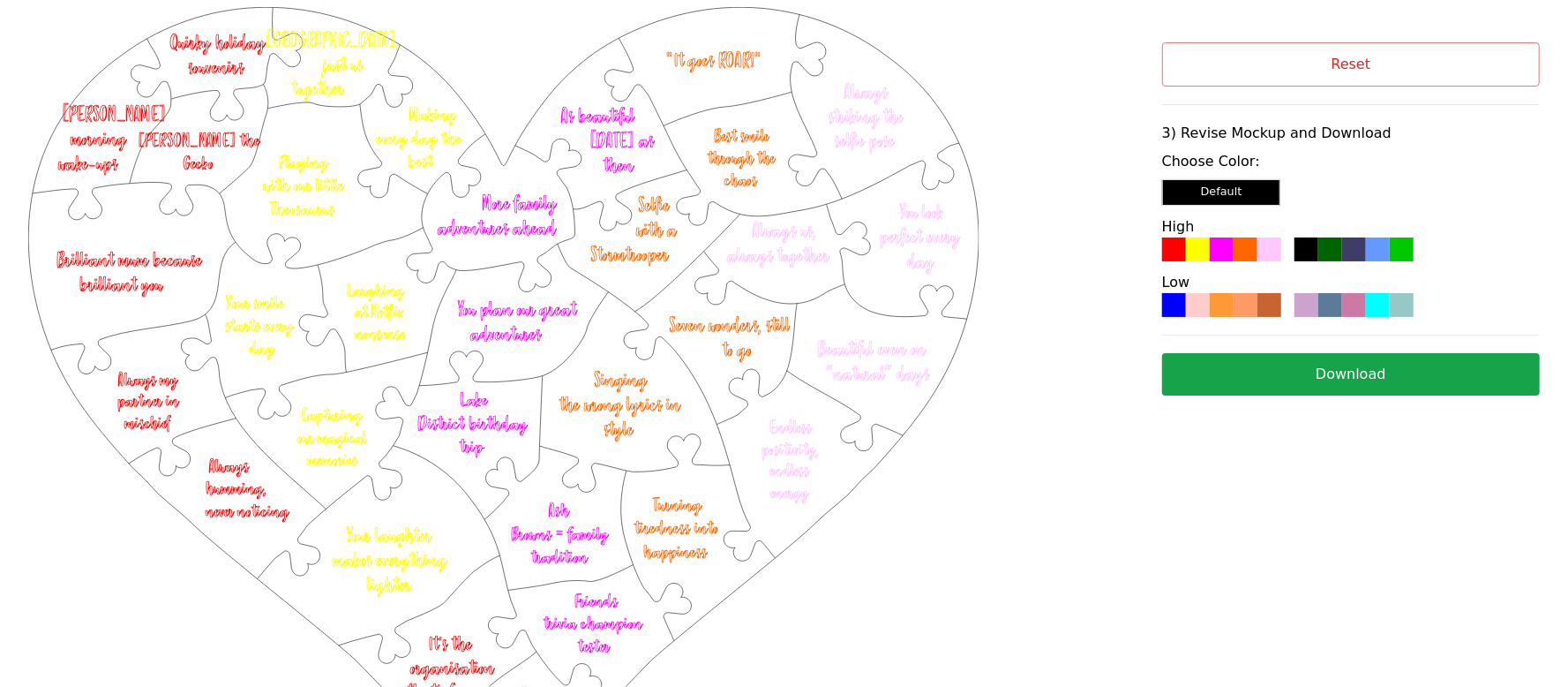
scroll to position [0, 0]
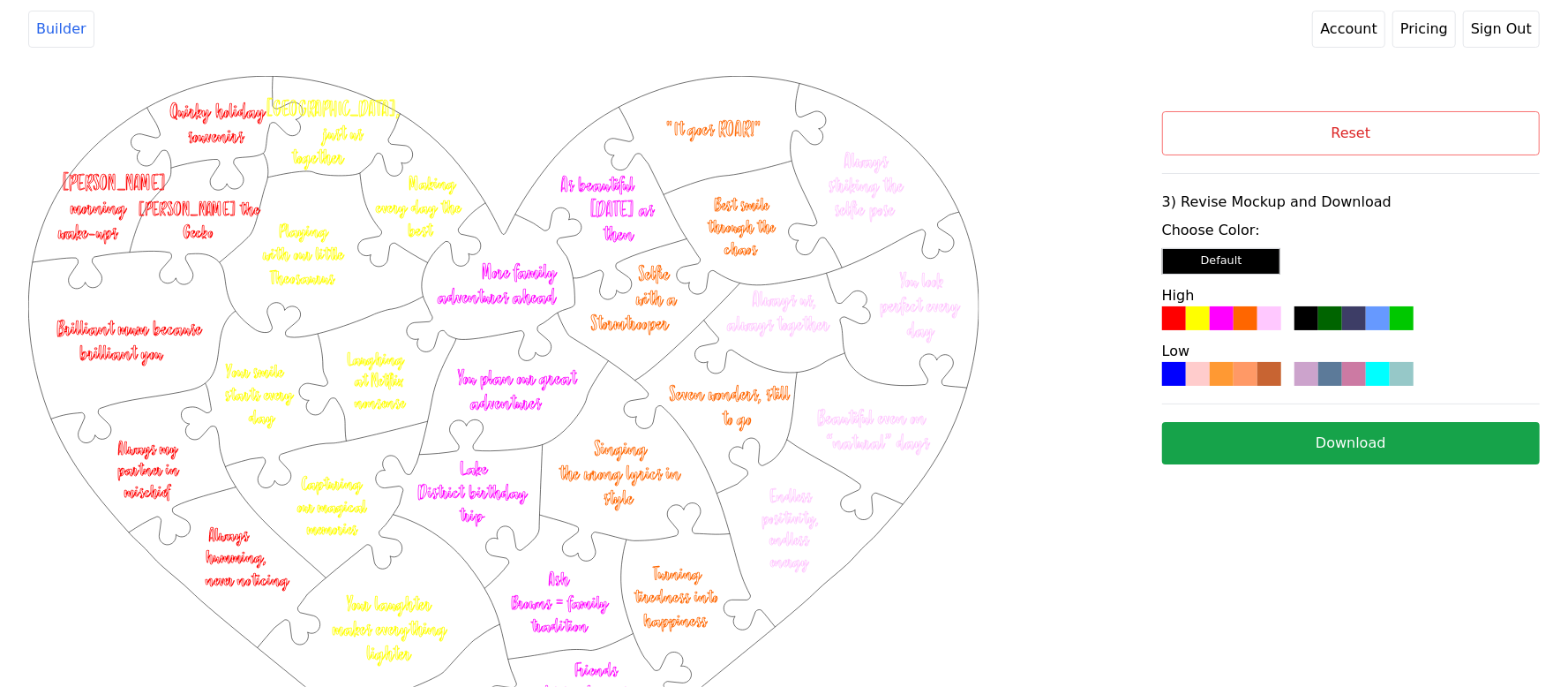
click at [1254, 130] on button "Reset" at bounding box center [1350, 133] width 377 height 44
select select "3"
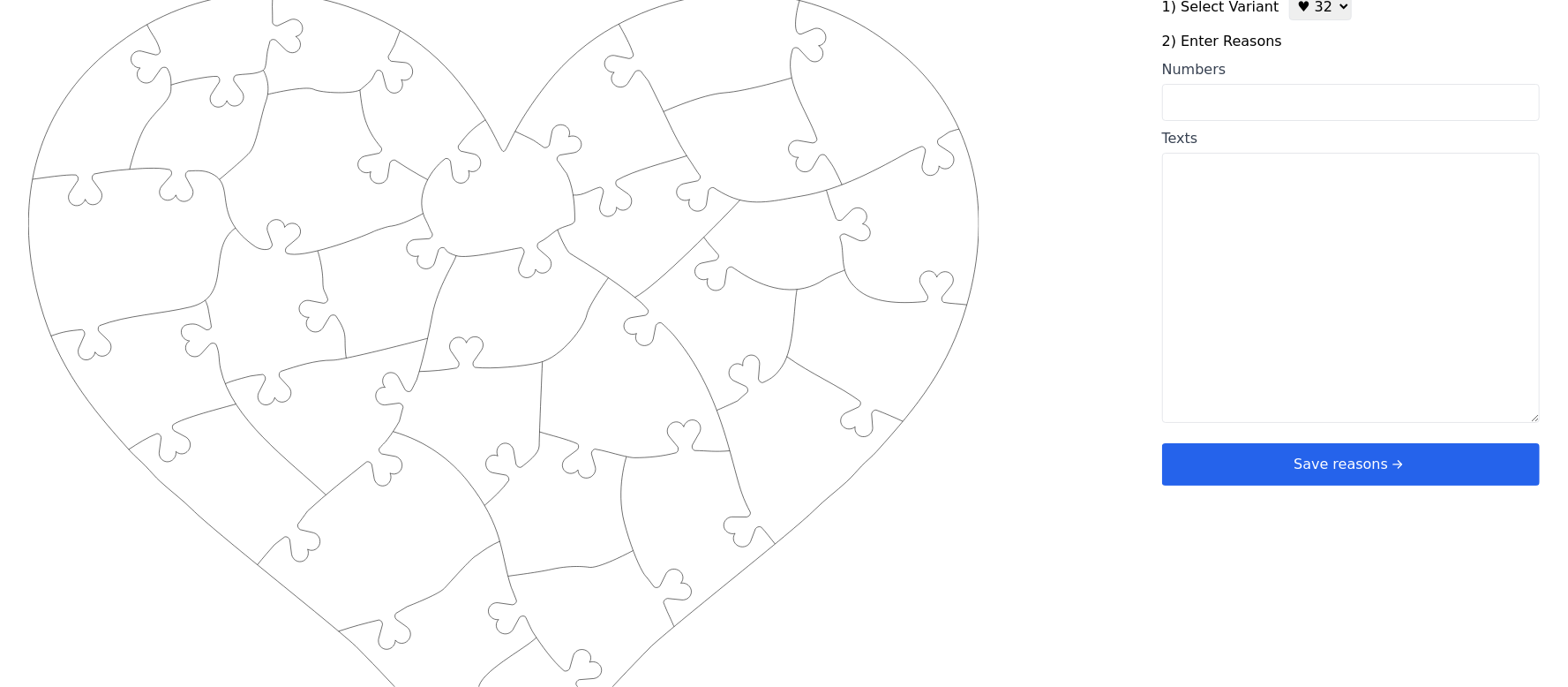
scroll to position [187, 0]
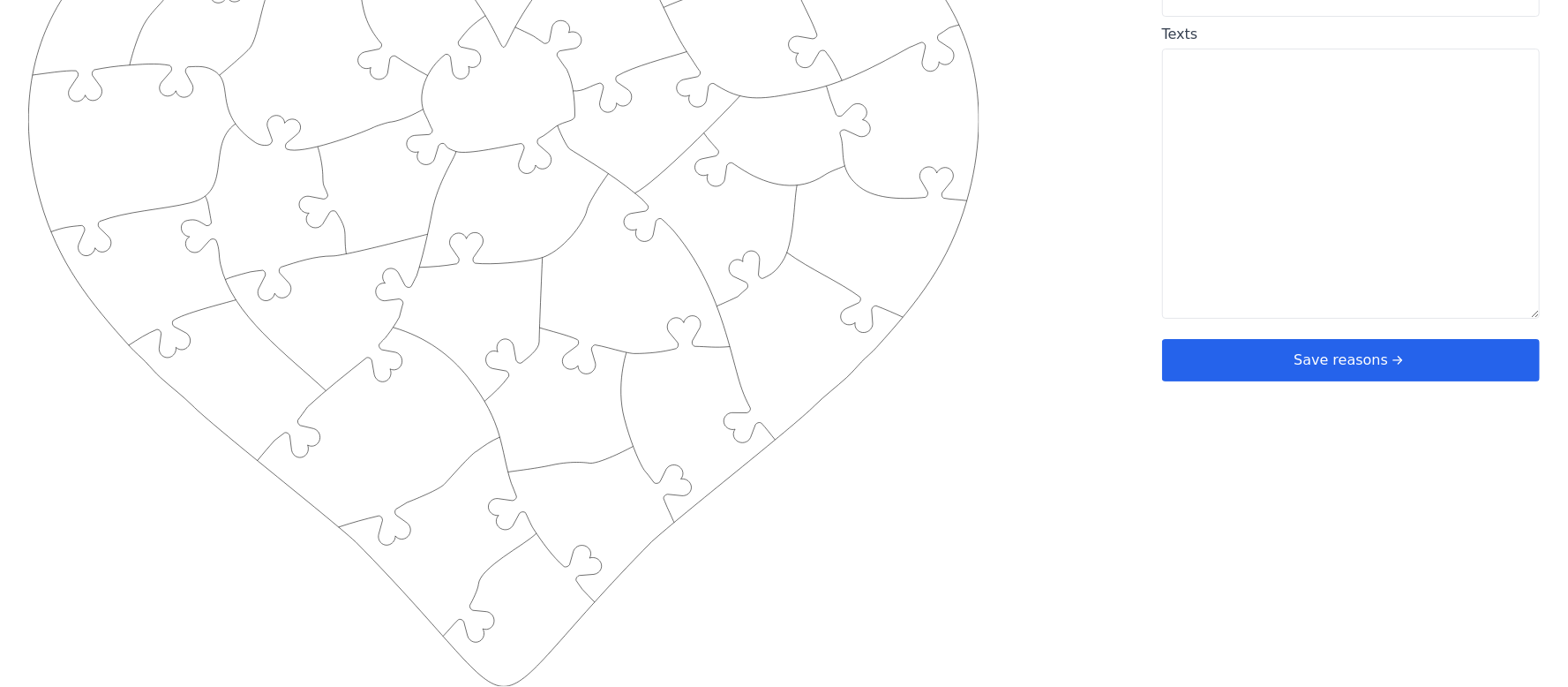
click at [1011, 213] on div "Created with Snap .strokeh32 {stroke:#00ff00;stroke-width:2.36;stroke-miterlimi…" at bounding box center [594, 169] width 1134 height 563
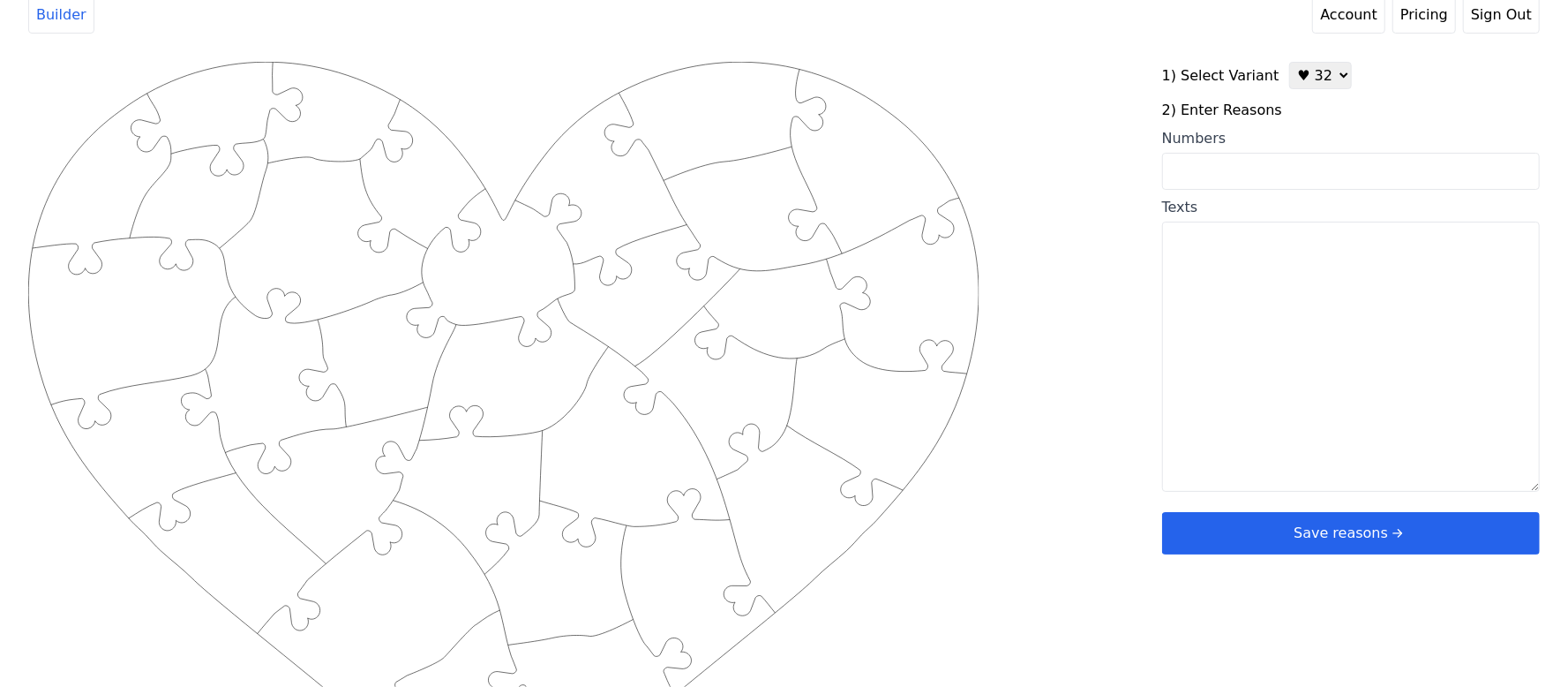
scroll to position [0, 0]
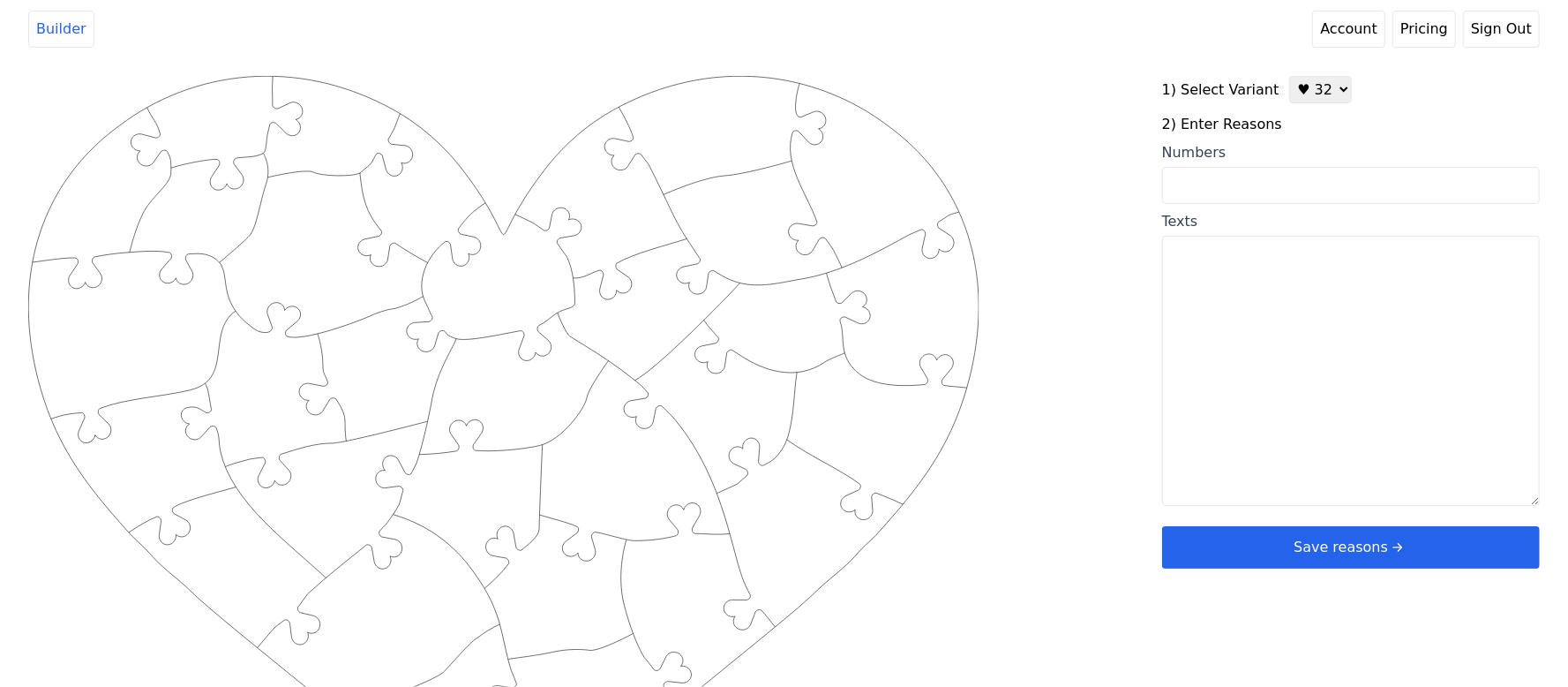
click at [1233, 180] on input "Numbers" at bounding box center [1350, 185] width 377 height 37
paste input "3, 5, 7, 10, 12, 14, 16, 21, 23, 25, 30, 31, 36, 40, 43, 44, 45, 49, 50, 55, 59…"
type input "3, 5, 7, 10, 12, 14, 16, 21, 23, 25, 30, 31, 36, 40, 43, 44, 45, 49, 50, 55, 59…"
click at [1038, 137] on div "Created with Snap .strokeh32 {stroke:#00ff00;stroke-width:2.36;stroke-miterlimi…" at bounding box center [784, 356] width 1511 height 563
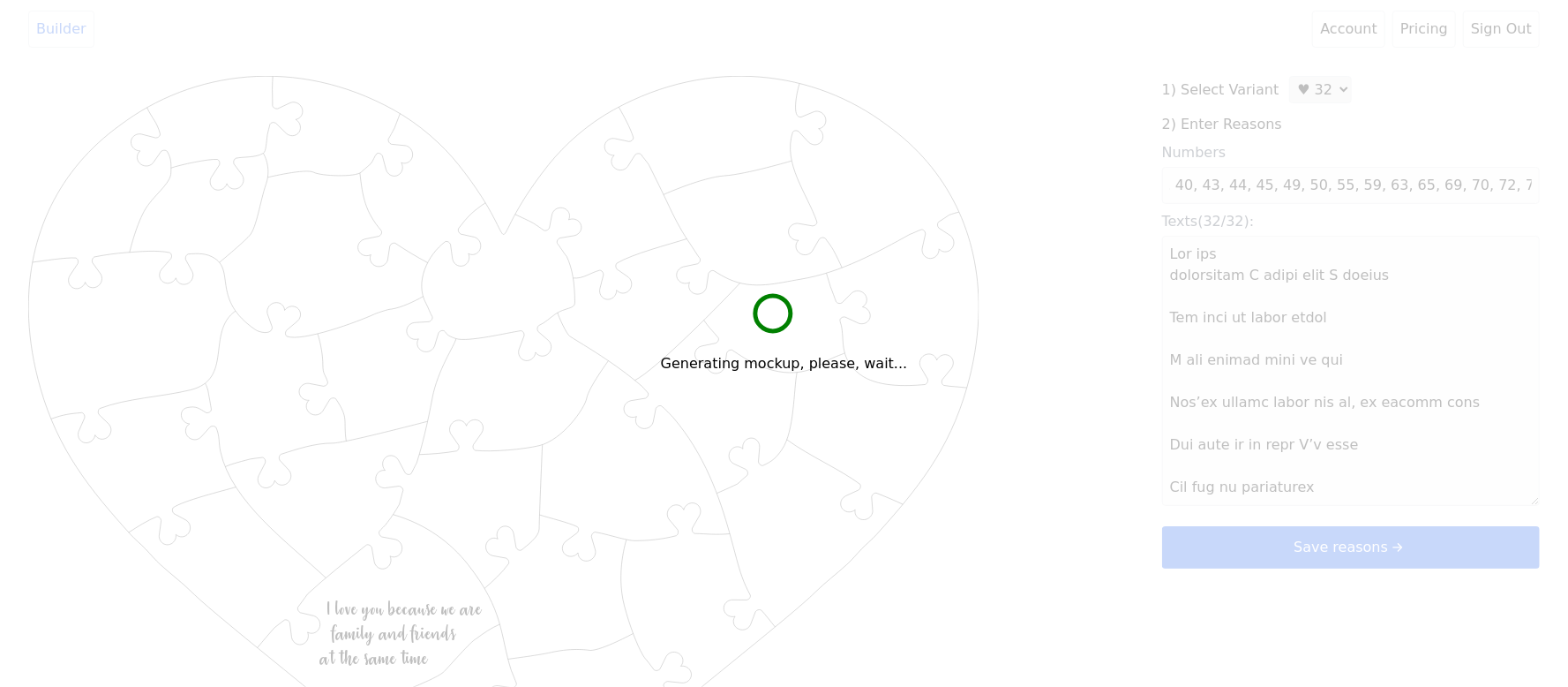
scroll to position [0, 0]
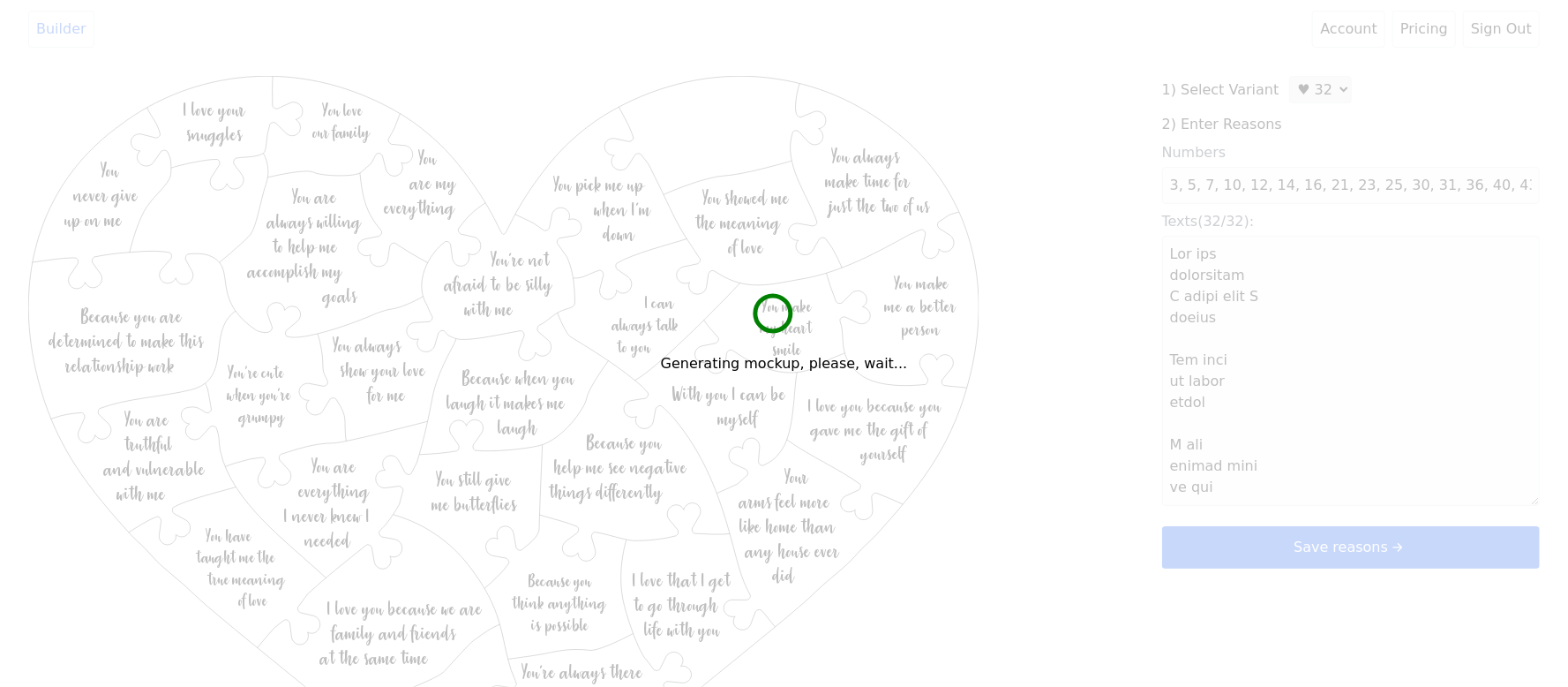
type textarea "You are everything I never knew I needed You make my heart smile I can always t…"
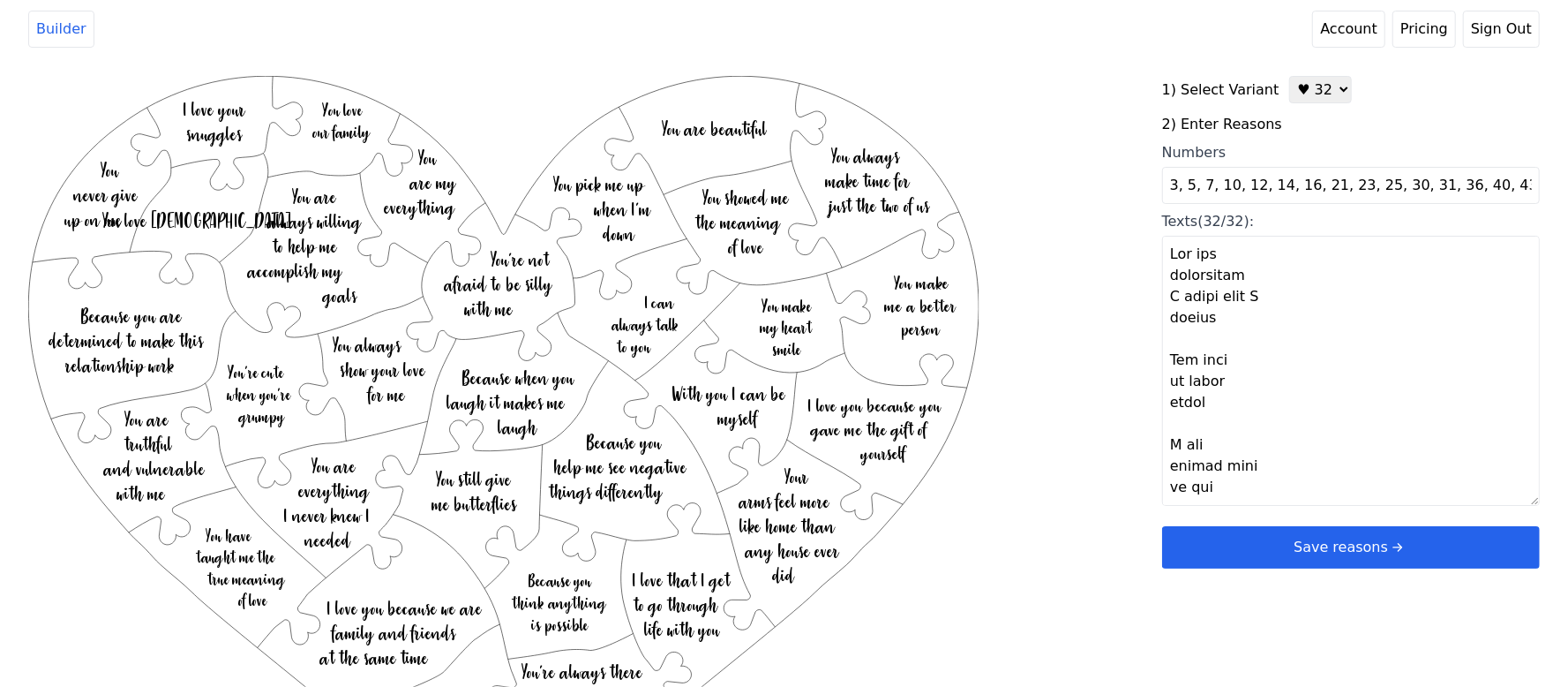
click at [1322, 569] on button "Save reasons" at bounding box center [1350, 547] width 377 height 43
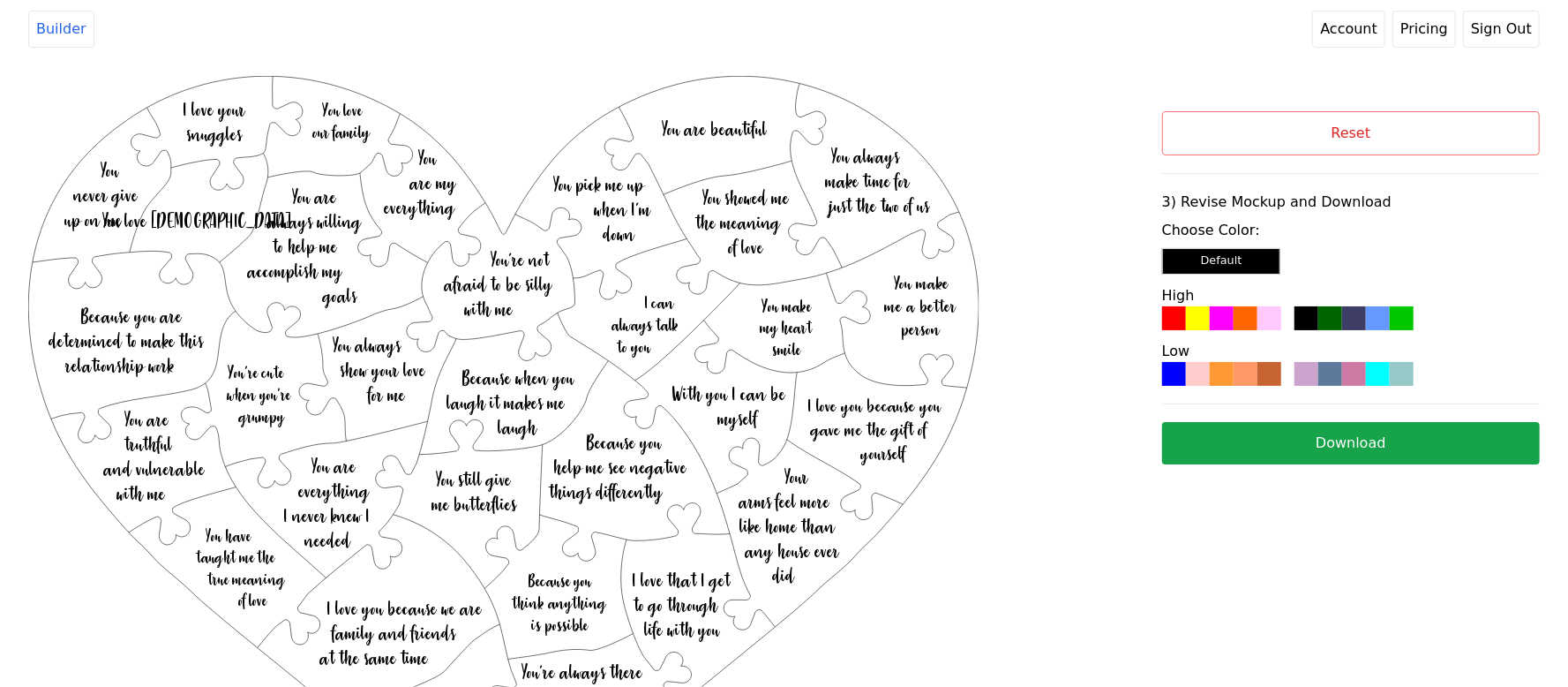
click at [1260, 322] on div at bounding box center [1269, 319] width 24 height 24
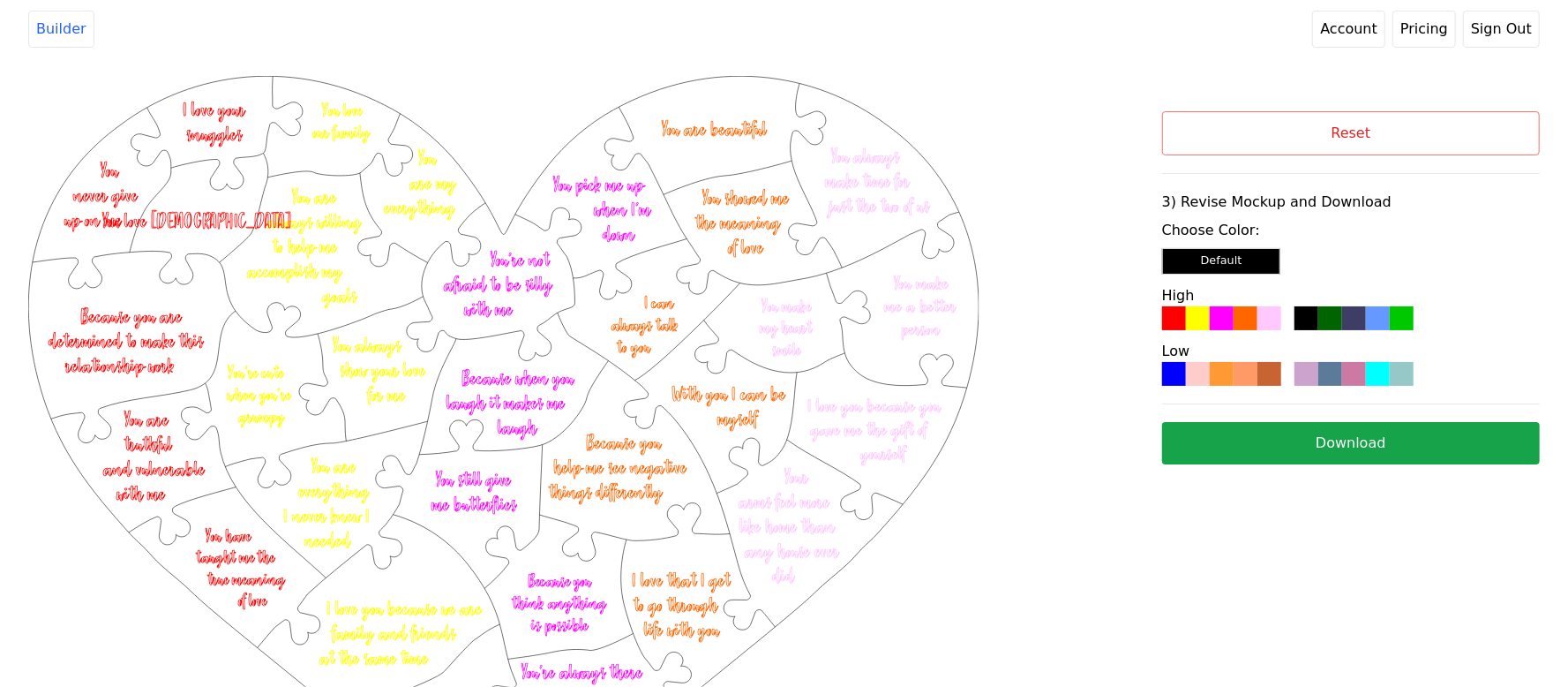
drag, startPoint x: 856, startPoint y: 43, endPoint x: 880, endPoint y: 48, distance: 24.5
click at [856, 43] on header "Builder Account Pricing Sign Out" at bounding box center [784, 29] width 1568 height 58
click at [1293, 439] on button "Download" at bounding box center [1350, 443] width 377 height 43
